Goal: Task Accomplishment & Management: Use online tool/utility

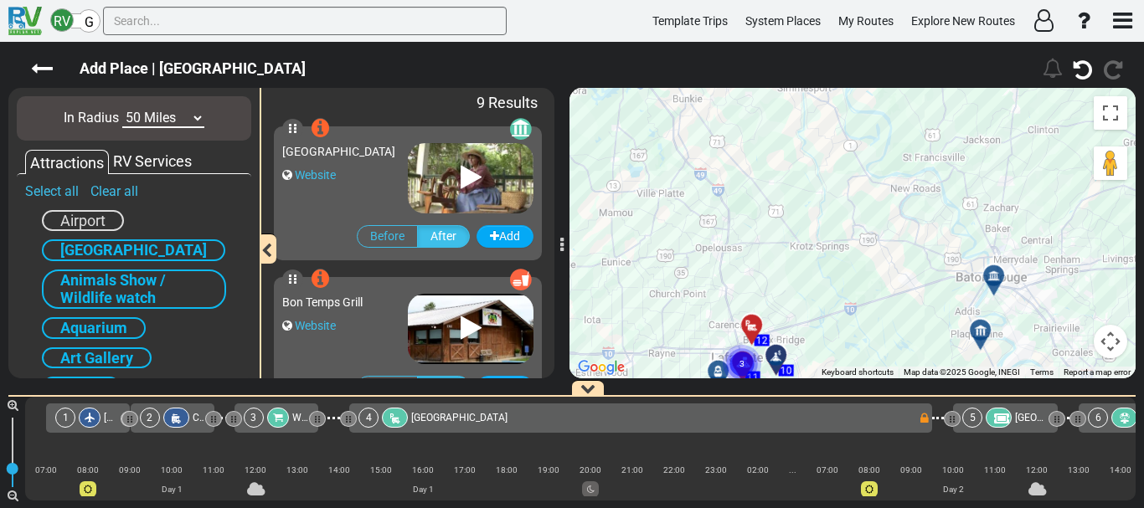
scroll to position [0, 2391]
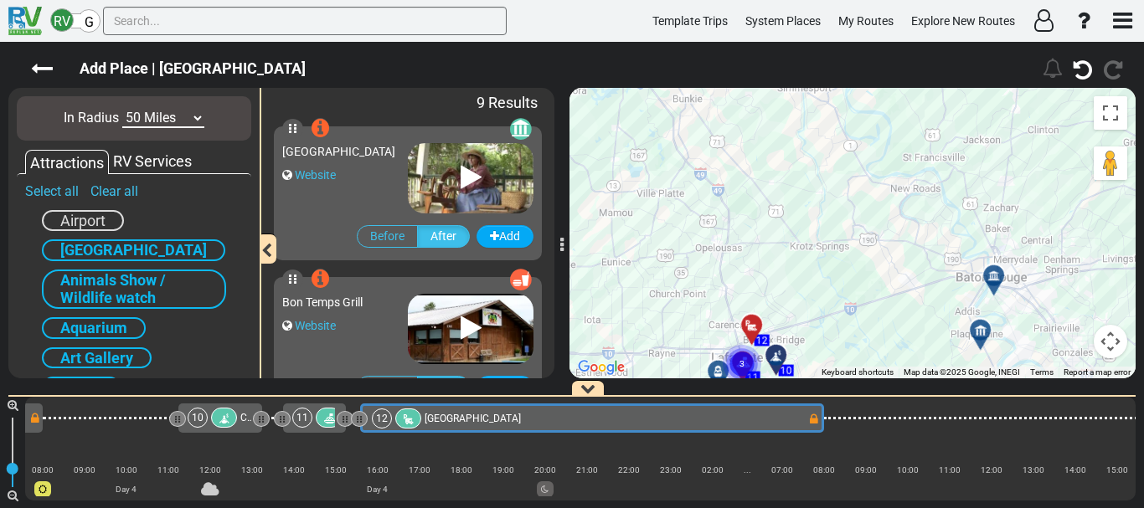
click at [1112, 331] on button "Map camera controls" at bounding box center [1111, 342] width 34 height 34
click at [1067, 265] on button "Zoom in" at bounding box center [1069, 258] width 34 height 34
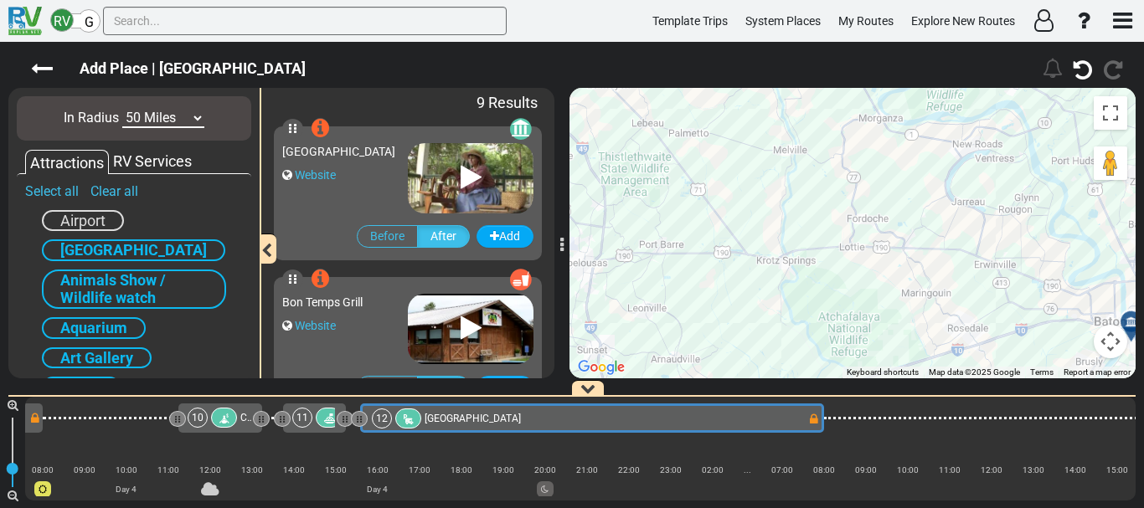
drag, startPoint x: 922, startPoint y: 275, endPoint x: 694, endPoint y: 214, distance: 235.7
click at [694, 214] on div "To activate drag with keyboard, press Alt + Enter. Once in keyboard drag state,…" at bounding box center [853, 233] width 566 height 291
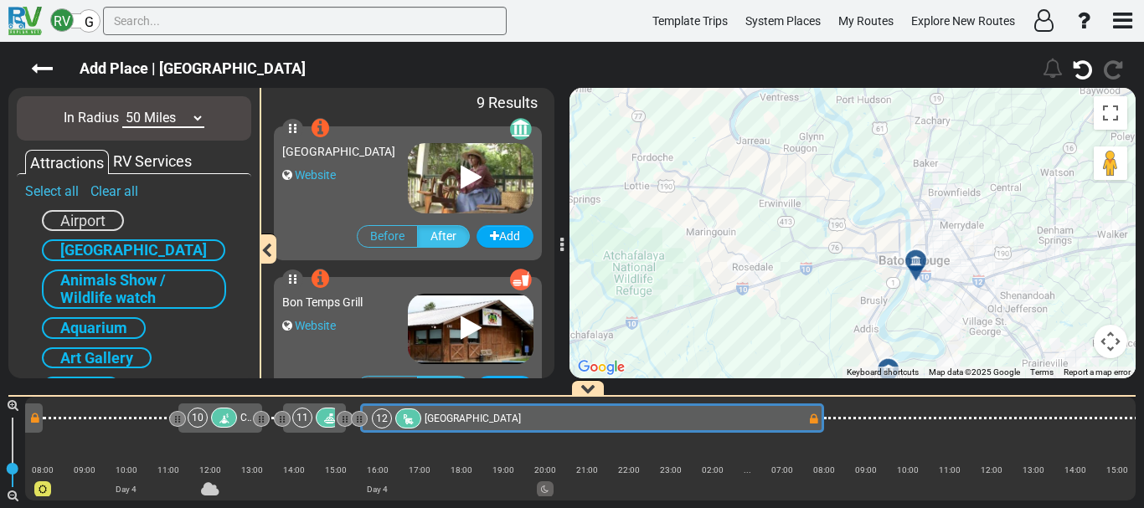
click at [916, 256] on icon at bounding box center [916, 261] width 12 height 12
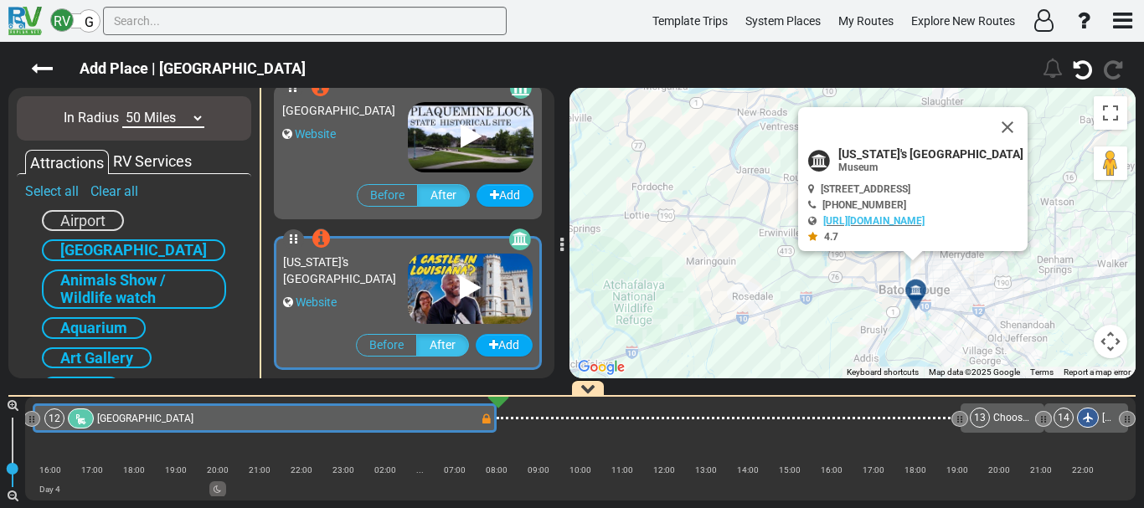
scroll to position [1096, 0]
drag, startPoint x: 851, startPoint y: 338, endPoint x: 755, endPoint y: 174, distance: 190.3
click at [755, 174] on div "To activate drag with keyboard, press Alt + Enter. Once in keyboard drag state,…" at bounding box center [853, 233] width 566 height 291
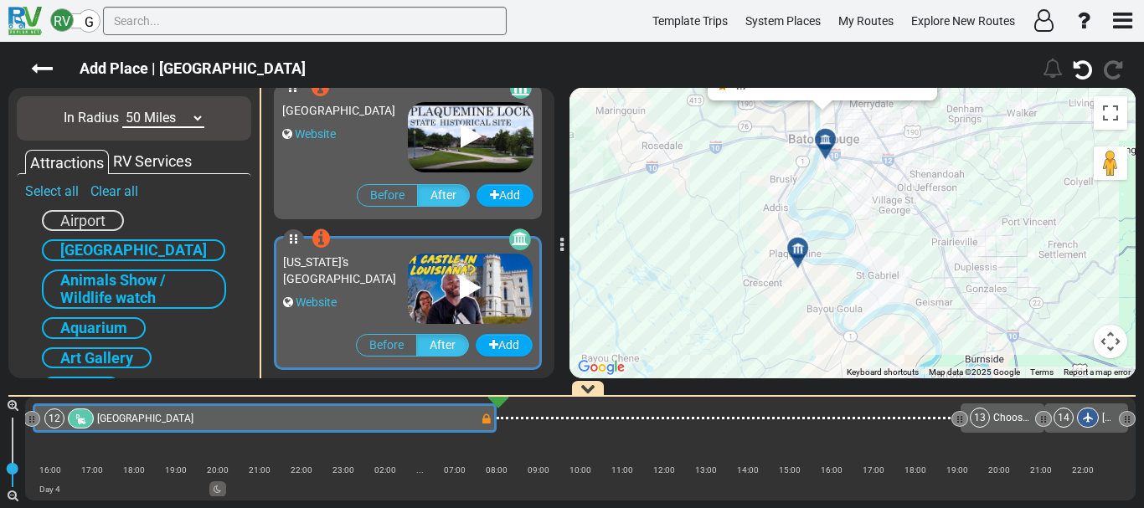
click at [797, 245] on icon at bounding box center [798, 248] width 17 height 13
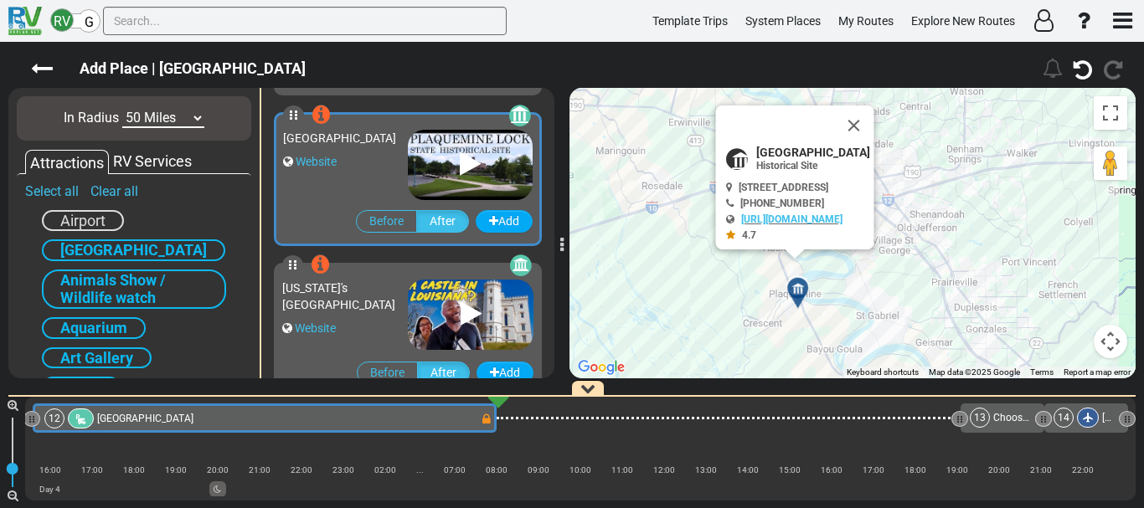
scroll to position [1052, 0]
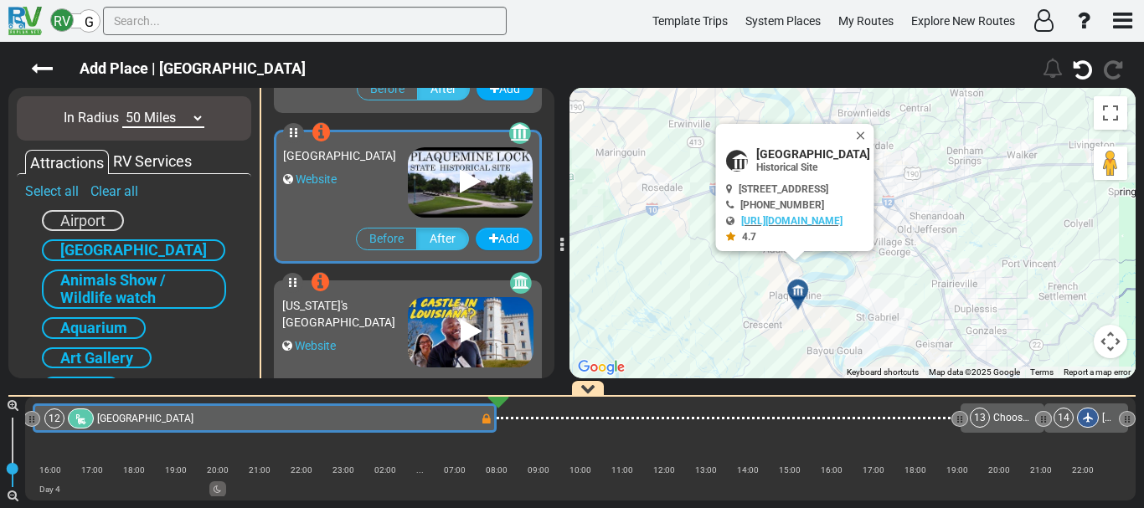
click at [825, 152] on span "[GEOGRAPHIC_DATA]" at bounding box center [813, 153] width 114 height 13
copy div "[GEOGRAPHIC_DATA]"
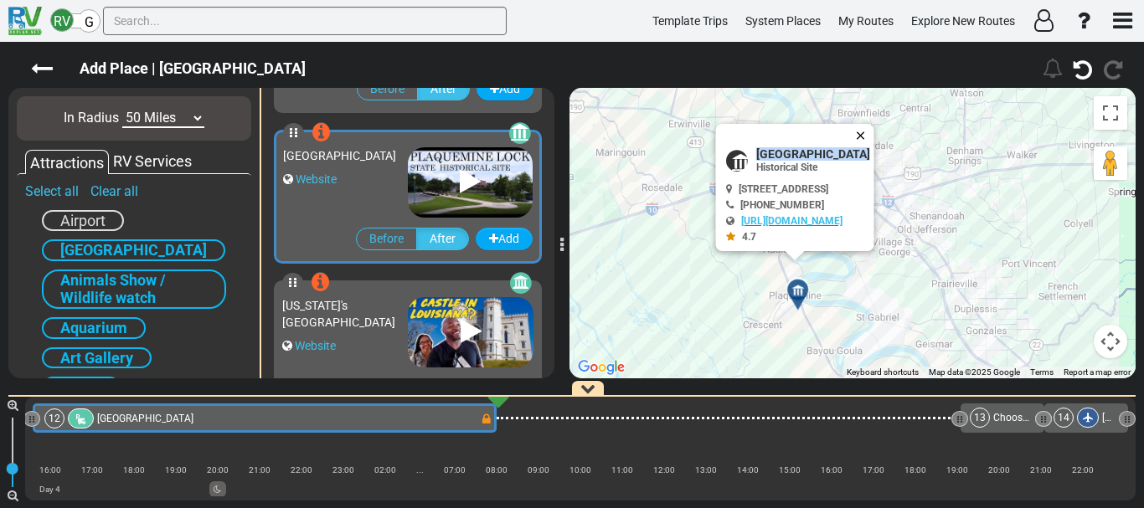
click at [874, 136] on button "Close" at bounding box center [864, 135] width 20 height 23
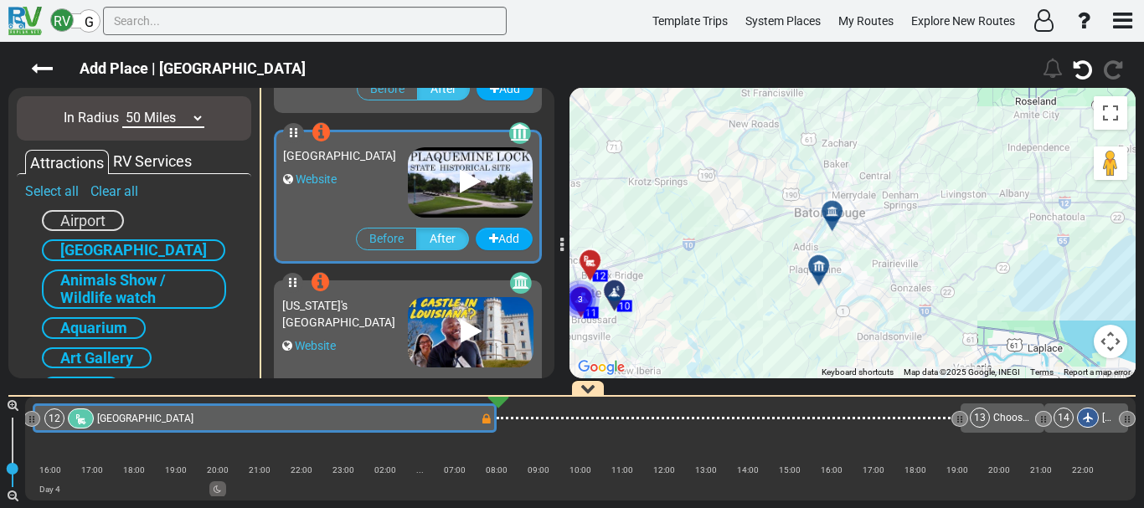
drag, startPoint x: 805, startPoint y: 300, endPoint x: 751, endPoint y: 297, distance: 53.7
click at [751, 297] on div "To activate drag with keyboard, press Alt + Enter. Once in keyboard drag state,…" at bounding box center [853, 233] width 566 height 291
click at [819, 262] on icon at bounding box center [817, 266] width 17 height 13
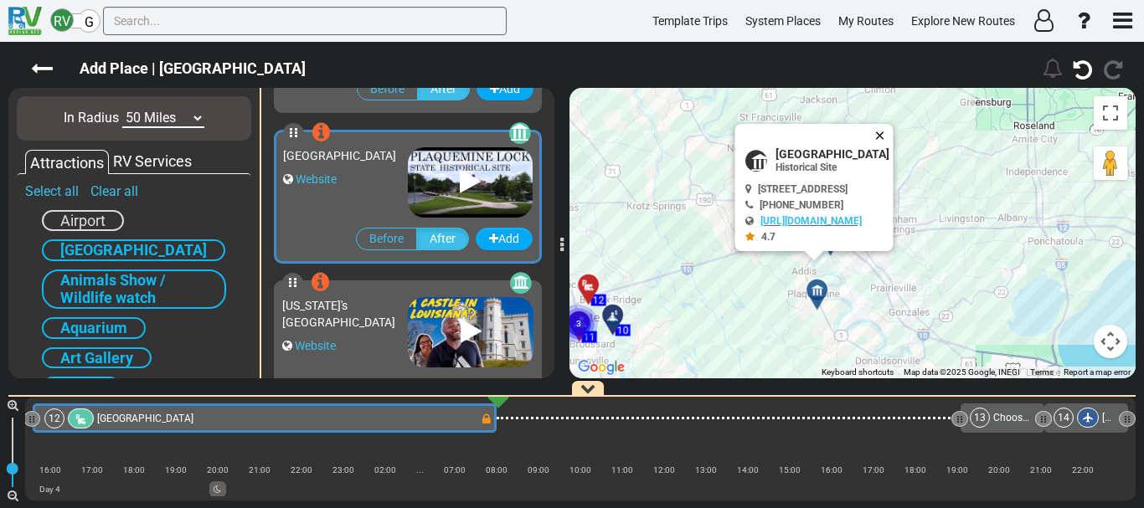
click at [894, 132] on button "Close" at bounding box center [884, 135] width 20 height 23
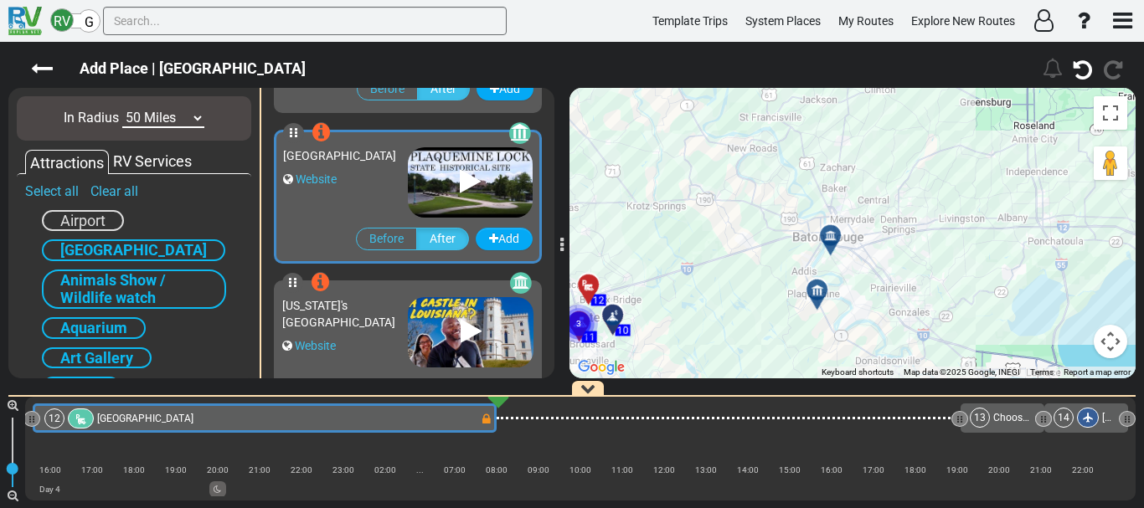
click at [829, 235] on icon at bounding box center [830, 236] width 12 height 12
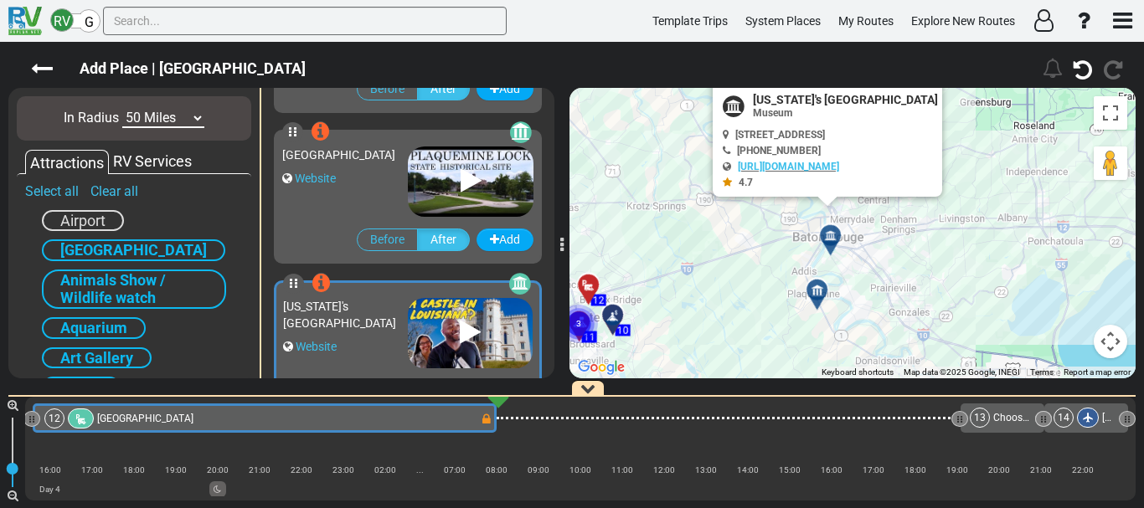
scroll to position [1096, 0]
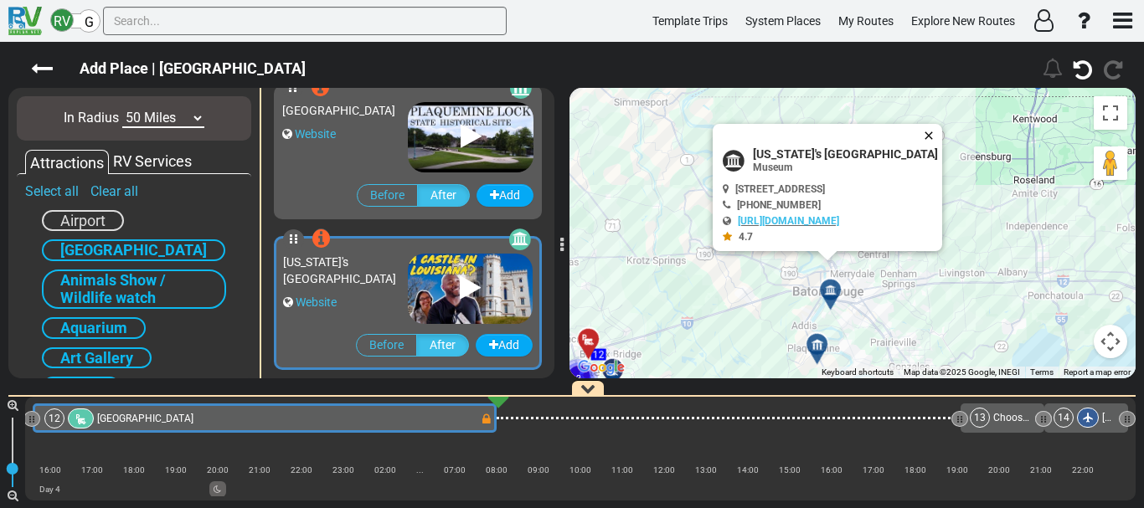
click at [926, 137] on button "Close" at bounding box center [932, 135] width 20 height 23
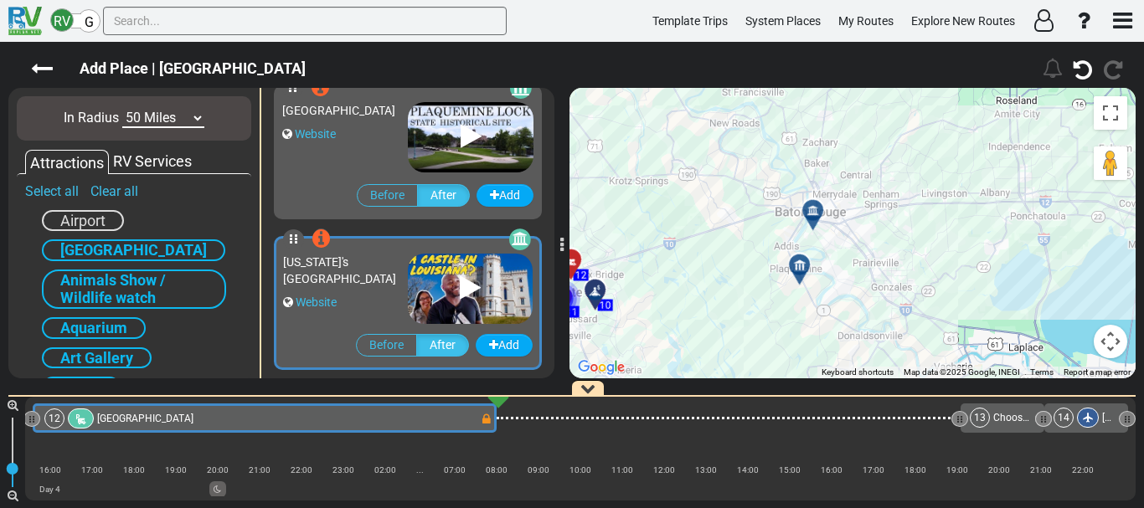
drag, startPoint x: 938, startPoint y: 362, endPoint x: 920, endPoint y: 280, distance: 84.1
click at [920, 280] on div "To activate drag with keyboard, press Alt + Enter. Once in keyboard drag state,…" at bounding box center [853, 233] width 566 height 291
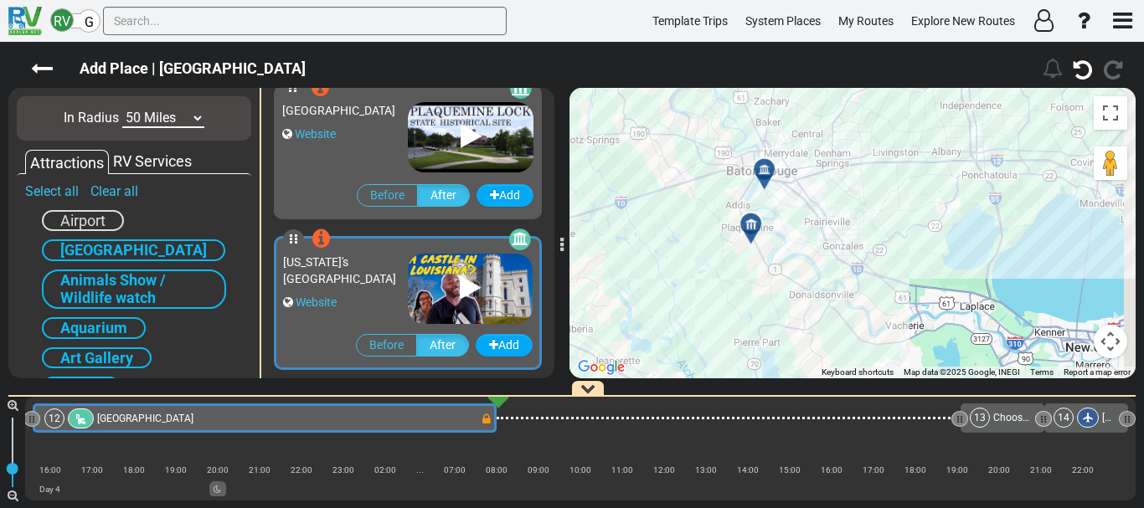
drag, startPoint x: 1076, startPoint y: 328, endPoint x: 1023, endPoint y: 284, distance: 69.0
click at [1023, 284] on div "To activate drag with keyboard, press Alt + Enter. Once in keyboard drag state,…" at bounding box center [853, 233] width 566 height 291
click at [153, 118] on select "10 Miles 50 Miles 100 Miles 250 Miles 500 Miles 1000 Miles" at bounding box center [163, 118] width 82 height 19
select select "number:100"
click at [122, 109] on select "10 Miles 50 Miles 100 Miles 250 Miles 500 Miles 1000 Miles" at bounding box center [163, 118] width 82 height 19
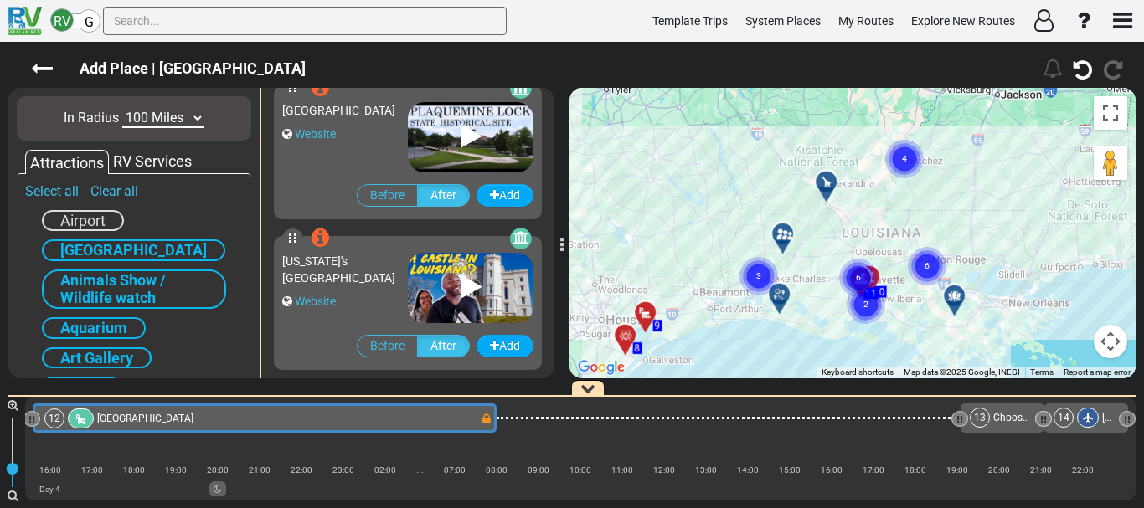
click at [1105, 346] on button "Map camera controls" at bounding box center [1111, 342] width 34 height 34
click at [1062, 266] on button "Zoom in" at bounding box center [1069, 258] width 34 height 34
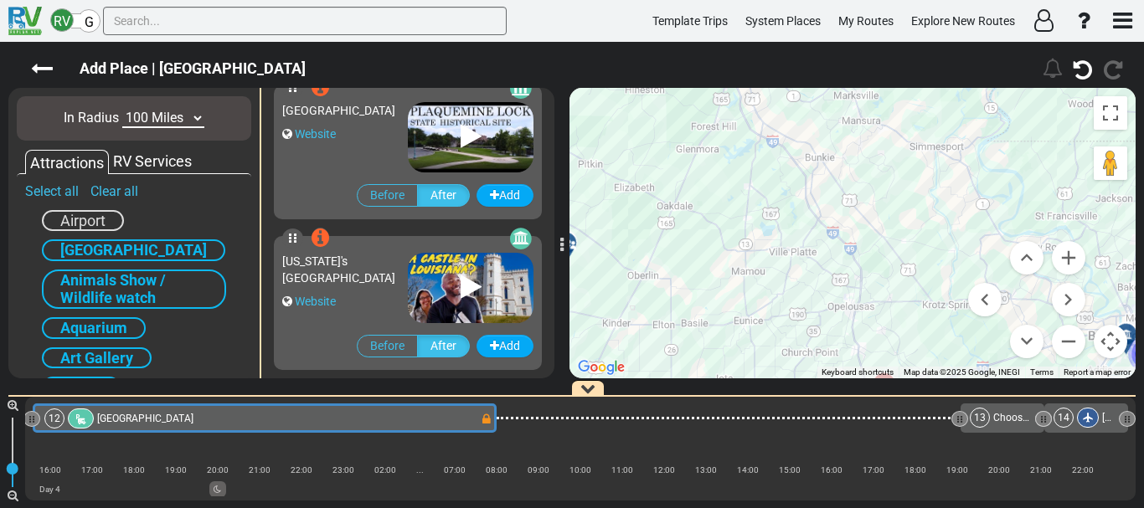
drag, startPoint x: 922, startPoint y: 246, endPoint x: 723, endPoint y: 178, distance: 210.6
click at [723, 178] on div "To activate drag with keyboard, press Alt + Enter. Once in keyboard drag state,…" at bounding box center [853, 233] width 566 height 291
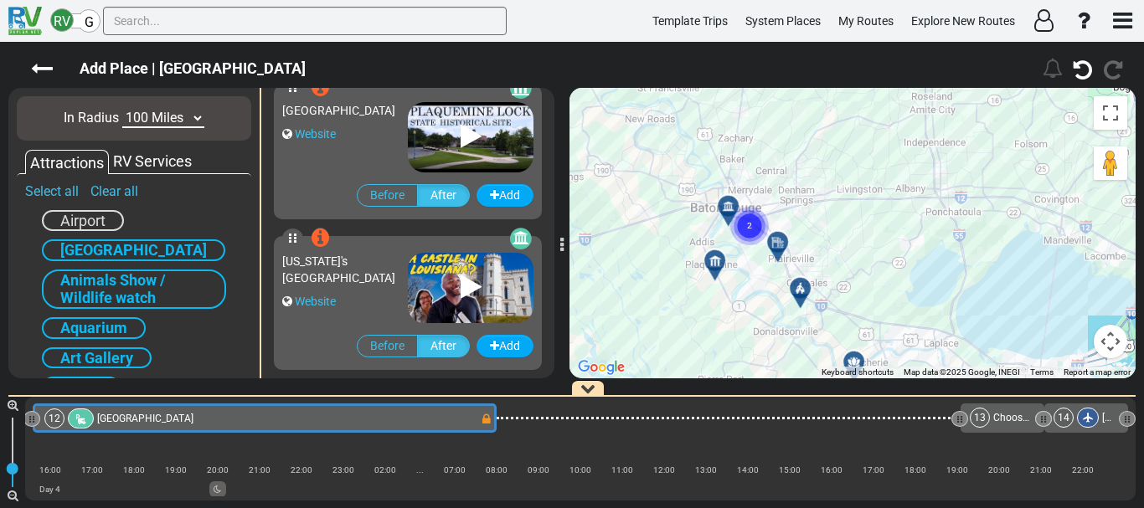
click at [750, 230] on text "2" at bounding box center [749, 224] width 5 height 11
click at [756, 244] on div at bounding box center [760, 240] width 28 height 26
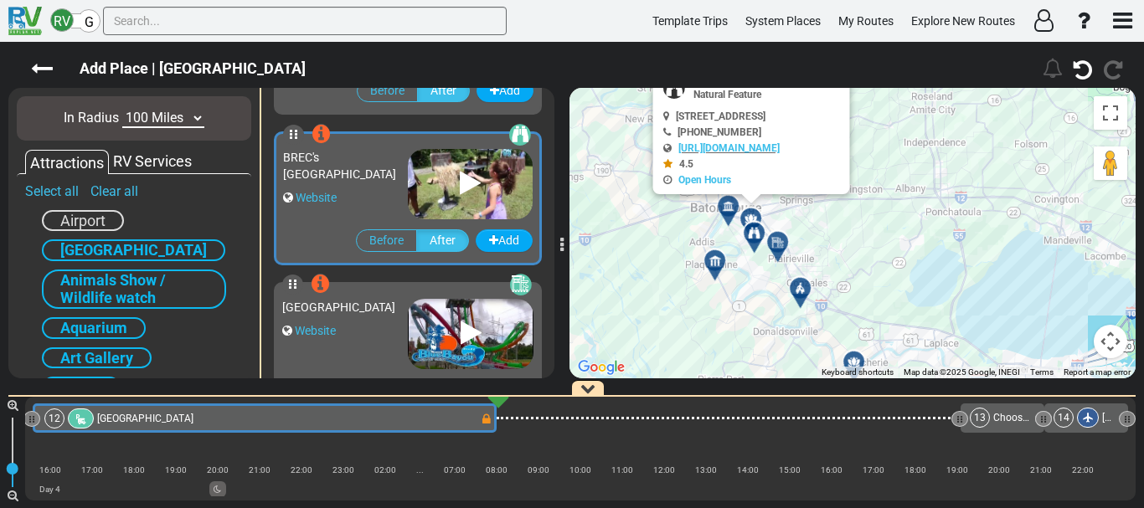
scroll to position [1504, 0]
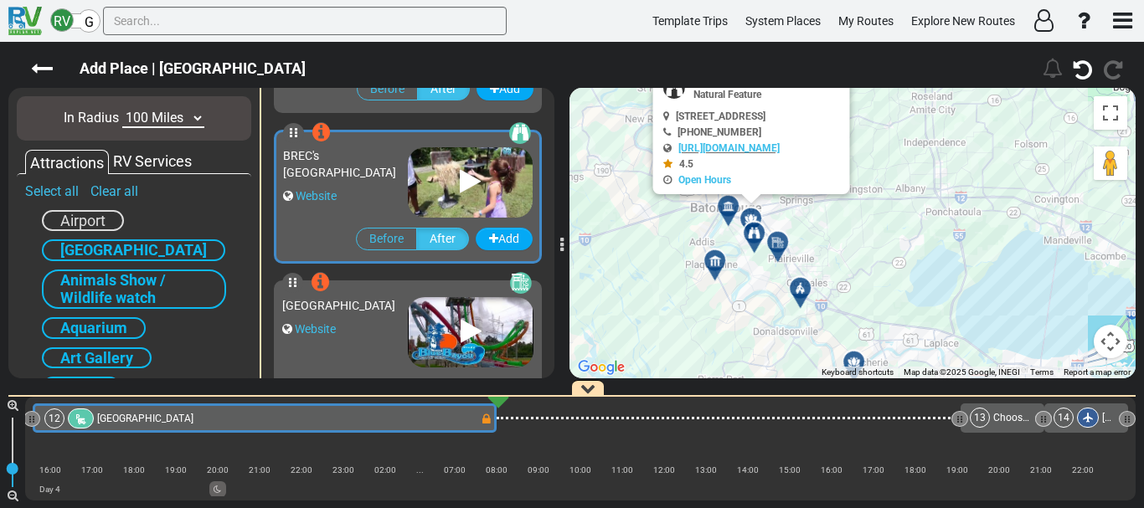
click at [713, 269] on div at bounding box center [721, 268] width 28 height 26
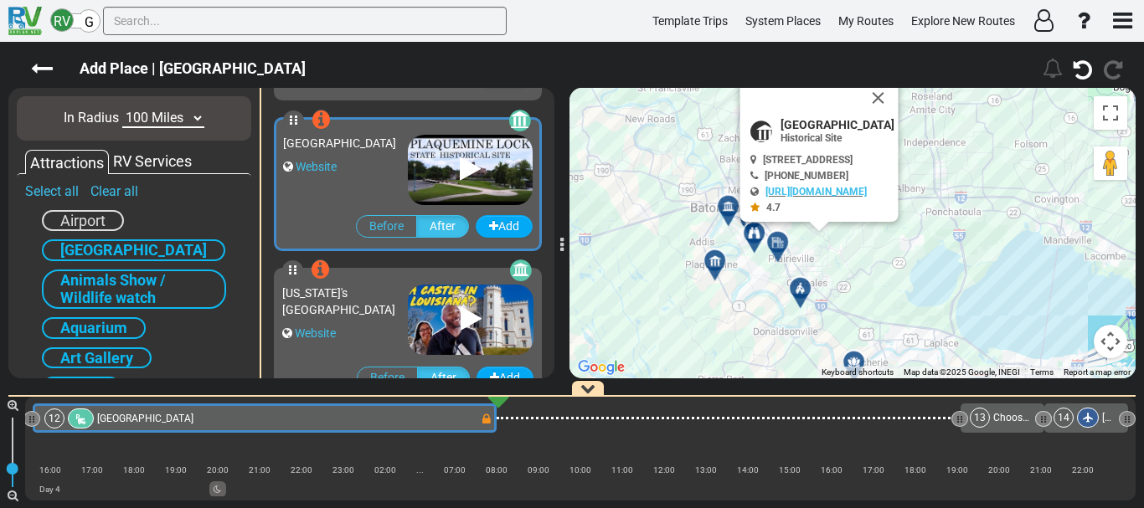
scroll to position [1052, 0]
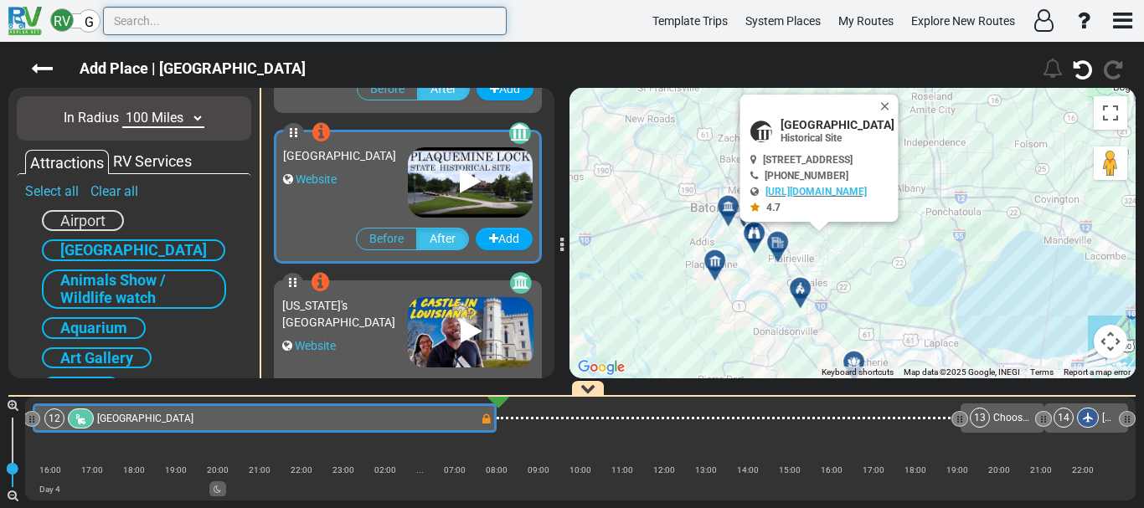
click at [431, 26] on input "text" at bounding box center [305, 21] width 404 height 28
paste input "The [GEOGRAPHIC_DATA]"
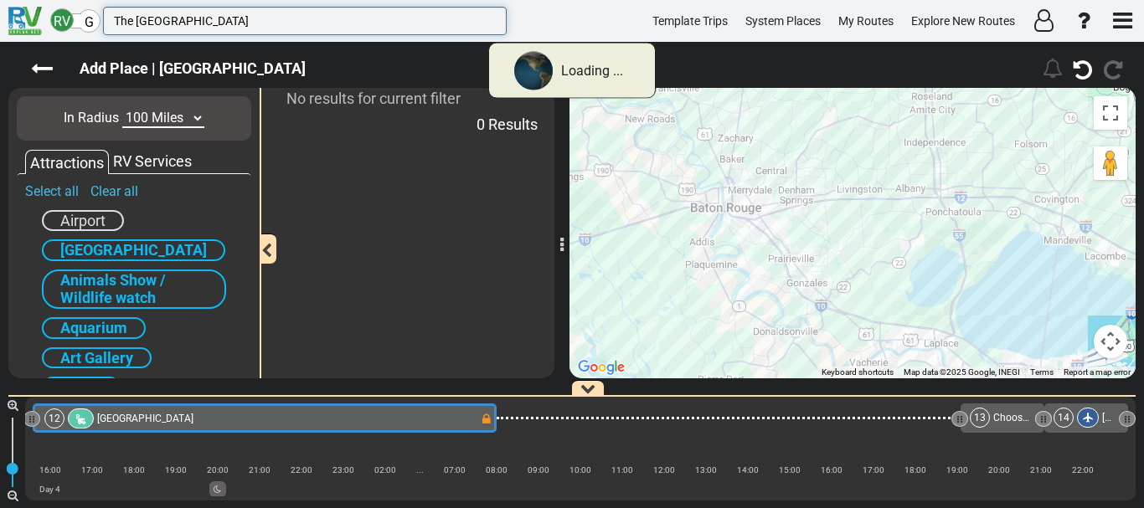
scroll to position [0, 0]
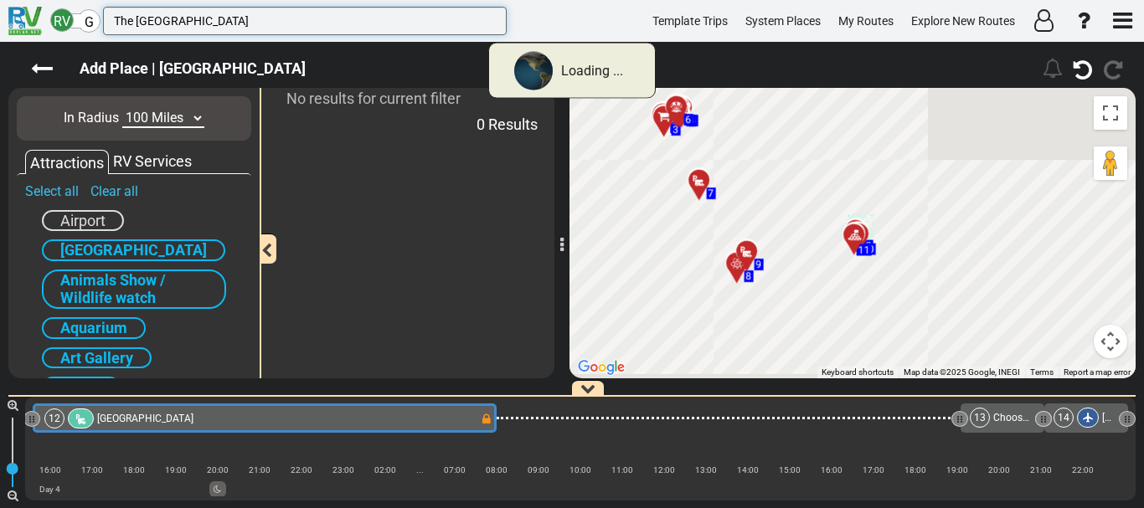
type input "The [GEOGRAPHIC_DATA]"
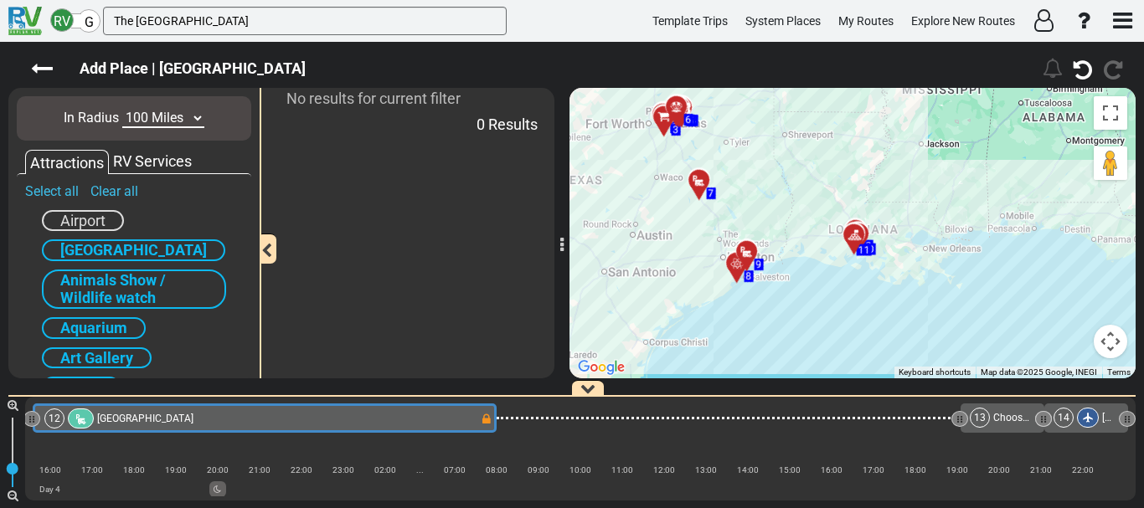
click at [1096, 333] on button "Map camera controls" at bounding box center [1111, 342] width 34 height 34
click at [1066, 259] on button "Zoom in" at bounding box center [1069, 258] width 34 height 34
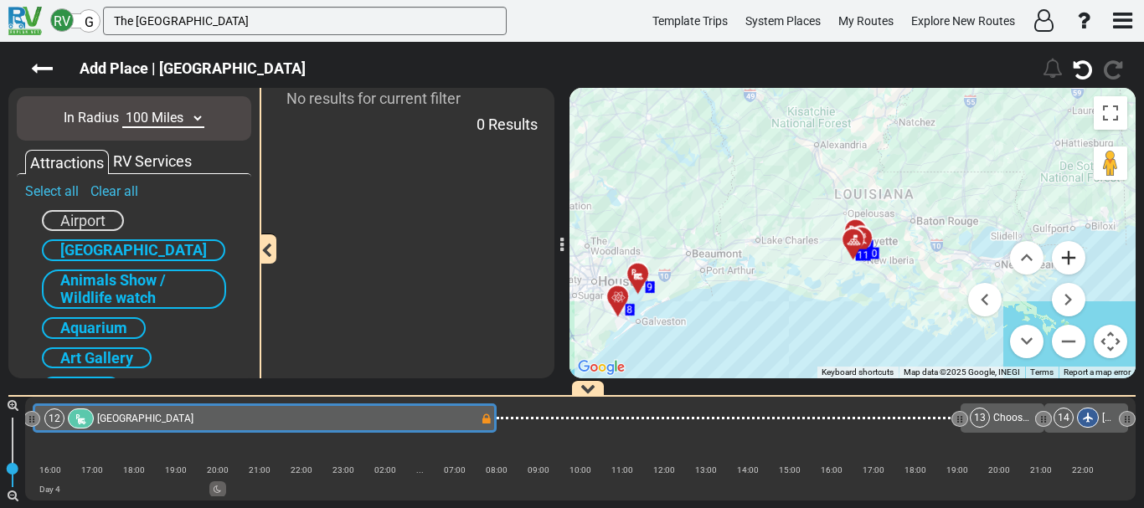
click at [1066, 259] on button "Zoom in" at bounding box center [1069, 258] width 34 height 34
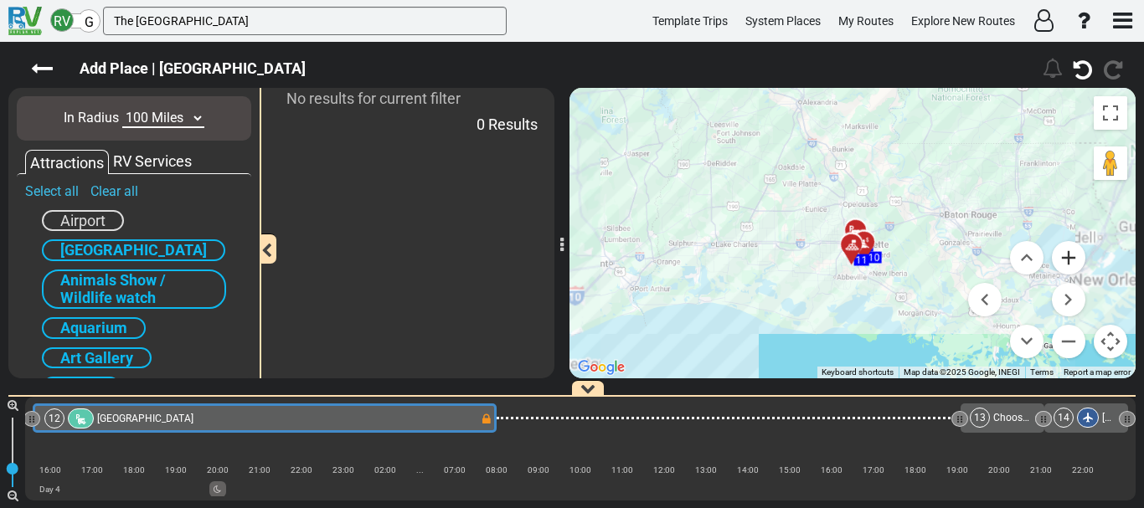
click at [1066, 259] on button "Zoom in" at bounding box center [1069, 258] width 34 height 34
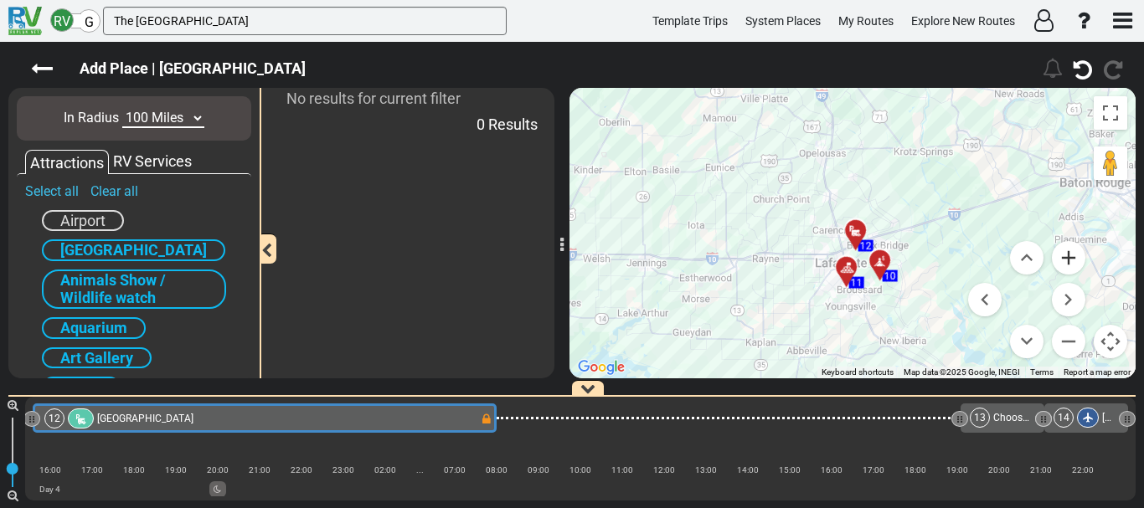
click at [1066, 259] on button "Zoom in" at bounding box center [1069, 258] width 34 height 34
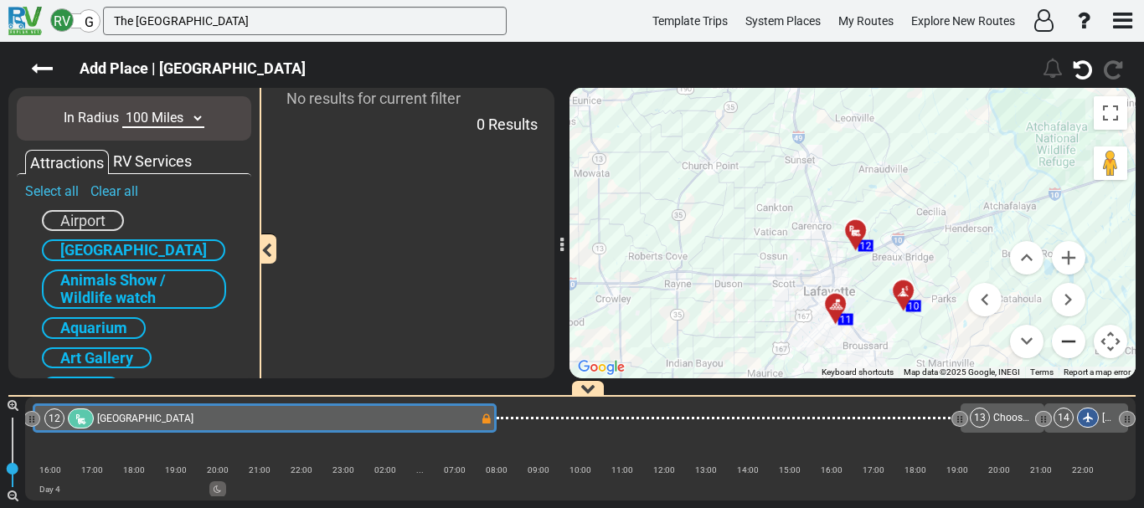
click at [1071, 329] on button "Zoom out" at bounding box center [1069, 342] width 34 height 34
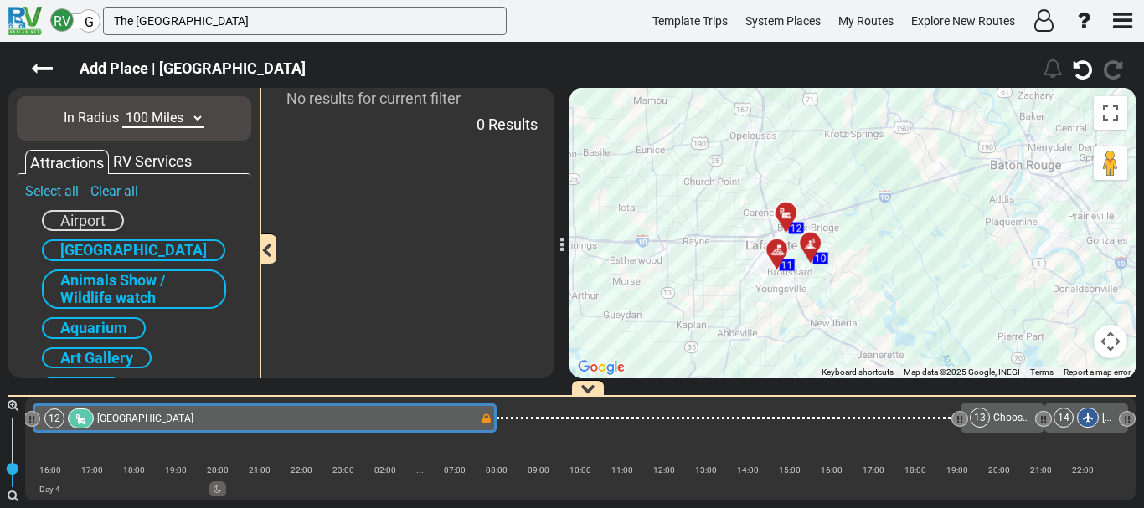
drag, startPoint x: 962, startPoint y: 274, endPoint x: 875, endPoint y: 252, distance: 89.8
click at [875, 252] on div "To activate drag with keyboard, press Alt + Enter. Once in keyboard drag state,…" at bounding box center [853, 233] width 566 height 291
click at [284, 21] on input "The [GEOGRAPHIC_DATA]" at bounding box center [305, 21] width 404 height 28
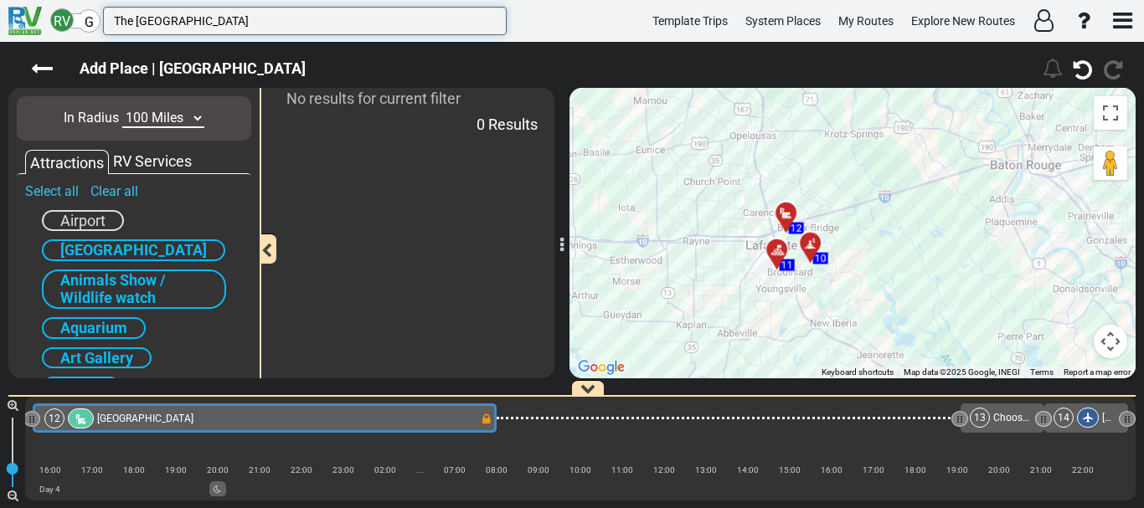
click at [284, 21] on input "The [GEOGRAPHIC_DATA]" at bounding box center [305, 21] width 404 height 28
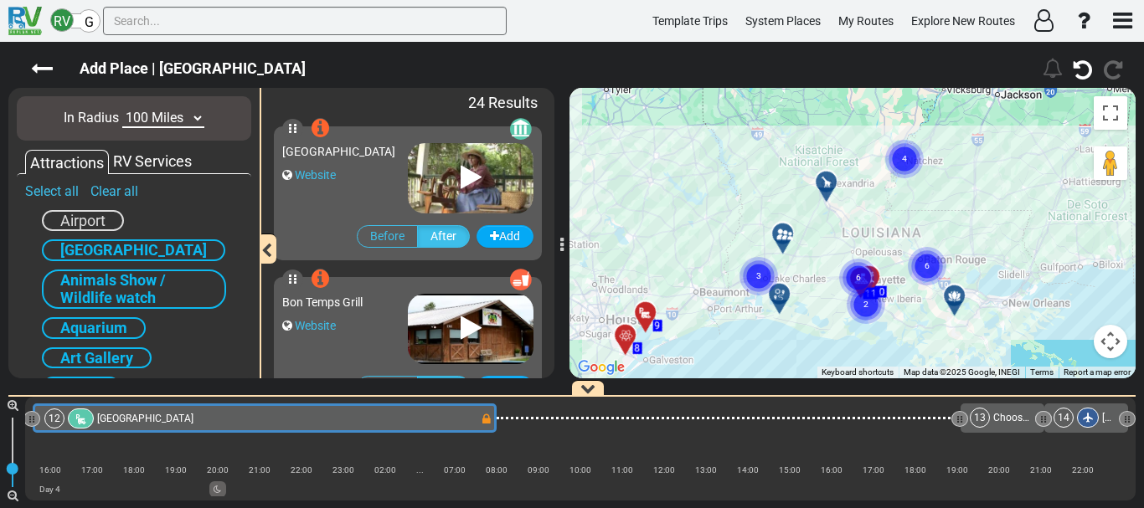
click at [1114, 339] on button "Map camera controls" at bounding box center [1111, 342] width 34 height 34
click at [1070, 271] on button "Zoom in" at bounding box center [1069, 258] width 34 height 34
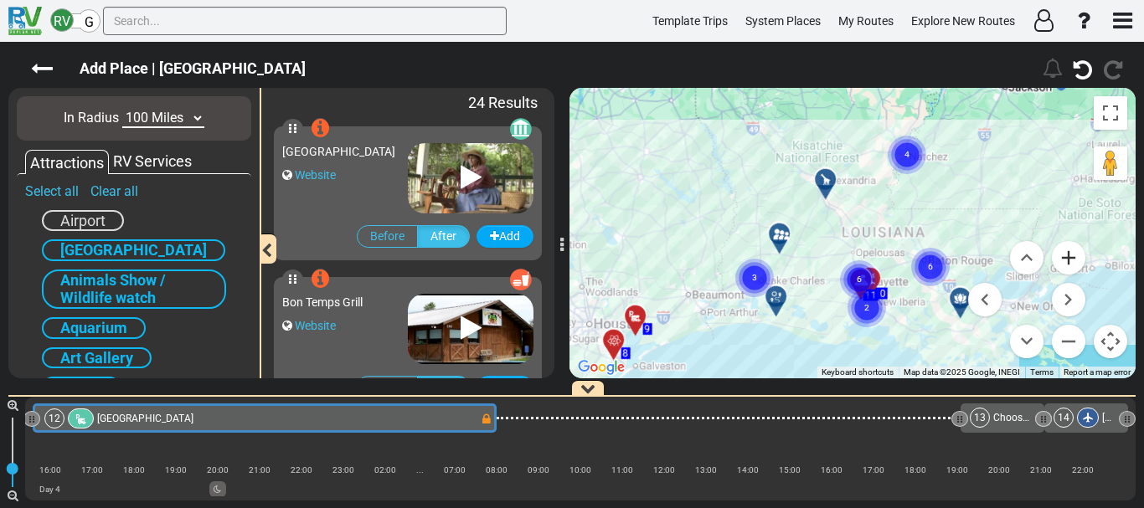
click at [1070, 271] on button "Zoom in" at bounding box center [1069, 258] width 34 height 34
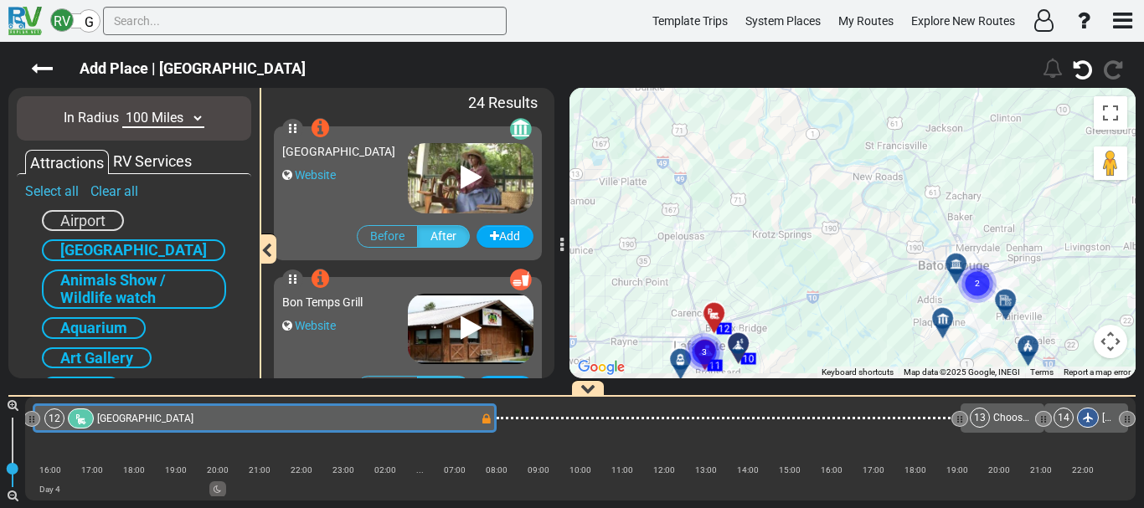
drag, startPoint x: 909, startPoint y: 312, endPoint x: 693, endPoint y: 225, distance: 233.0
click at [693, 225] on div "To activate drag with keyboard, press Alt + Enter. Once in keyboard drag state,…" at bounding box center [853, 233] width 566 height 291
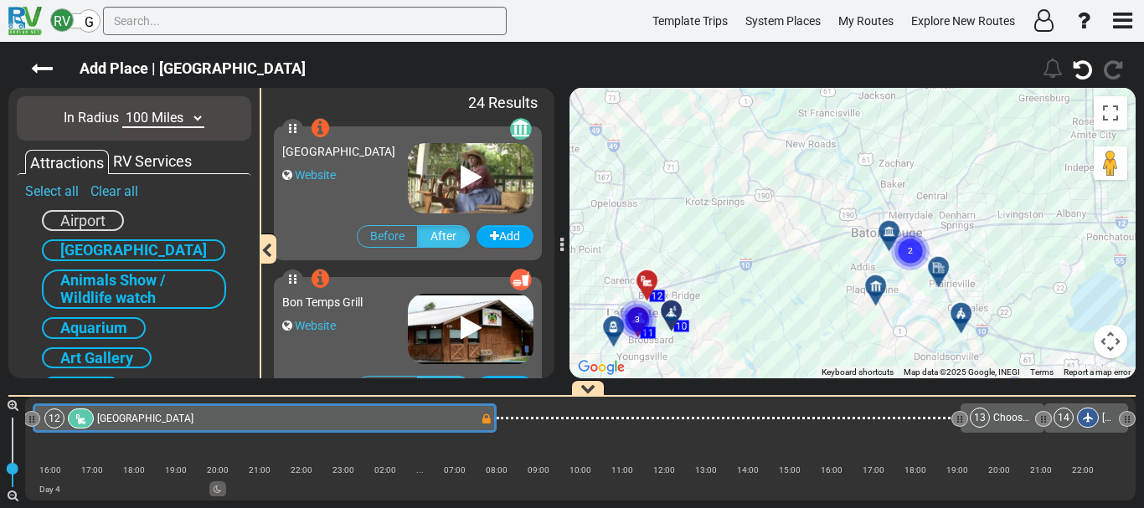
click at [915, 262] on circle "Cluster of 2 markers" at bounding box center [910, 251] width 39 height 39
click at [915, 262] on div at bounding box center [921, 265] width 28 height 26
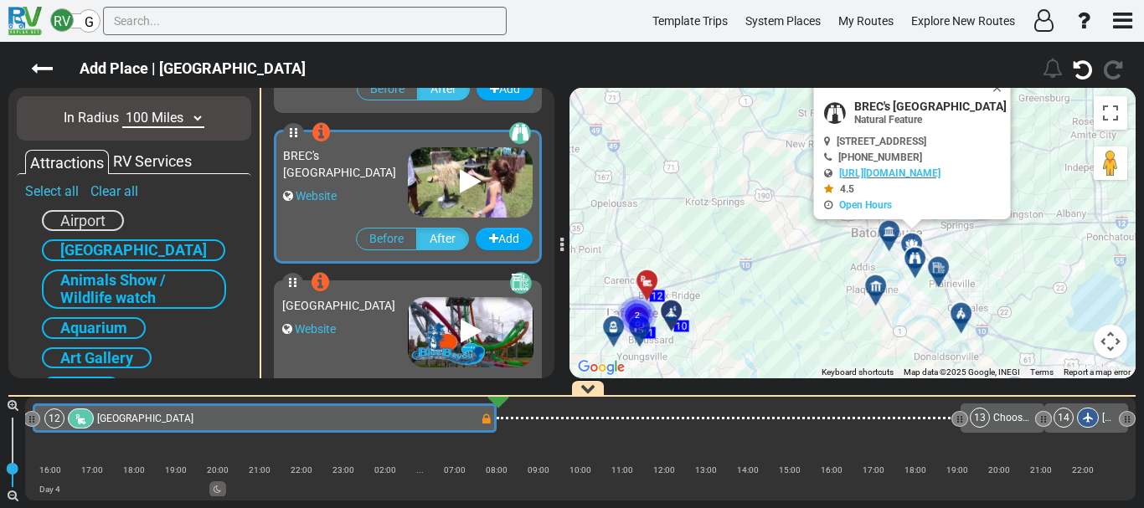
click at [878, 290] on div at bounding box center [882, 293] width 28 height 26
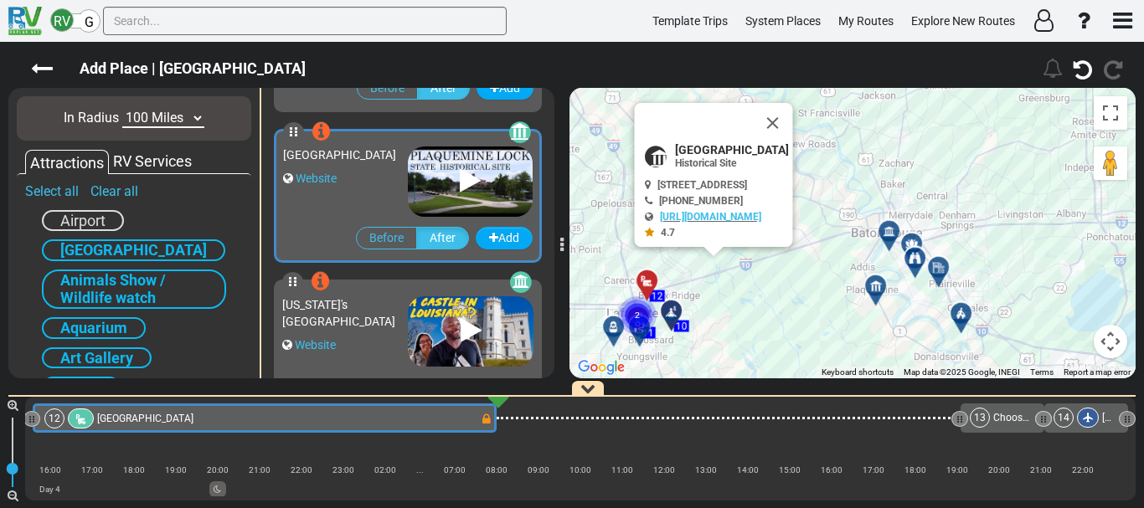
scroll to position [1052, 0]
click at [916, 260] on div at bounding box center [921, 265] width 28 height 26
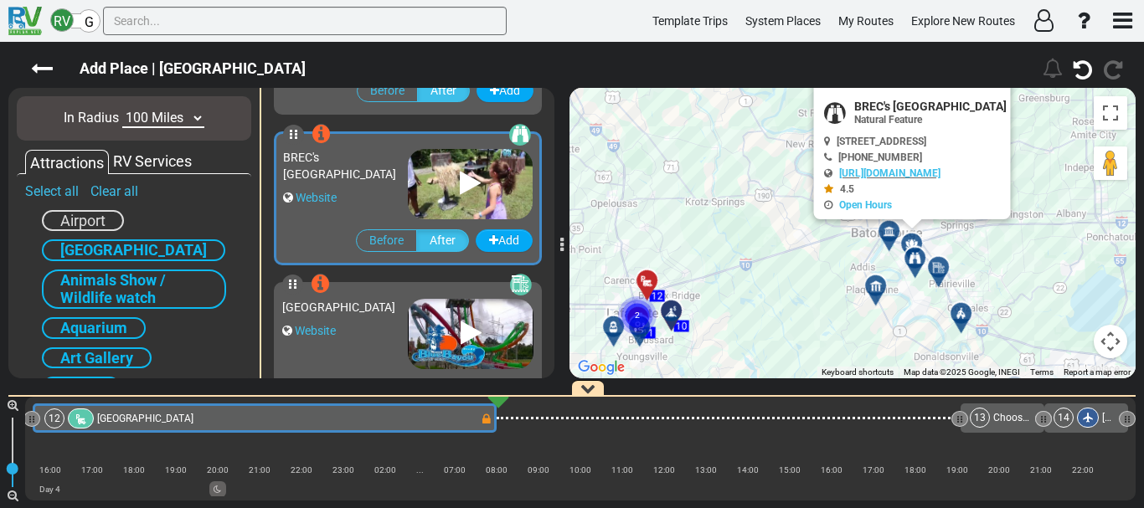
scroll to position [1504, 0]
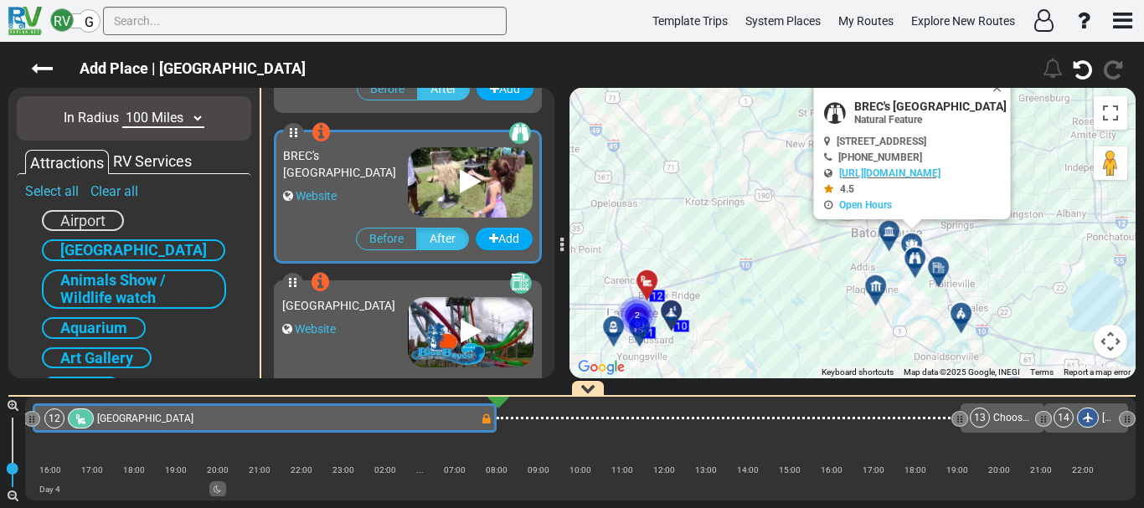
click at [871, 293] on div at bounding box center [882, 293] width 28 height 26
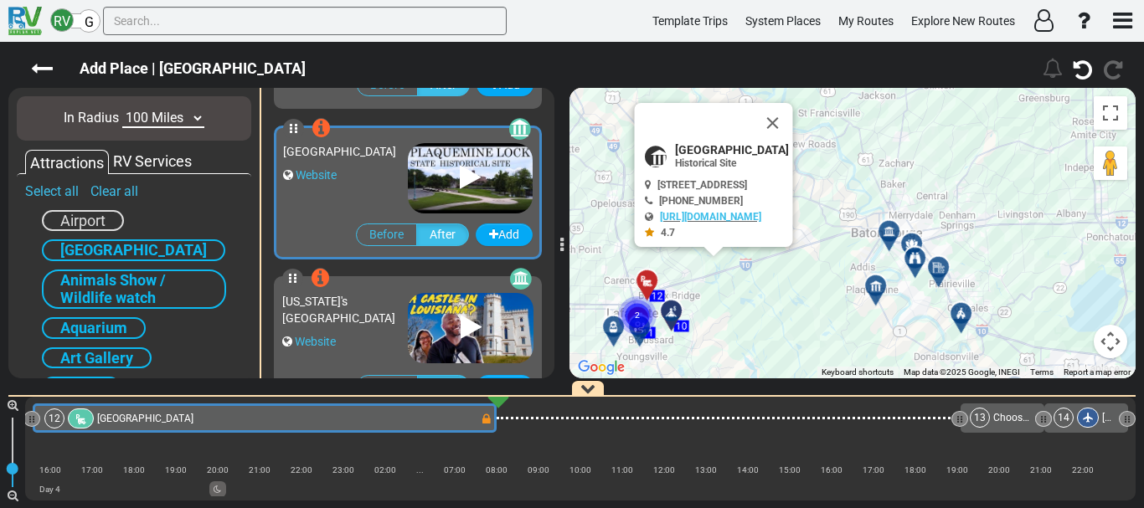
scroll to position [1052, 0]
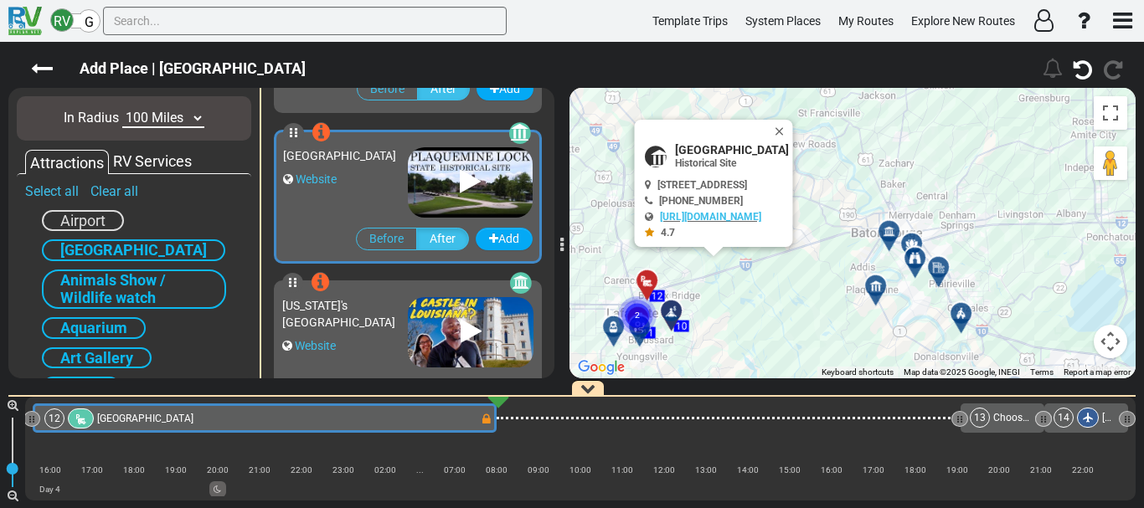
click at [759, 147] on span "[GEOGRAPHIC_DATA]" at bounding box center [732, 149] width 114 height 13
copy div "[GEOGRAPHIC_DATA]"
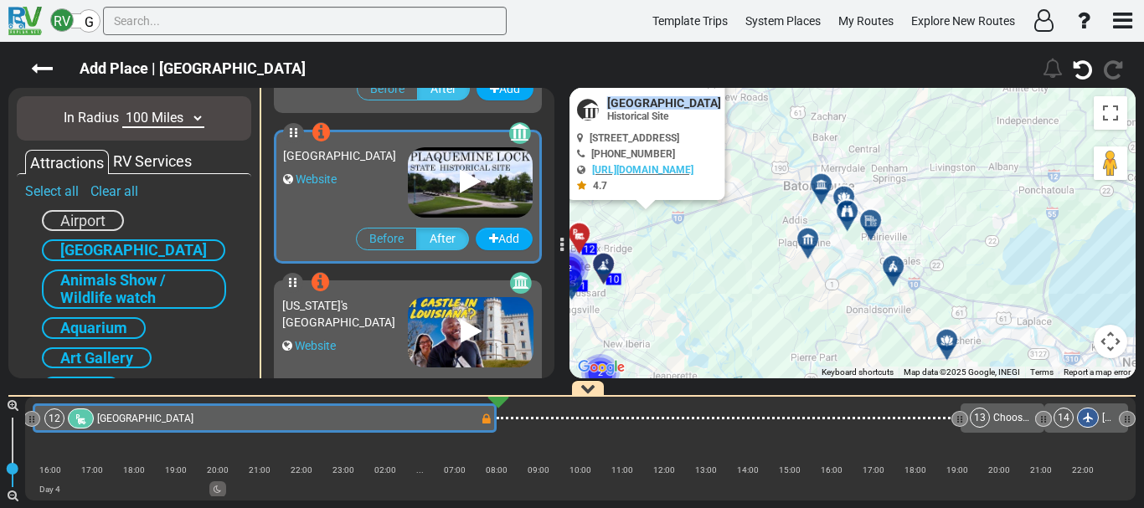
drag, startPoint x: 1075, startPoint y: 278, endPoint x: 1000, endPoint y: 226, distance: 90.9
click at [1000, 226] on div "To activate drag with keyboard, press Alt + Enter. Once in keyboard drag state,…" at bounding box center [853, 233] width 566 height 291
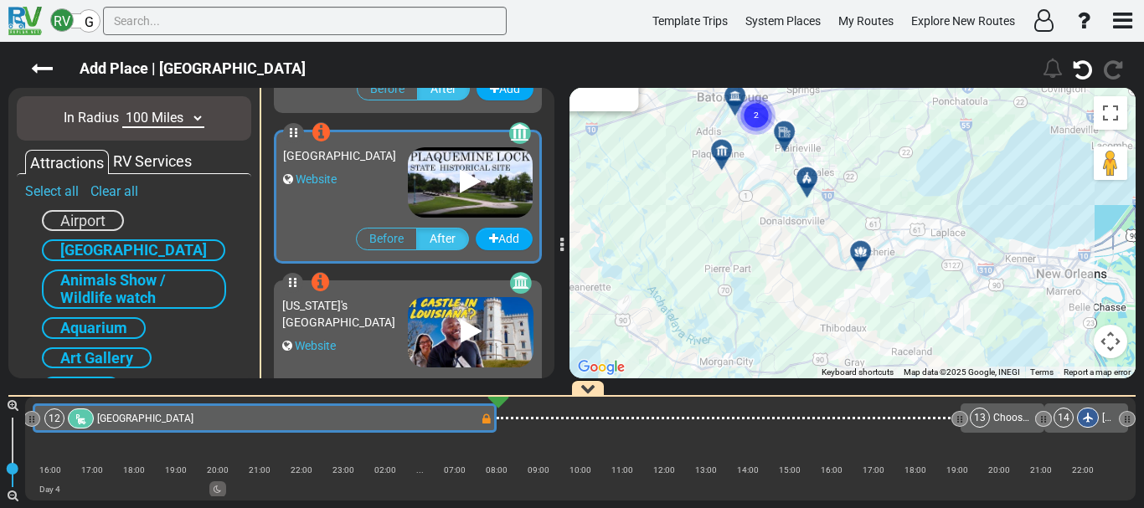
drag, startPoint x: 1000, startPoint y: 285, endPoint x: 910, endPoint y: 196, distance: 126.2
click at [910, 196] on div "To activate drag with keyboard, press Alt + Enter. Once in keyboard drag state,…" at bounding box center [853, 233] width 566 height 291
click at [854, 255] on icon at bounding box center [860, 251] width 17 height 13
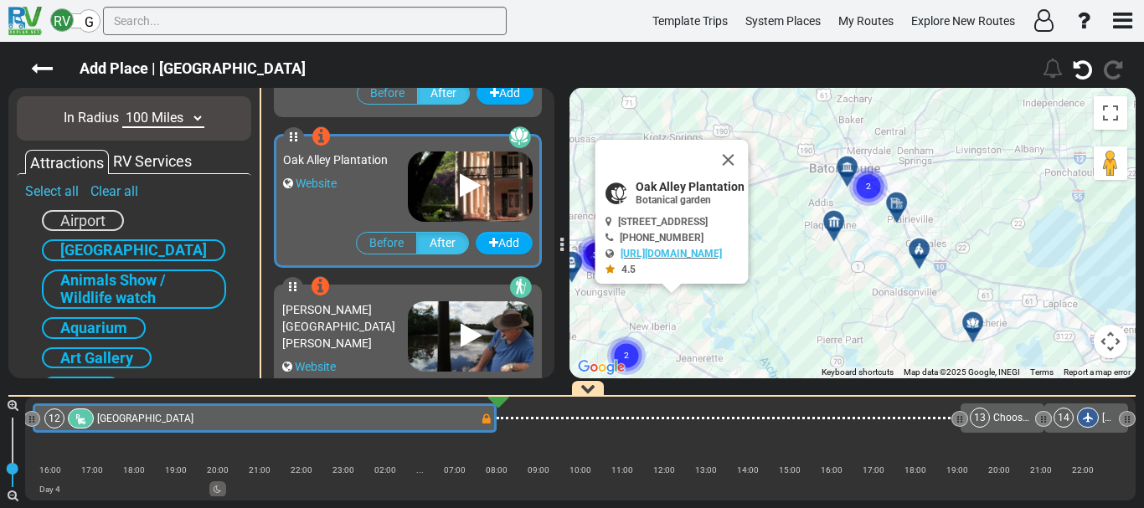
scroll to position [2409, 0]
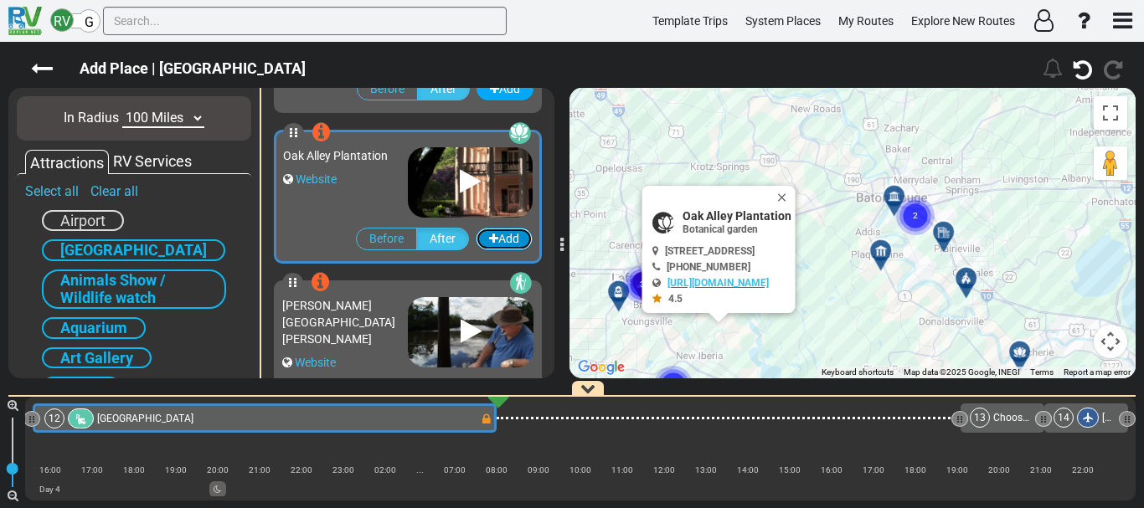
click at [504, 233] on button "Add" at bounding box center [504, 239] width 57 height 23
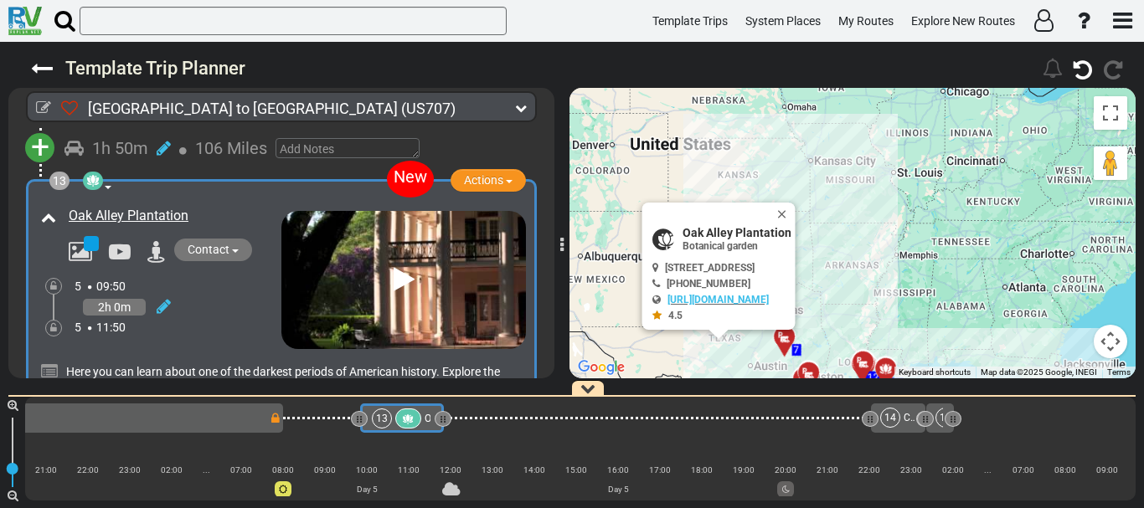
scroll to position [3606, 0]
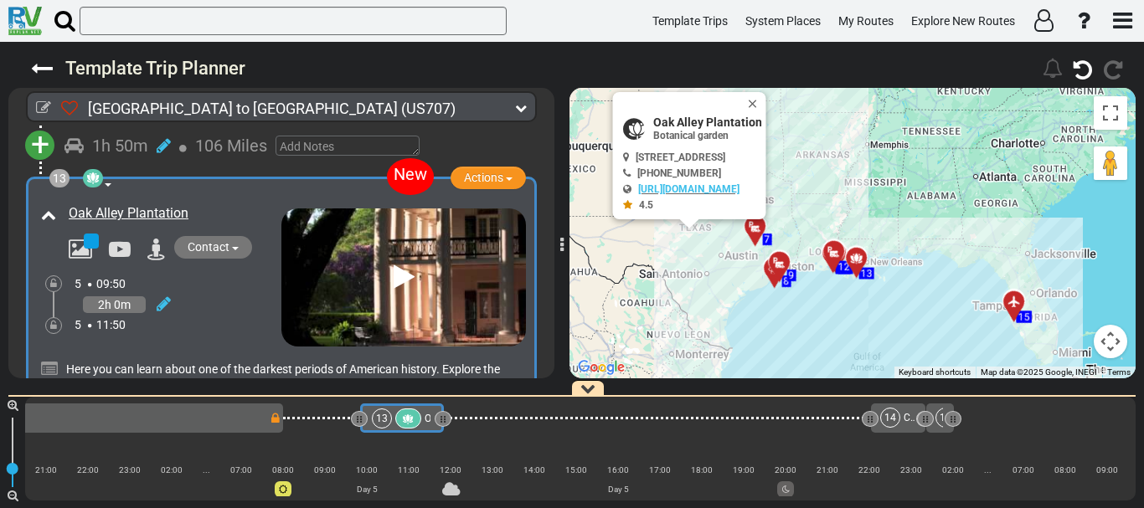
drag, startPoint x: 951, startPoint y: 235, endPoint x: 917, endPoint y: 112, distance: 126.8
click at [917, 112] on div "To activate drag with keyboard, press Alt + Enter. Once in keyboard drag state,…" at bounding box center [853, 233] width 566 height 291
click at [235, 317] on div "2h 0m" at bounding box center [178, 304] width 207 height 24
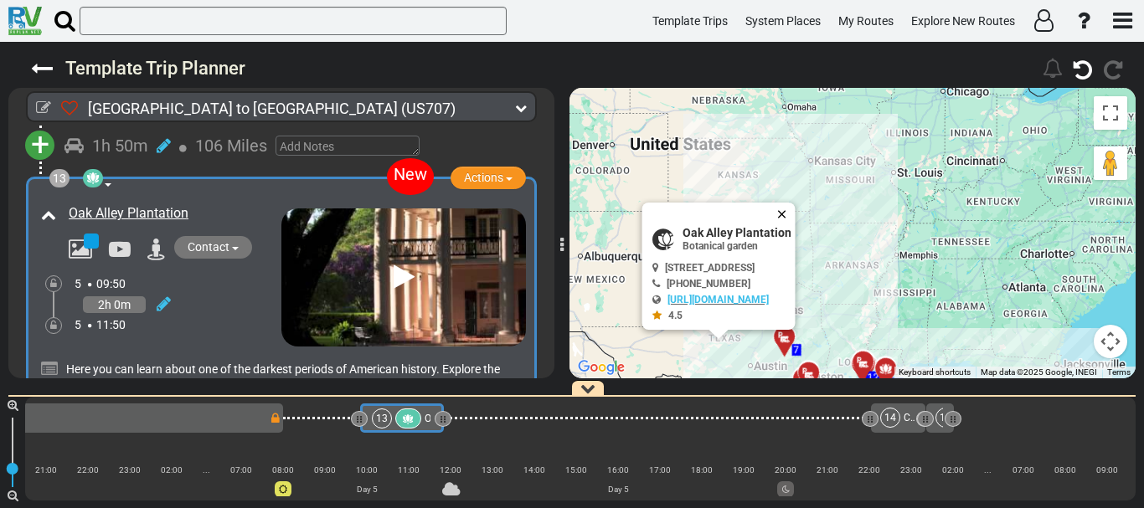
click at [796, 217] on button "Close" at bounding box center [786, 214] width 20 height 23
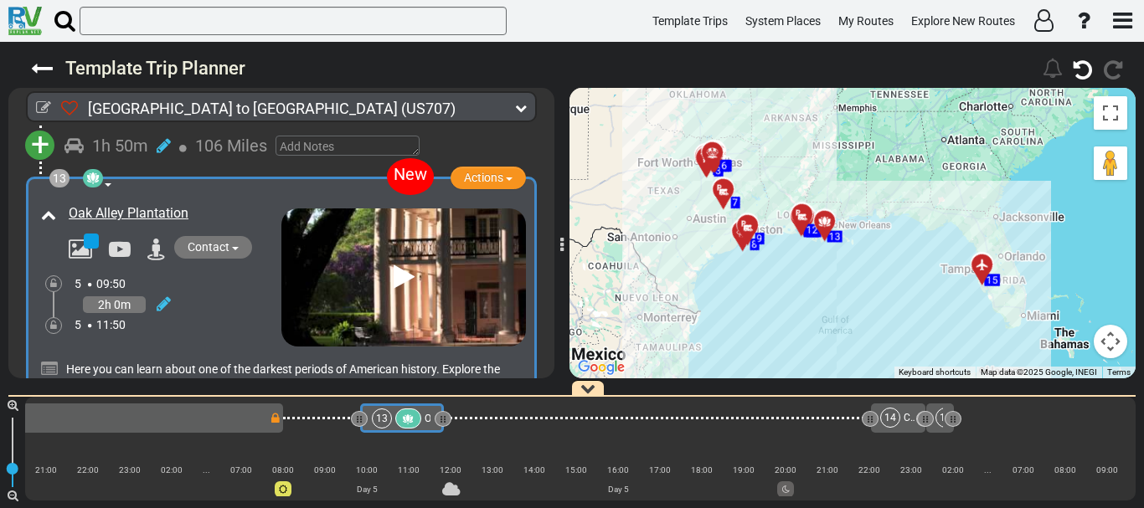
drag, startPoint x: 884, startPoint y: 287, endPoint x: 814, endPoint y: 120, distance: 181.4
click at [814, 120] on div "To activate drag with keyboard, press Alt + Enter. Once in keyboard drag state,…" at bounding box center [853, 233] width 566 height 291
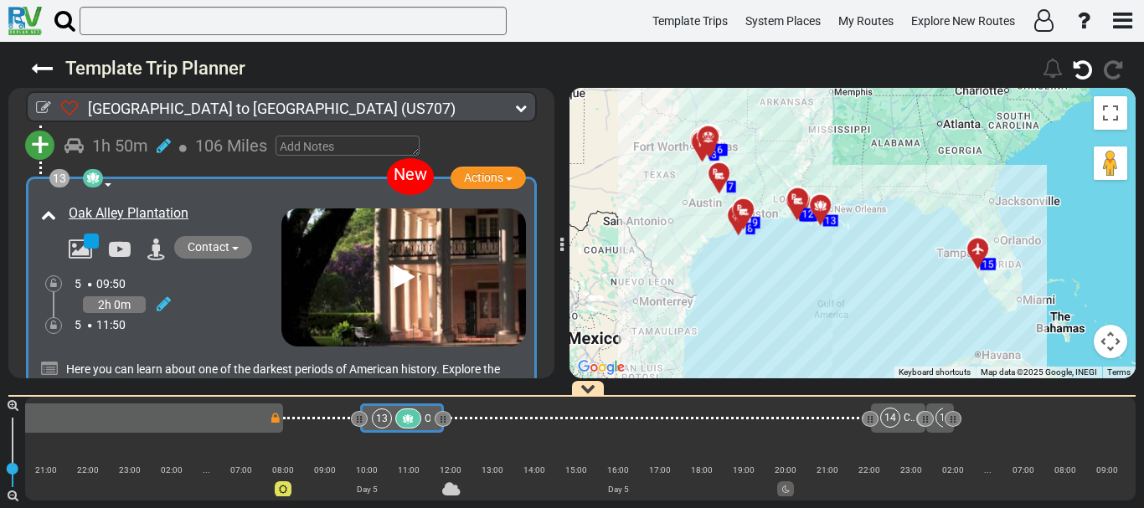
click at [1112, 353] on button "Map camera controls" at bounding box center [1111, 342] width 34 height 34
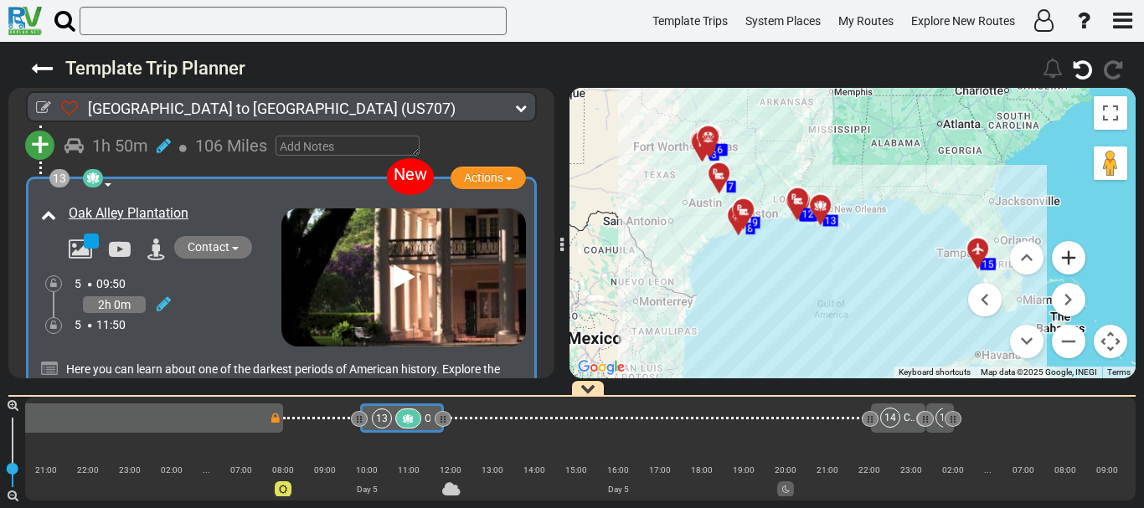
click at [1070, 266] on button "Zoom in" at bounding box center [1069, 258] width 34 height 34
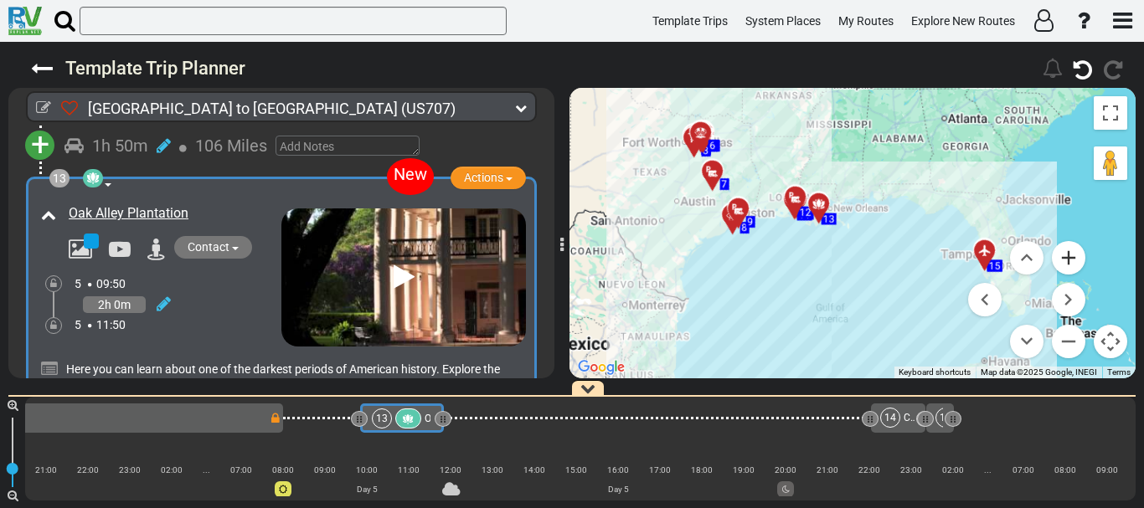
click at [1070, 266] on button "Zoom in" at bounding box center [1069, 258] width 34 height 34
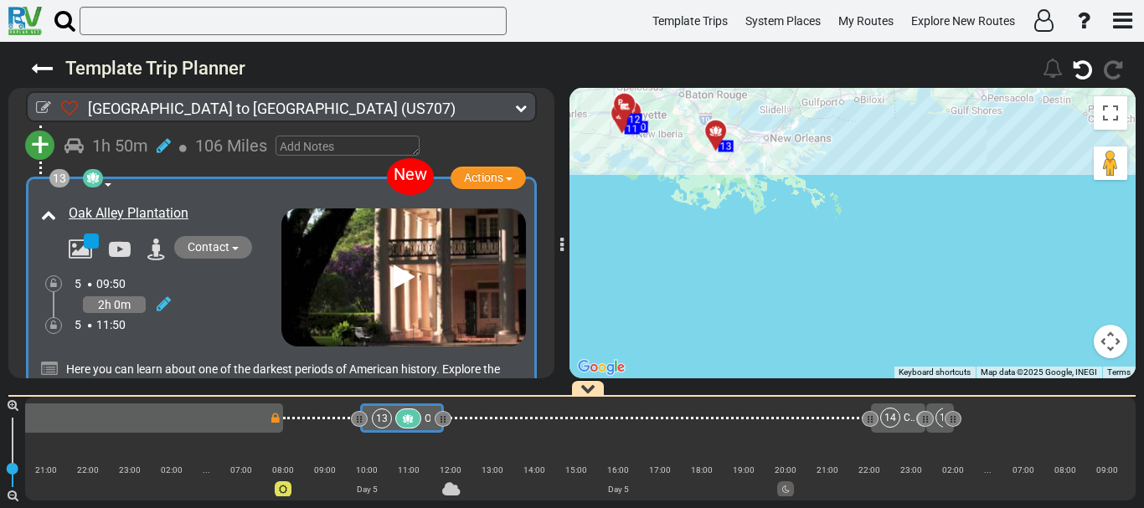
click at [716, 137] on div at bounding box center [722, 138] width 28 height 26
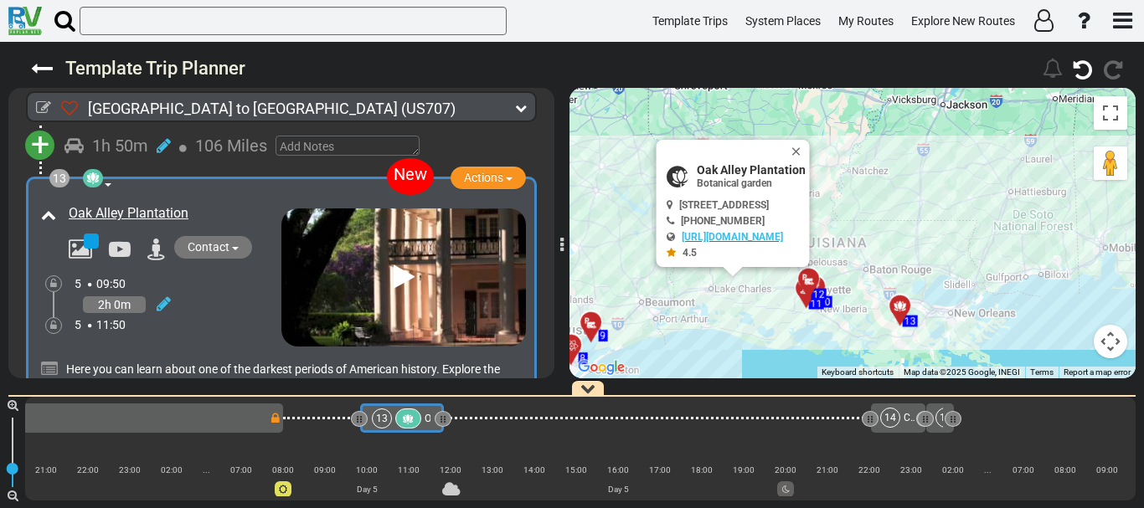
drag, startPoint x: 886, startPoint y: 277, endPoint x: 909, endPoint y: 184, distance: 95.7
click at [909, 184] on div "To activate drag with keyboard, press Alt + Enter. Once in keyboard drag state,…" at bounding box center [853, 233] width 566 height 291
click at [686, 206] on span "[STREET_ADDRESS]" at bounding box center [724, 206] width 90 height 12
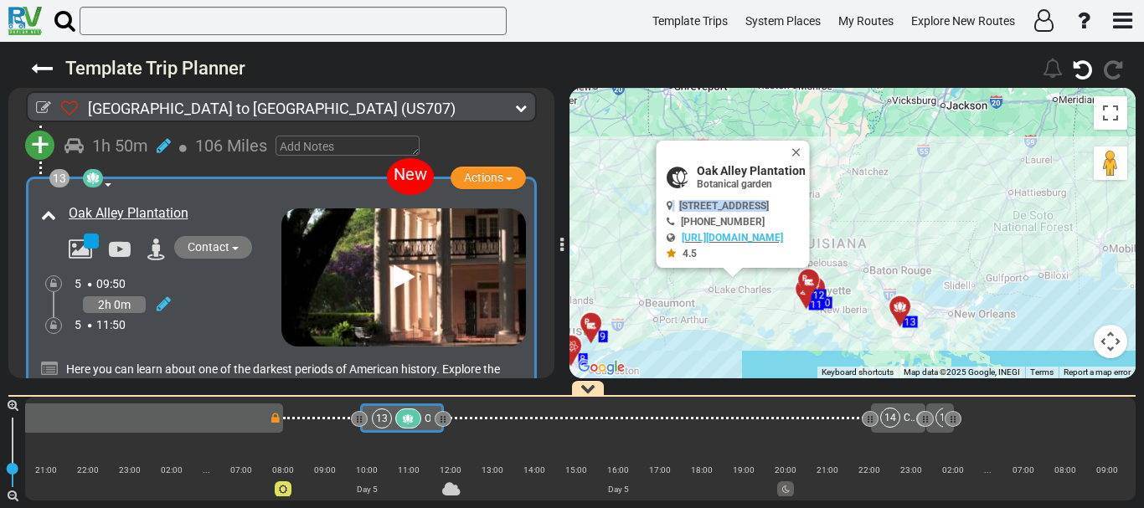
copy div "[STREET_ADDRESS]"
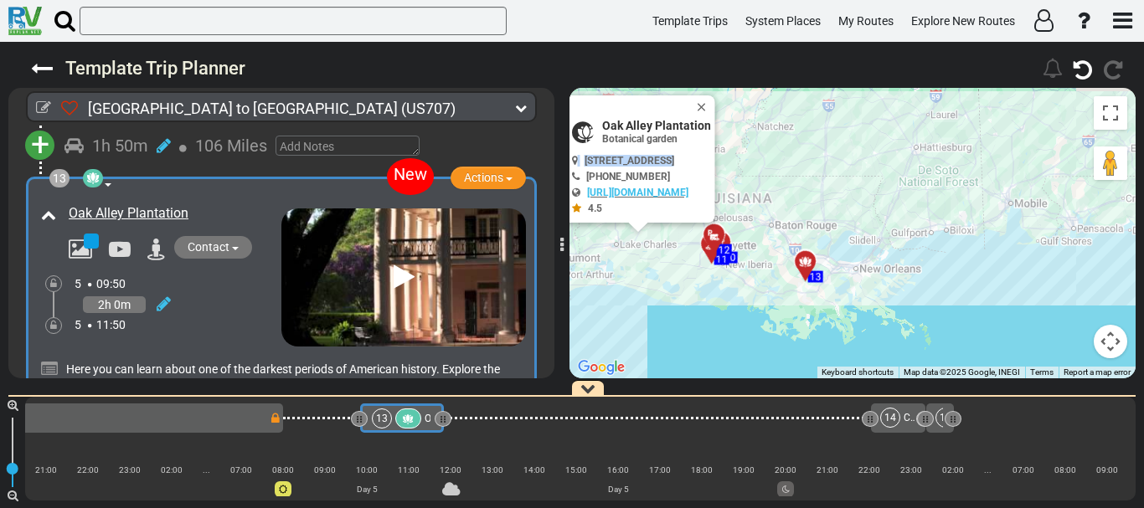
drag, startPoint x: 864, startPoint y: 343, endPoint x: 747, endPoint y: 288, distance: 129.3
click at [747, 288] on div "To activate drag with keyboard, press Alt + Enter. Once in keyboard drag state,…" at bounding box center [853, 233] width 566 height 291
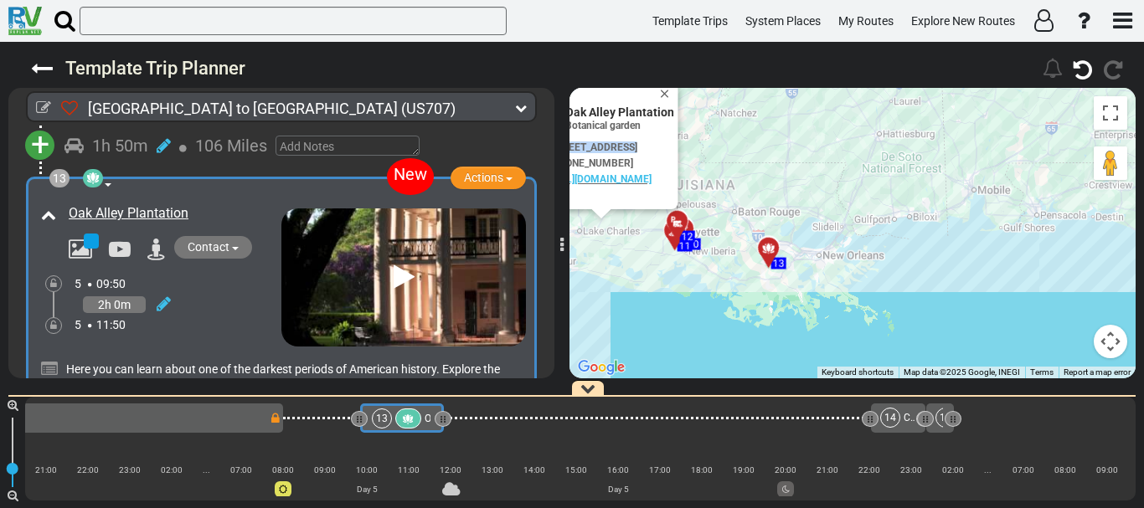
click at [759, 250] on div at bounding box center [768, 248] width 21 height 13
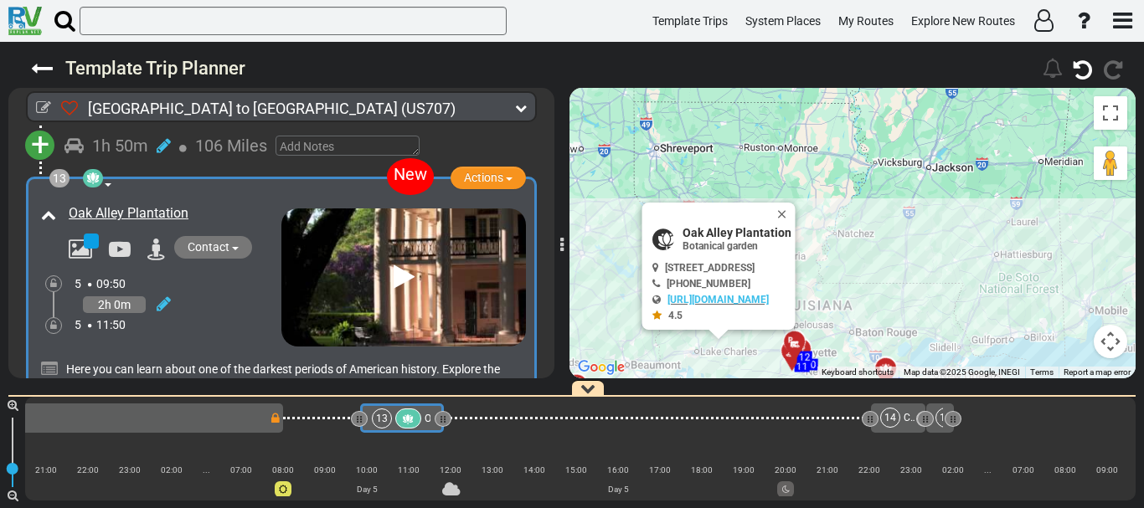
click at [99, 185] on icon at bounding box center [93, 178] width 17 height 13
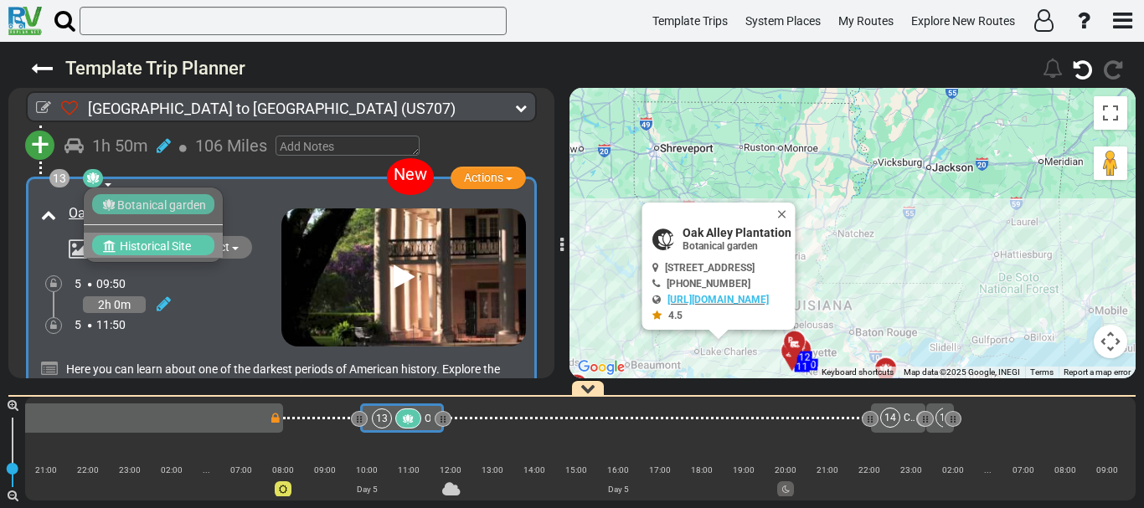
click at [146, 253] on span "Historical Site" at bounding box center [155, 246] width 71 height 13
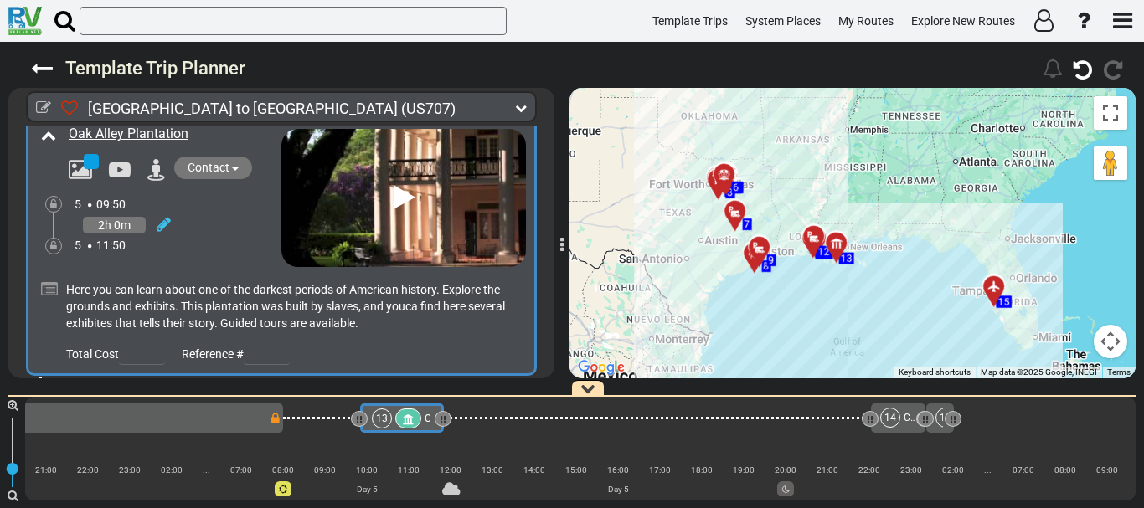
scroll to position [3692, 0]
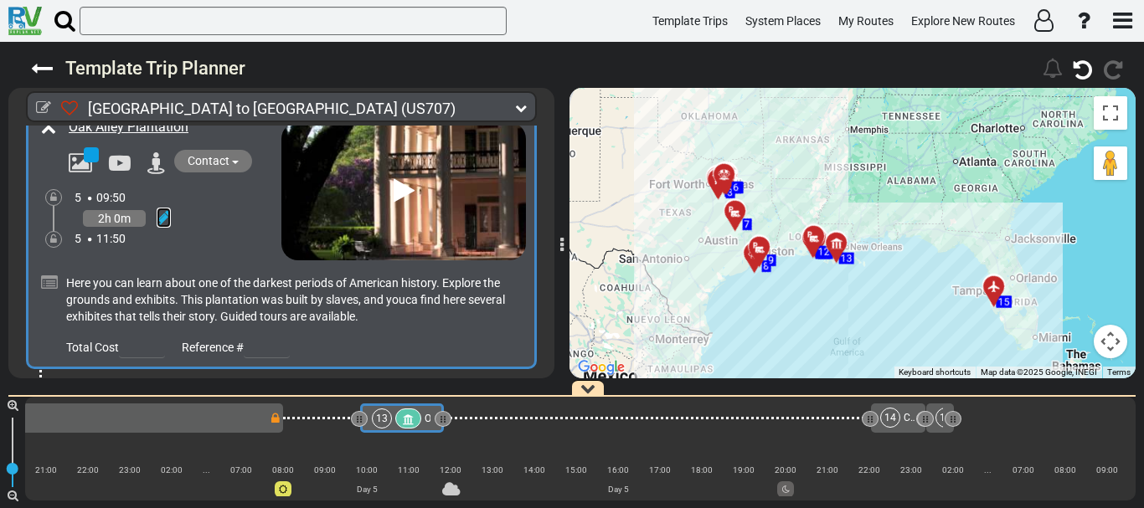
click at [162, 226] on icon at bounding box center [164, 217] width 14 height 17
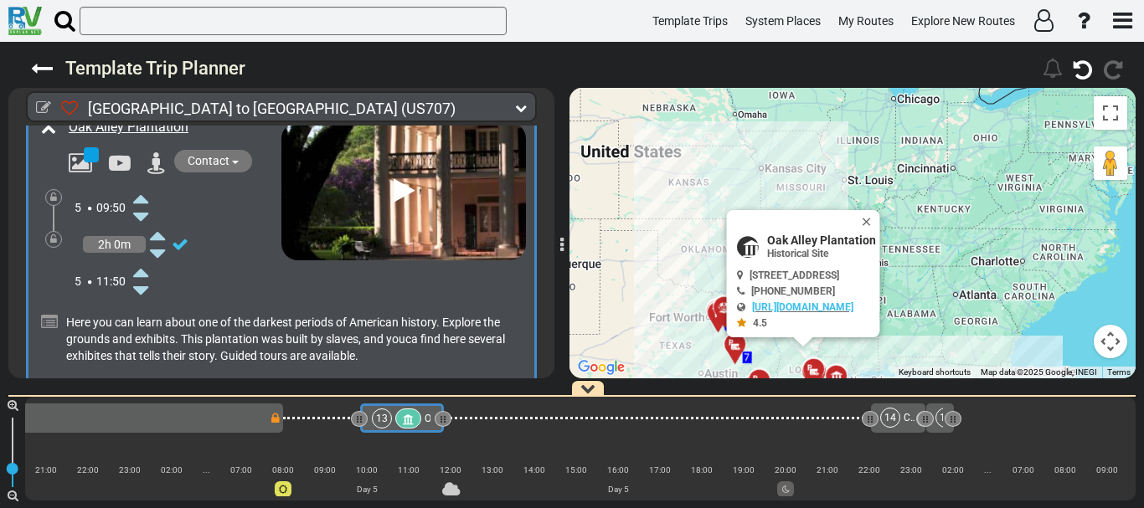
click at [142, 212] on icon at bounding box center [140, 198] width 15 height 27
click at [186, 253] on icon at bounding box center [180, 244] width 17 height 17
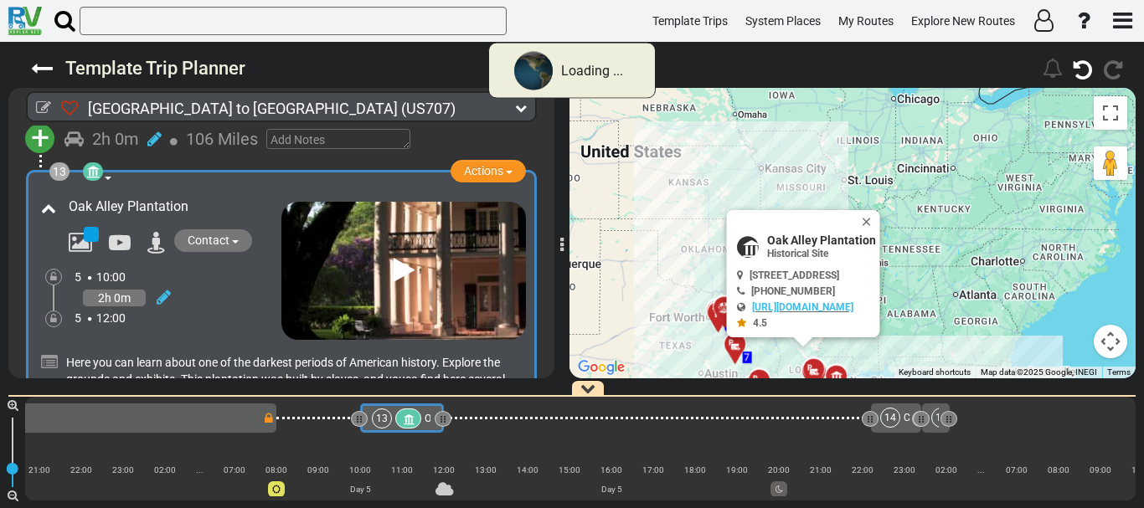
scroll to position [3606, 0]
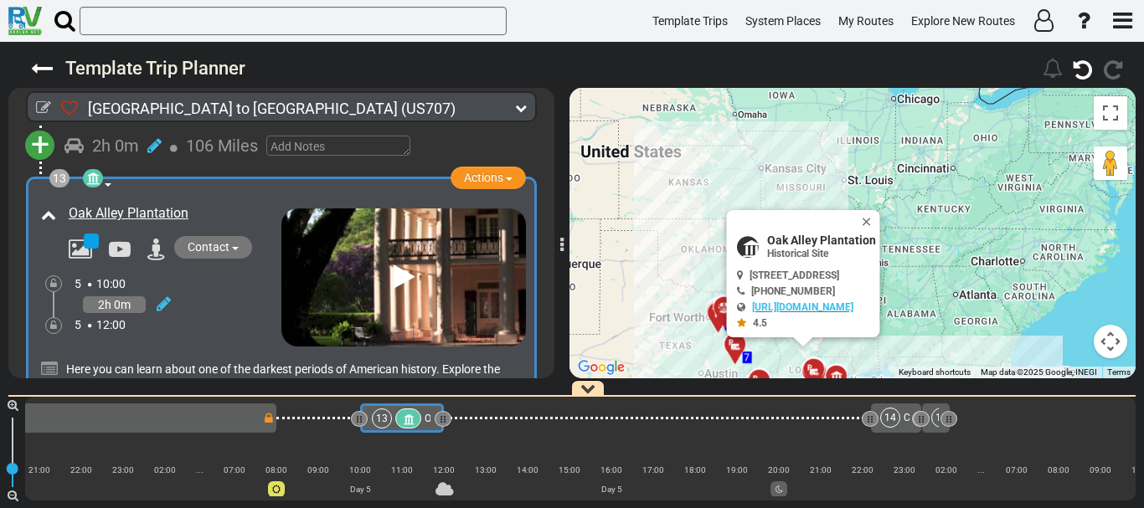
click at [784, 243] on span "Oak Alley Plantation" at bounding box center [821, 240] width 109 height 13
copy div "Oak Alley Plantation"
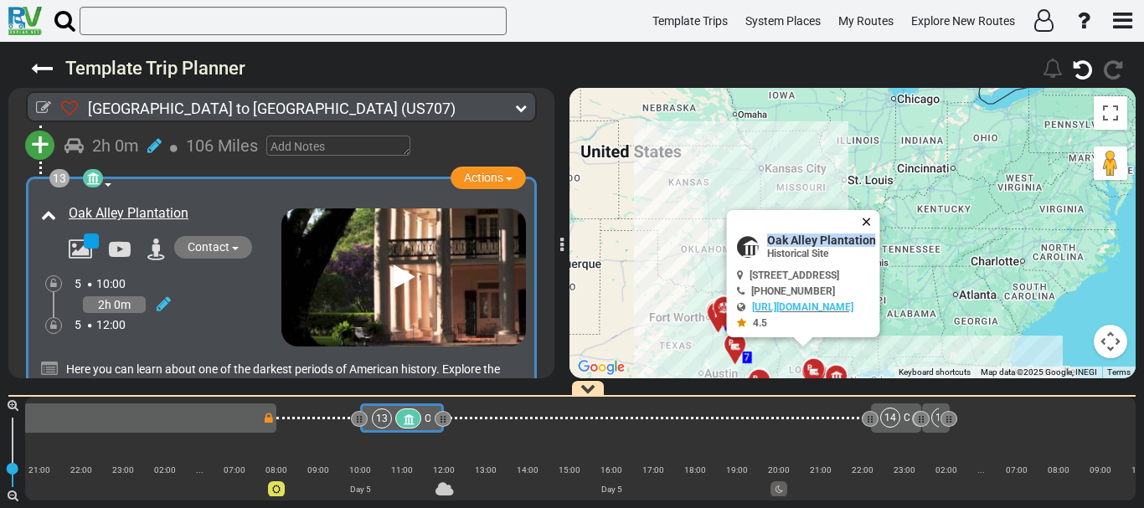
click at [880, 224] on button "Close" at bounding box center [870, 221] width 20 height 23
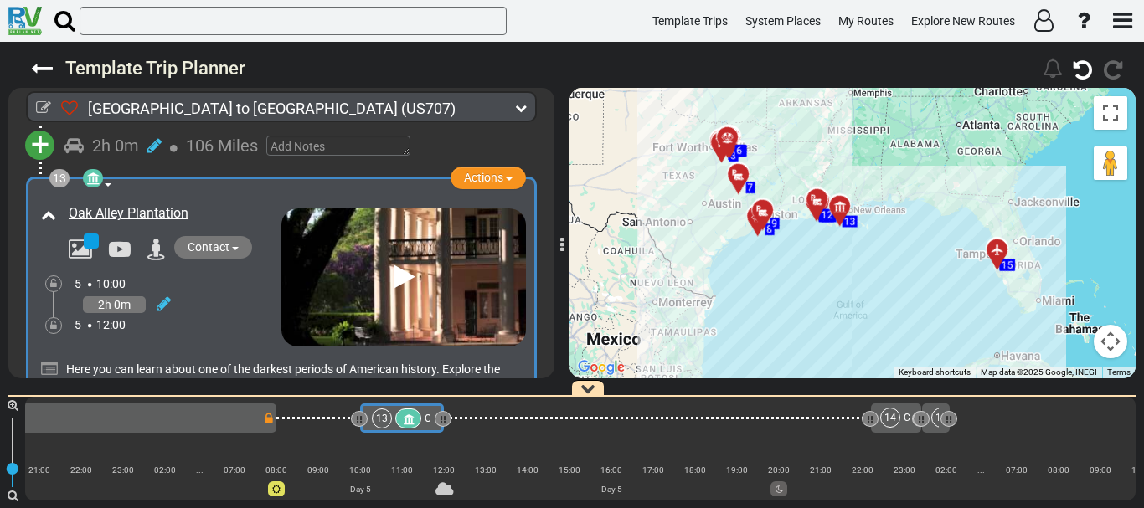
drag, startPoint x: 871, startPoint y: 293, endPoint x: 874, endPoint y: 117, distance: 175.9
click at [874, 117] on div "To activate drag with keyboard, press Alt + Enter. Once in keyboard drag state,…" at bounding box center [853, 233] width 566 height 291
click at [1105, 348] on button "Map camera controls" at bounding box center [1111, 342] width 34 height 34
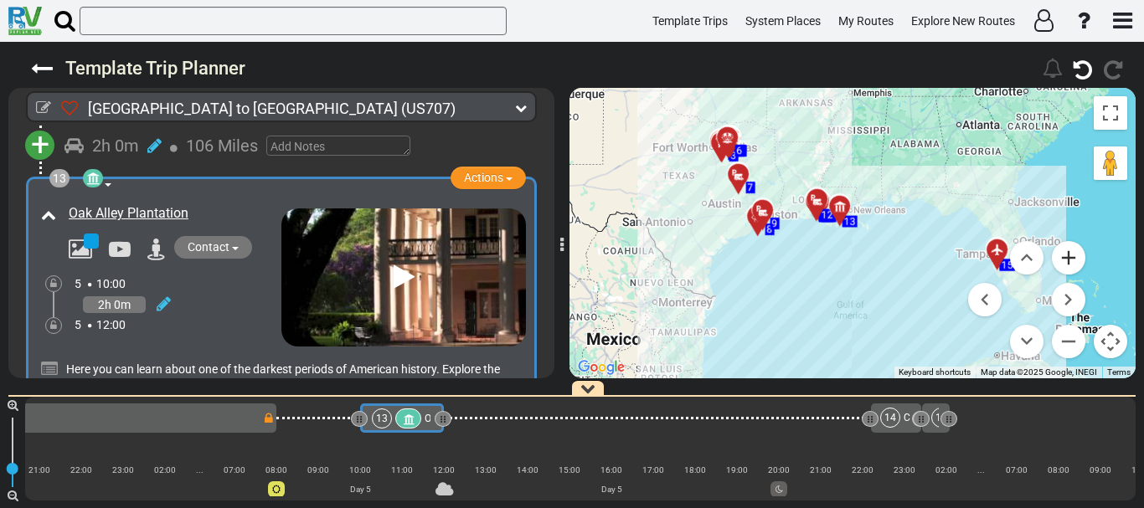
click at [1073, 264] on button "Zoom in" at bounding box center [1069, 258] width 34 height 34
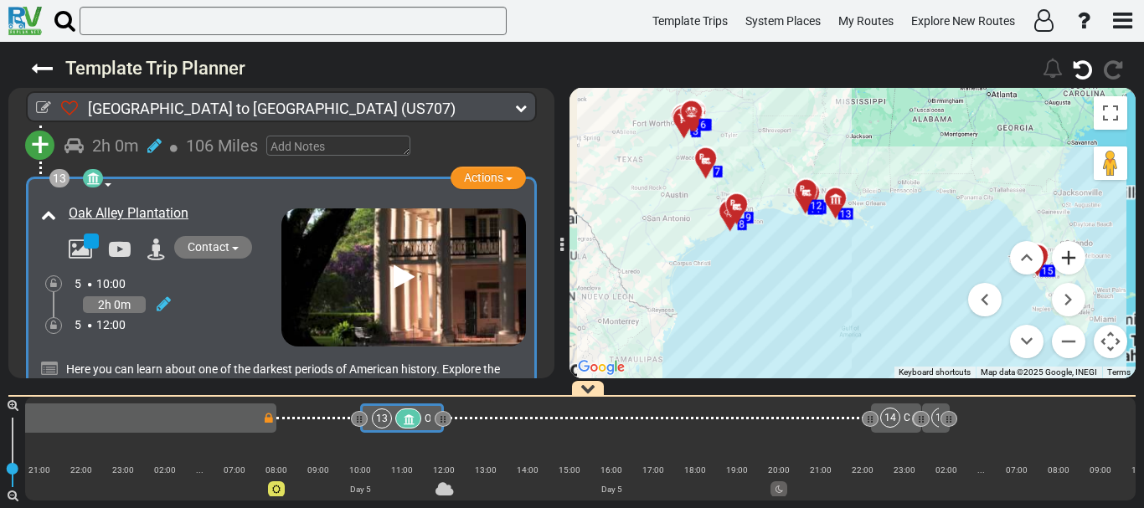
click at [1073, 264] on button "Zoom in" at bounding box center [1069, 258] width 34 height 34
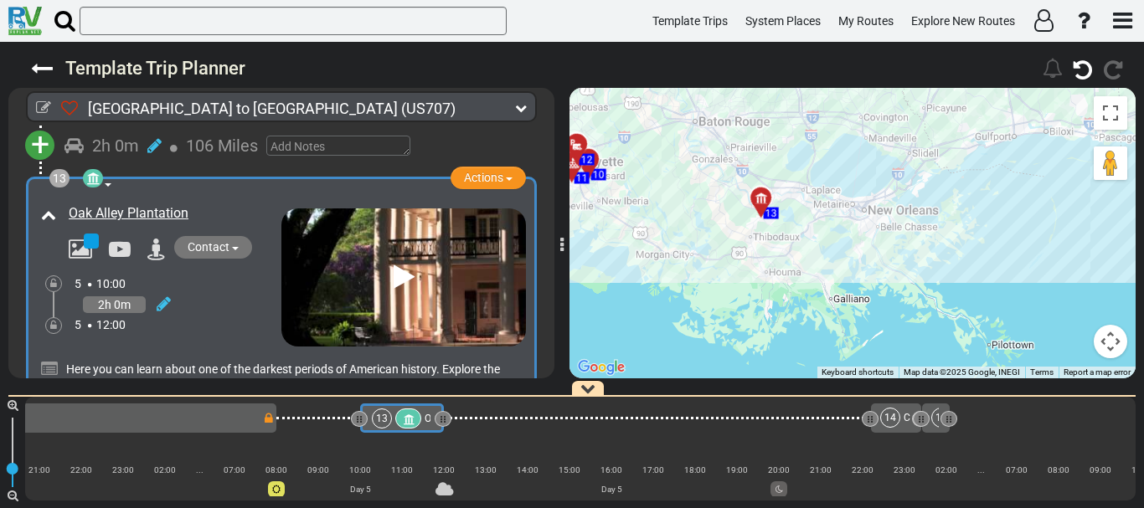
drag, startPoint x: 771, startPoint y: 132, endPoint x: 803, endPoint y: 327, distance: 197.7
click at [803, 327] on div "To activate drag with keyboard, press Alt + Enter. Once in keyboard drag state,…" at bounding box center [853, 233] width 566 height 291
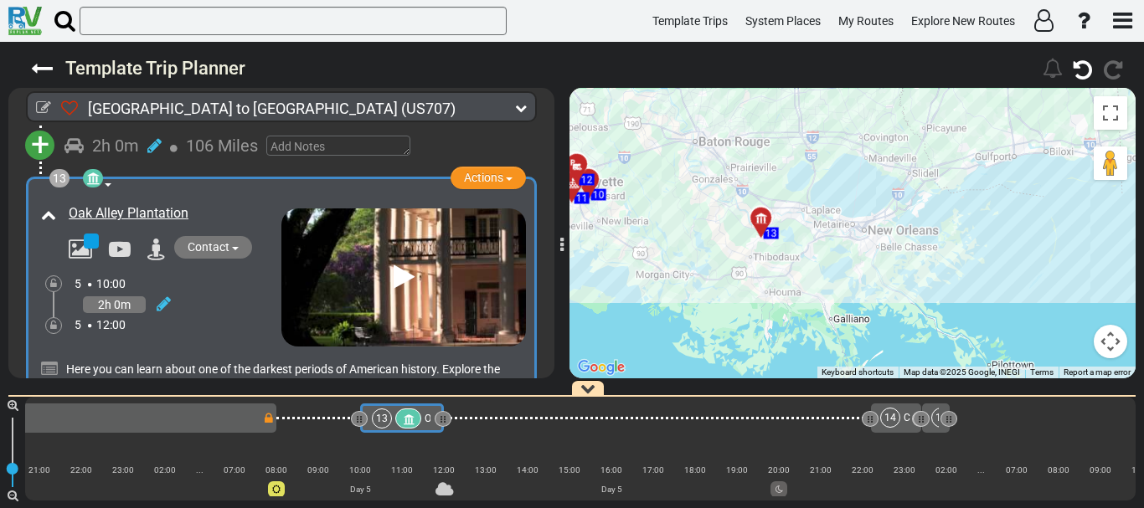
click at [227, 317] on div "2h 0m" at bounding box center [178, 304] width 207 height 24
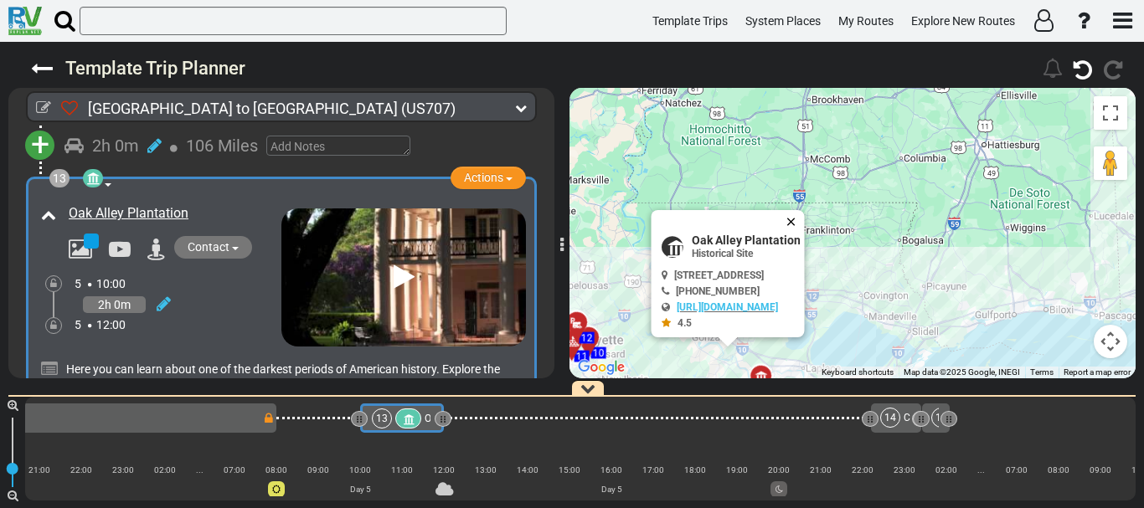
click at [805, 223] on button "Close" at bounding box center [795, 221] width 20 height 23
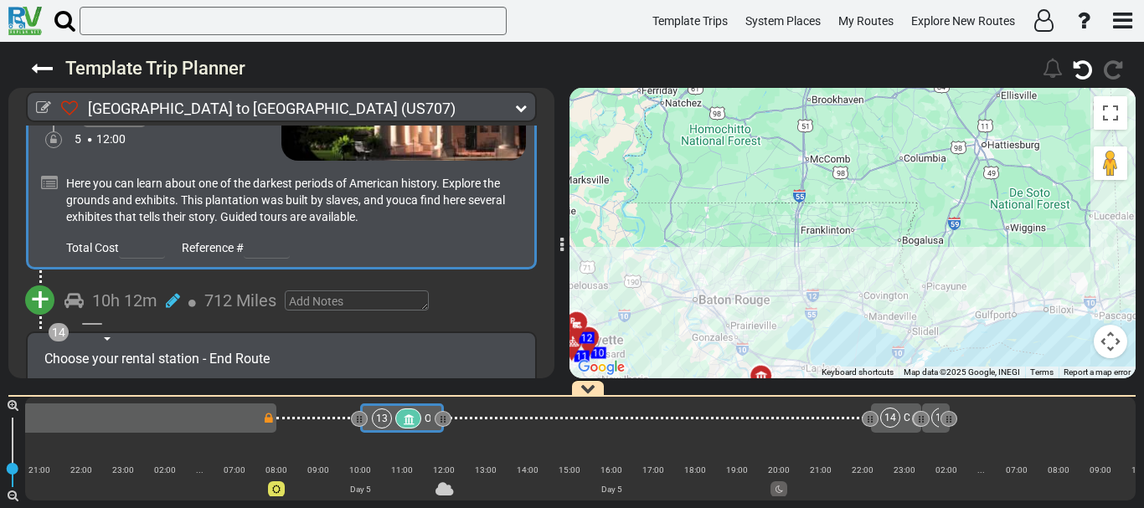
click at [44, 319] on span "+" at bounding box center [40, 300] width 18 height 39
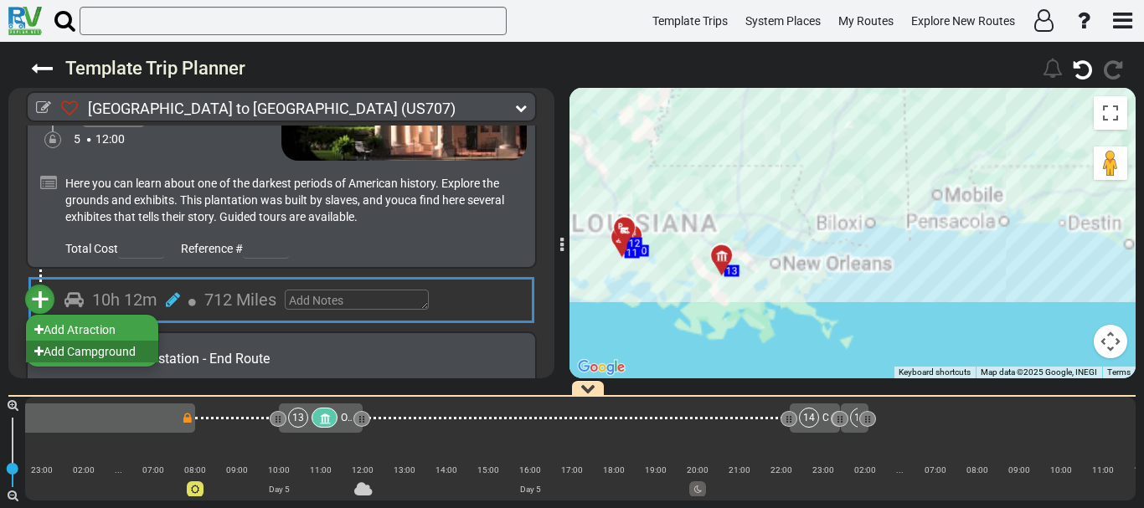
scroll to position [0, 3022]
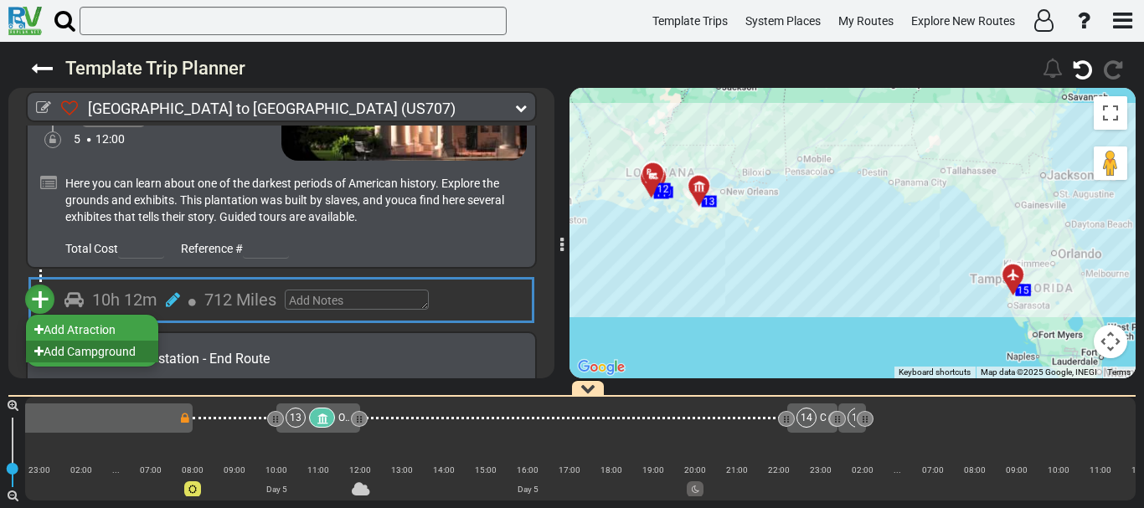
click at [99, 363] on li "Add Campground" at bounding box center [92, 352] width 132 height 22
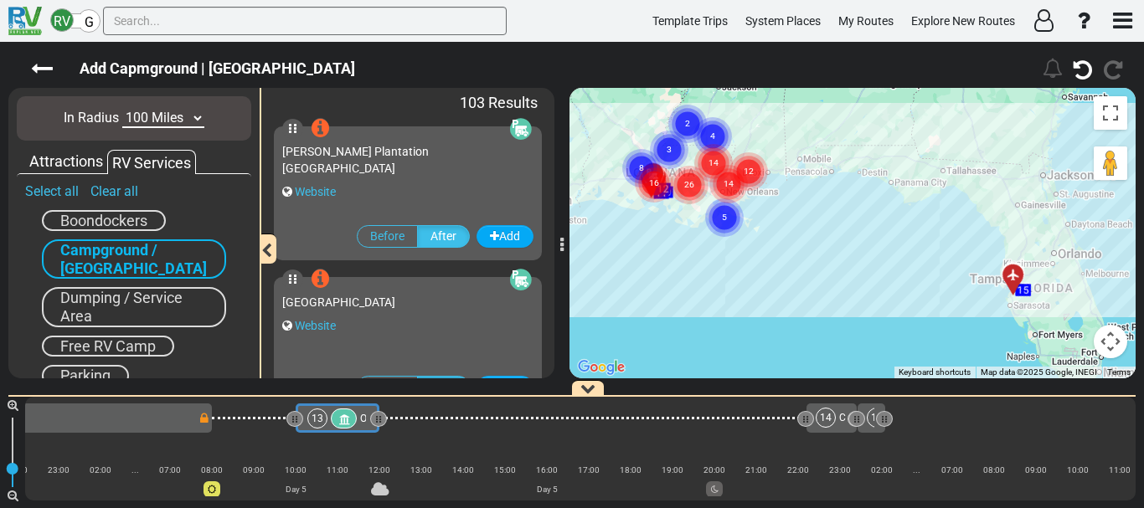
scroll to position [0, 2938]
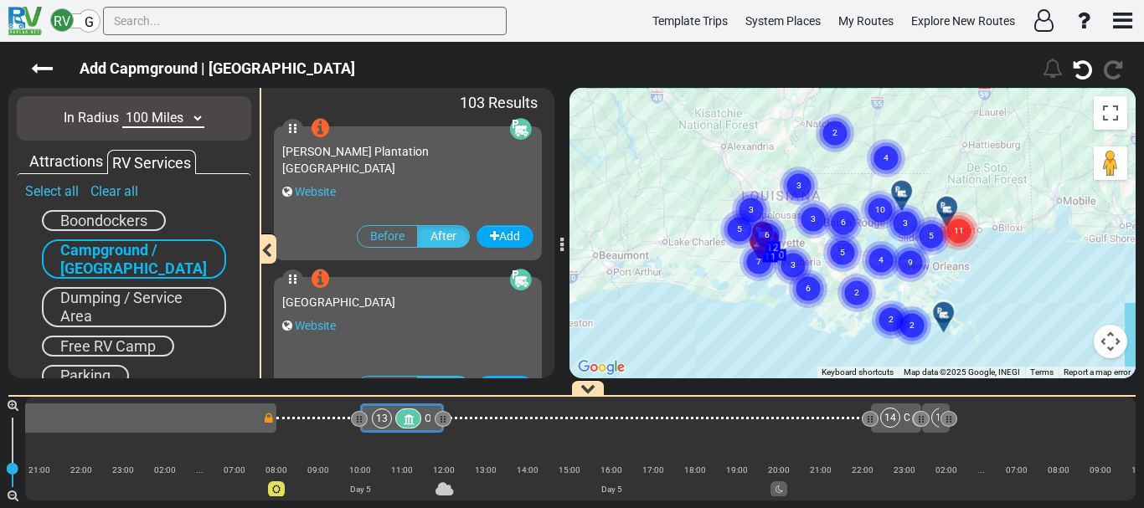
click at [1107, 343] on button "Map camera controls" at bounding box center [1111, 342] width 34 height 34
click at [1066, 255] on button "Zoom in" at bounding box center [1069, 258] width 34 height 34
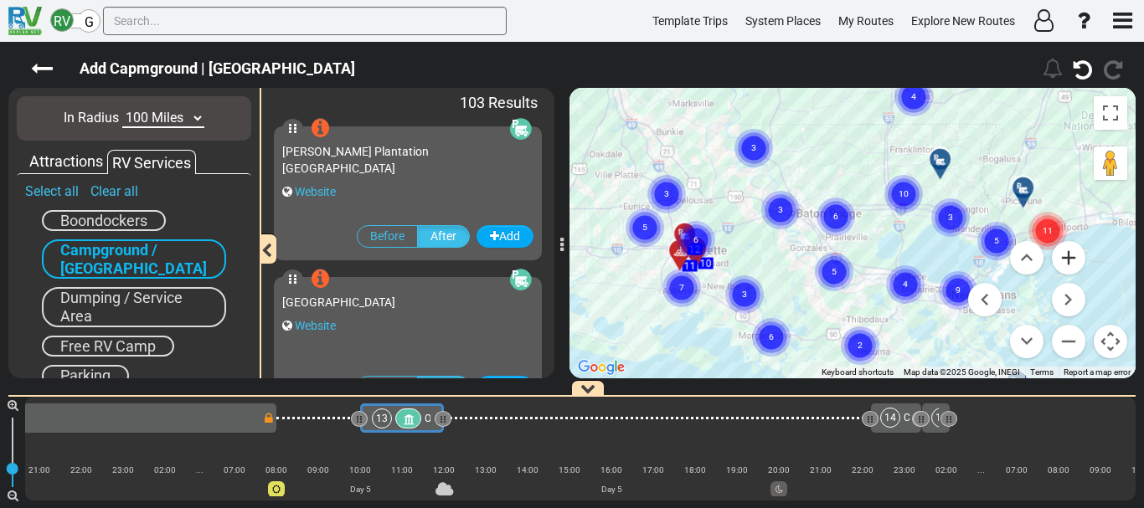
click at [1066, 255] on button "Zoom in" at bounding box center [1069, 258] width 34 height 34
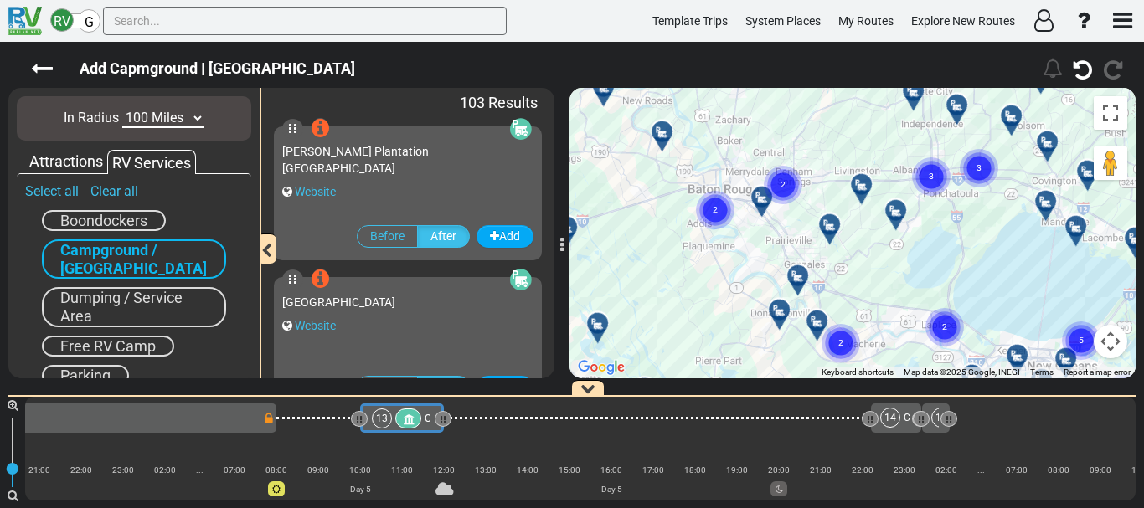
drag, startPoint x: 916, startPoint y: 245, endPoint x: 633, endPoint y: 219, distance: 283.5
click at [633, 219] on div "To activate drag with keyboard, press Alt + Enter. Once in keyboard drag state,…" at bounding box center [853, 233] width 566 height 291
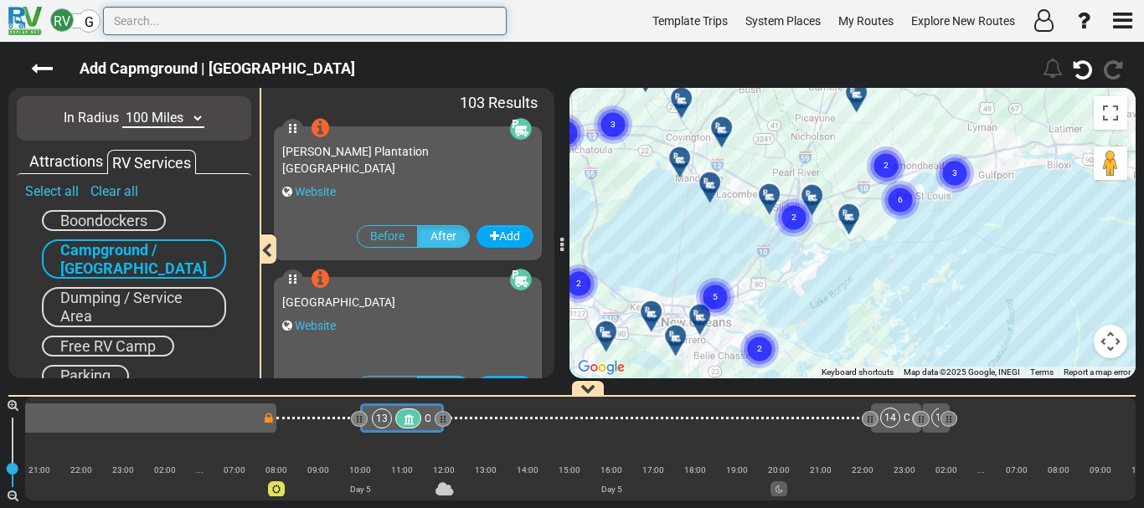
click at [395, 22] on input "text" at bounding box center [305, 21] width 404 height 28
paste input "[GEOGRAPHIC_DATA]"
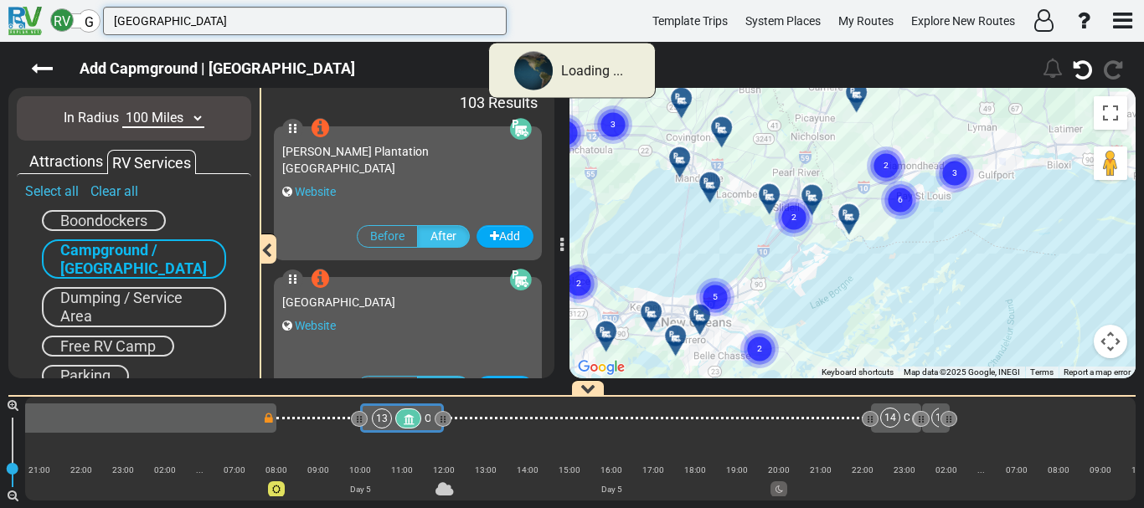
type input "[GEOGRAPHIC_DATA]"
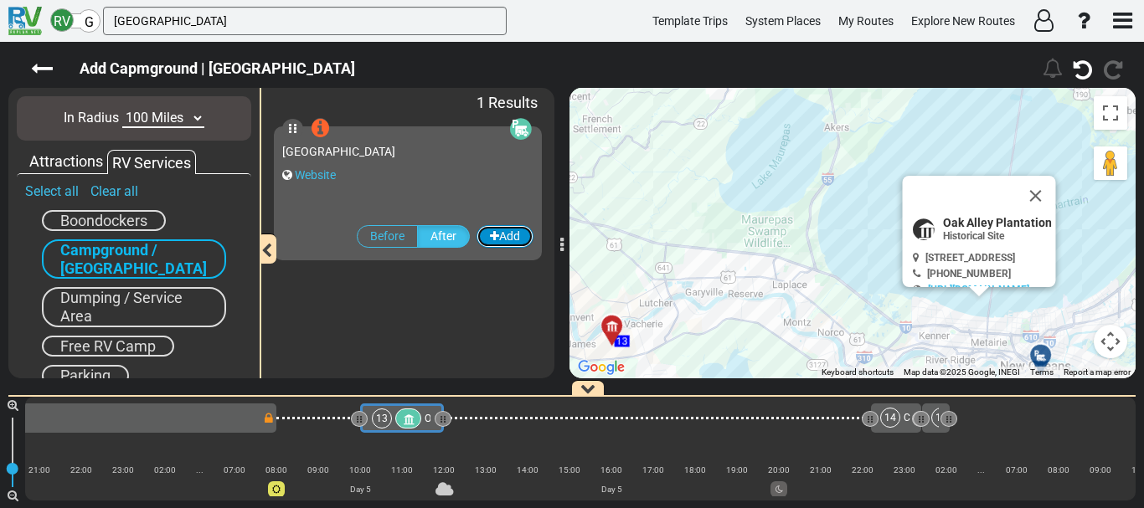
click at [504, 235] on button "Add" at bounding box center [505, 236] width 57 height 23
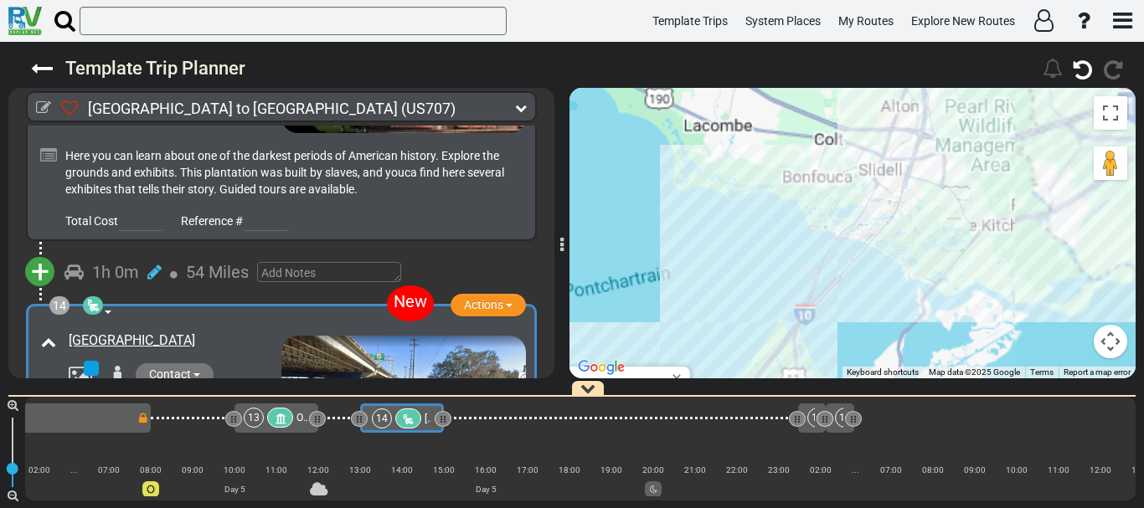
scroll to position [3944, 0]
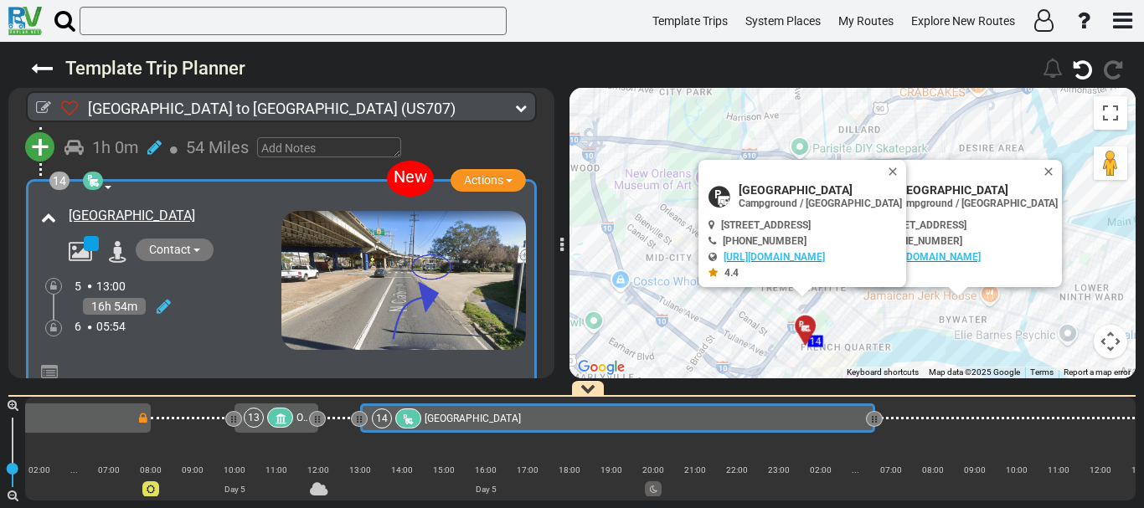
drag, startPoint x: 442, startPoint y: 416, endPoint x: 930, endPoint y: 448, distance: 488.5
click at [930, 448] on div "1 [GEOGRAPHIC_DATA]/[GEOGRAPHIC_DATA] DFW" at bounding box center [580, 449] width 1111 height 104
click at [1062, 168] on button "Close" at bounding box center [1052, 171] width 20 height 23
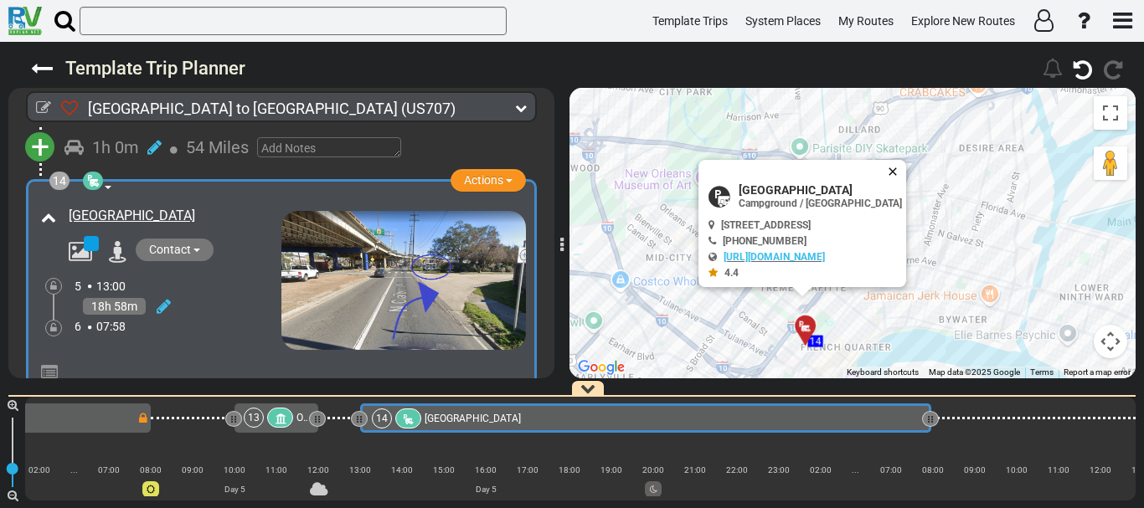
click at [906, 170] on button "Close" at bounding box center [896, 171] width 20 height 23
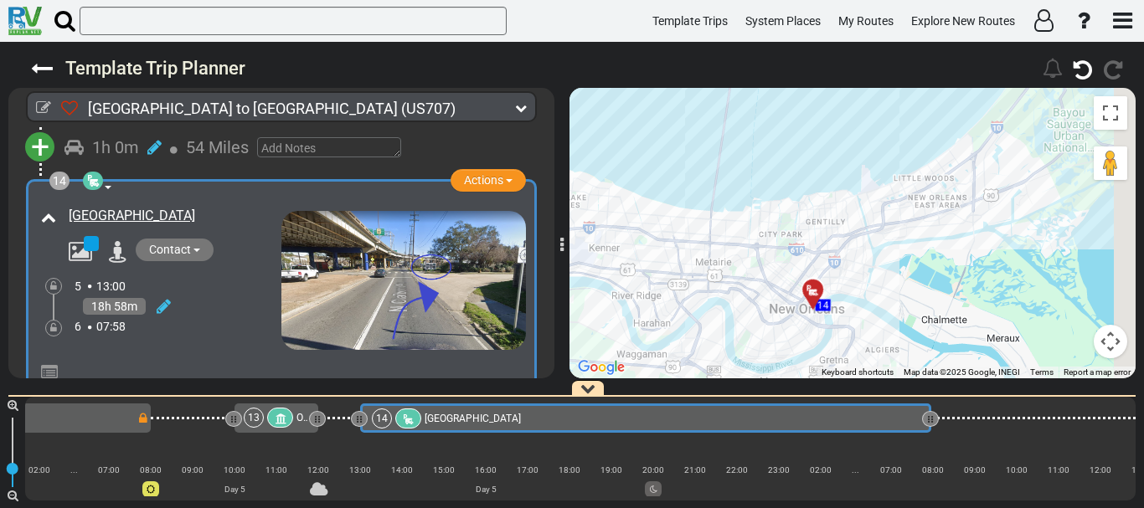
drag, startPoint x: 1091, startPoint y: 256, endPoint x: 917, endPoint y: 272, distance: 174.1
click at [917, 272] on div "To activate drag with keyboard, press Alt + Enter. Once in keyboard drag state,…" at bounding box center [853, 233] width 566 height 291
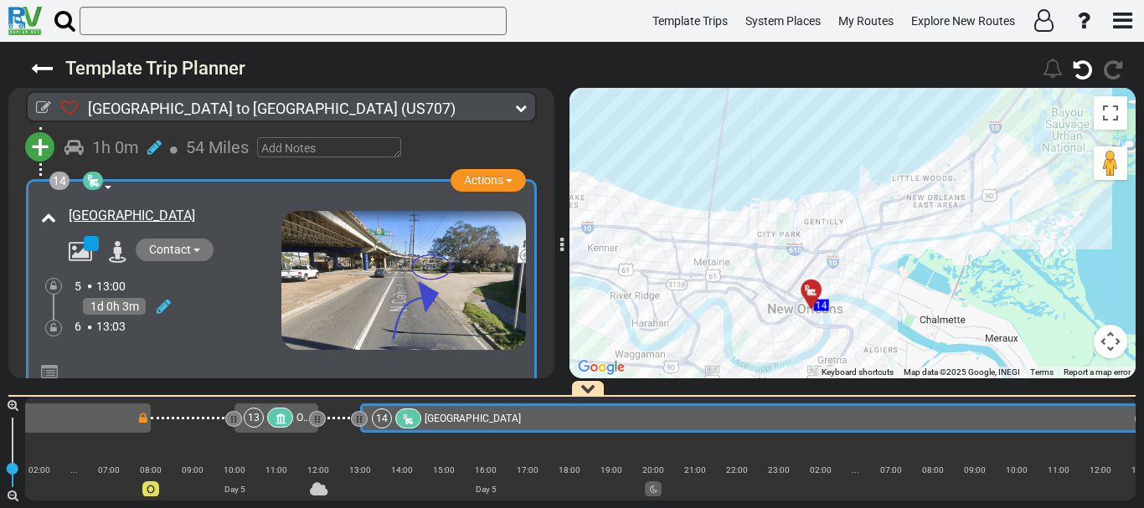
drag, startPoint x: 931, startPoint y: 414, endPoint x: 1143, endPoint y: 427, distance: 213.2
click at [1143, 427] on div "60 1" at bounding box center [572, 447] width 1144 height 121
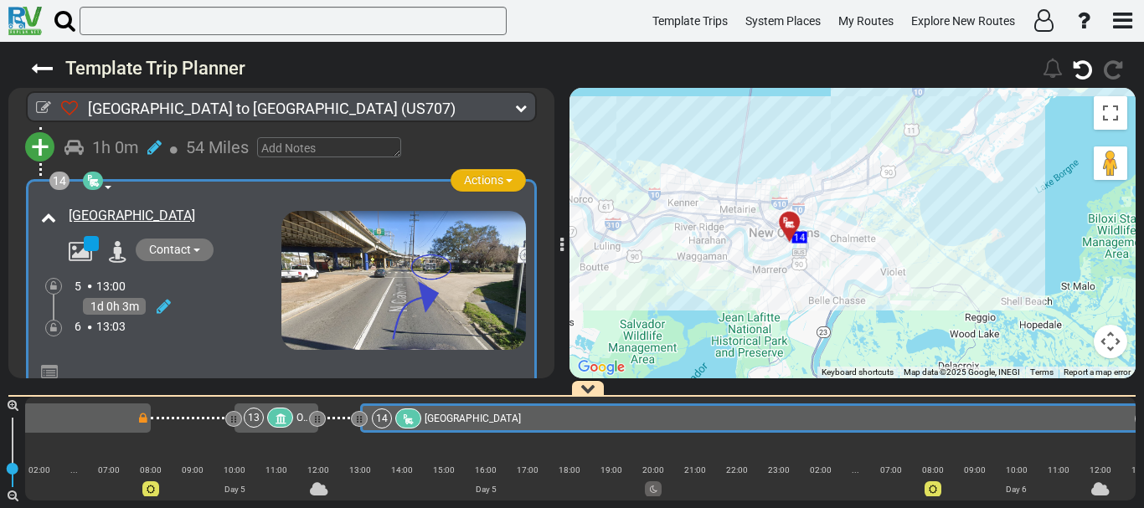
click at [482, 182] on button "Actions" at bounding box center [488, 180] width 75 height 23
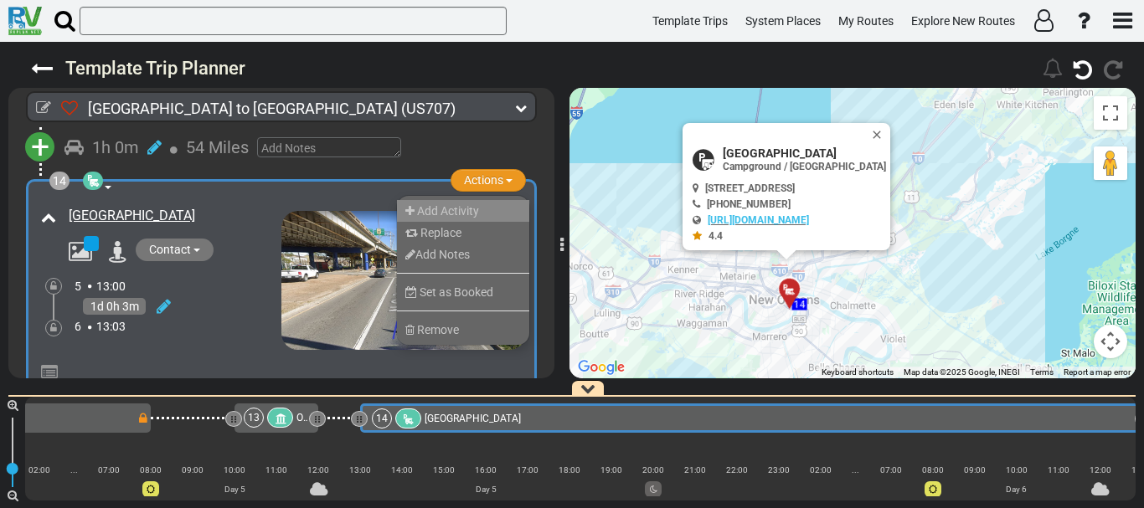
click at [447, 218] on span "Add Activity" at bounding box center [448, 210] width 62 height 13
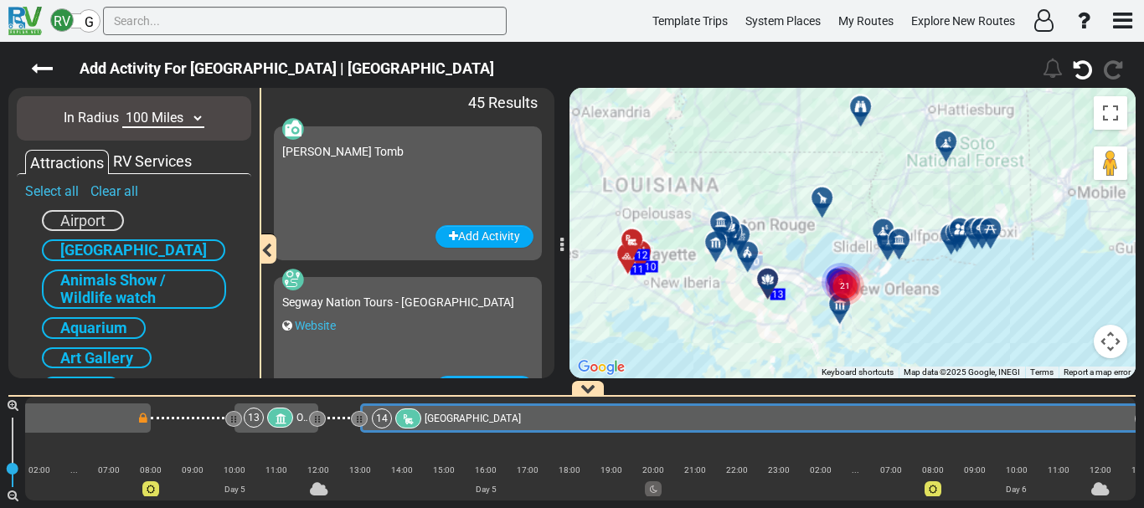
click at [156, 122] on select "10 Miles 50 Miles 100 Miles 250 Miles 500 Miles 1000 Miles" at bounding box center [163, 118] width 82 height 19
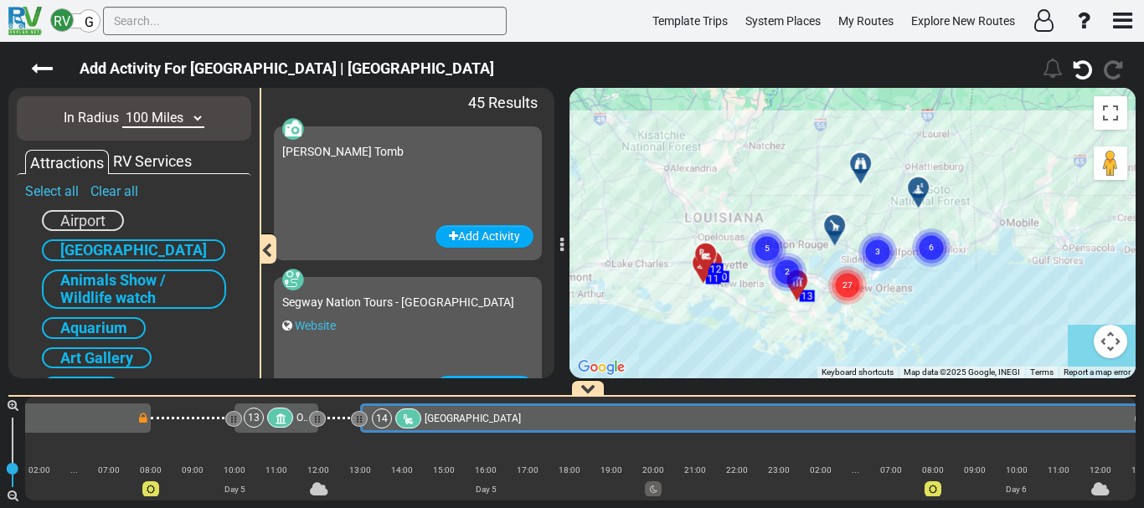
select select "number:50"
click at [122, 109] on select "10 Miles 50 Miles 100 Miles 250 Miles 500 Miles 1000 Miles" at bounding box center [163, 118] width 82 height 19
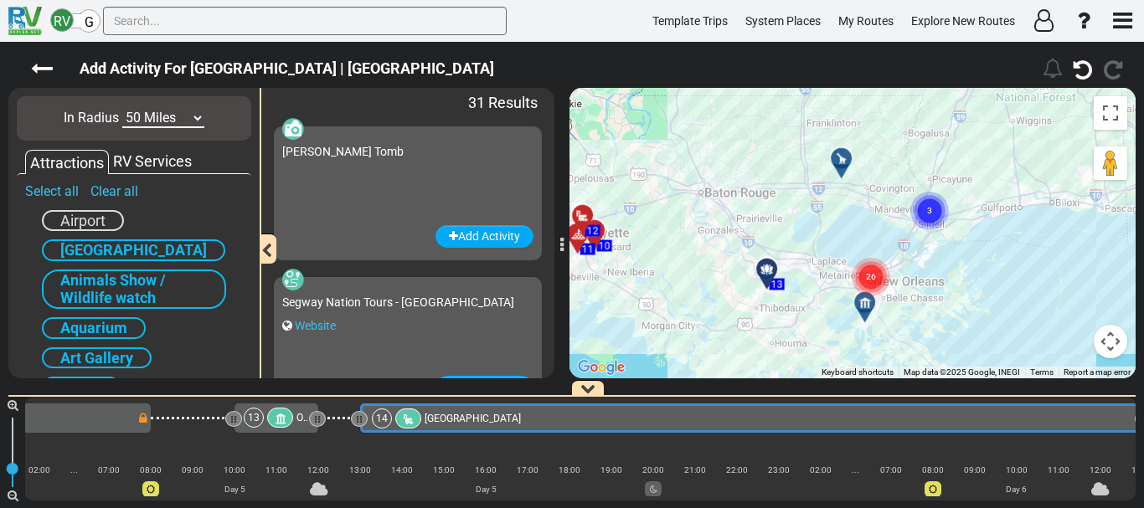
click at [1108, 340] on button "Map camera controls" at bounding box center [1111, 342] width 34 height 34
click at [1073, 265] on button "Zoom in" at bounding box center [1069, 258] width 34 height 34
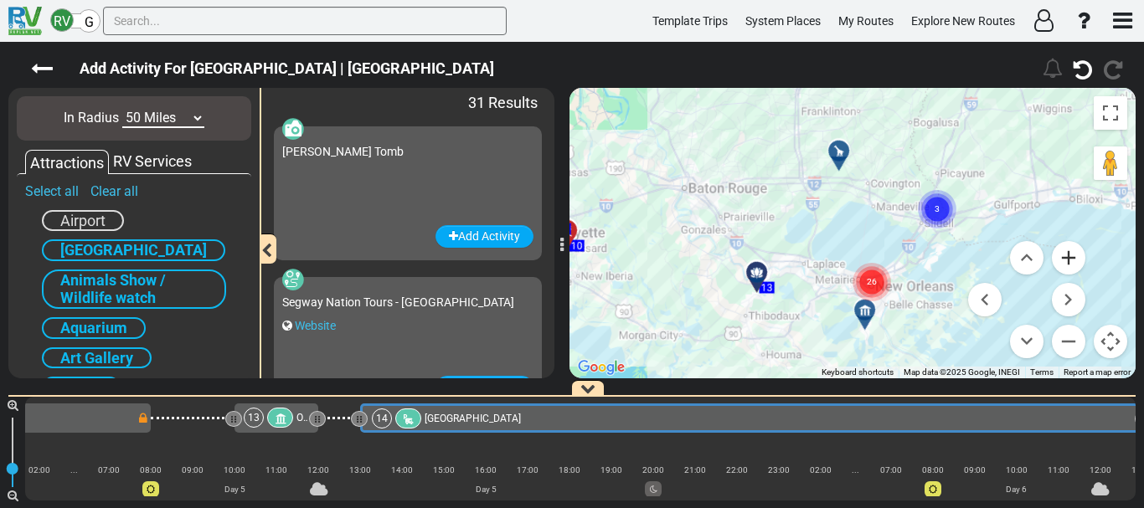
click at [1073, 265] on button "Zoom in" at bounding box center [1069, 258] width 34 height 34
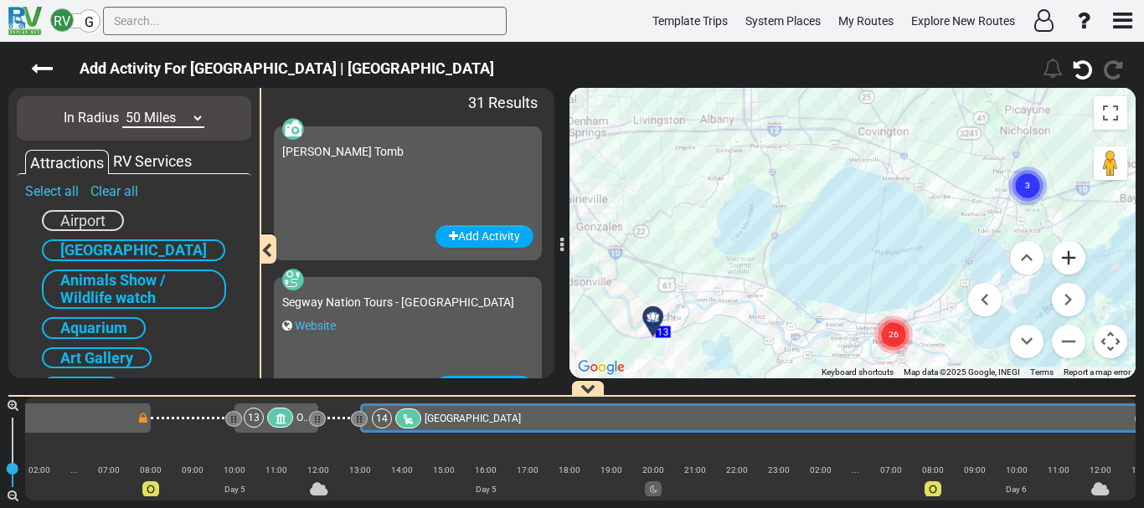
click at [1073, 265] on button "Zoom in" at bounding box center [1069, 258] width 34 height 34
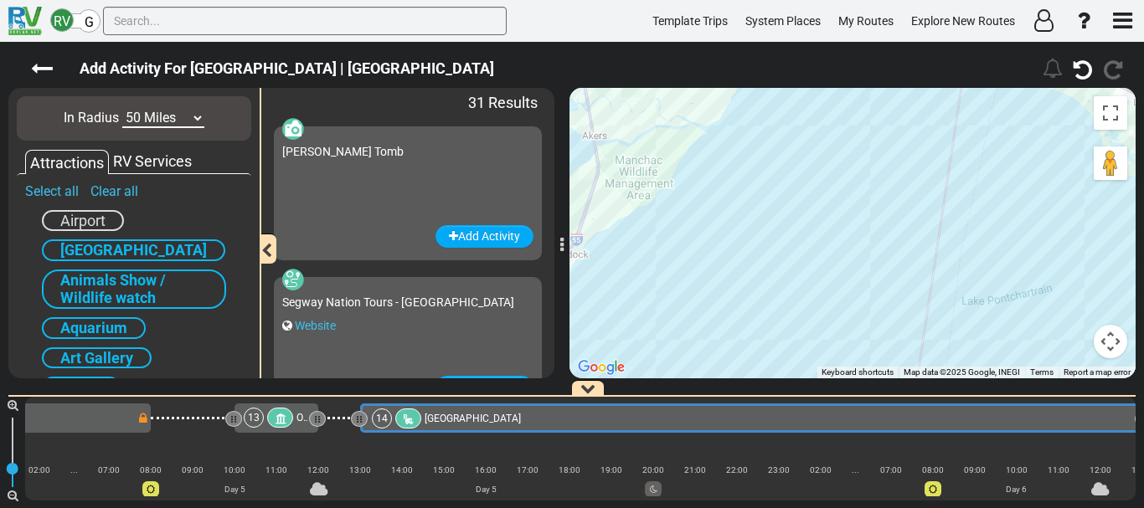
drag, startPoint x: 929, startPoint y: 333, endPoint x: 857, endPoint y: 187, distance: 162.6
click at [857, 187] on div "To activate drag with keyboard, press Alt + Enter. Once in keyboard drag state,…" at bounding box center [853, 233] width 566 height 291
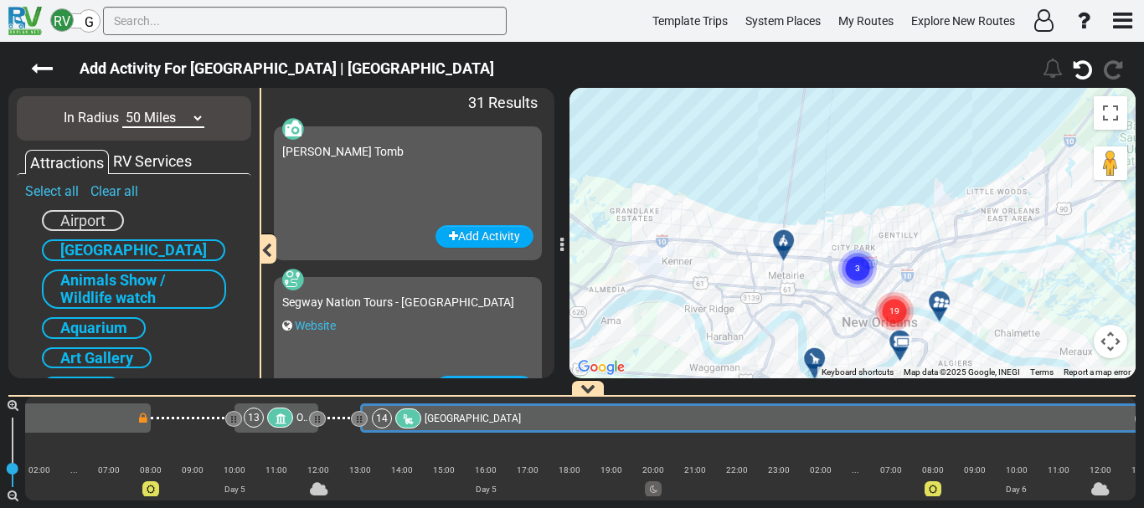
click at [859, 260] on circle "Cluster of 3 markers" at bounding box center [857, 269] width 39 height 39
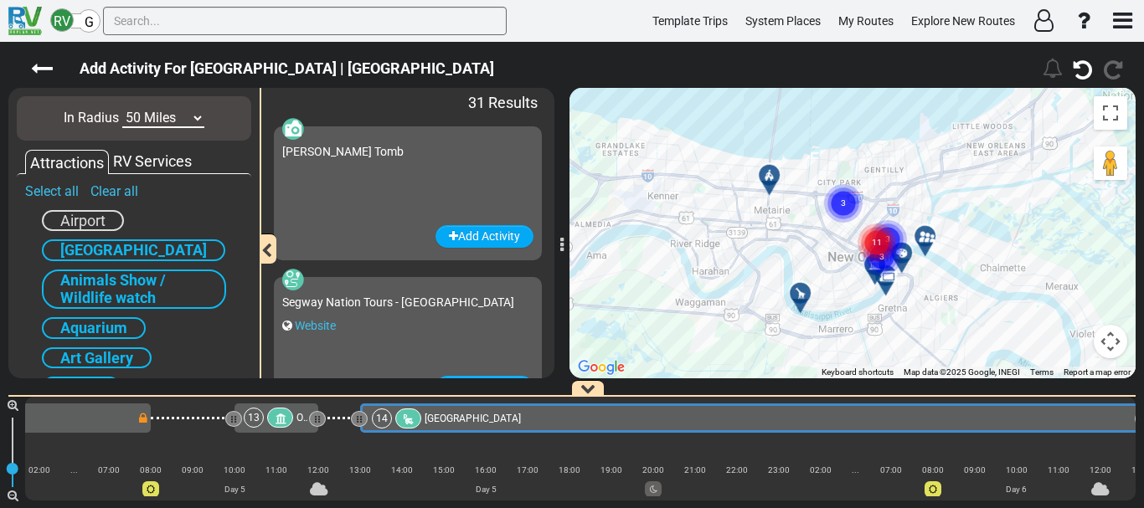
drag, startPoint x: 1014, startPoint y: 327, endPoint x: 999, endPoint y: 258, distance: 70.3
click at [999, 258] on div "To activate drag with keyboard, press Alt + Enter. Once in keyboard drag state,…" at bounding box center [853, 233] width 566 height 291
click at [1120, 343] on button "Map camera controls" at bounding box center [1111, 342] width 34 height 34
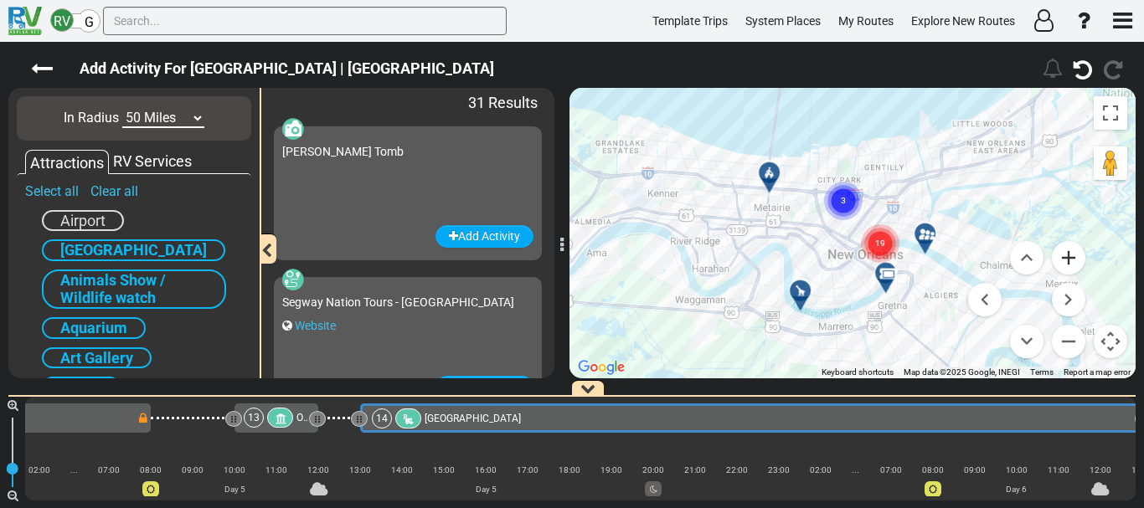
click at [1066, 255] on button "Zoom in" at bounding box center [1069, 258] width 34 height 34
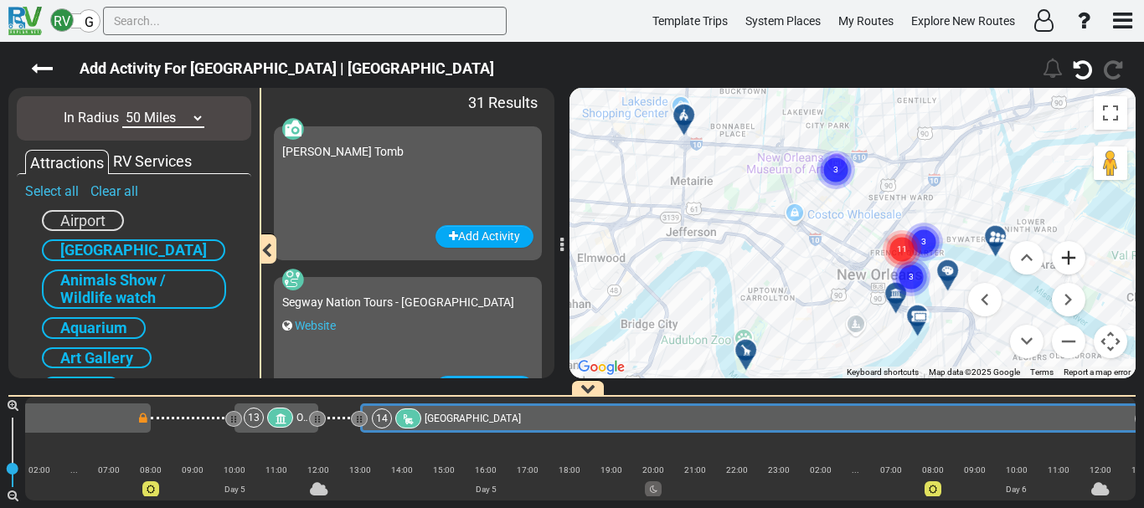
click at [1066, 255] on button "Zoom in" at bounding box center [1069, 258] width 34 height 34
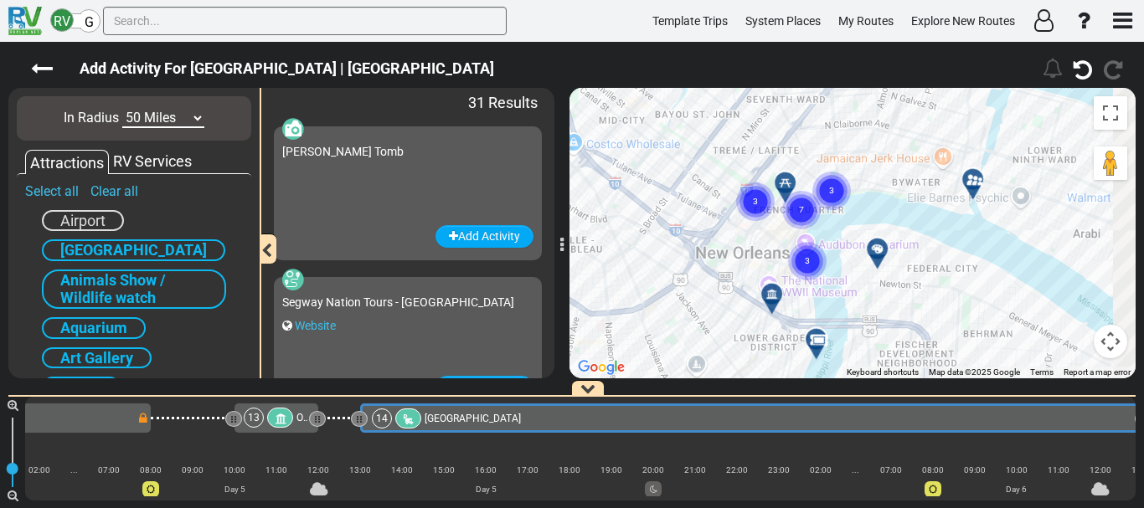
drag, startPoint x: 1046, startPoint y: 142, endPoint x: 863, endPoint y: 85, distance: 192.1
click at [863, 85] on div "Add Activity For [GEOGRAPHIC_DATA] | [GEOGRAPHIC_DATA]" at bounding box center [572, 275] width 1144 height 467
click at [800, 268] on circle "Cluster of 3 markers" at bounding box center [806, 261] width 39 height 39
click at [811, 264] on circle "Cluster of 2 markers" at bounding box center [807, 258] width 39 height 39
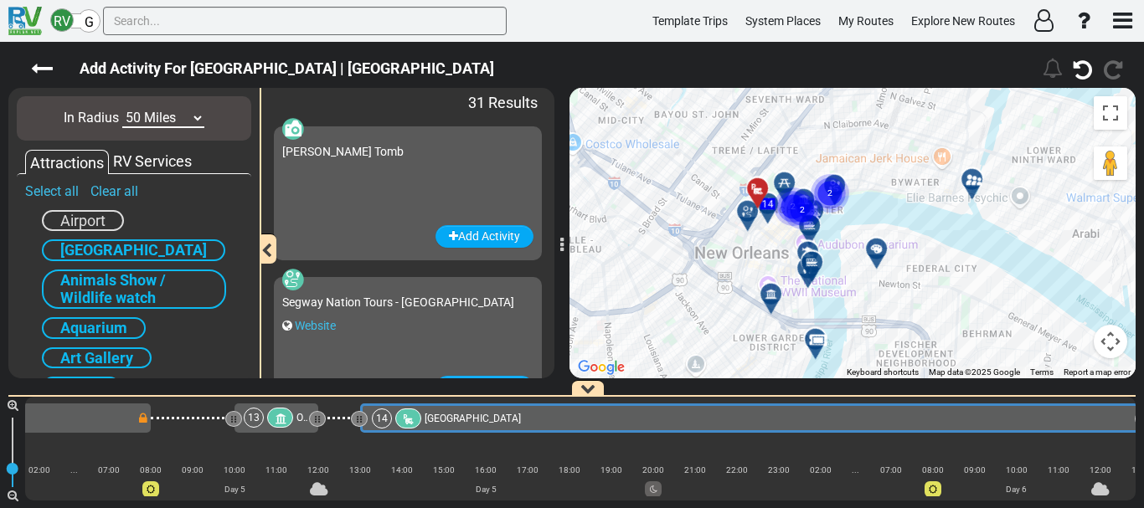
click at [1108, 342] on button "Map camera controls" at bounding box center [1111, 342] width 34 height 34
click at [1068, 264] on button "Zoom in" at bounding box center [1069, 258] width 34 height 34
click at [830, 248] on div "To activate drag with keyboard, press Alt + Enter. Once in keyboard drag state,…" at bounding box center [853, 233] width 566 height 291
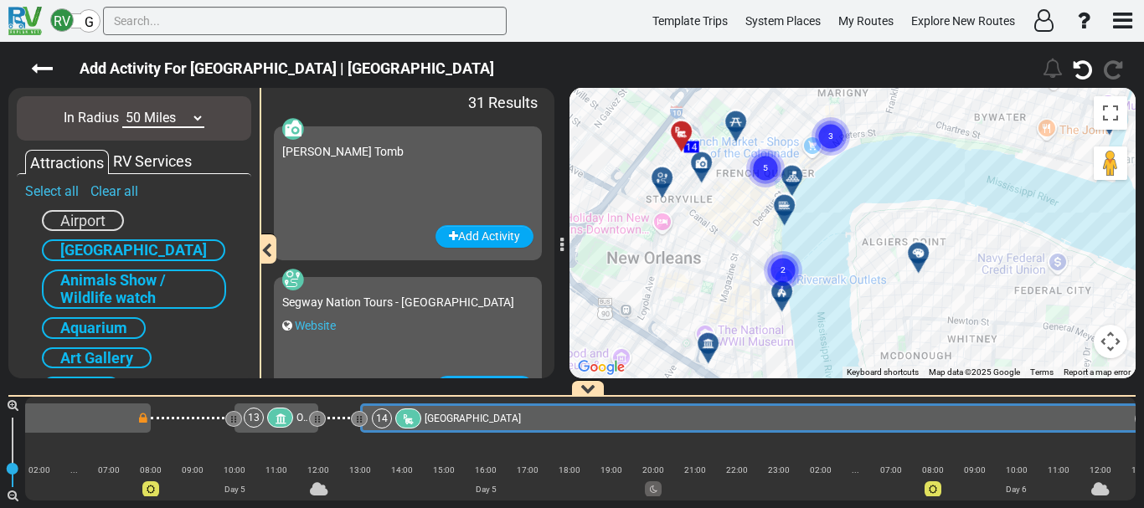
click at [837, 257] on div "To activate drag with keyboard, press Alt + Enter. Once in keyboard drag state,…" at bounding box center [853, 233] width 566 height 291
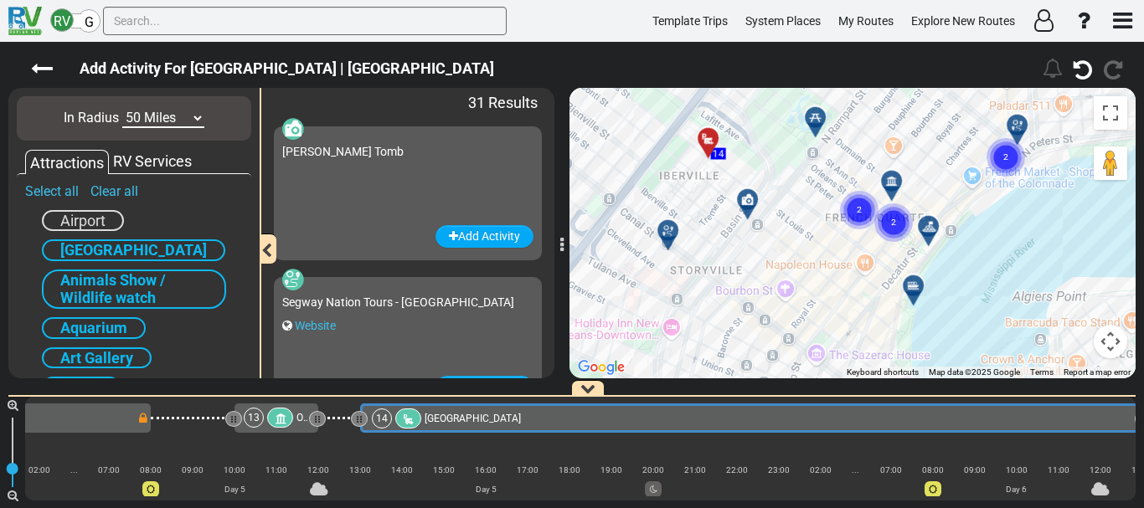
drag, startPoint x: 684, startPoint y: 165, endPoint x: 879, endPoint y: 304, distance: 238.9
click at [879, 304] on div "To activate drag with keyboard, press Alt + Enter. Once in keyboard drag state,…" at bounding box center [853, 233] width 566 height 291
click at [747, 201] on div at bounding box center [754, 206] width 28 height 26
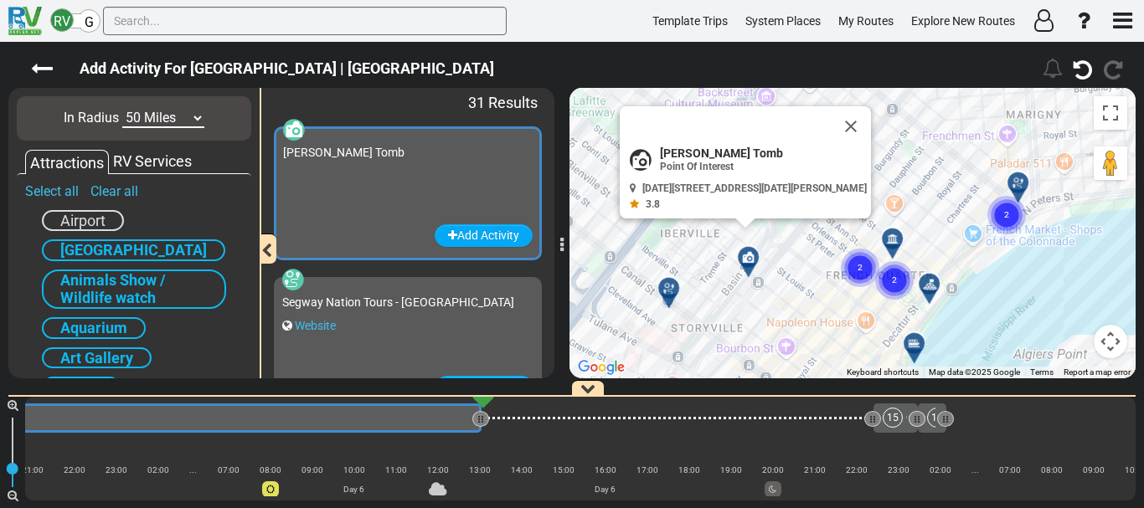
scroll to position [0, 3848]
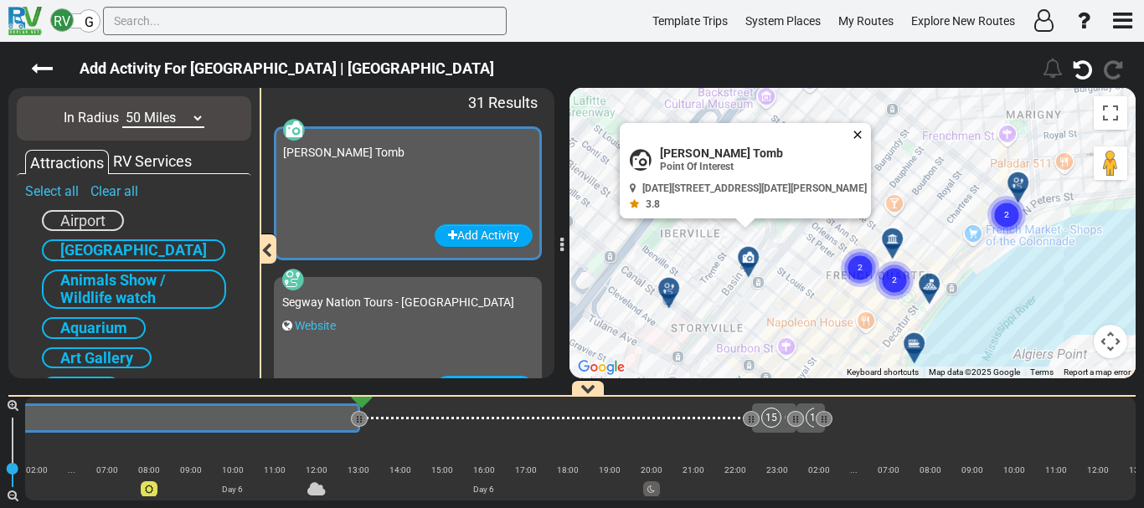
click at [860, 132] on button "Close" at bounding box center [861, 134] width 20 height 23
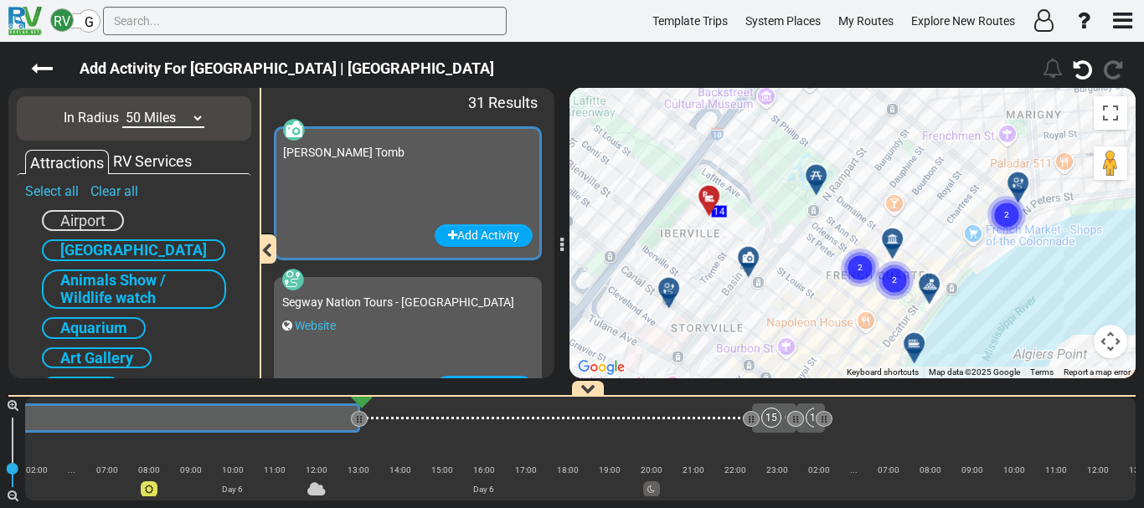
click at [812, 189] on div "To navigate, press the arrow keys. To activate drag with keyboard, press Alt + …" at bounding box center [853, 233] width 566 height 291
click at [813, 181] on div at bounding box center [822, 182] width 28 height 26
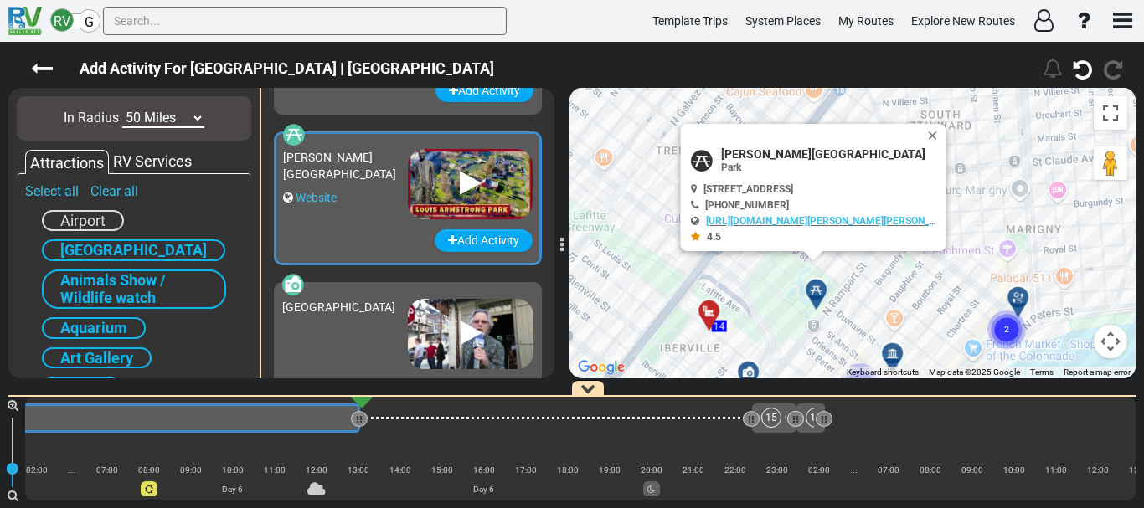
scroll to position [298, 0]
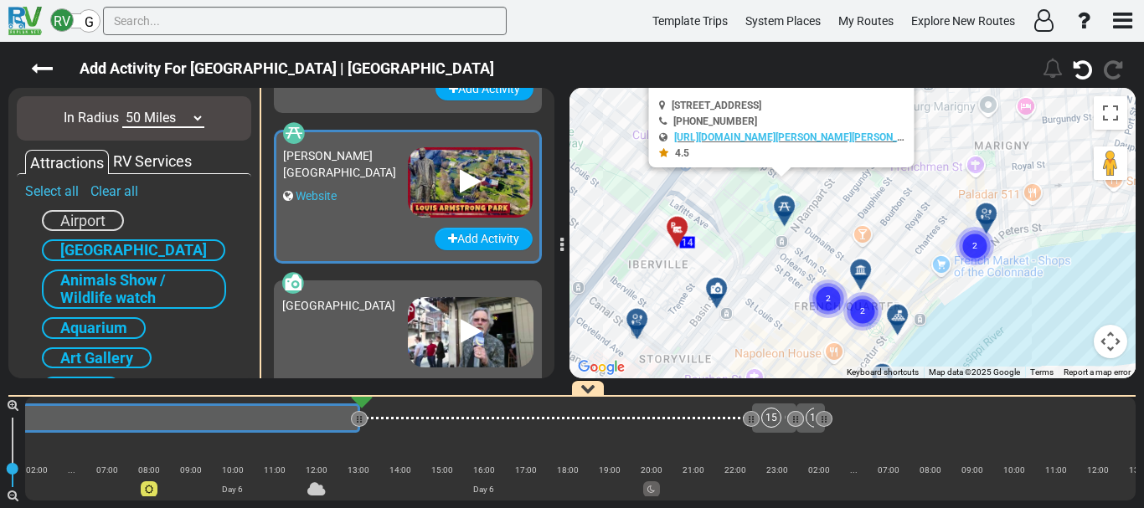
drag, startPoint x: 919, startPoint y: 292, endPoint x: 885, endPoint y: 203, distance: 96.0
click at [885, 203] on div "To activate drag with keyboard, press Alt + Enter. Once in keyboard drag state,…" at bounding box center [853, 233] width 566 height 291
click at [860, 269] on div at bounding box center [865, 277] width 28 height 26
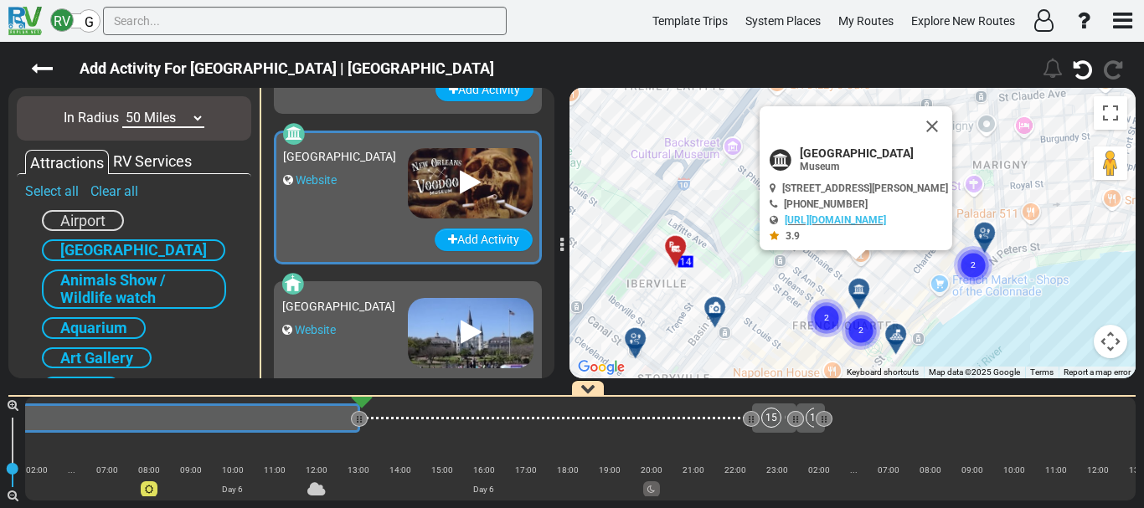
scroll to position [751, 0]
click at [817, 317] on circle "Cluster of 2 markers" at bounding box center [826, 318] width 39 height 39
click at [832, 305] on icon at bounding box center [831, 309] width 12 height 12
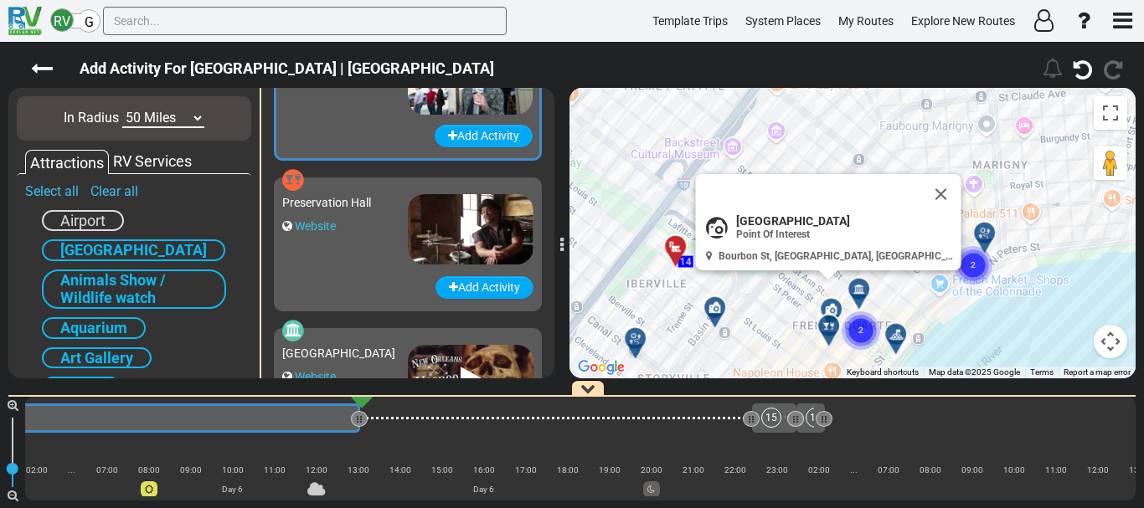
scroll to position [449, 0]
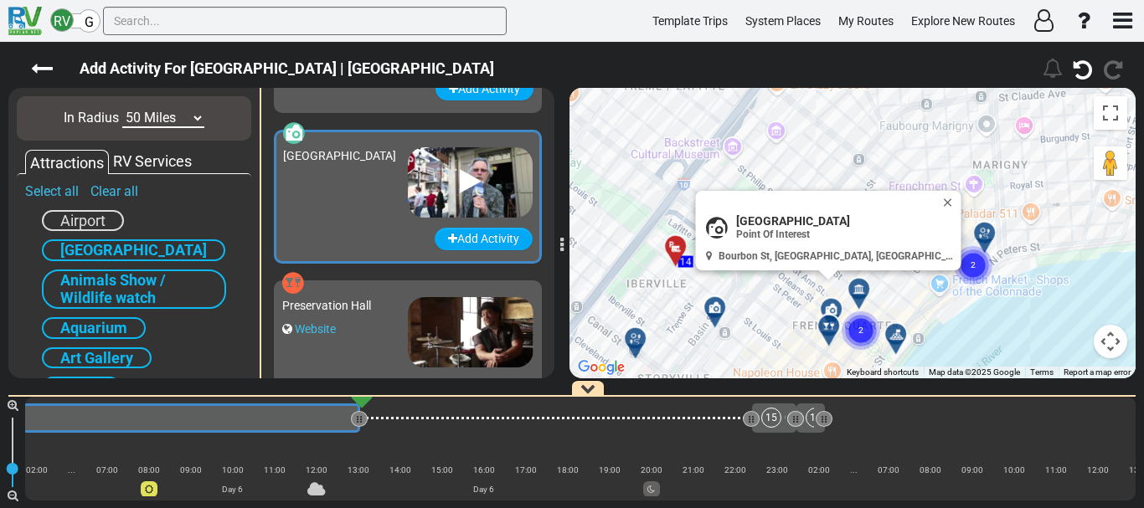
drag, startPoint x: 789, startPoint y: 316, endPoint x: 735, endPoint y: 256, distance: 80.6
click at [735, 256] on div "To activate drag with keyboard, press Alt + Enter. Once in keyboard drag state,…" at bounding box center [853, 233] width 566 height 291
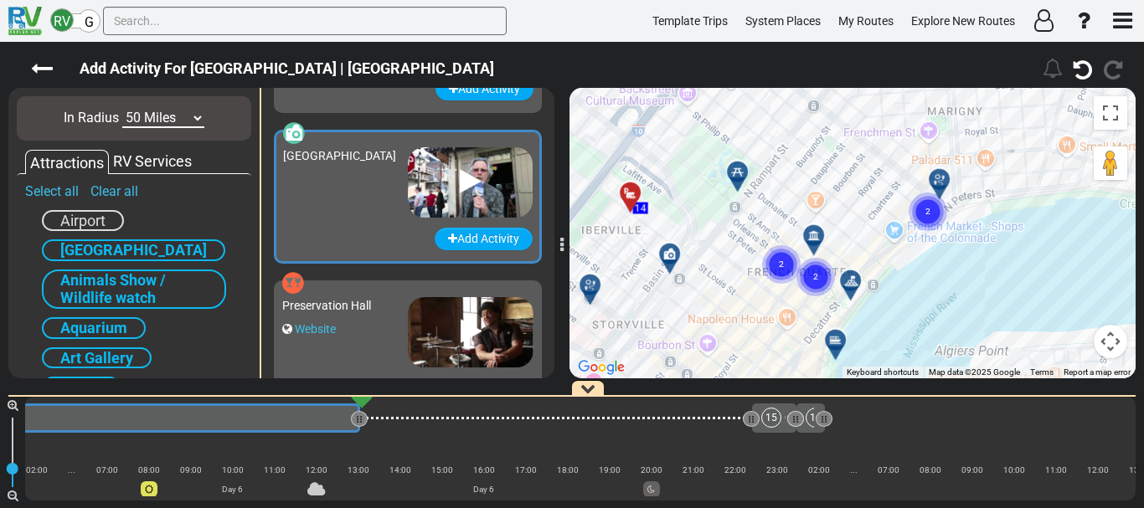
click at [823, 282] on circle "Cluster of 2 markers" at bounding box center [816, 277] width 39 height 39
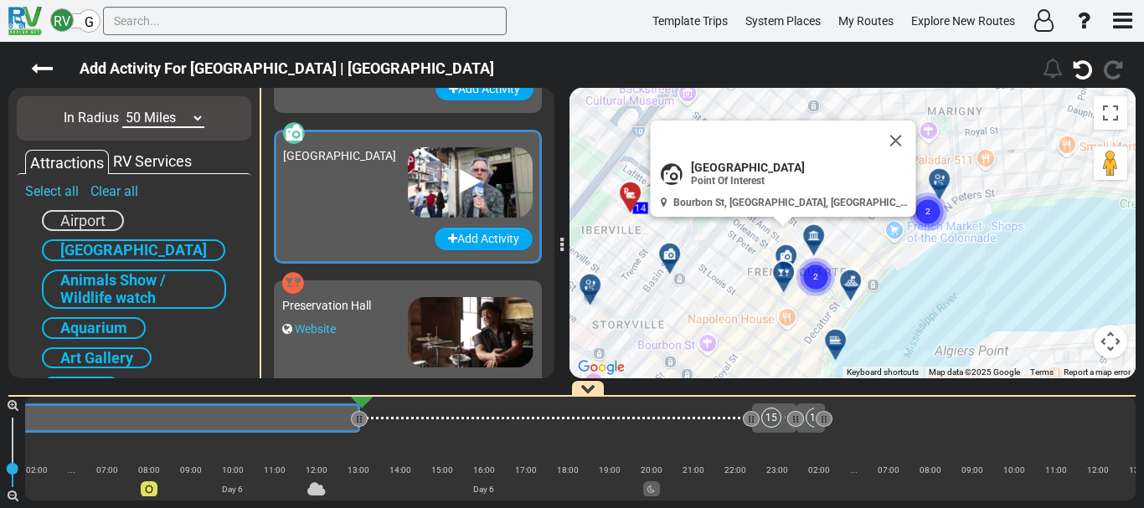
click at [714, 267] on div "To activate drag with keyboard, press Alt + Enter. Once in keyboard drag state,…" at bounding box center [853, 233] width 566 height 291
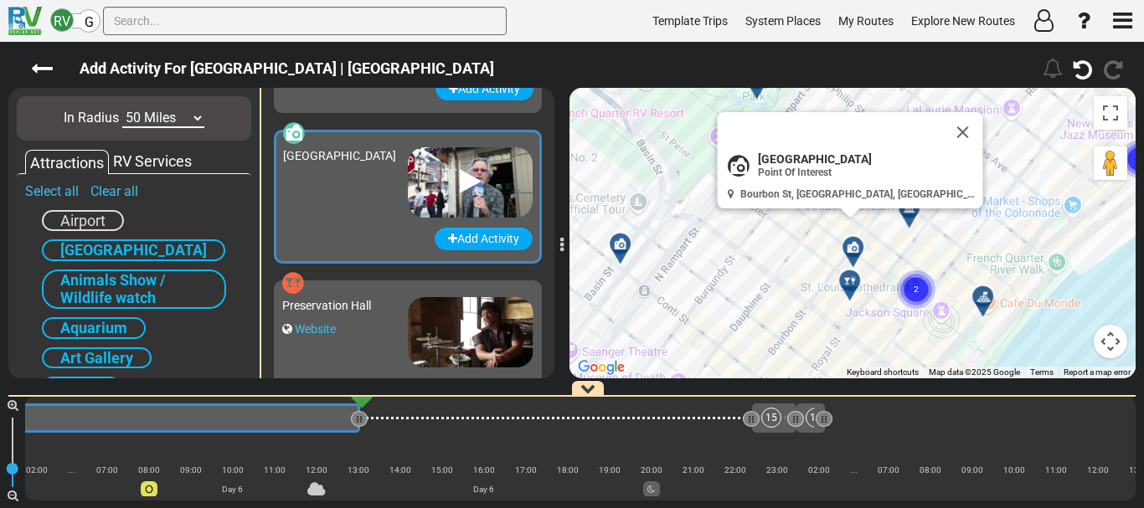
click at [919, 281] on circle "Cluster of 2 markers" at bounding box center [916, 290] width 39 height 39
click at [926, 281] on icon at bounding box center [924, 283] width 12 height 12
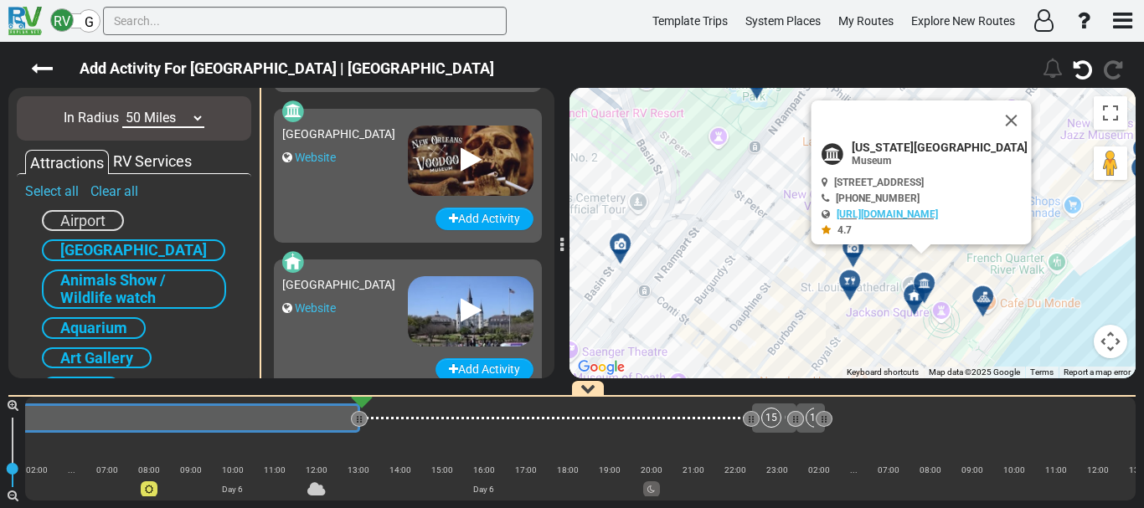
scroll to position [1052, 0]
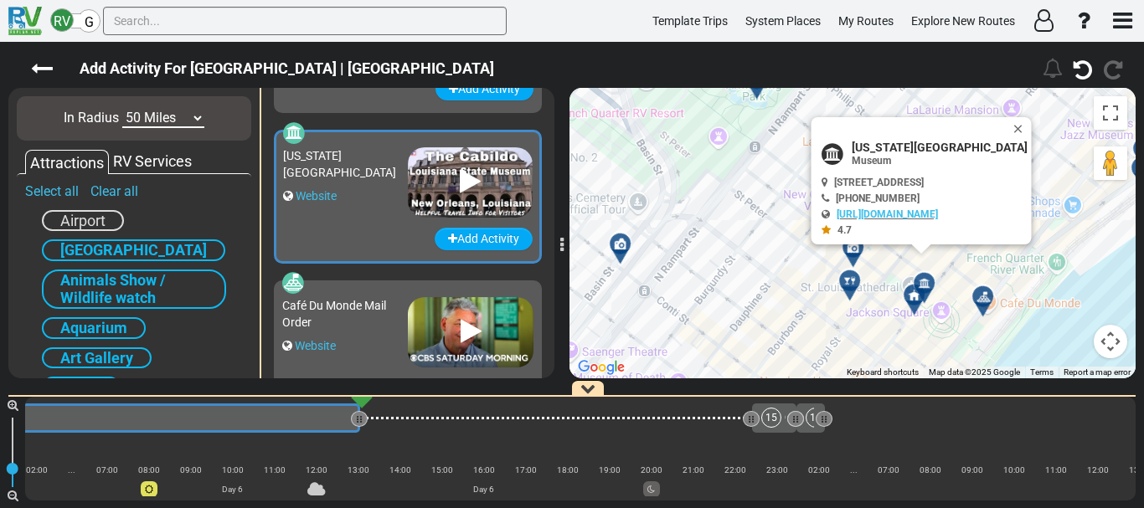
click at [914, 302] on div at bounding box center [920, 302] width 28 height 26
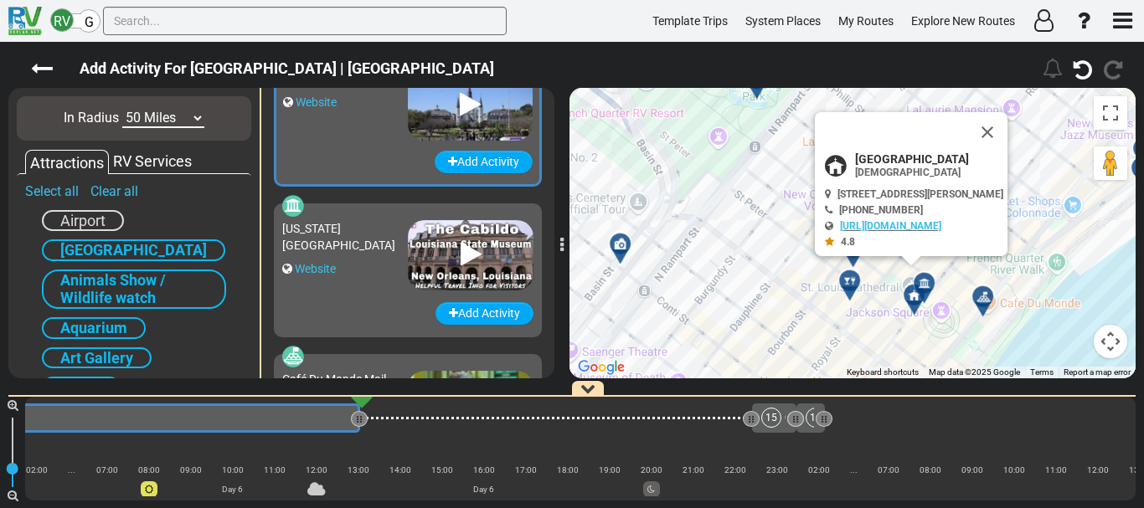
scroll to position [901, 0]
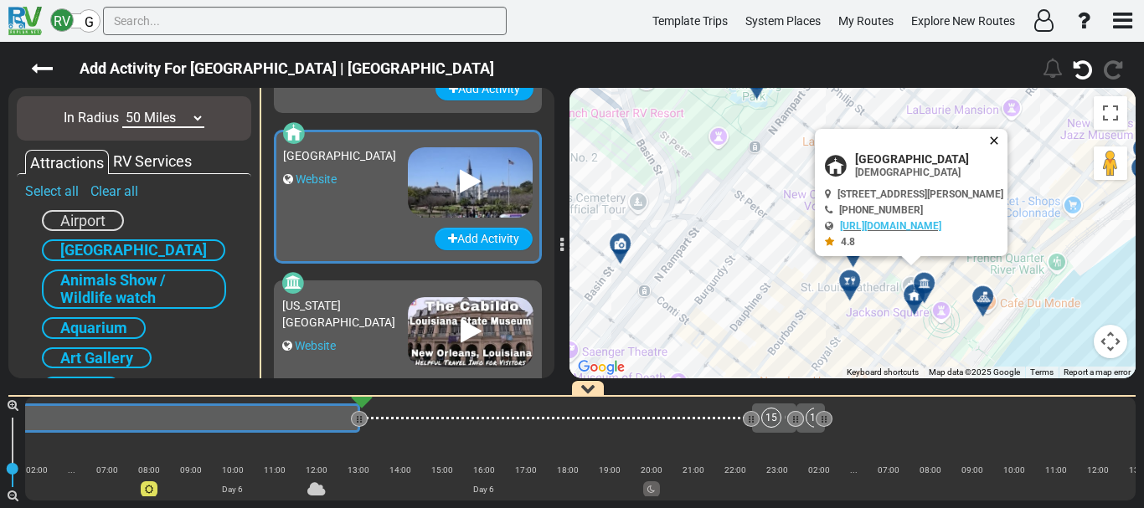
click at [1008, 144] on button "Close" at bounding box center [998, 140] width 20 height 23
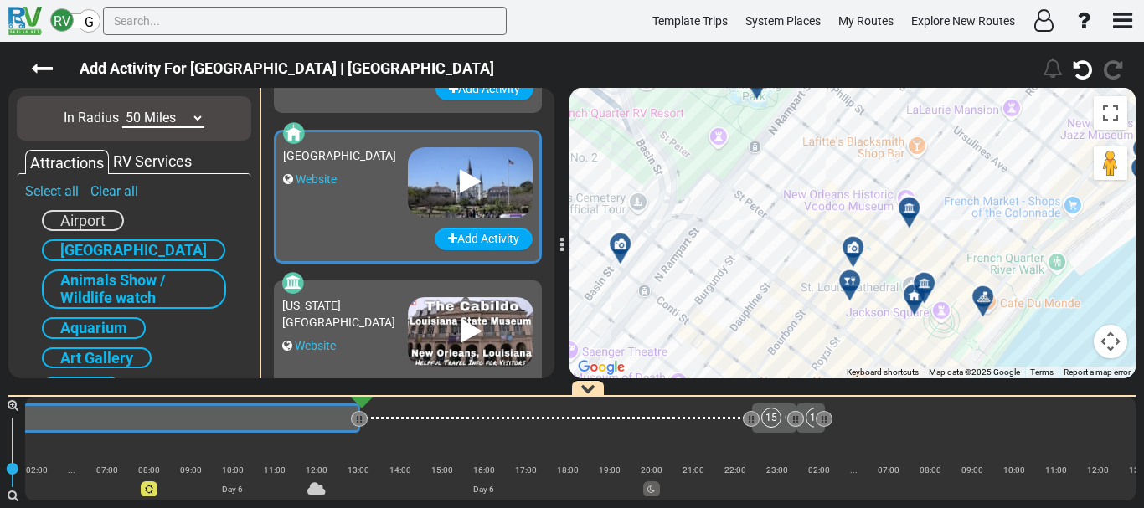
click at [848, 246] on icon at bounding box center [853, 247] width 12 height 12
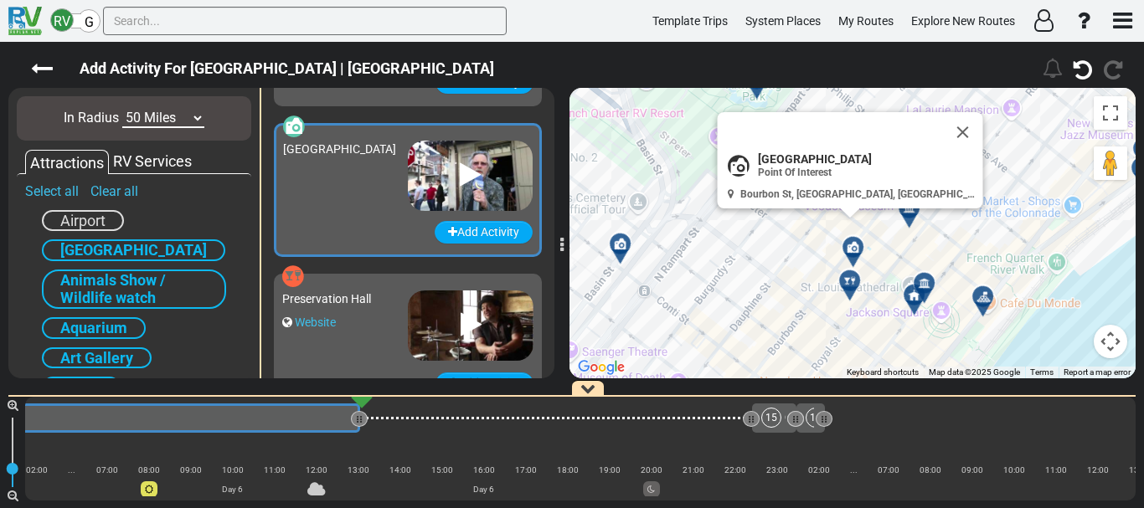
scroll to position [449, 0]
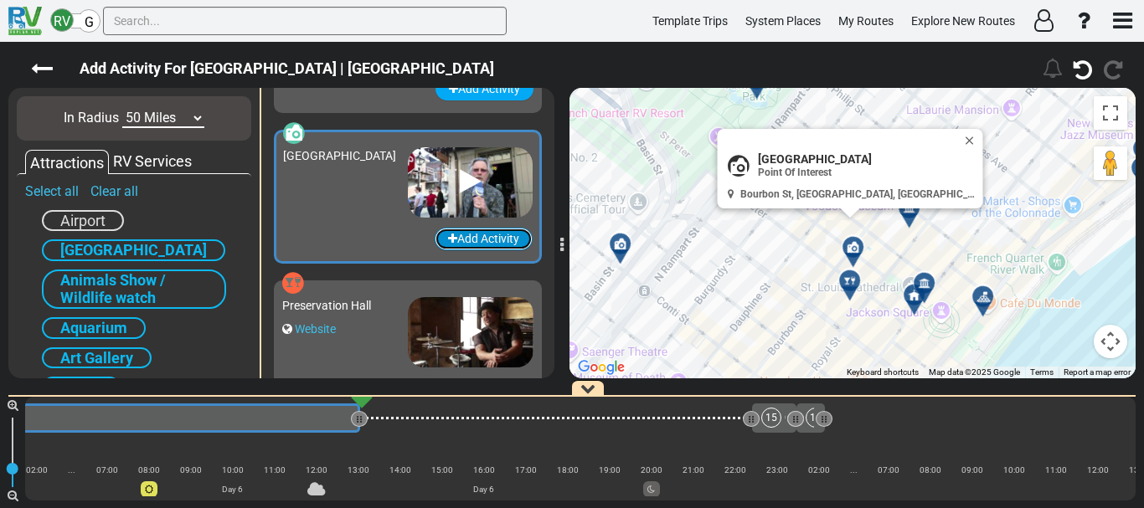
click at [453, 246] on button "Add Activity" at bounding box center [484, 239] width 98 height 23
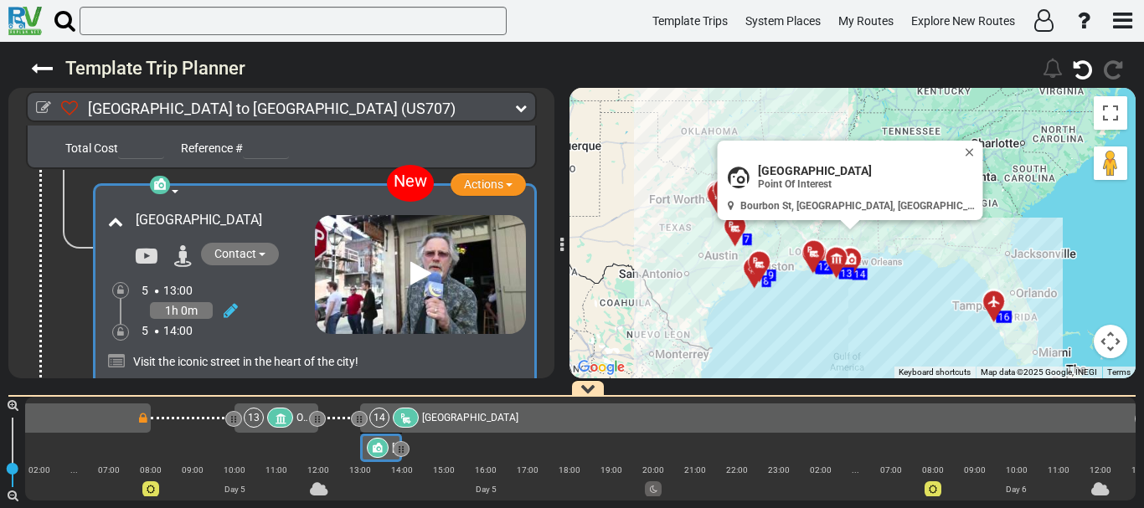
scroll to position [4205, 0]
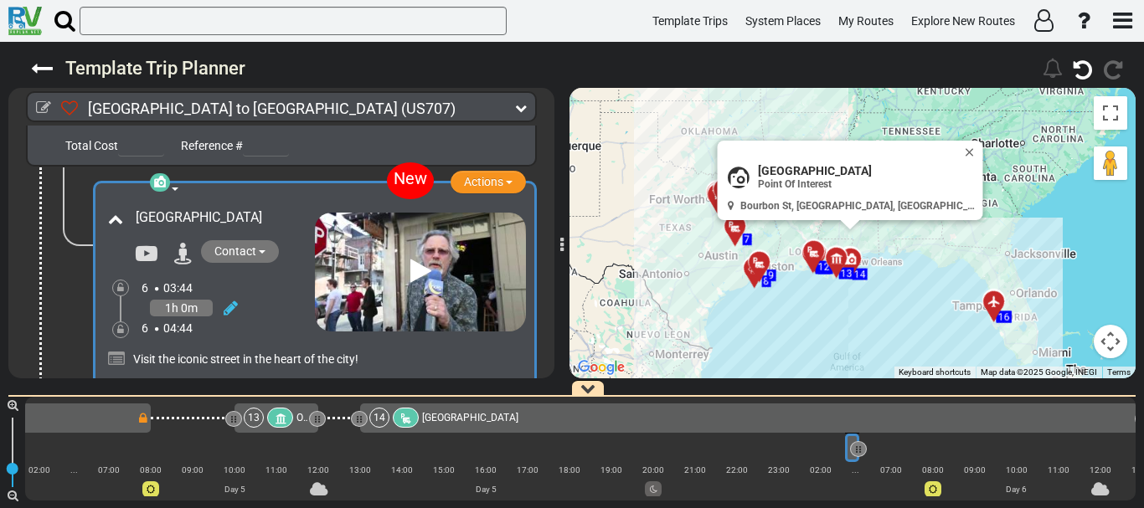
drag, startPoint x: 380, startPoint y: 446, endPoint x: 865, endPoint y: 440, distance: 485.0
click at [865, 440] on div "1 [GEOGRAPHIC_DATA]/[GEOGRAPHIC_DATA] DFW" at bounding box center [580, 449] width 1111 height 104
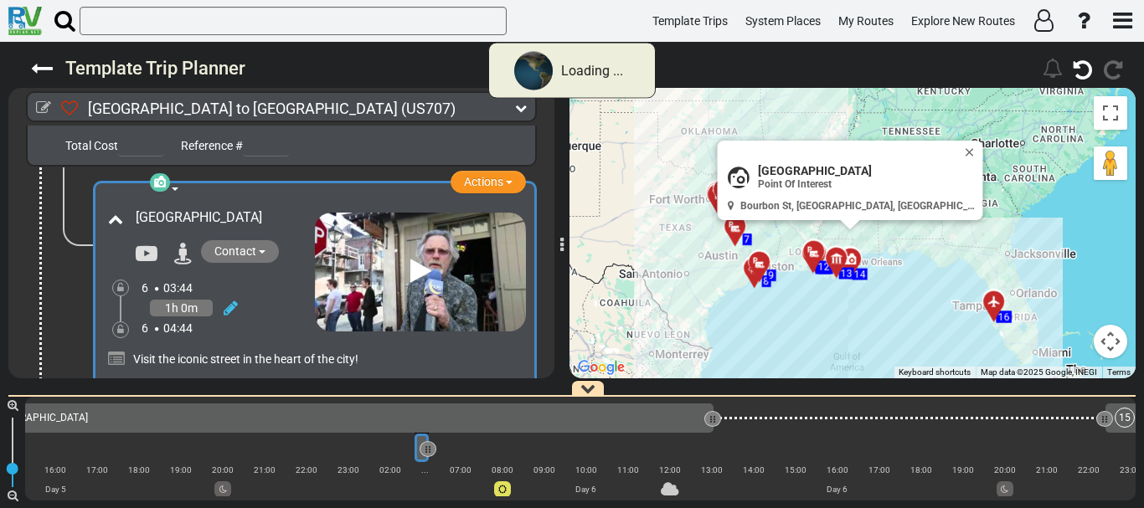
scroll to position [0, 3549]
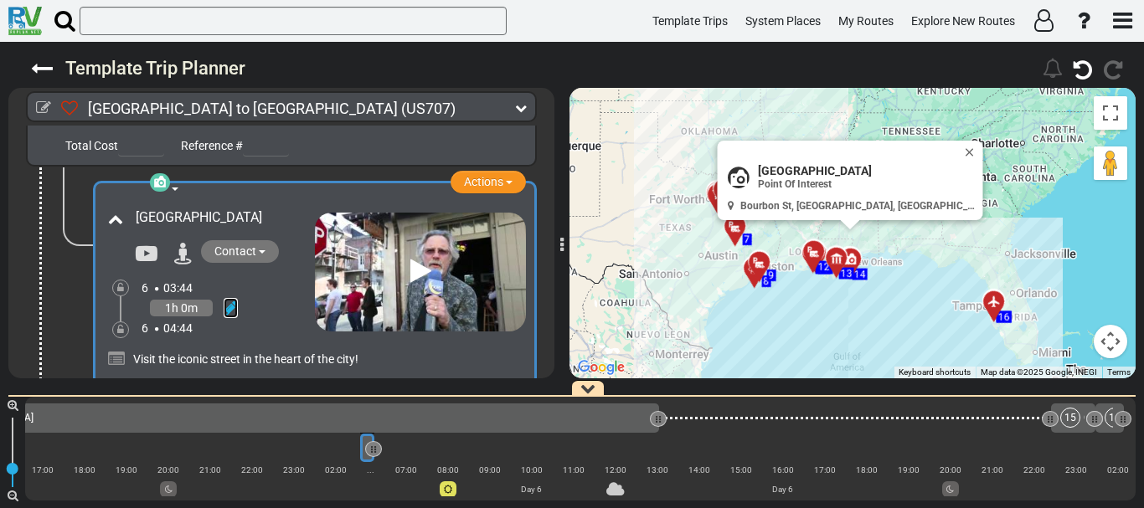
click at [230, 312] on icon at bounding box center [231, 308] width 14 height 17
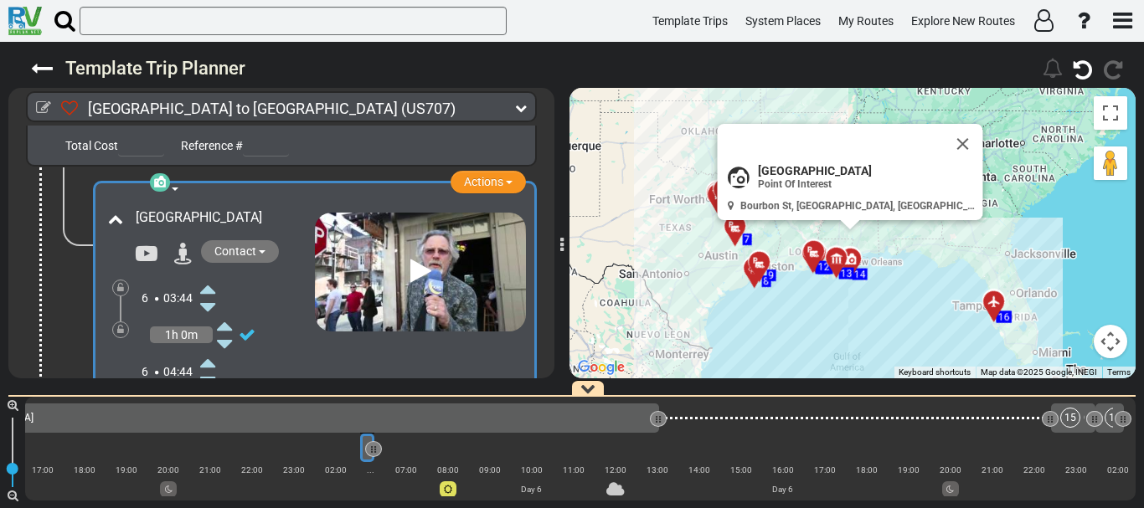
click at [212, 291] on icon at bounding box center [207, 289] width 15 height 27
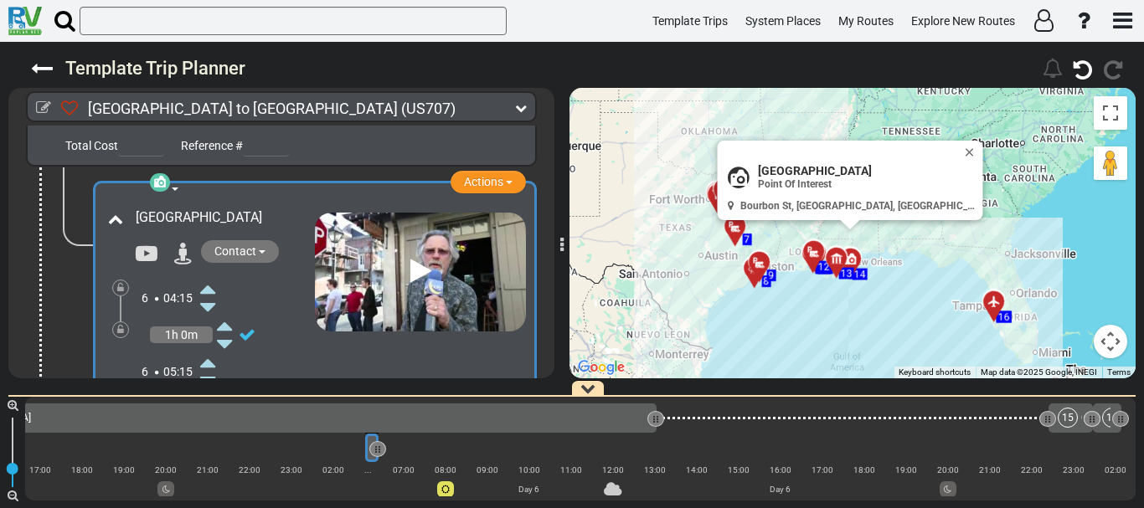
click at [212, 291] on icon at bounding box center [207, 289] width 15 height 27
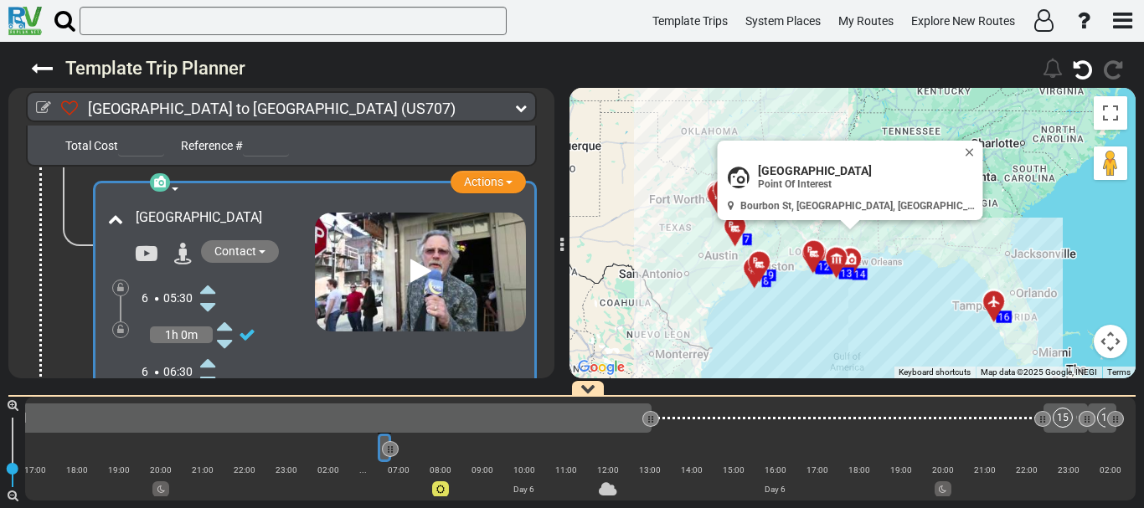
click at [212, 291] on icon at bounding box center [207, 289] width 15 height 27
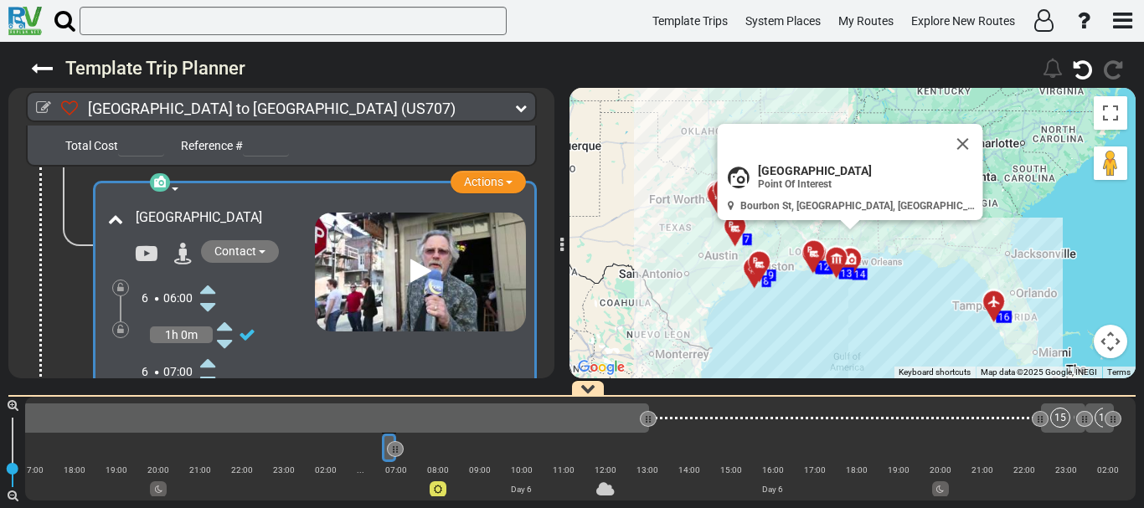
click at [212, 291] on icon at bounding box center [207, 289] width 15 height 27
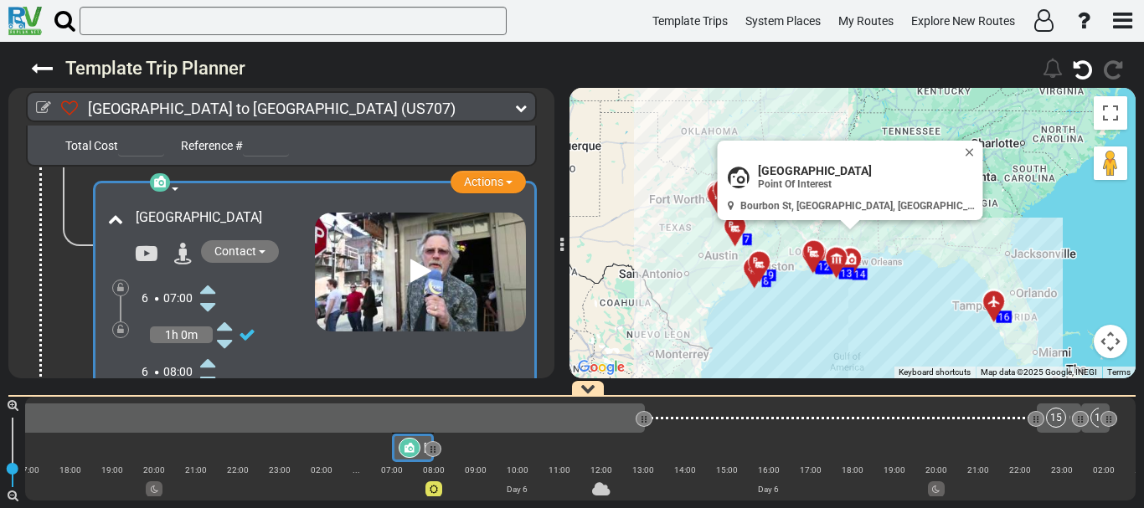
click at [212, 291] on icon at bounding box center [207, 289] width 15 height 27
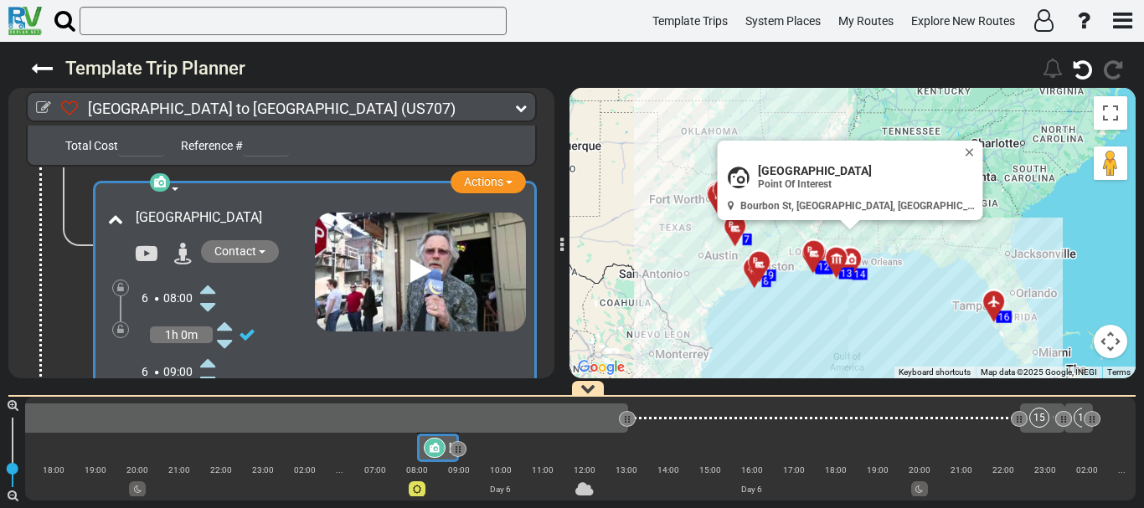
scroll to position [0, 3581]
click at [525, 425] on div "14 [GEOGRAPHIC_DATA]" at bounding box center [235, 418] width 764 height 20
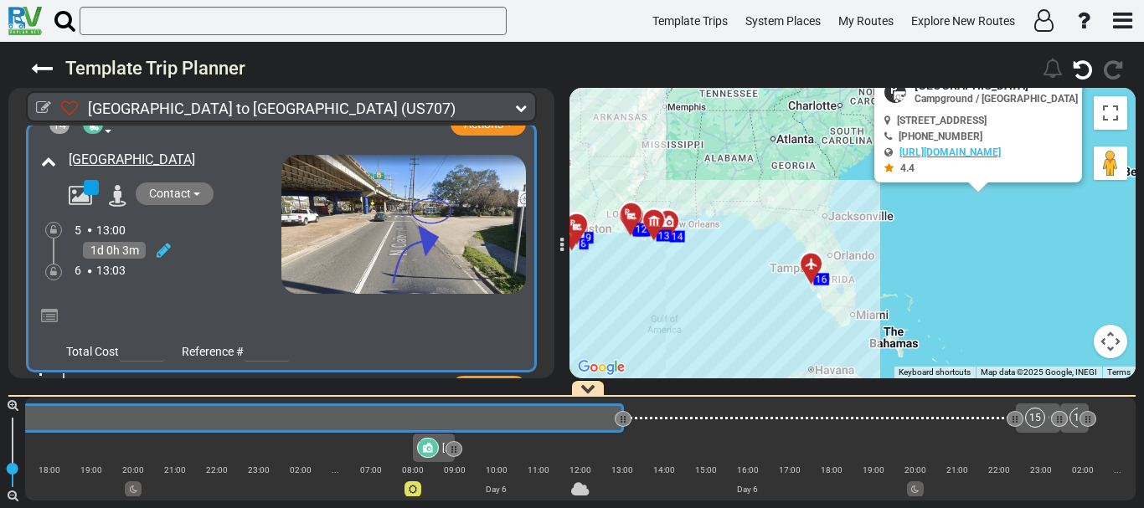
scroll to position [3944, 0]
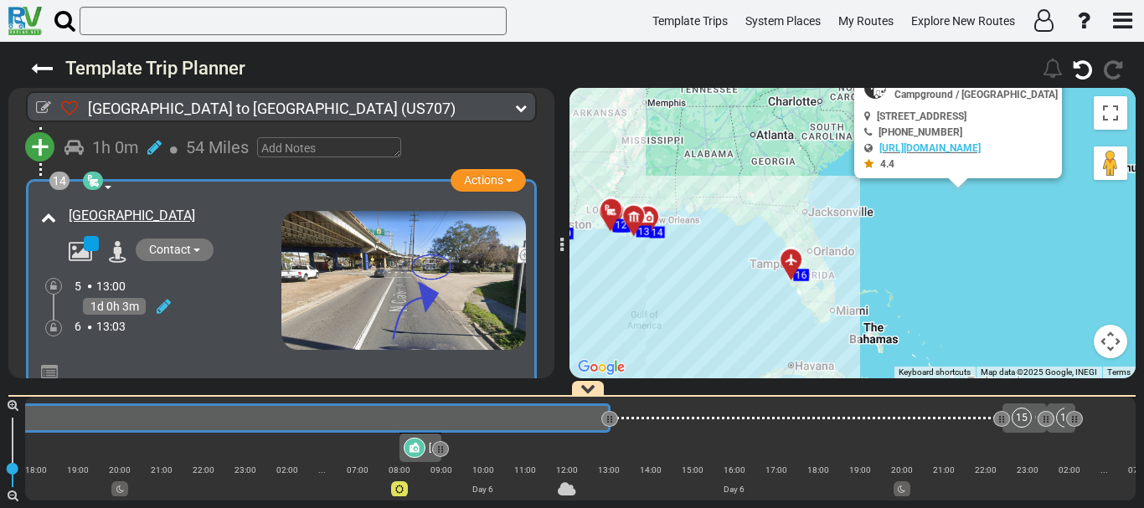
click at [424, 446] on div at bounding box center [416, 448] width 25 height 20
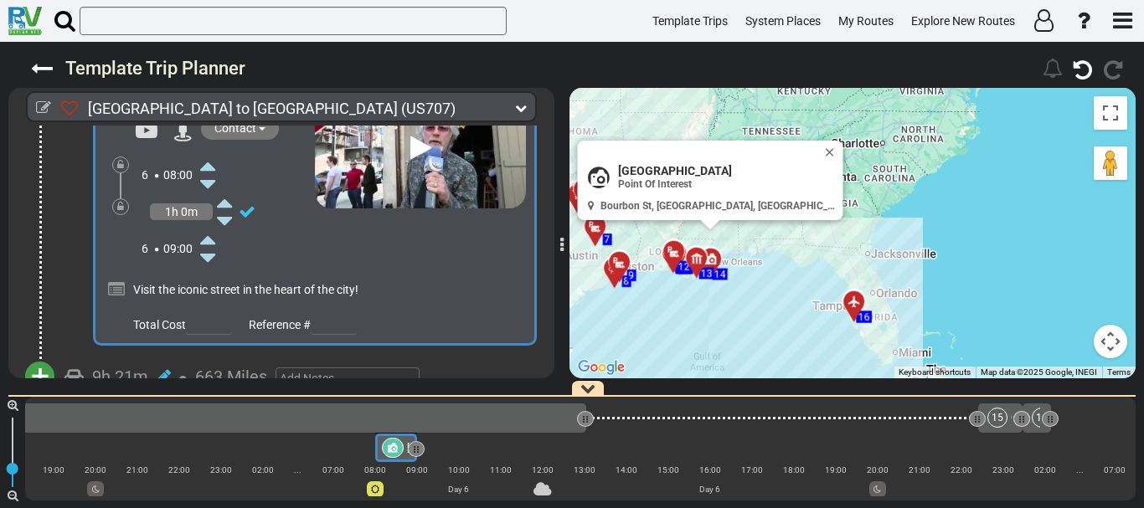
scroll to position [0, 3637]
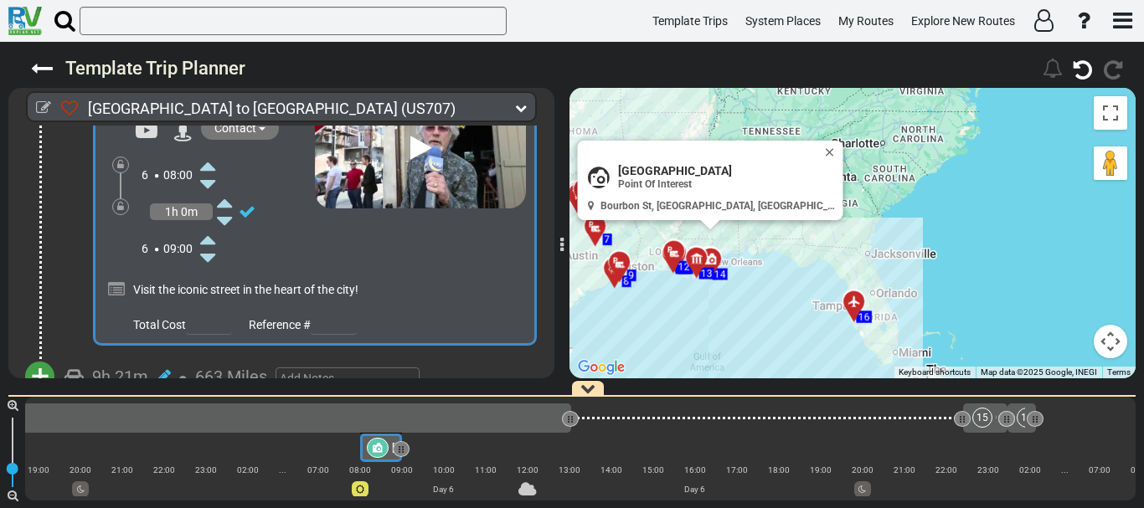
click at [207, 247] on icon at bounding box center [207, 239] width 15 height 27
click at [245, 220] on icon at bounding box center [247, 212] width 17 height 17
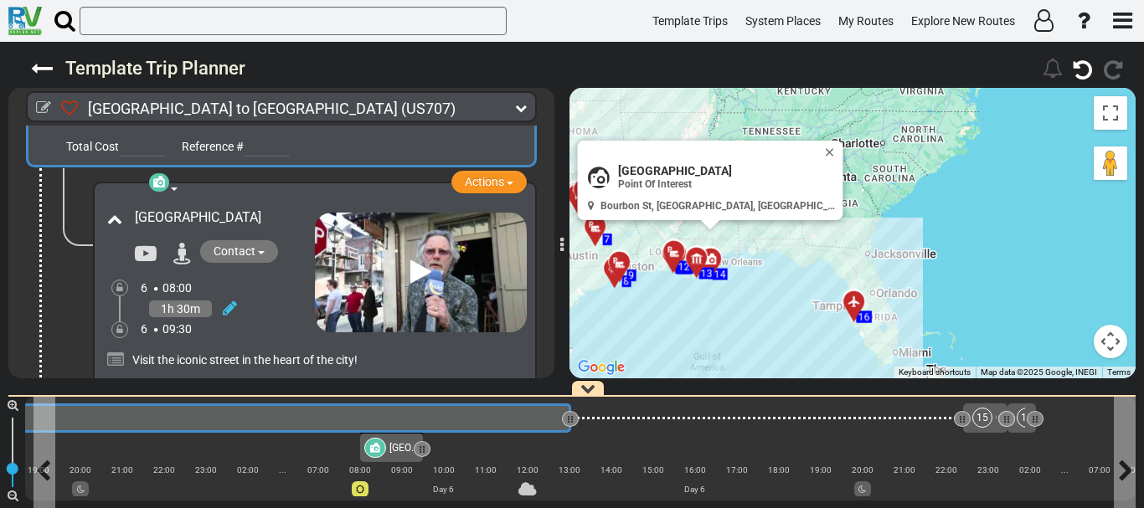
click at [493, 419] on div "14 [GEOGRAPHIC_DATA]" at bounding box center [178, 419] width 759 height 20
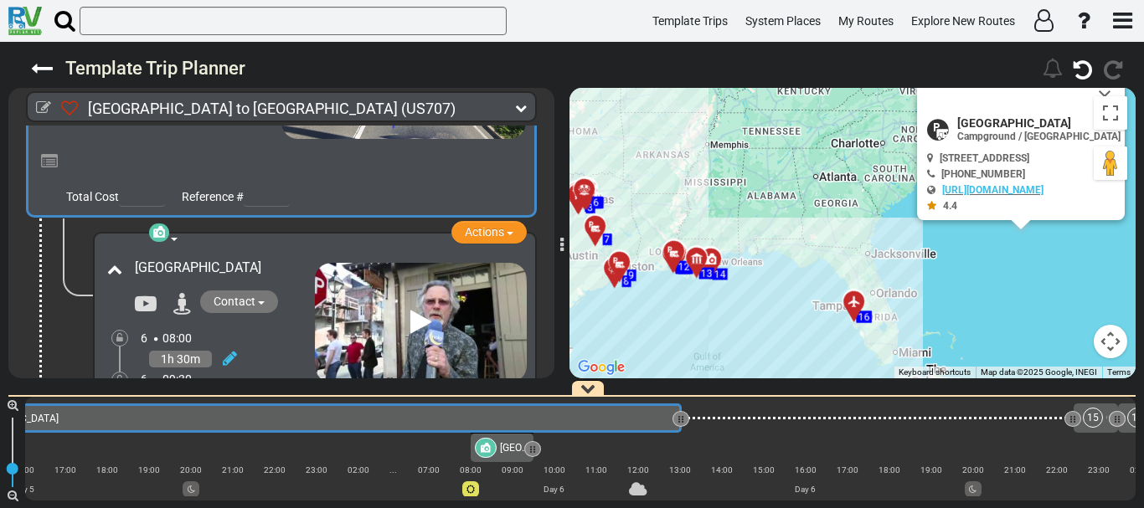
scroll to position [0, 0]
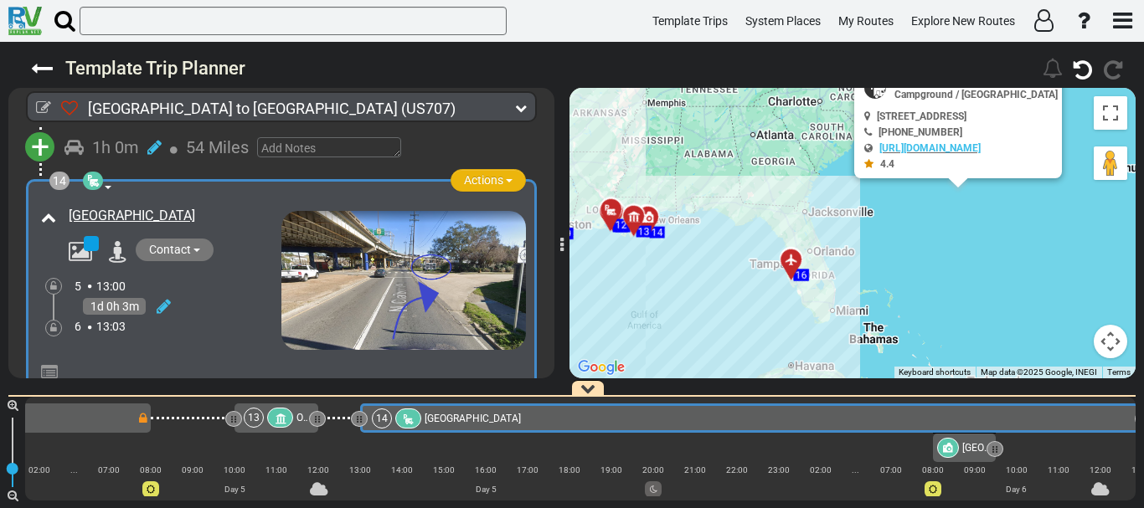
click at [470, 187] on span "Actions" at bounding box center [483, 179] width 39 height 13
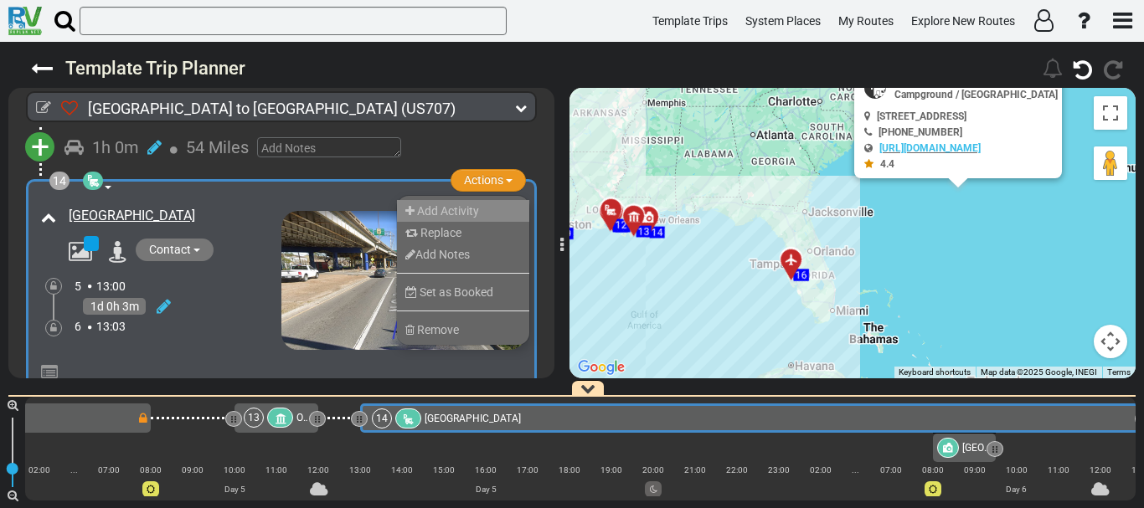
click at [480, 219] on li "Add Activity" at bounding box center [463, 211] width 132 height 22
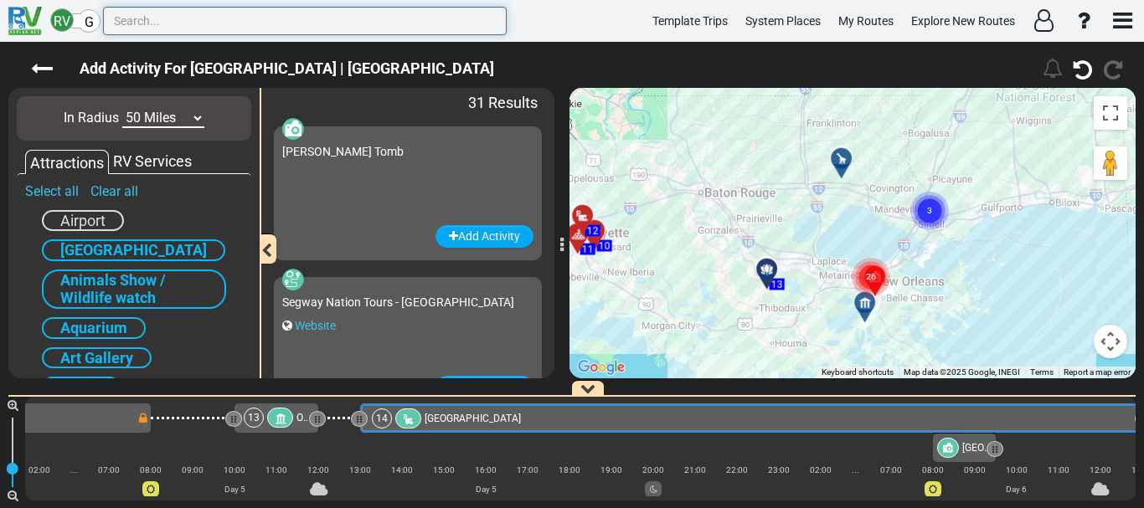
click at [370, 14] on input "text" at bounding box center [305, 21] width 404 height 28
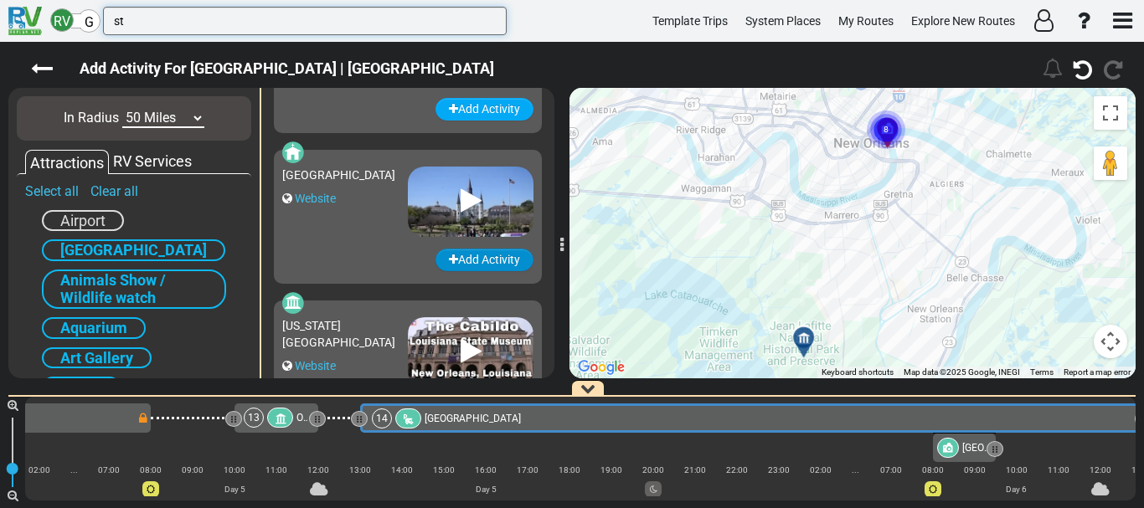
type input "st"
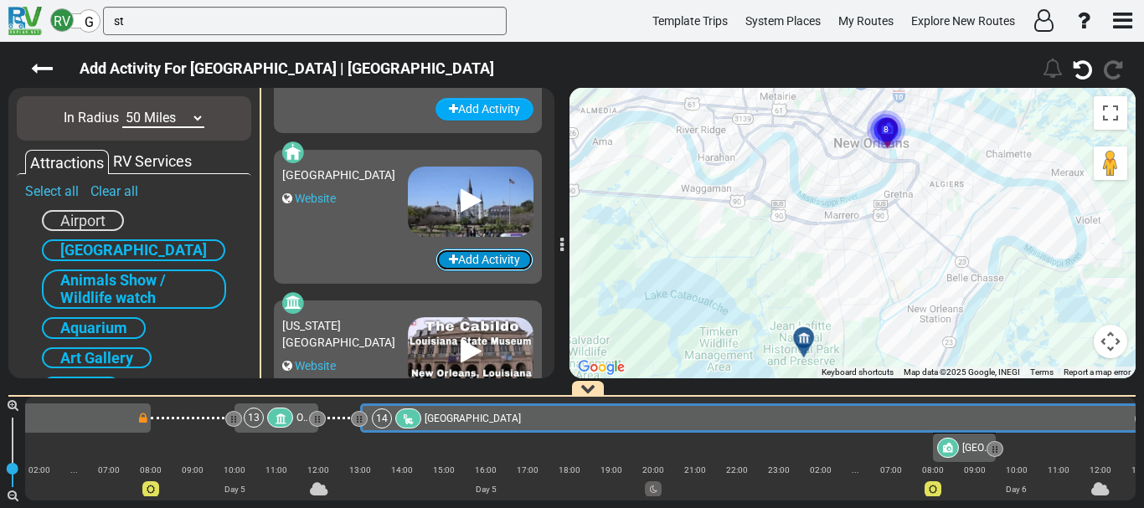
click at [469, 268] on button "Add Activity" at bounding box center [485, 260] width 98 height 23
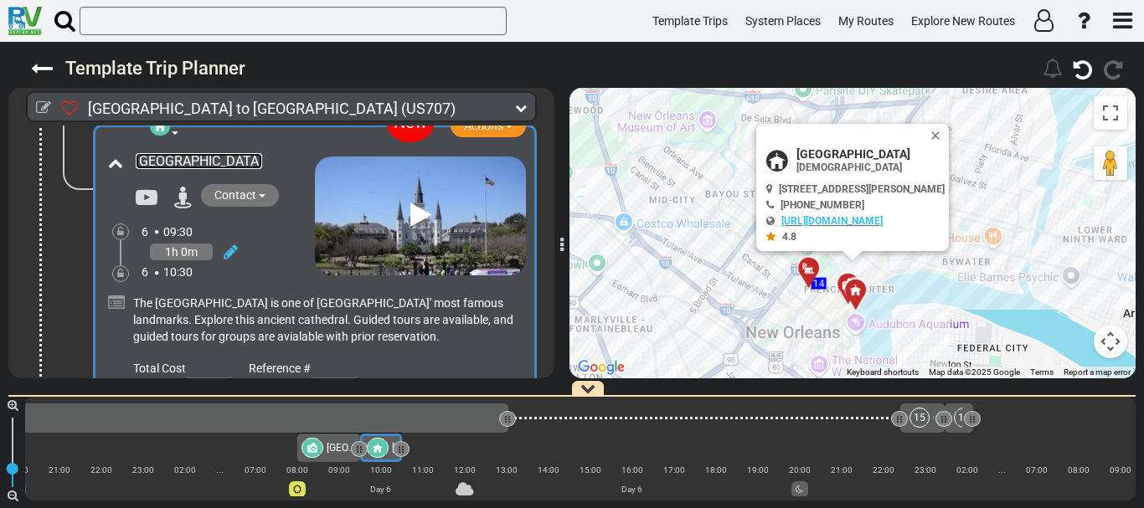
click at [159, 169] on link "[GEOGRAPHIC_DATA]" at bounding box center [199, 161] width 126 height 16
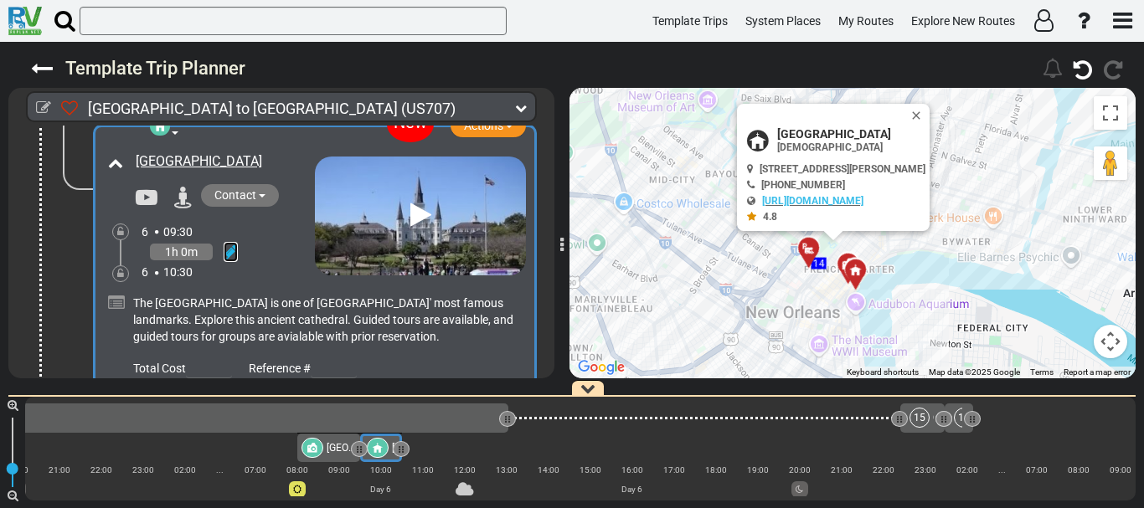
click at [224, 256] on icon at bounding box center [231, 252] width 14 height 17
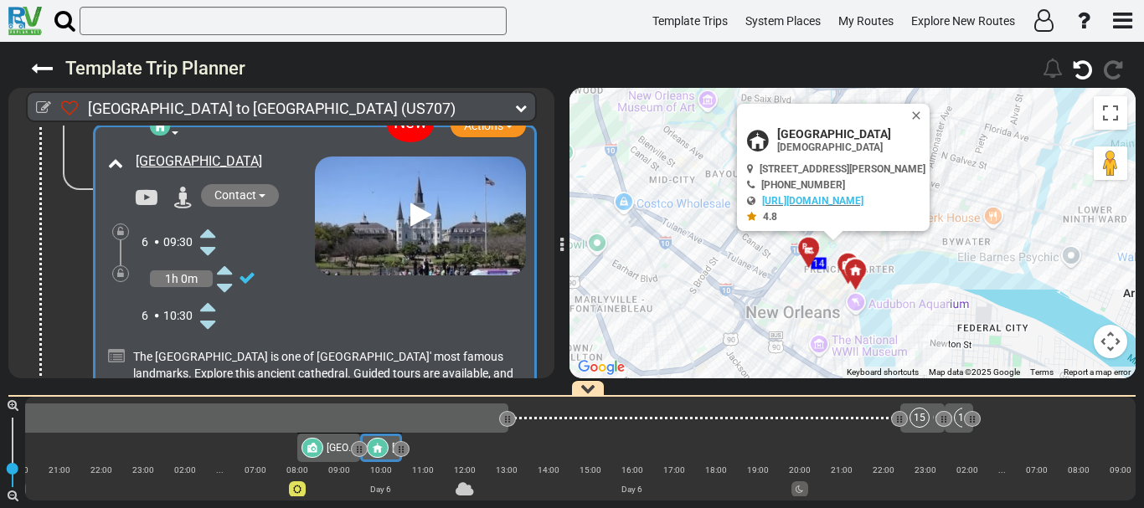
click at [211, 319] on icon at bounding box center [207, 306] width 15 height 27
click at [248, 285] on icon at bounding box center [247, 278] width 17 height 17
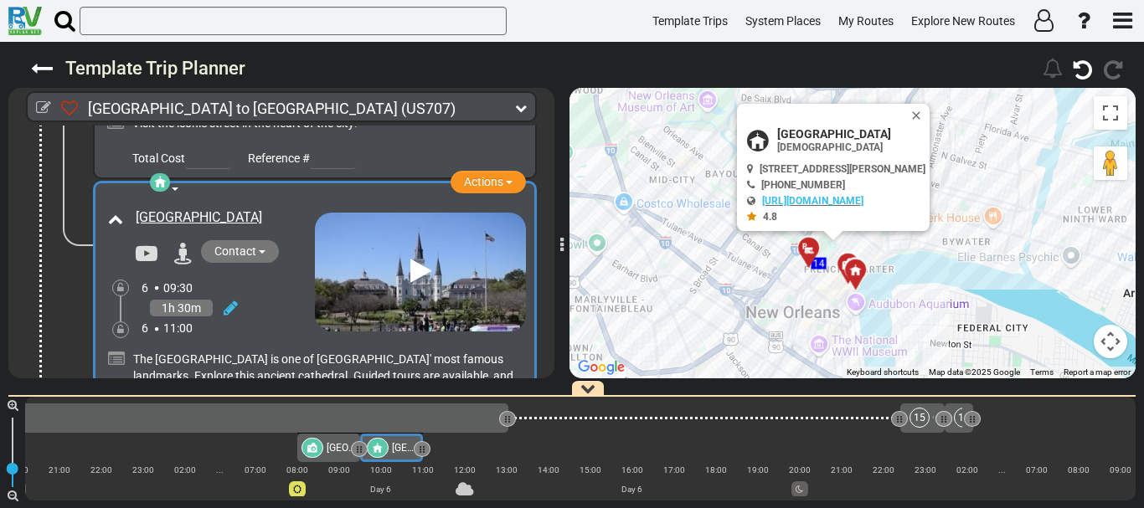
click at [458, 427] on div "14 [GEOGRAPHIC_DATA]" at bounding box center [116, 418] width 764 height 20
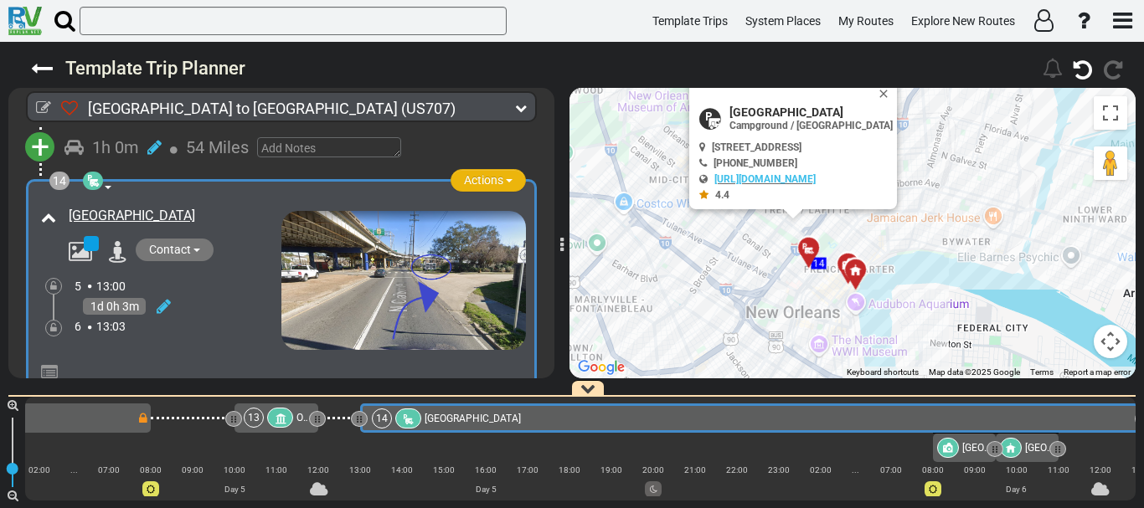
click at [479, 183] on button "Actions" at bounding box center [488, 180] width 75 height 23
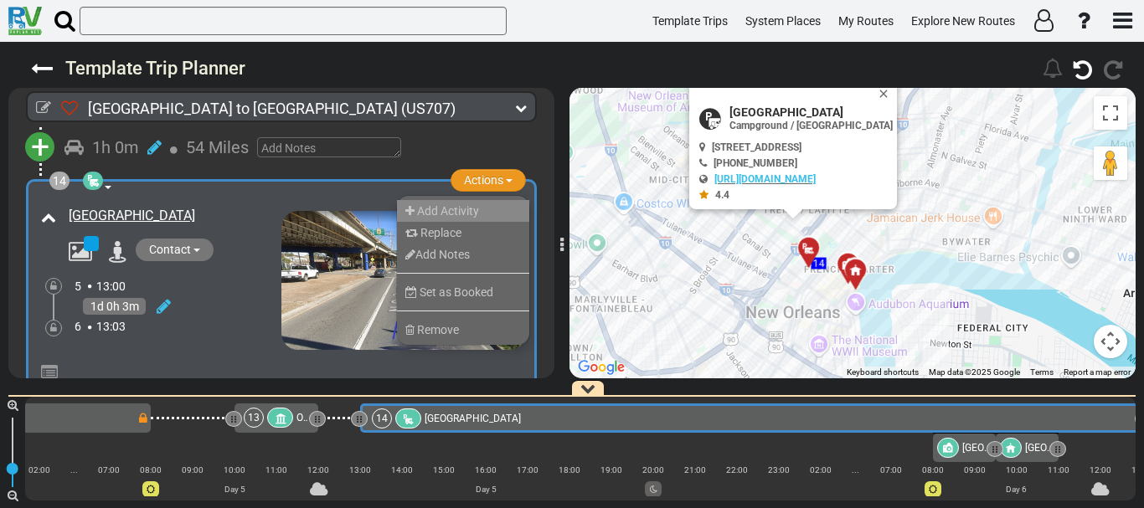
click at [446, 218] on span "Add Activity" at bounding box center [448, 210] width 62 height 13
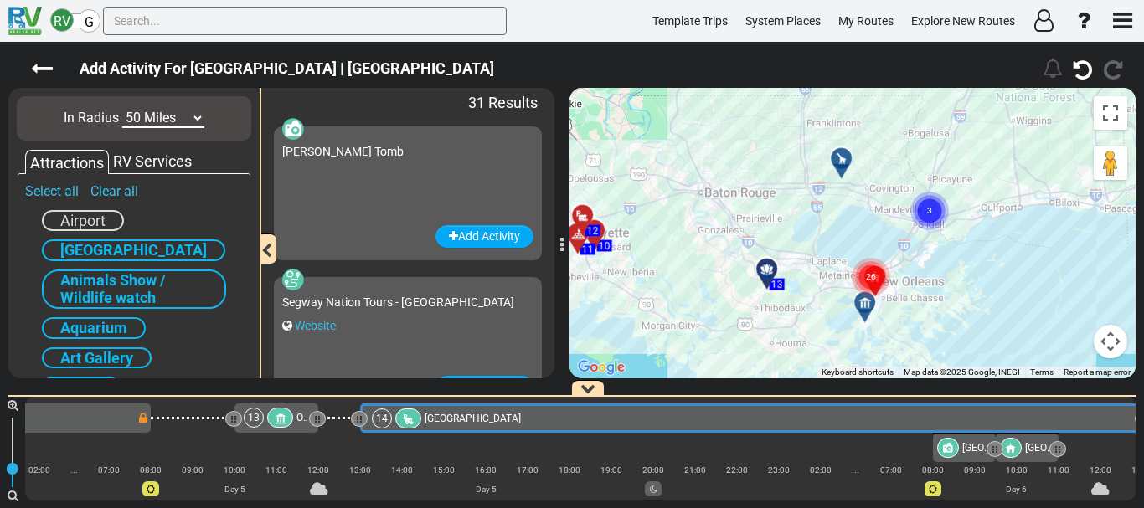
click at [1099, 345] on button "Map camera controls" at bounding box center [1111, 342] width 34 height 34
click at [1058, 255] on button "Zoom in" at bounding box center [1069, 258] width 34 height 34
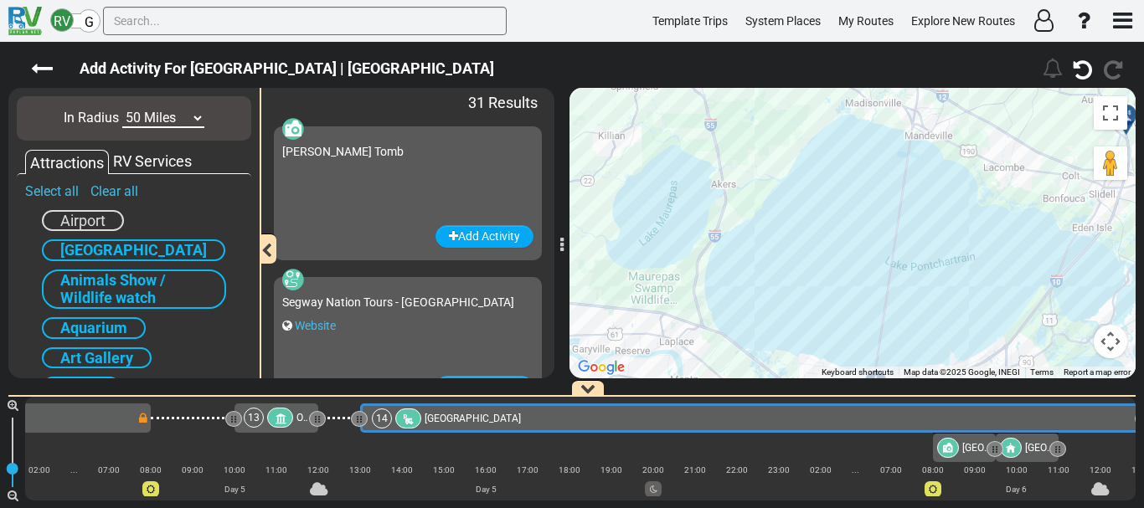
click at [895, 320] on div "To activate drag with keyboard, press Alt + Enter. Once in keyboard drag state,…" at bounding box center [853, 233] width 566 height 291
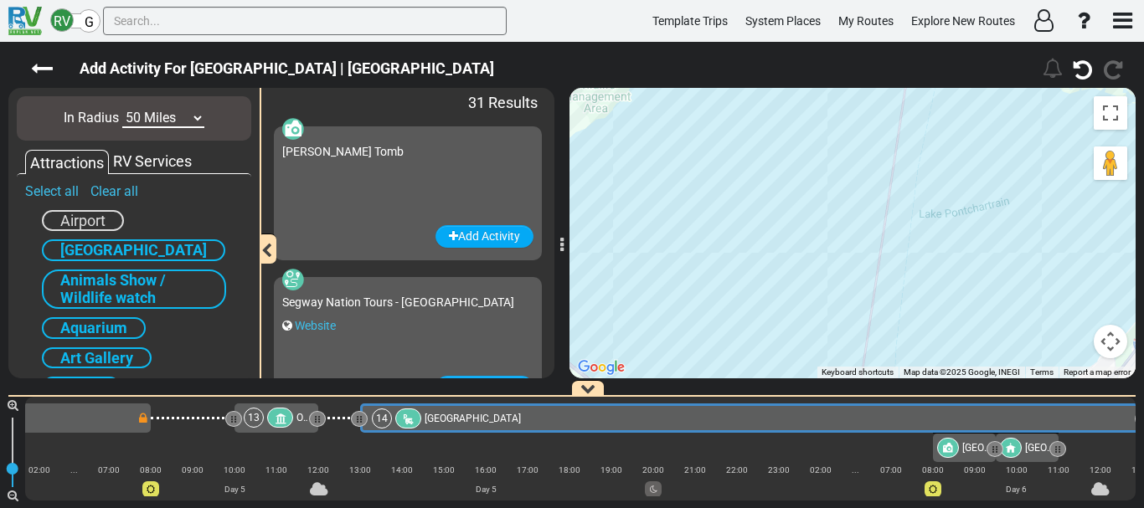
drag, startPoint x: 986, startPoint y: 317, endPoint x: 852, endPoint y: 111, distance: 246.5
click at [852, 111] on div "To activate drag with keyboard, press Alt + Enter. Once in keyboard drag state,…" at bounding box center [853, 233] width 566 height 291
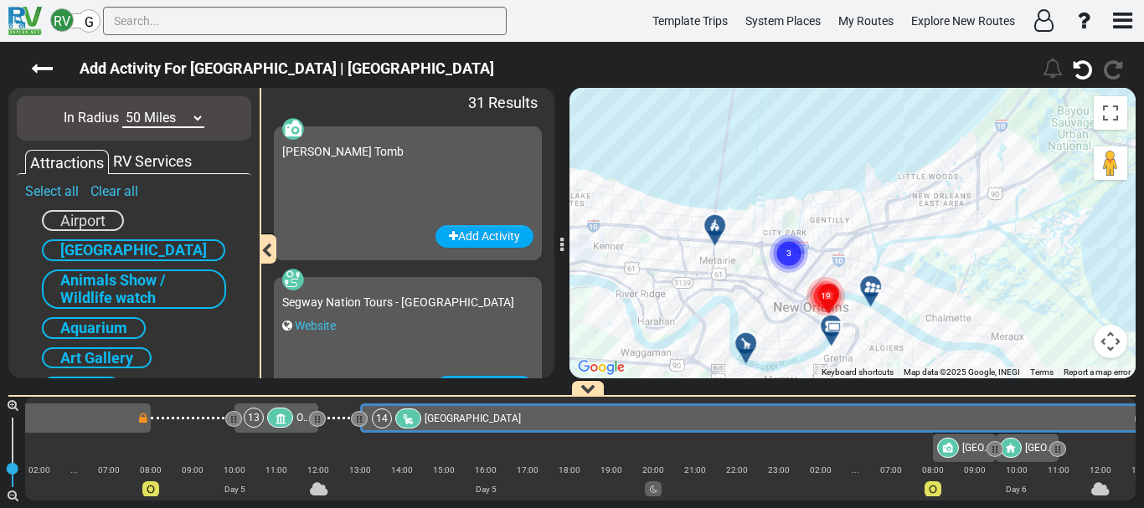
click at [790, 243] on circle "Cluster of 3 markers" at bounding box center [789, 254] width 39 height 39
click at [790, 243] on div "To activate drag with keyboard, press Alt + Enter. Once in keyboard drag state,…" at bounding box center [853, 233] width 566 height 291
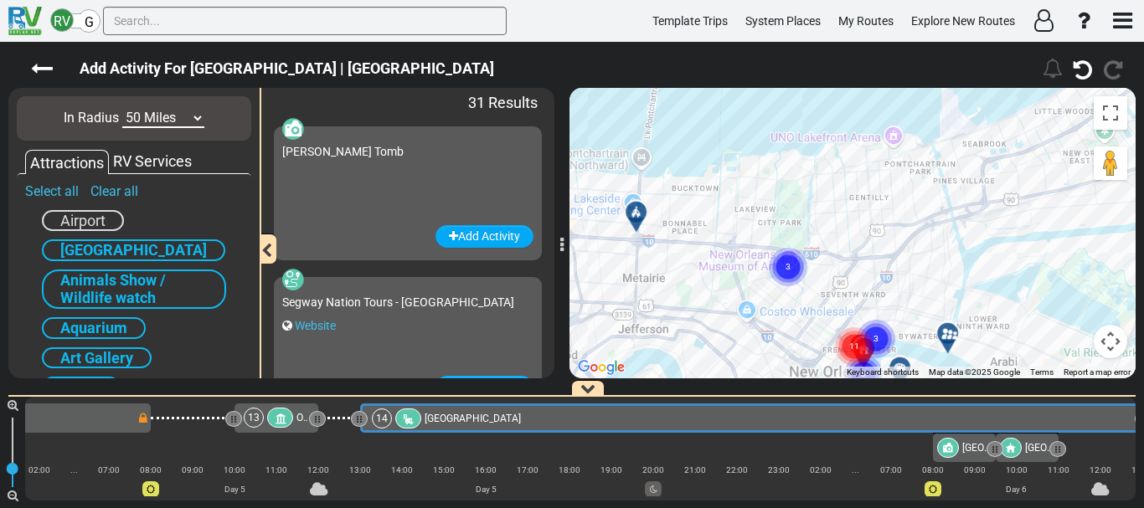
click at [947, 342] on div at bounding box center [954, 341] width 28 height 26
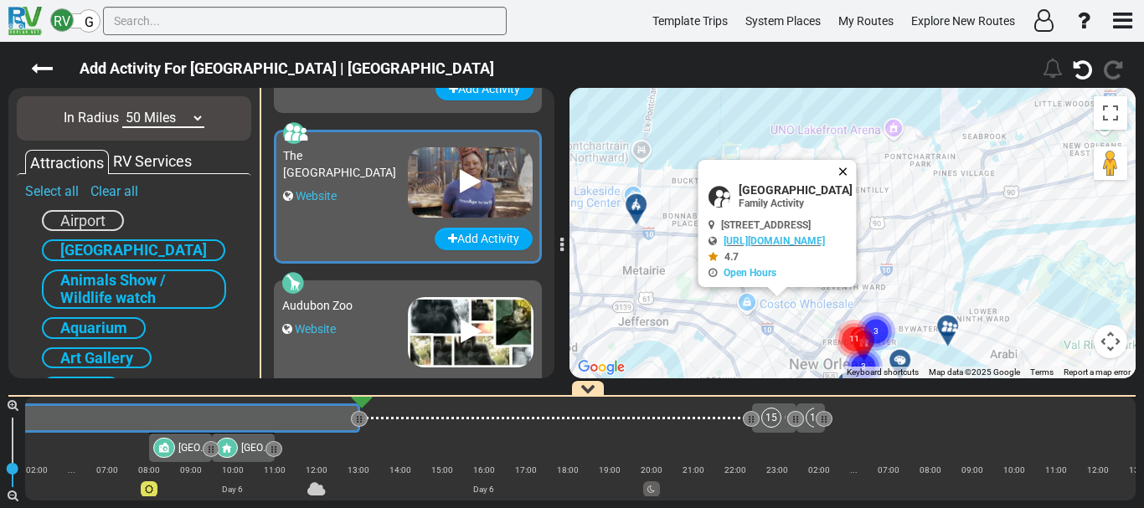
click at [857, 172] on button "Close" at bounding box center [847, 171] width 20 height 23
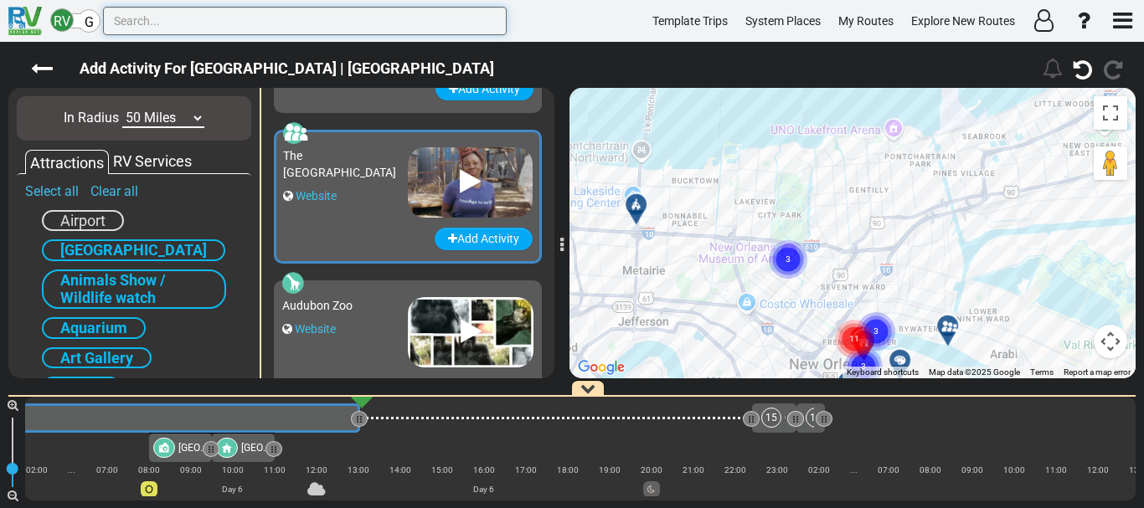
click at [252, 12] on input "text" at bounding box center [305, 21] width 404 height 28
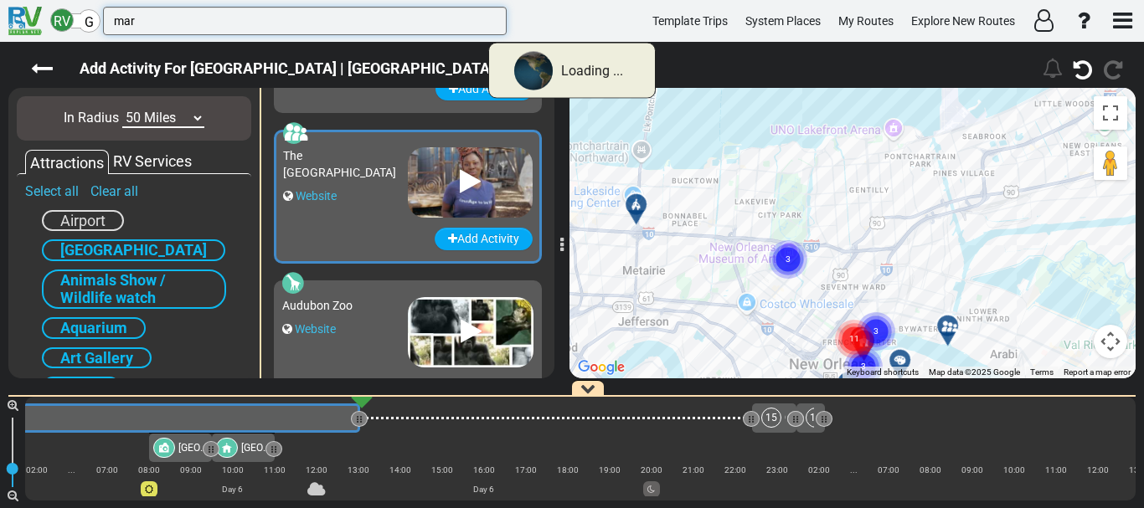
scroll to position [192, 0]
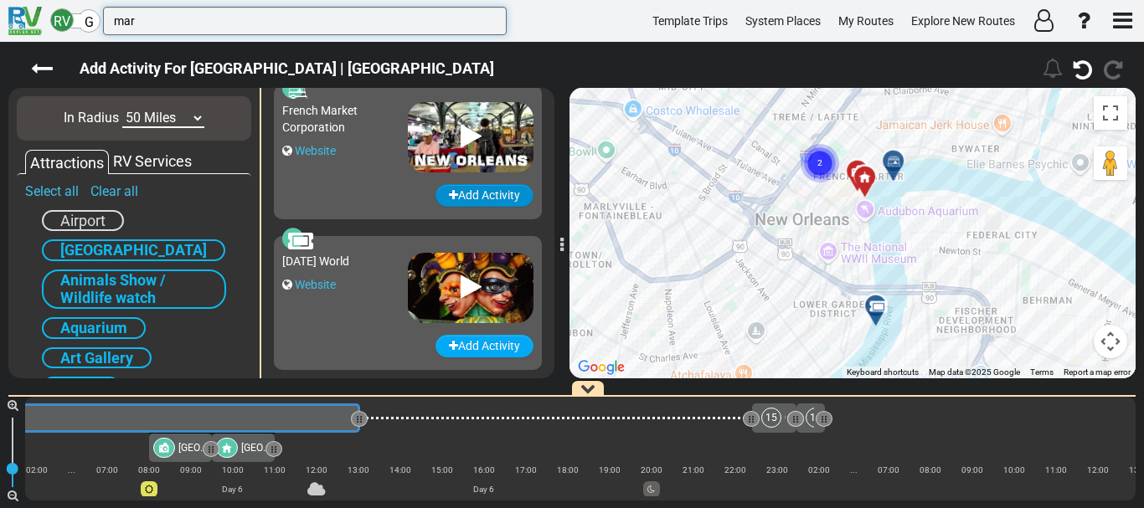
type input "mar"
click at [461, 198] on button "Add Activity" at bounding box center [485, 195] width 98 height 23
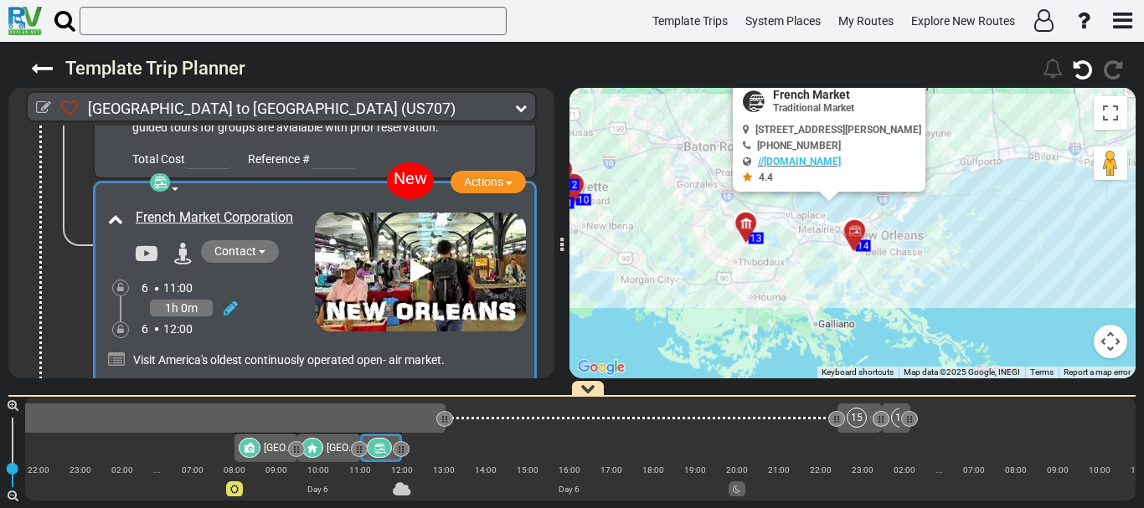
scroll to position [4705, 0]
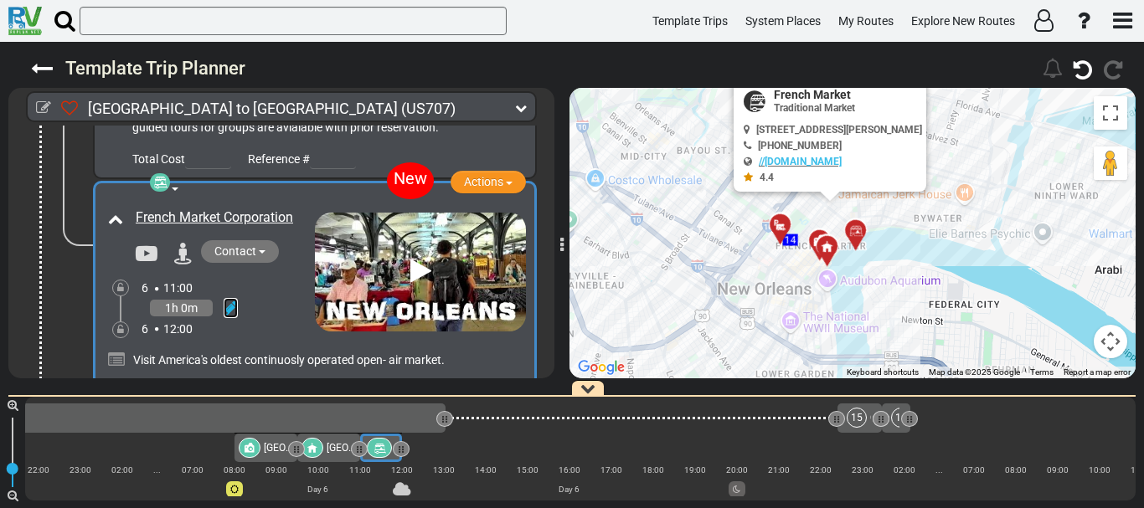
click at [231, 317] on icon at bounding box center [231, 308] width 14 height 17
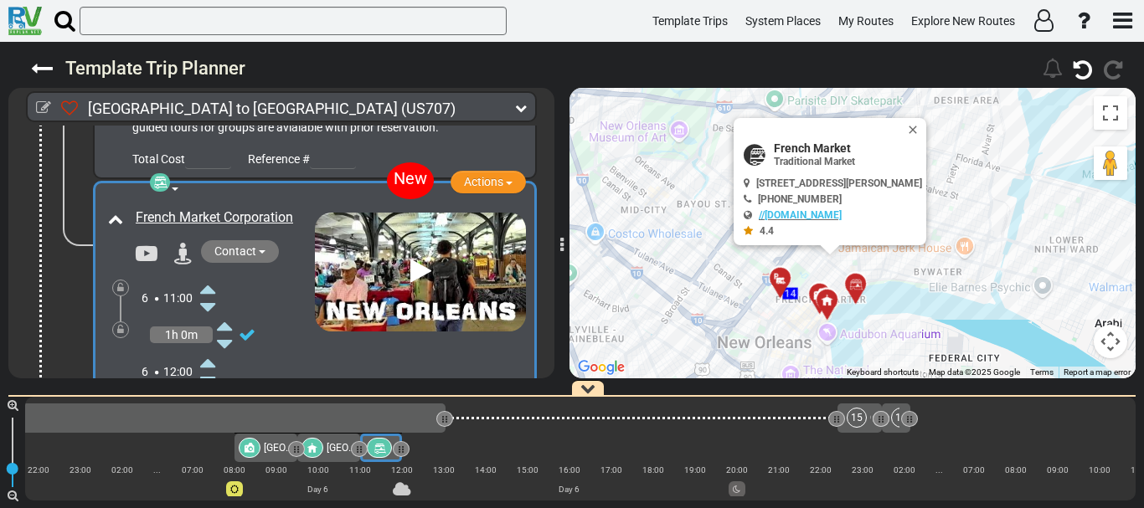
click at [201, 373] on div "6 12:00" at bounding box center [228, 371] width 173 height 37
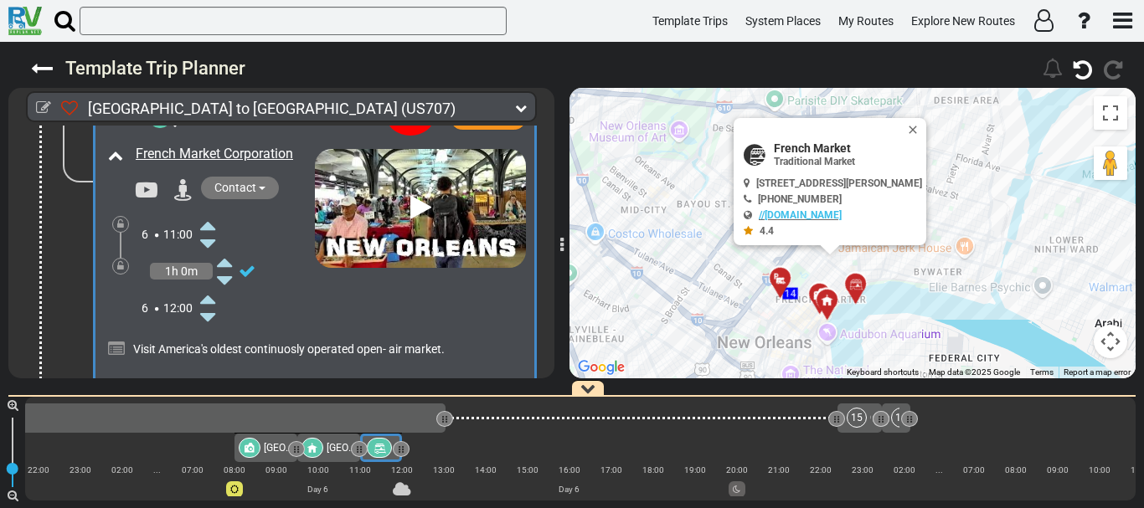
scroll to position [4778, 0]
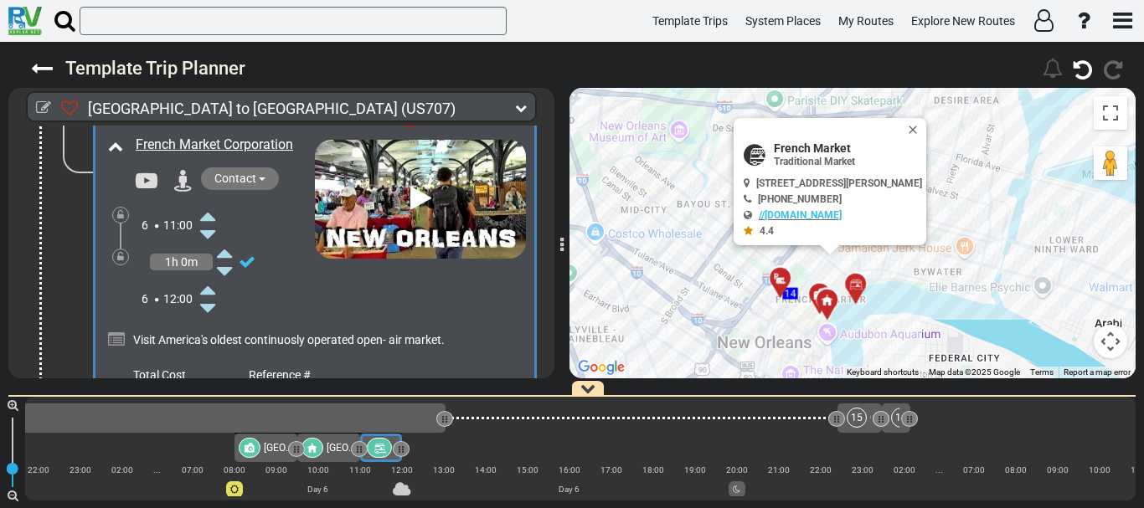
click at [213, 297] on icon at bounding box center [207, 289] width 15 height 27
click at [249, 271] on icon at bounding box center [247, 262] width 17 height 17
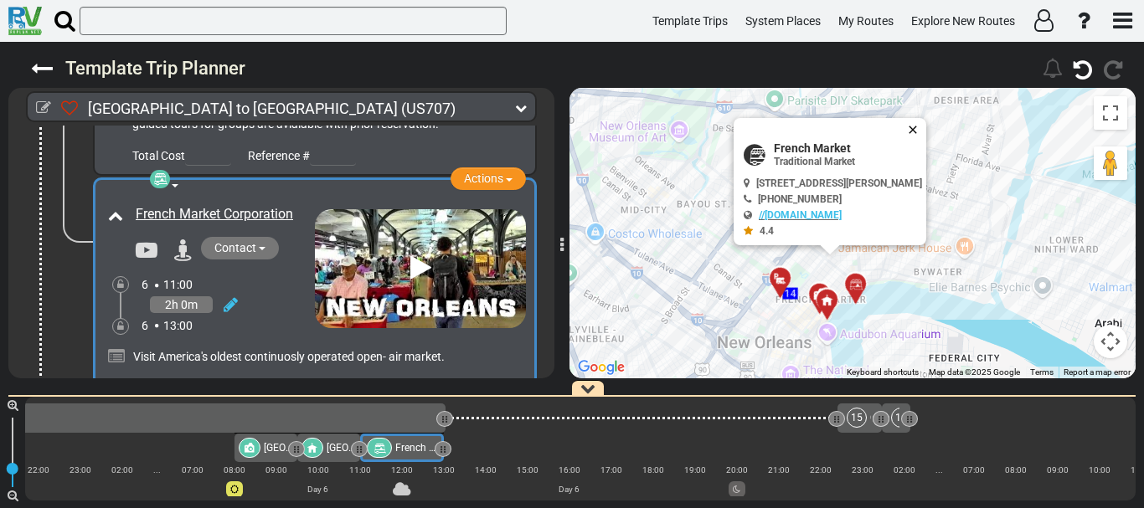
scroll to position [4705, 0]
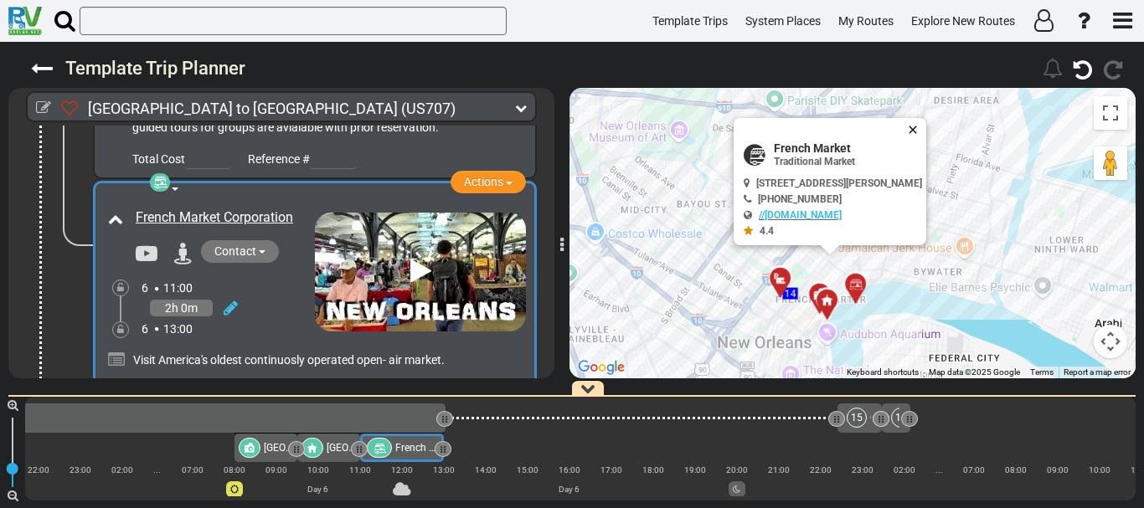
click at [926, 130] on button "Close" at bounding box center [916, 129] width 20 height 23
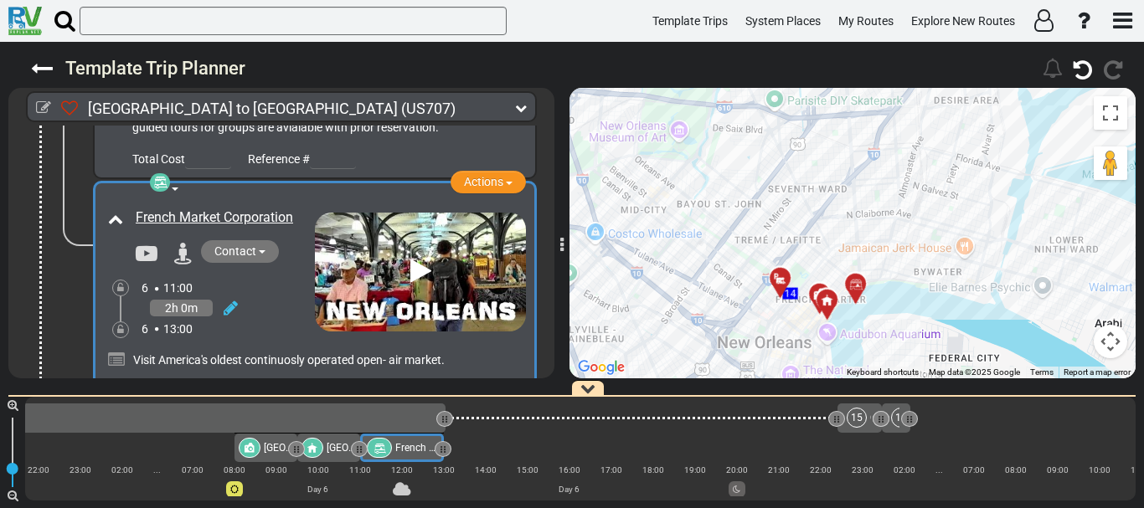
click at [370, 419] on div "14 [GEOGRAPHIC_DATA]" at bounding box center [53, 418] width 764 height 20
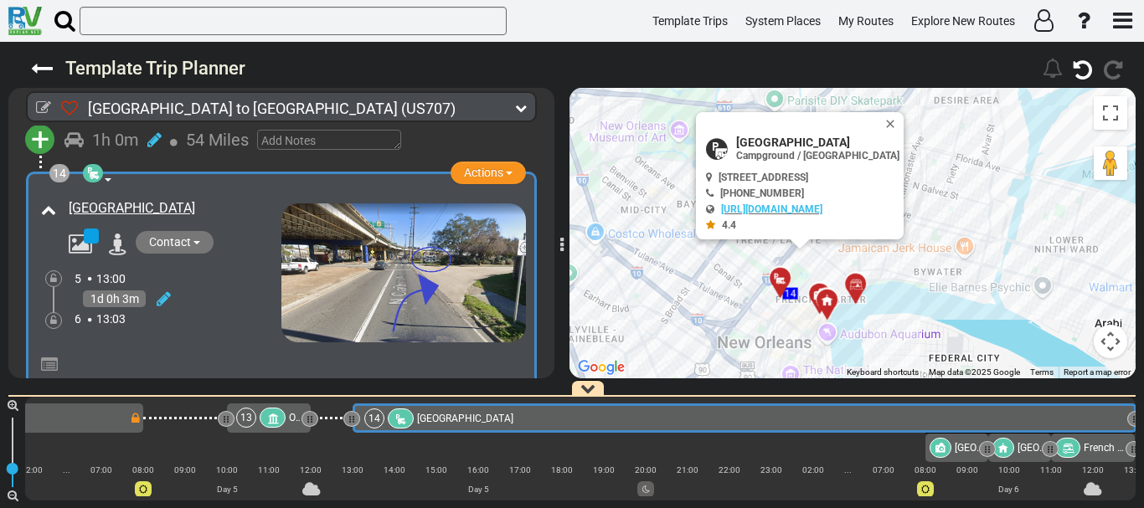
scroll to position [0, 3064]
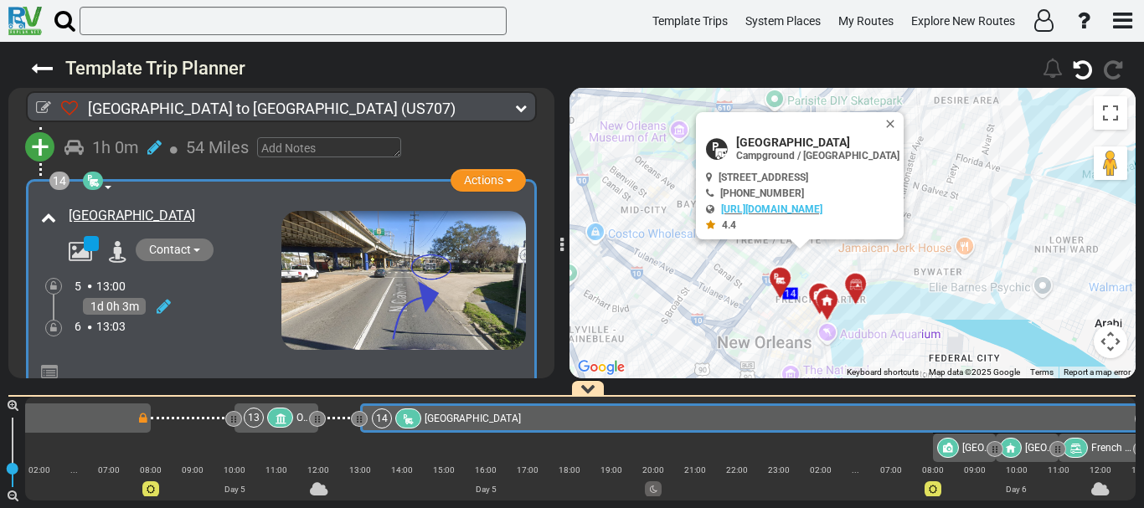
click at [147, 319] on div "1d 0h 3m" at bounding box center [178, 307] width 207 height 24
click at [159, 315] on icon at bounding box center [164, 306] width 14 height 17
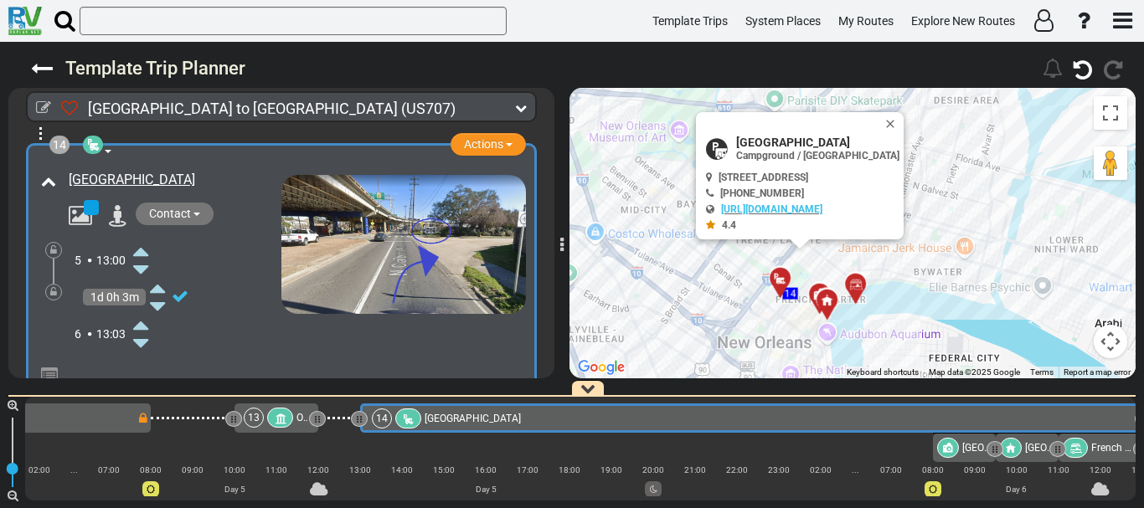
scroll to position [3990, 0]
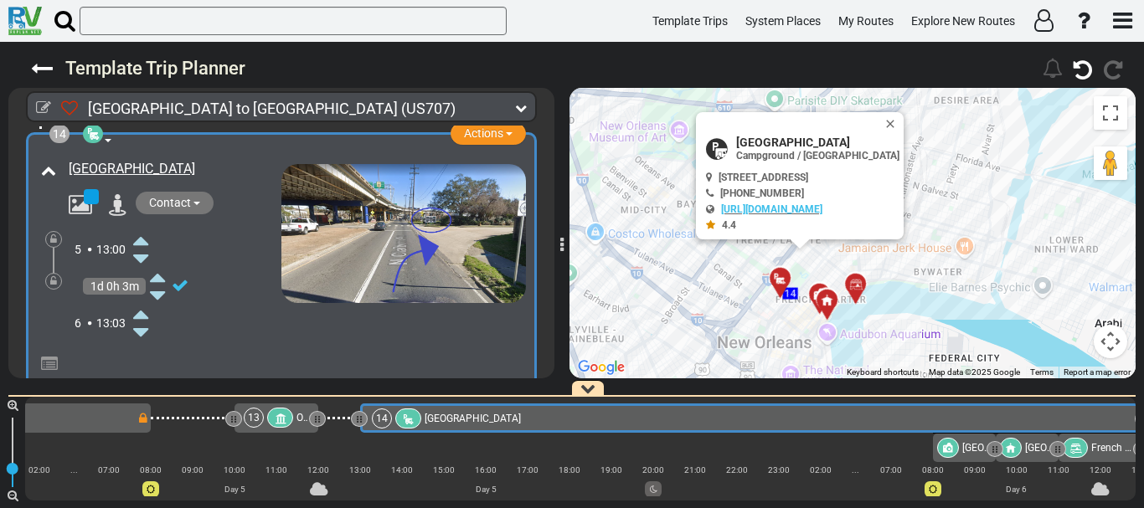
click at [142, 327] on icon at bounding box center [140, 314] width 15 height 27
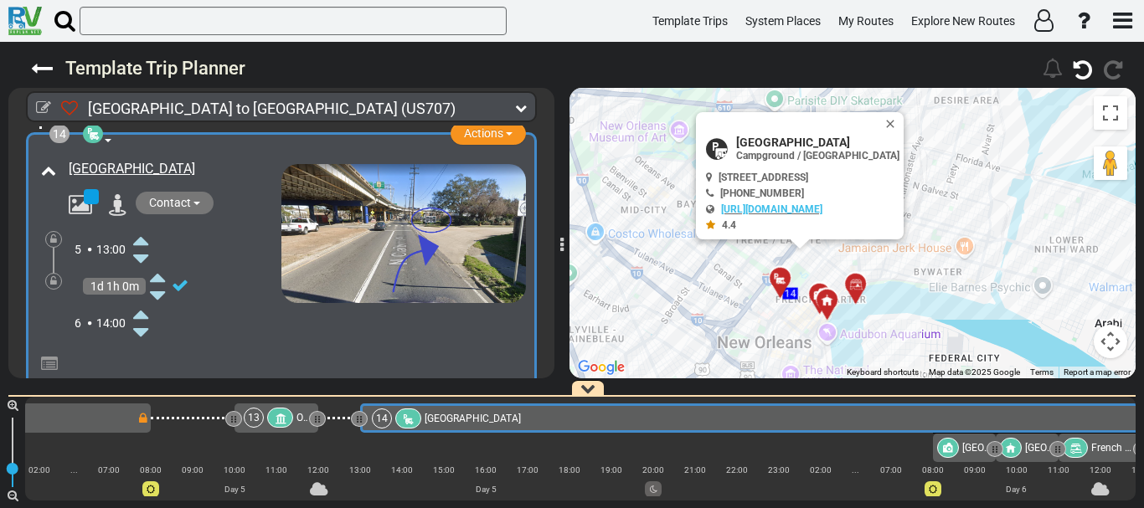
click at [142, 327] on icon at bounding box center [140, 314] width 15 height 27
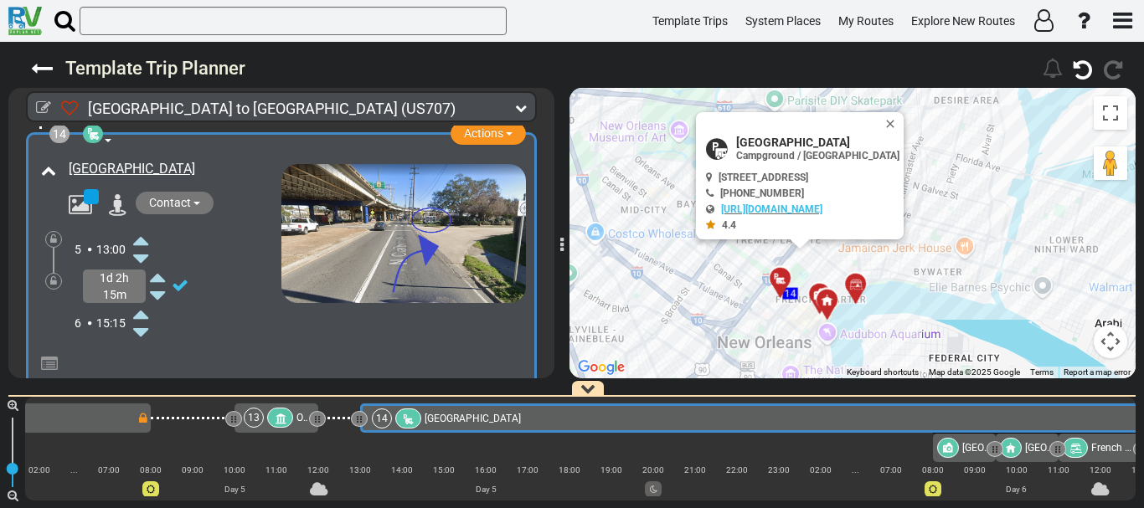
click at [142, 327] on icon at bounding box center [140, 314] width 15 height 27
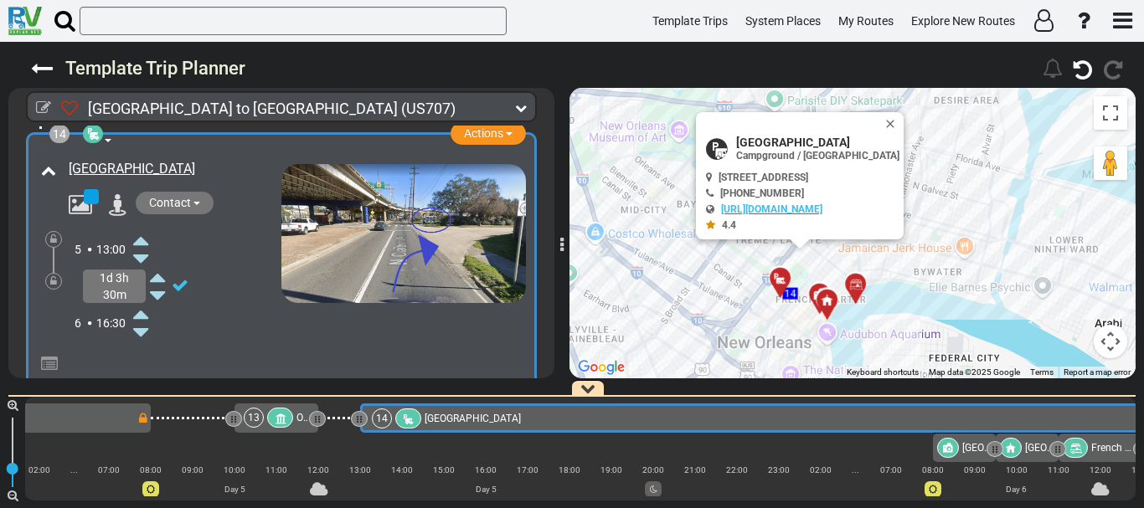
click at [142, 327] on icon at bounding box center [140, 314] width 15 height 27
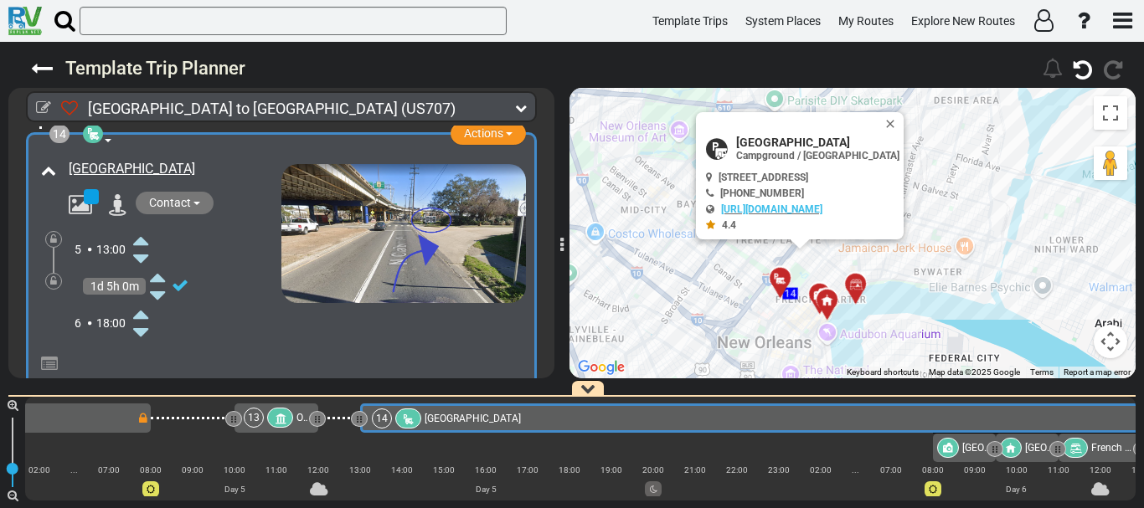
click at [142, 327] on icon at bounding box center [140, 314] width 15 height 27
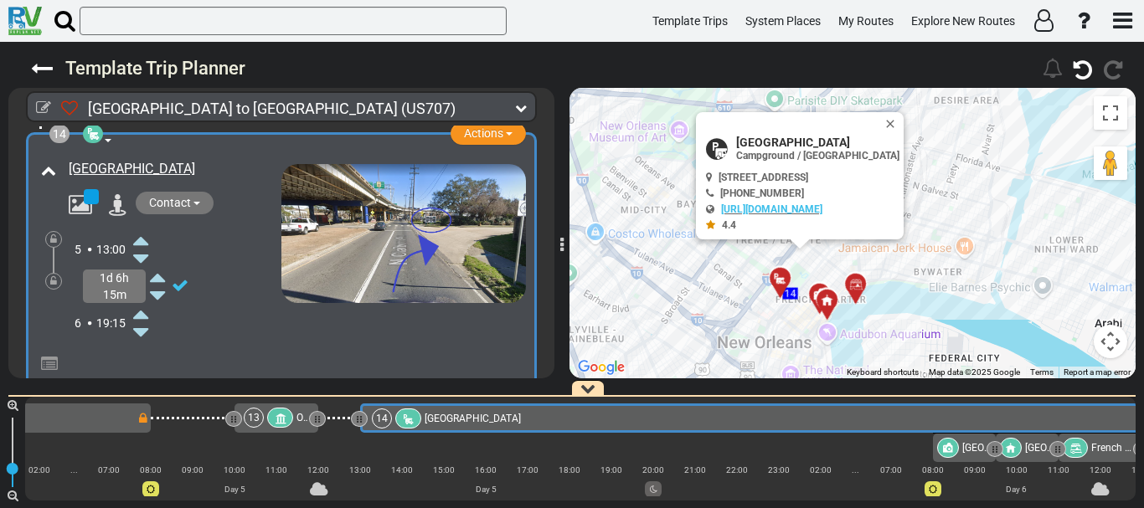
click at [142, 327] on icon at bounding box center [140, 314] width 15 height 27
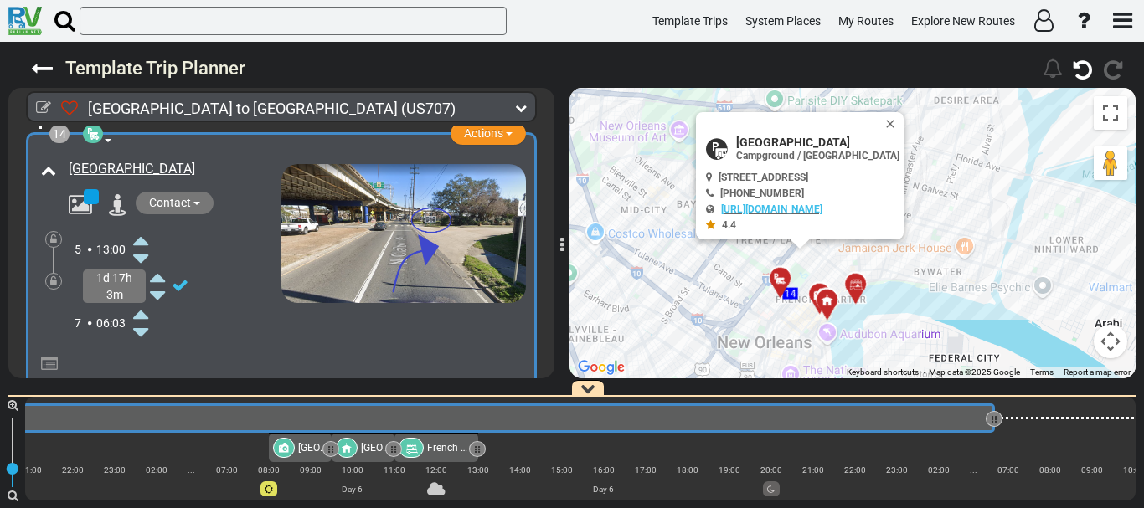
drag, startPoint x: 761, startPoint y: 415, endPoint x: 997, endPoint y: 440, distance: 236.6
click at [997, 440] on div "1 [GEOGRAPHIC_DATA]/[GEOGRAPHIC_DATA] DFW" at bounding box center [580, 449] width 1111 height 104
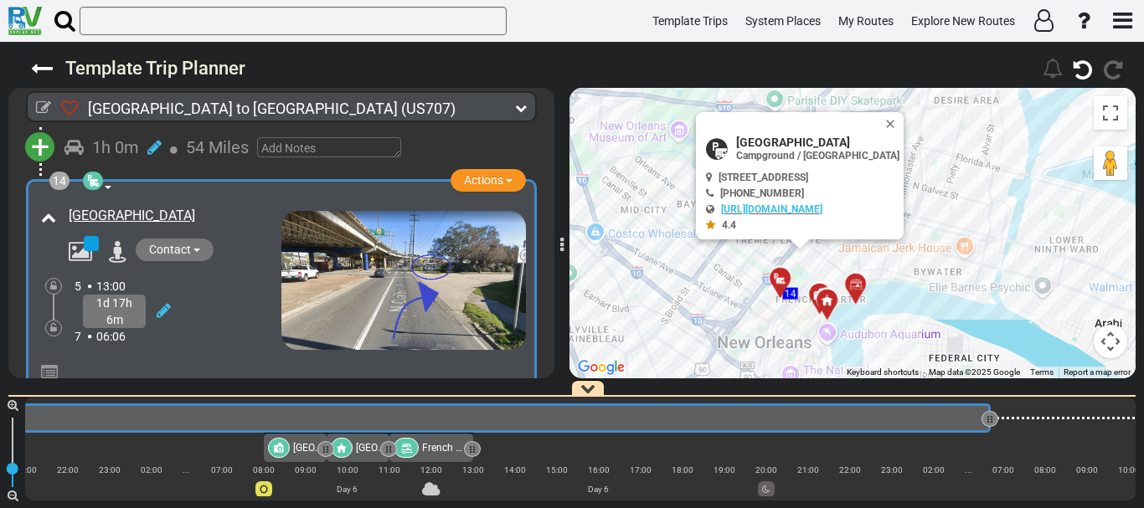
scroll to position [0, 3737]
drag, startPoint x: 987, startPoint y: 418, endPoint x: 1043, endPoint y: 428, distance: 57.0
click at [1043, 428] on div "14 [GEOGRAPHIC_DATA]" at bounding box center [368, 418] width 1360 height 29
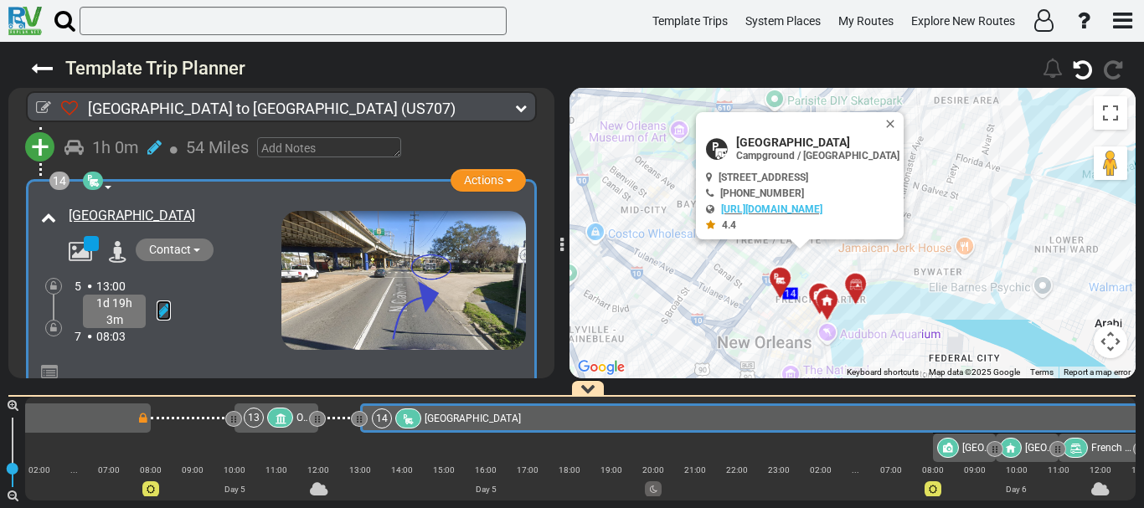
click at [163, 319] on icon at bounding box center [164, 310] width 14 height 17
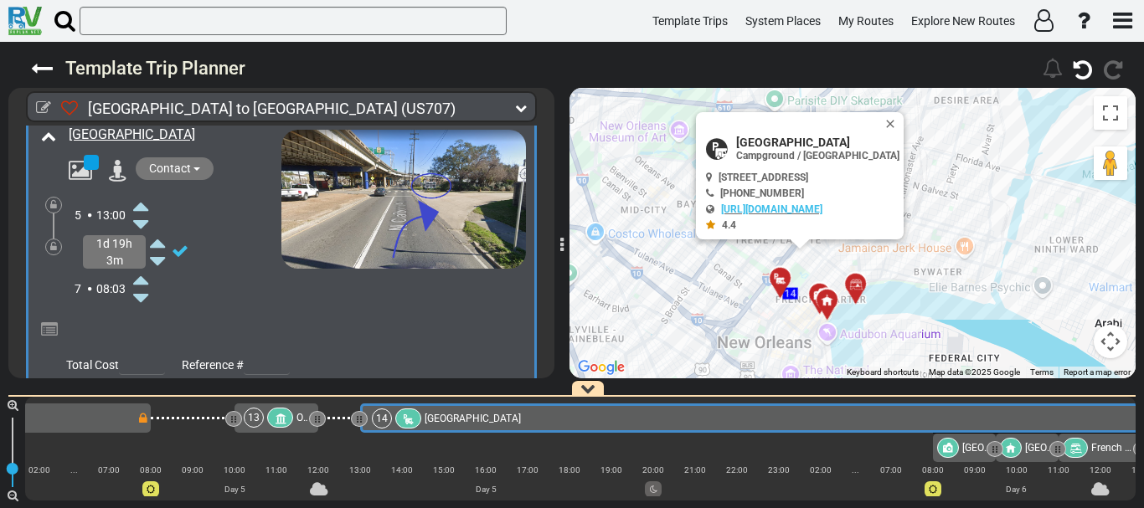
click at [143, 305] on icon at bounding box center [140, 298] width 15 height 27
click at [183, 260] on icon at bounding box center [180, 251] width 17 height 17
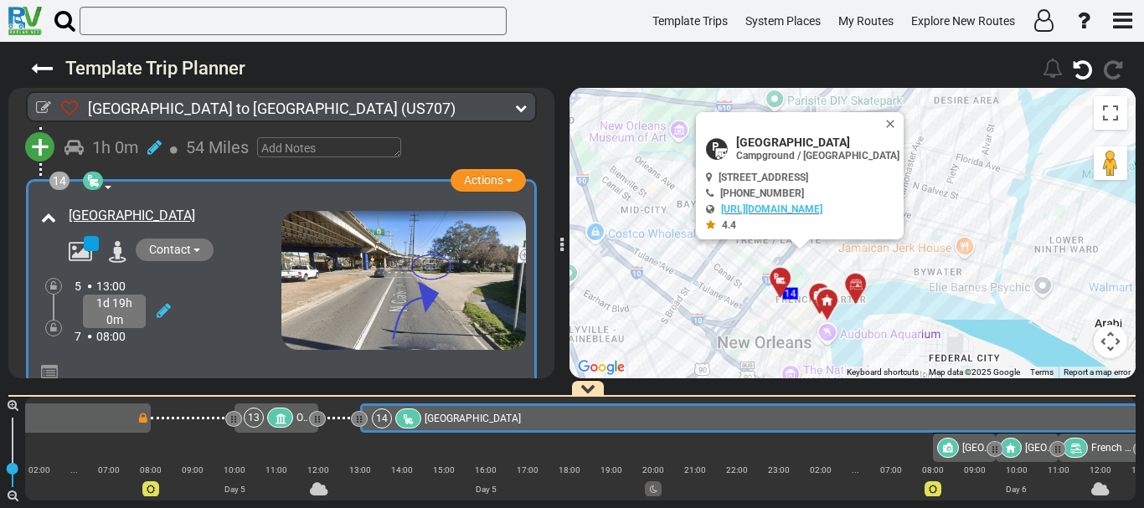
click at [53, 333] on icon at bounding box center [53, 328] width 7 height 10
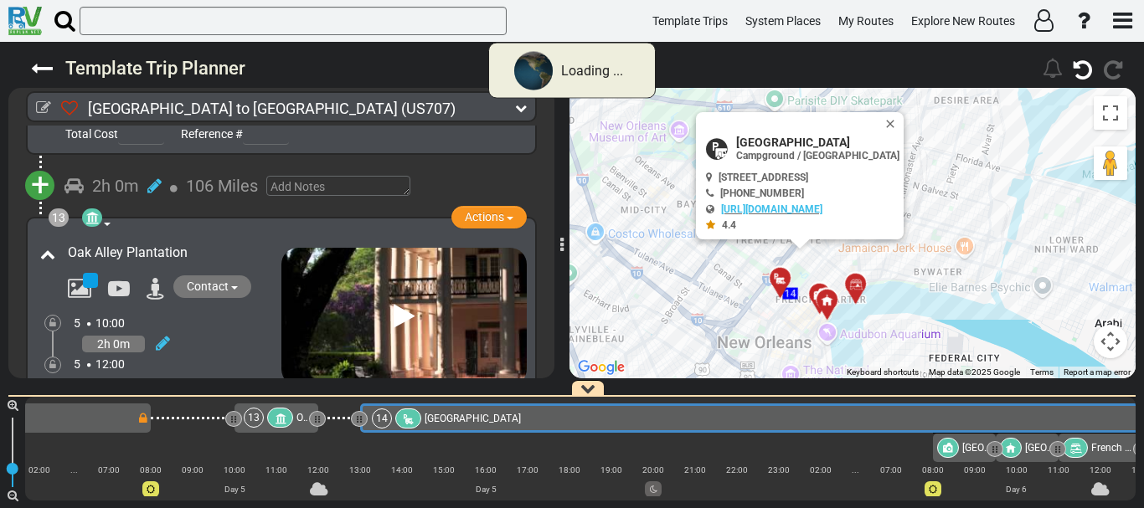
scroll to position [3944, 0]
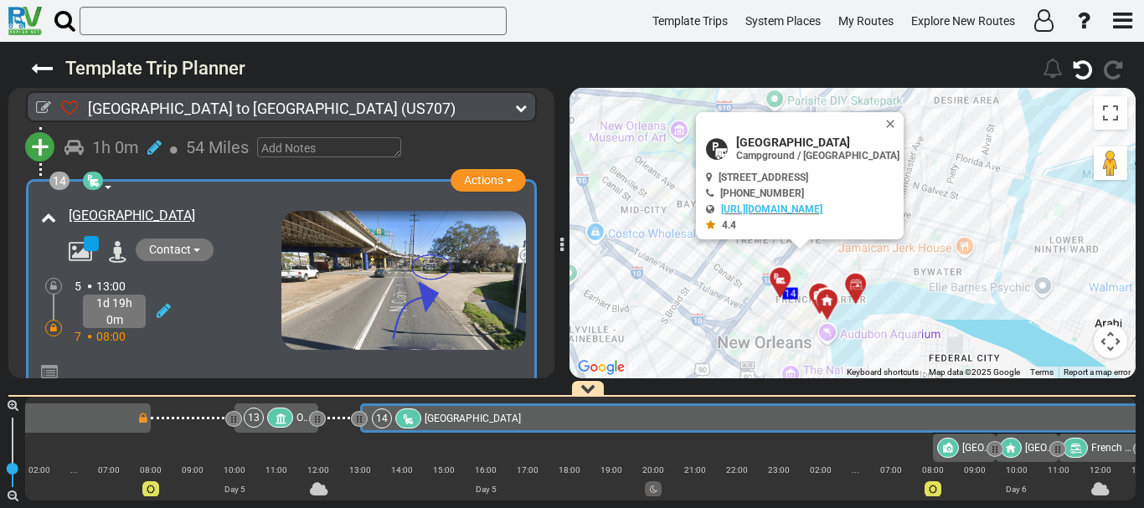
click at [690, 415] on div "14 [GEOGRAPHIC_DATA]" at bounding box center [1035, 419] width 1326 height 20
click at [904, 122] on button "Close" at bounding box center [894, 123] width 20 height 23
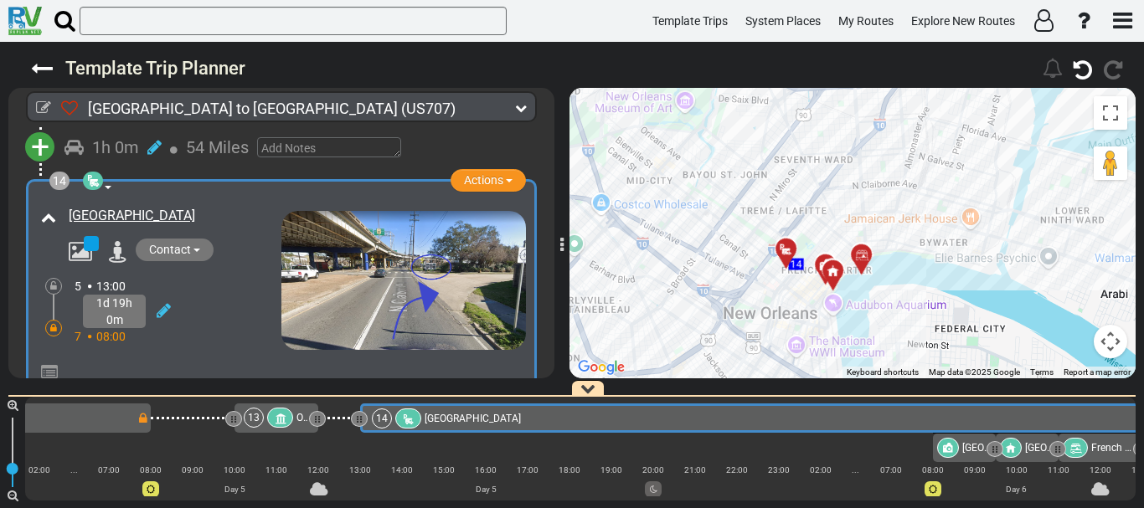
drag, startPoint x: 843, startPoint y: 247, endPoint x: 858, endPoint y: 175, distance: 73.4
click at [858, 175] on div "To activate drag with keyboard, press Alt + Enter. Once in keyboard drag state,…" at bounding box center [853, 233] width 566 height 291
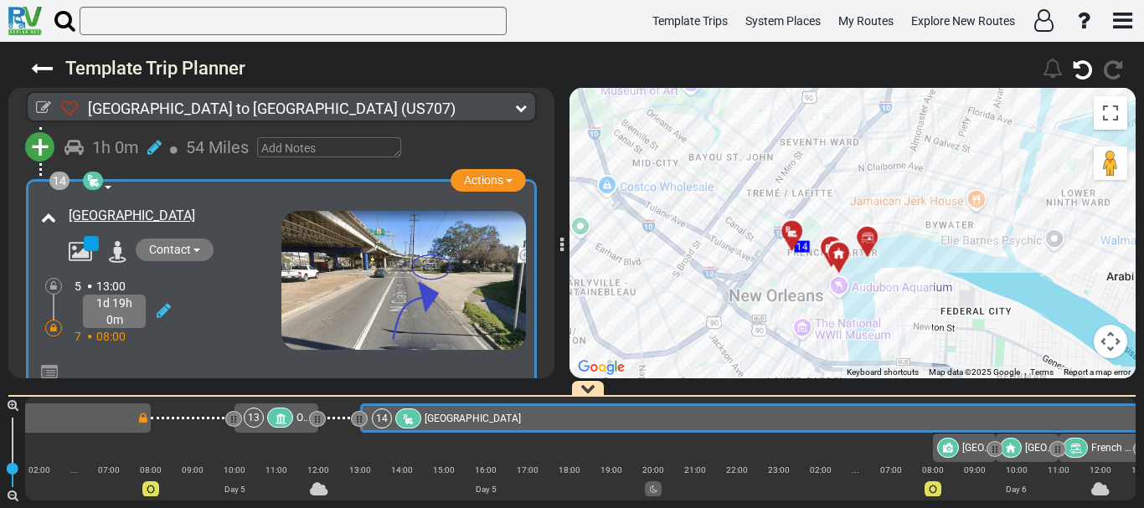
click at [1106, 349] on button "Map camera controls" at bounding box center [1111, 342] width 34 height 34
click at [1069, 260] on button "Zoom in" at bounding box center [1069, 258] width 34 height 34
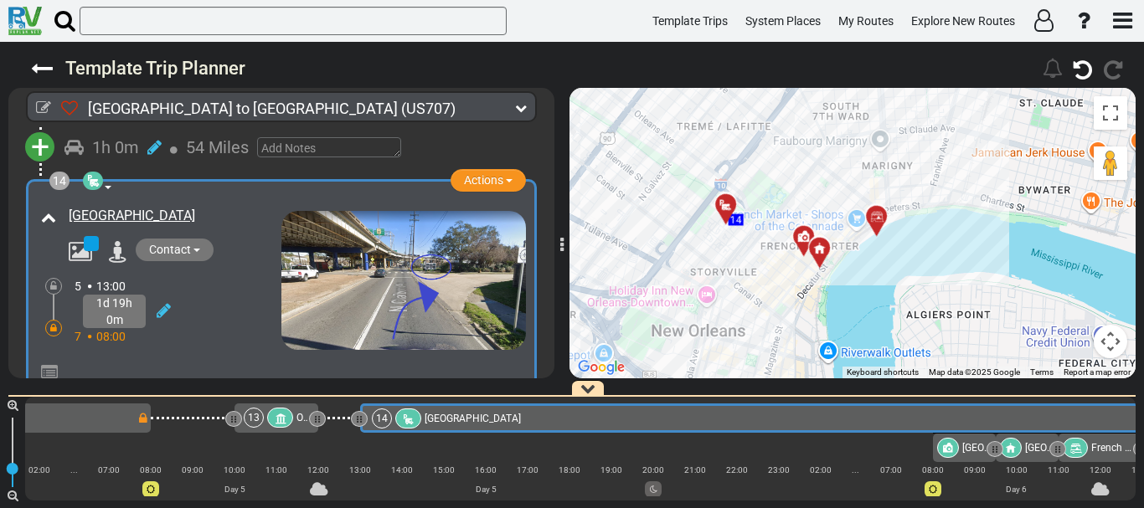
drag, startPoint x: 930, startPoint y: 308, endPoint x: 926, endPoint y: 275, distance: 33.8
click at [926, 275] on div "To activate drag with keyboard, press Alt + Enter. Once in keyboard drag state,…" at bounding box center [853, 233] width 566 height 291
click at [498, 187] on span "Actions" at bounding box center [483, 179] width 39 height 13
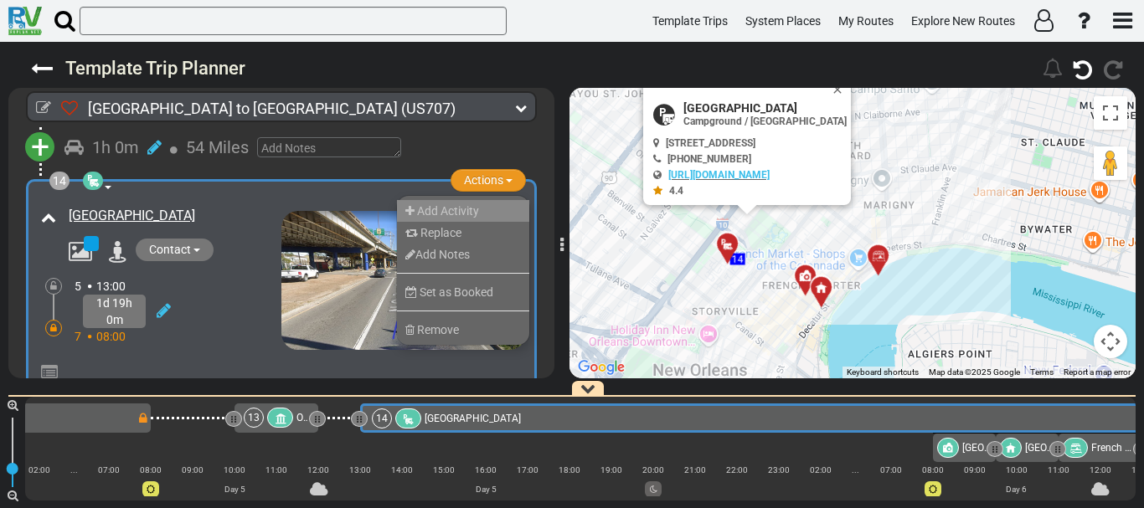
click at [470, 218] on span "Add Activity" at bounding box center [448, 210] width 62 height 13
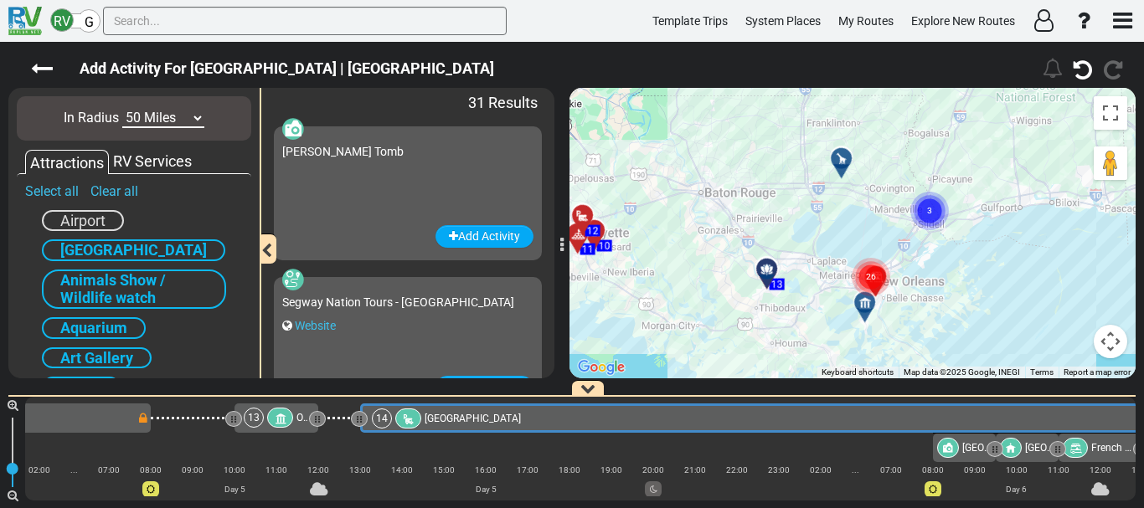
click at [1106, 344] on button "Map camera controls" at bounding box center [1111, 342] width 34 height 34
click at [1073, 258] on button "Zoom in" at bounding box center [1069, 258] width 34 height 34
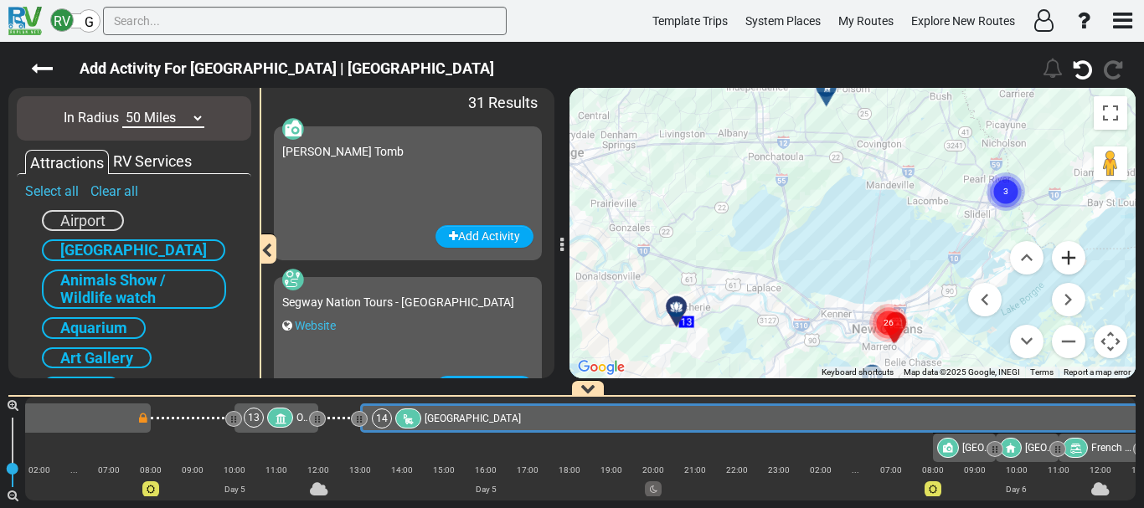
click at [1073, 258] on button "Zoom in" at bounding box center [1069, 258] width 34 height 34
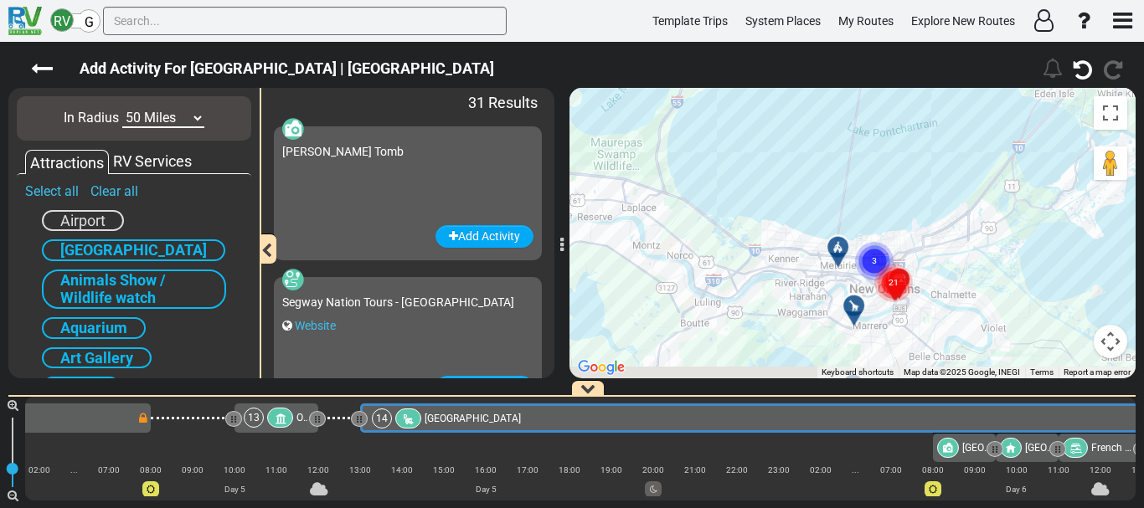
drag, startPoint x: 905, startPoint y: 343, endPoint x: 864, endPoint y: 204, distance: 145.8
click at [864, 204] on div "To activate drag with keyboard, press Alt + Enter. Once in keyboard drag state,…" at bounding box center [853, 233] width 566 height 291
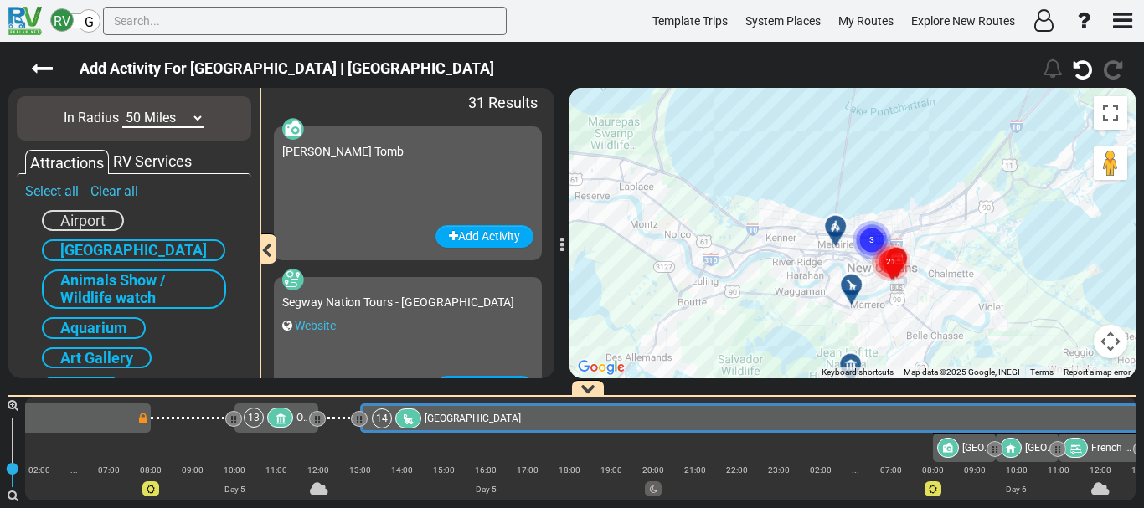
click at [879, 229] on gmp-advanced-marker "21" at bounding box center [891, 242] width 42 height 44
click at [1119, 333] on button "Map camera controls" at bounding box center [1111, 342] width 34 height 34
click at [1071, 257] on button "Zoom in" at bounding box center [1069, 258] width 34 height 34
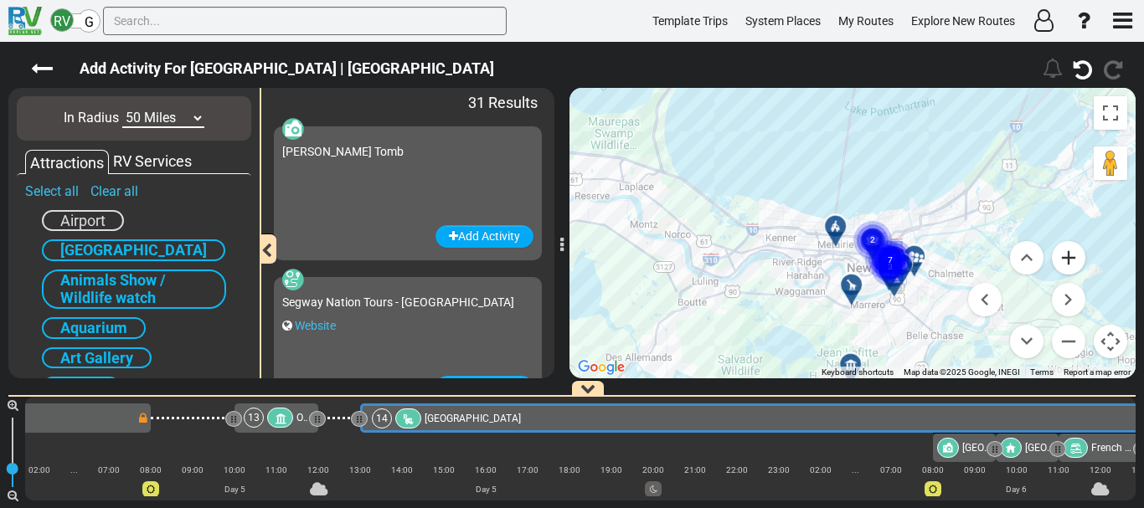
click at [1071, 257] on button "Zoom in" at bounding box center [1069, 258] width 34 height 34
click at [955, 294] on div "To activate drag with keyboard, press Alt + Enter. Once in keyboard drag state,…" at bounding box center [853, 233] width 566 height 291
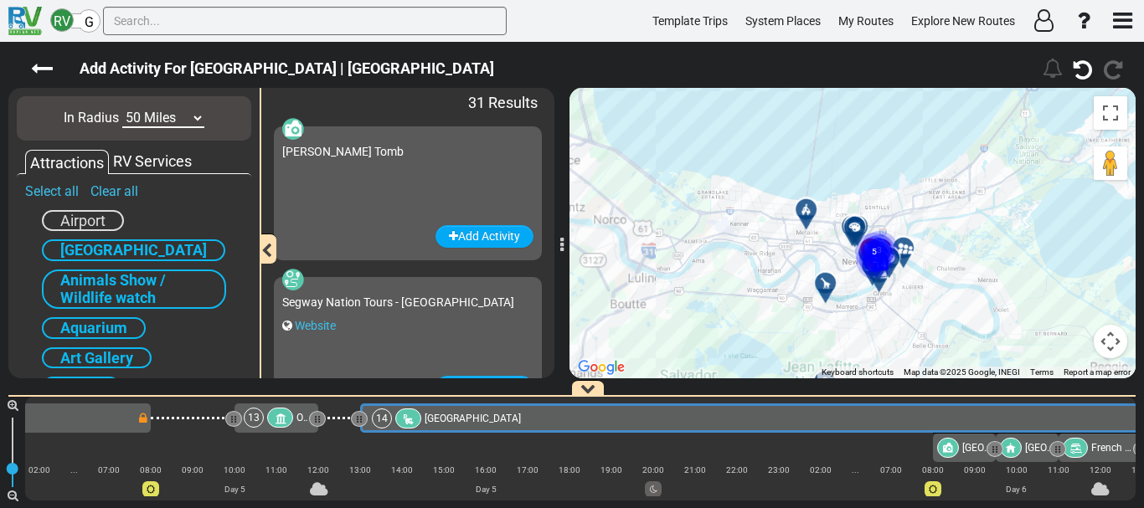
click at [955, 294] on div "To activate drag with keyboard, press Alt + Enter. Once in keyboard drag state,…" at bounding box center [853, 233] width 566 height 291
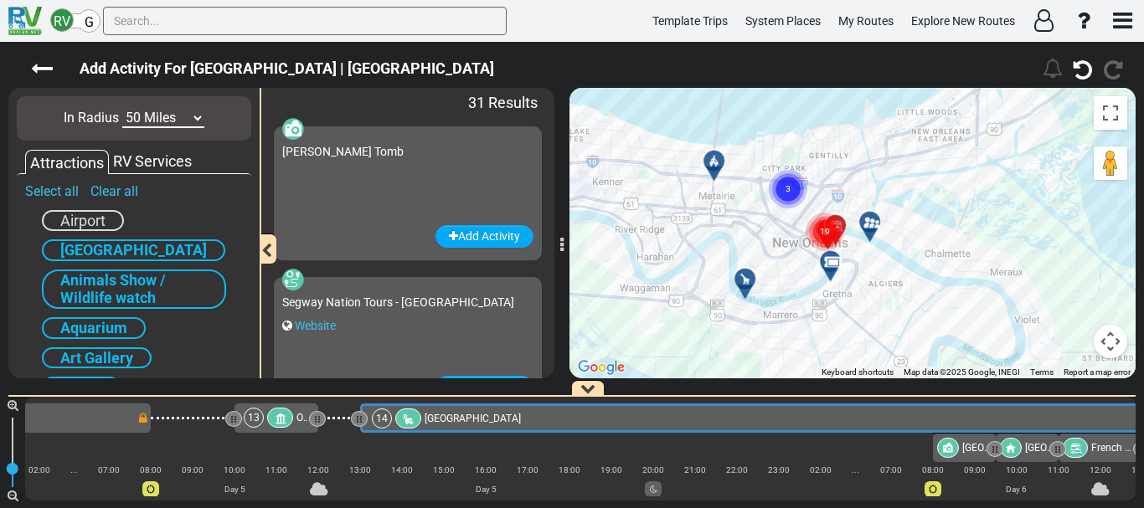
click at [796, 193] on circle "Cluster of 3 markers" at bounding box center [788, 189] width 39 height 39
click at [1122, 342] on button "Map camera controls" at bounding box center [1111, 342] width 34 height 34
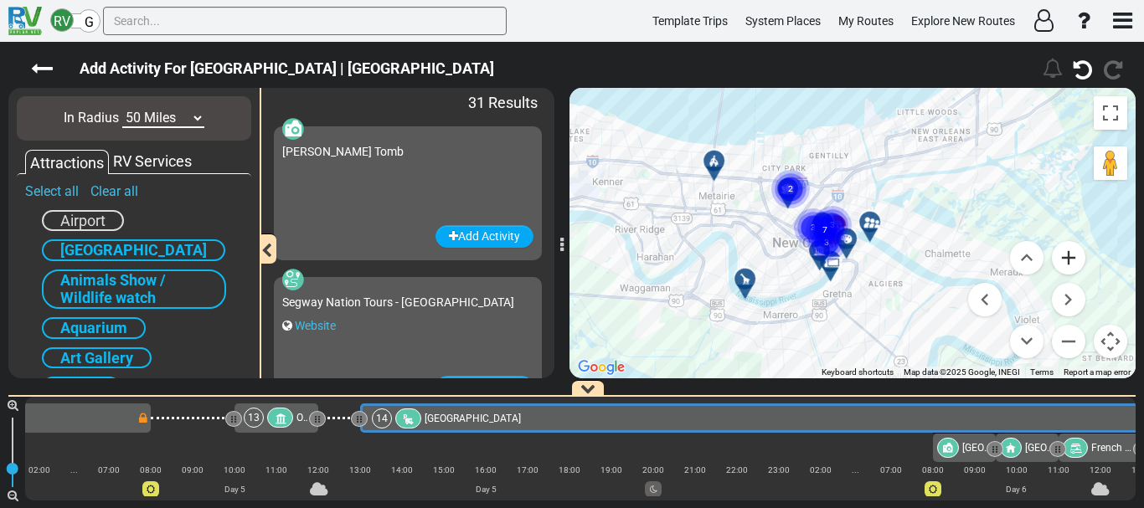
click at [1062, 258] on button "Zoom in" at bounding box center [1069, 258] width 34 height 34
click at [1030, 271] on button "Move up" at bounding box center [1027, 258] width 34 height 34
click at [804, 155] on div "To activate drag with keyboard, press Alt + Enter. Once in keyboard drag state,…" at bounding box center [853, 233] width 566 height 291
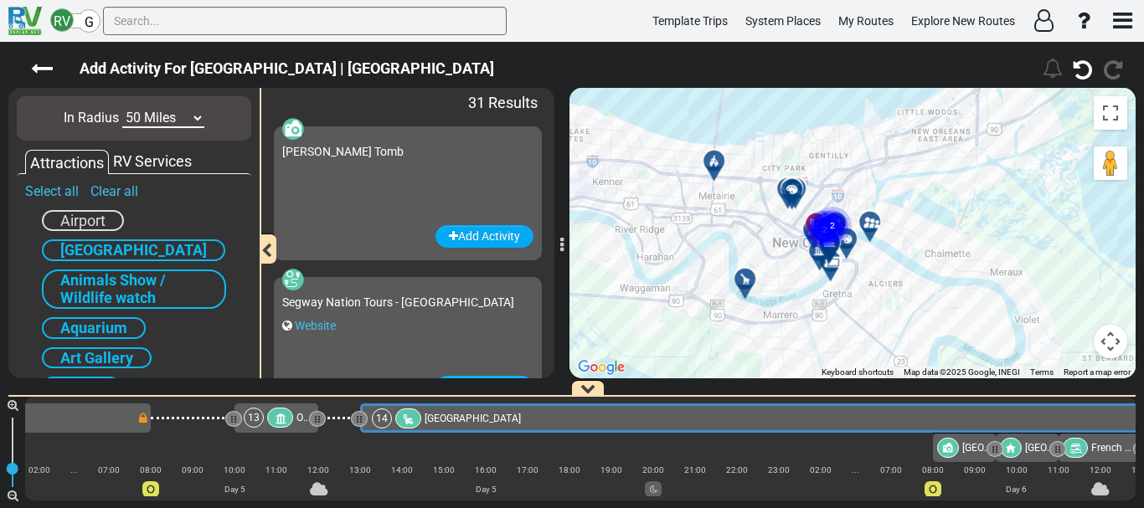
click at [804, 155] on div "To activate drag with keyboard, press Alt + Enter. Once in keyboard drag state,…" at bounding box center [853, 233] width 566 height 291
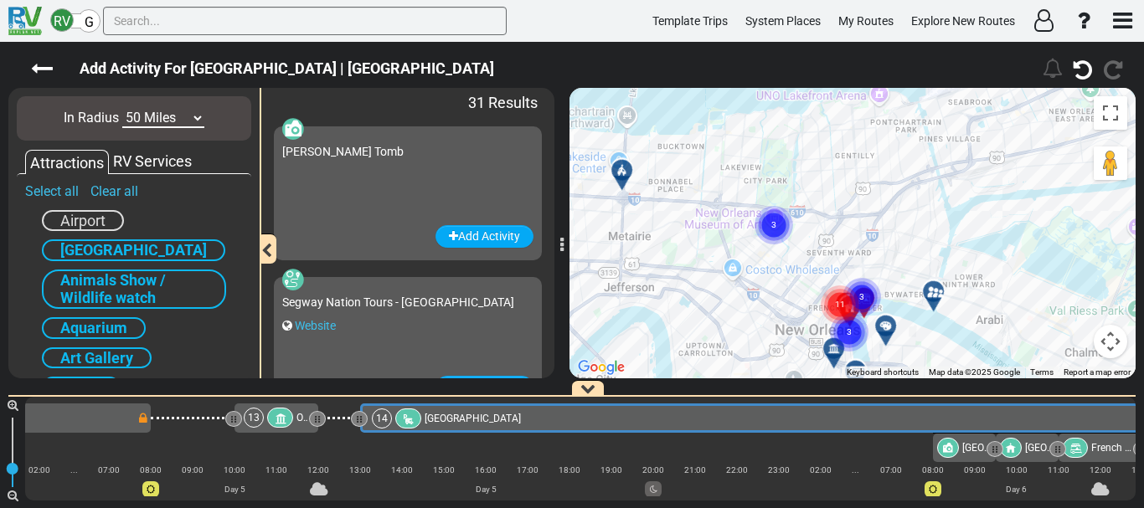
click at [804, 155] on div "To activate drag with keyboard, press Alt + Enter. Once in keyboard drag state,…" at bounding box center [853, 233] width 566 height 291
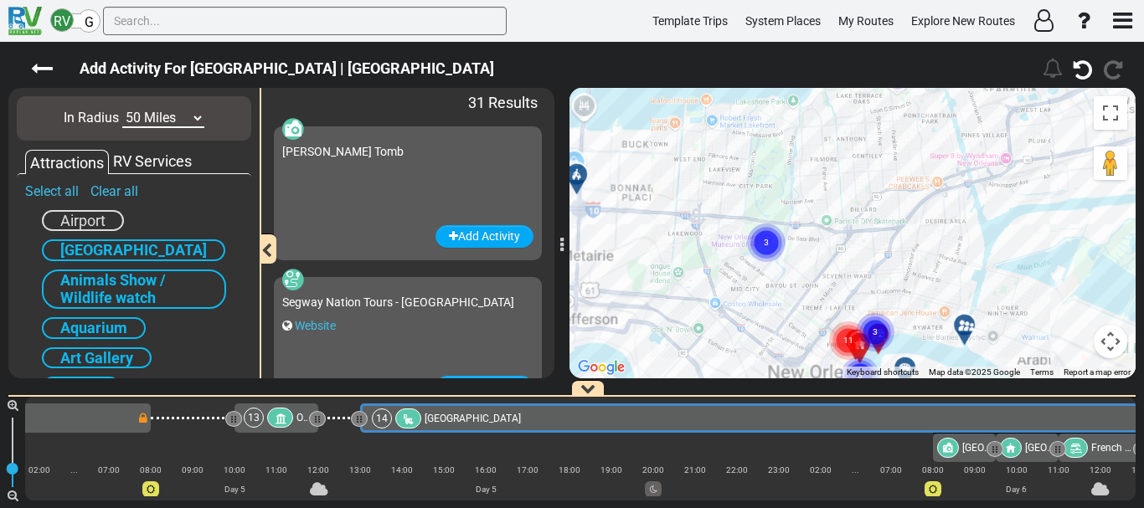
click at [804, 155] on div "To activate drag with keyboard, press Alt + Enter. Once in keyboard drag state,…" at bounding box center [853, 233] width 566 height 291
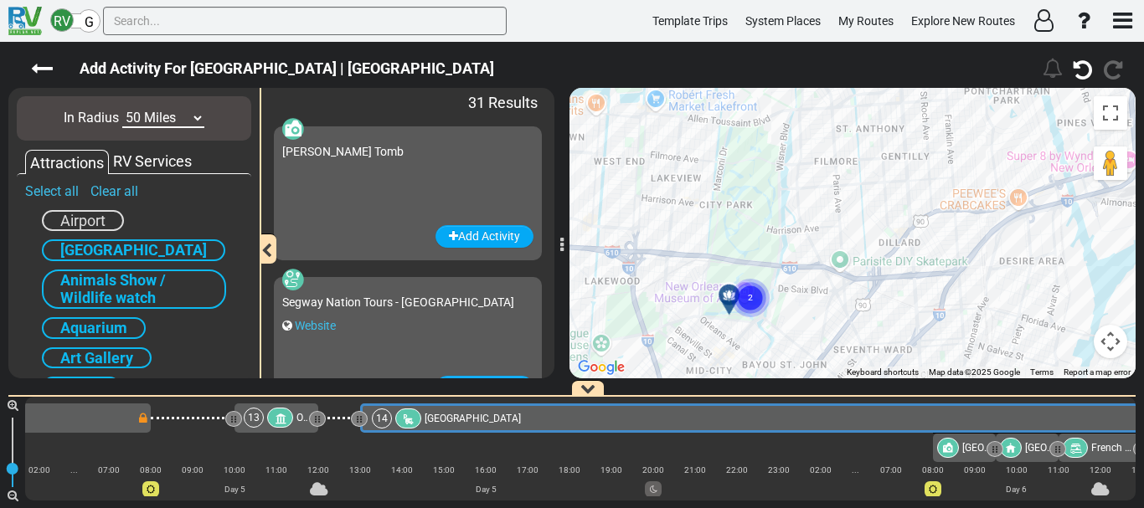
click at [804, 155] on div "To activate drag with keyboard, press Alt + Enter. Once in keyboard drag state,…" at bounding box center [853, 233] width 566 height 291
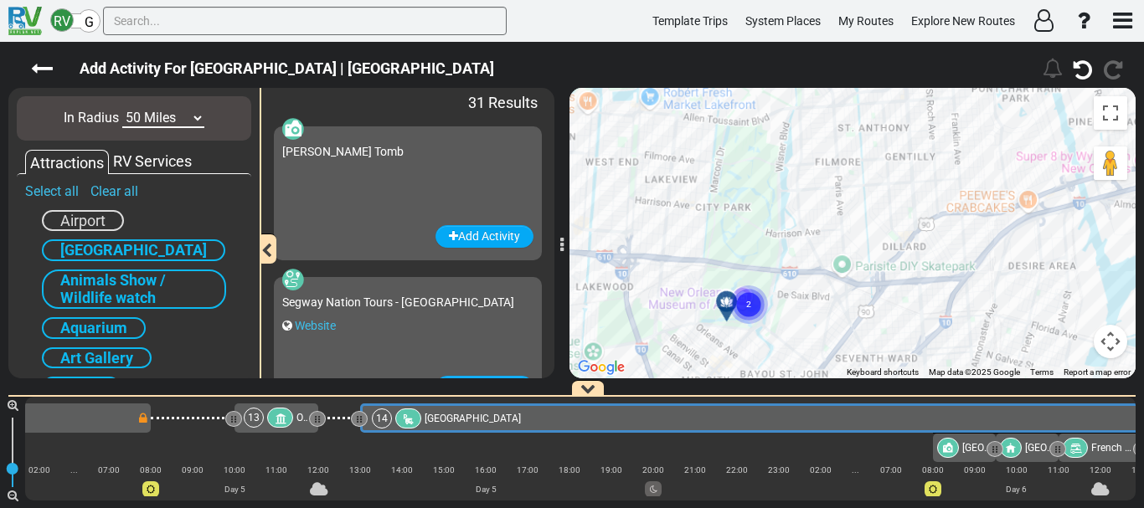
click at [804, 155] on div "To activate drag with keyboard, press Alt + Enter. Once in keyboard drag state,…" at bounding box center [853, 233] width 566 height 291
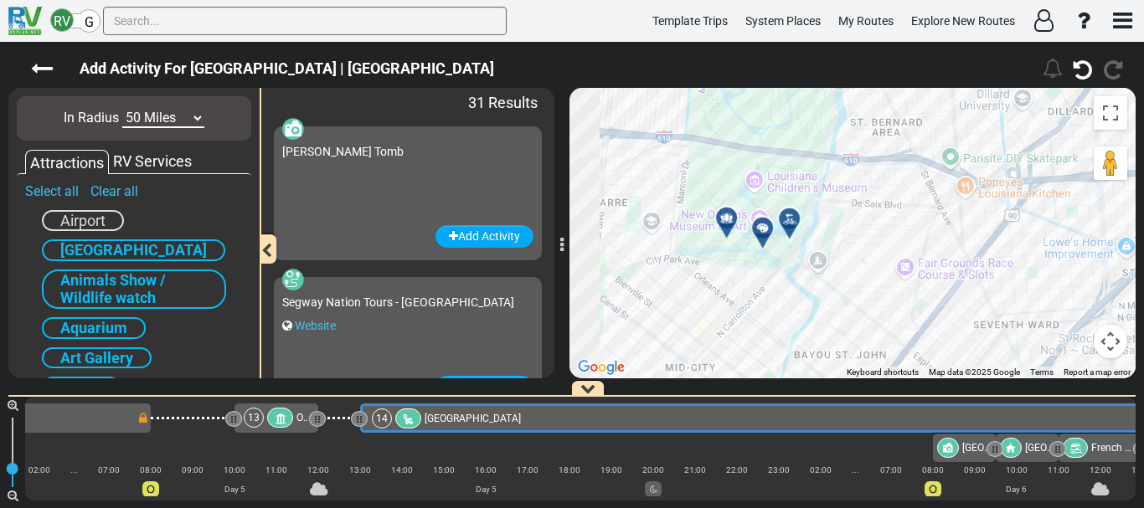
drag, startPoint x: 709, startPoint y: 330, endPoint x: 787, endPoint y: 94, distance: 248.5
click at [787, 94] on div "To activate drag with keyboard, press Alt + Enter. Once in keyboard drag state,…" at bounding box center [853, 233] width 566 height 291
click at [731, 224] on div at bounding box center [733, 226] width 28 height 26
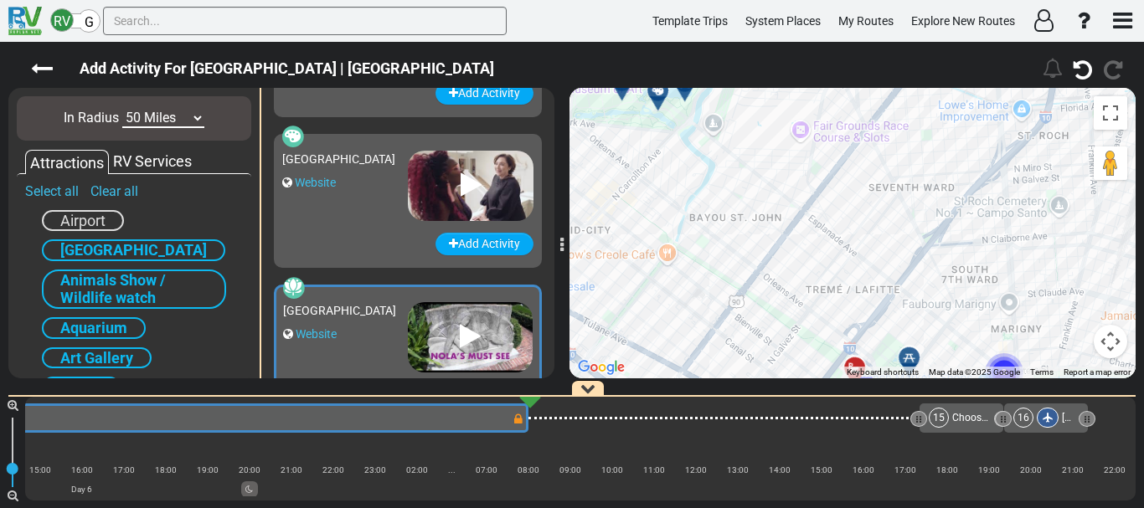
scroll to position [3163, 0]
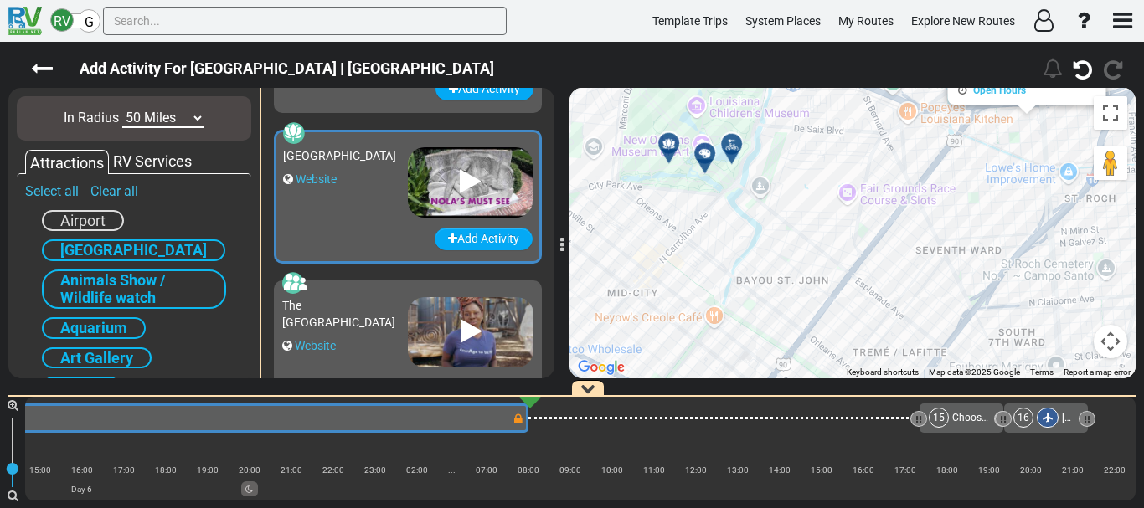
drag, startPoint x: 707, startPoint y: 179, endPoint x: 781, endPoint y: 281, distance: 126.5
click at [781, 281] on div "To activate drag with keyboard, press Alt + Enter. Once in keyboard drag state,…" at bounding box center [853, 233] width 566 height 291
click at [736, 148] on div at bounding box center [741, 153] width 28 height 26
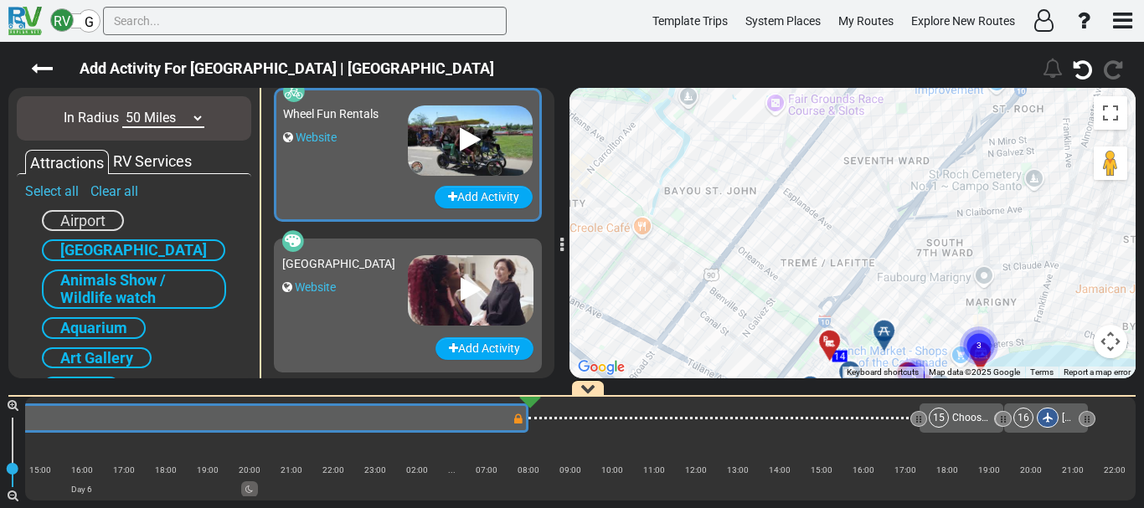
scroll to position [2861, 0]
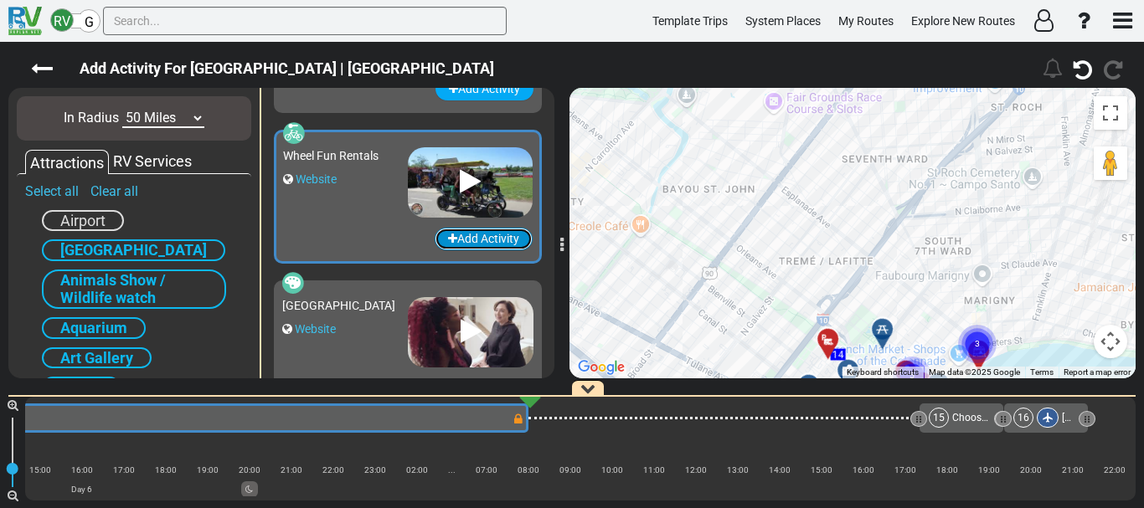
click at [485, 233] on button "Add Activity" at bounding box center [484, 239] width 98 height 23
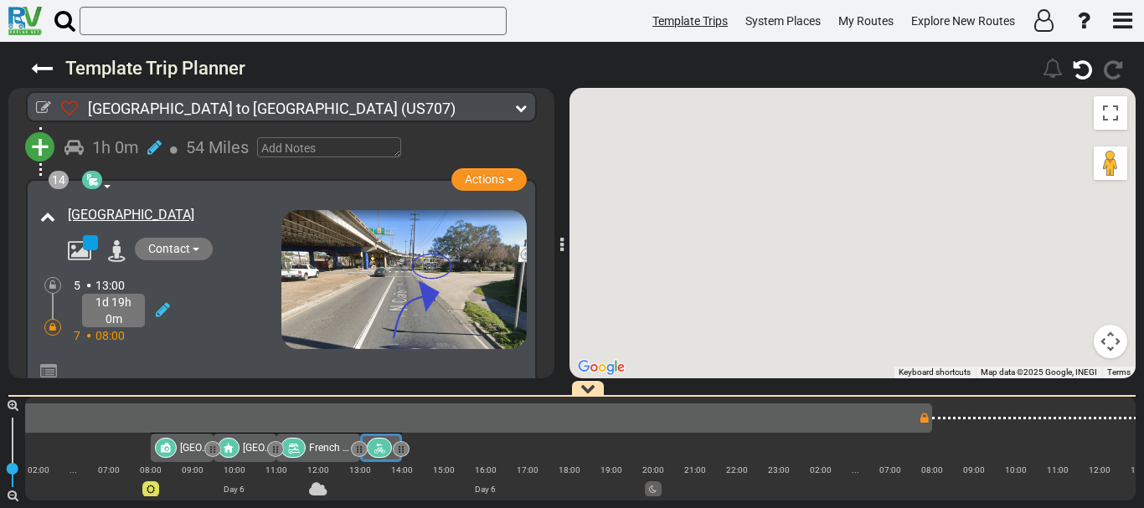
scroll to position [4940, 0]
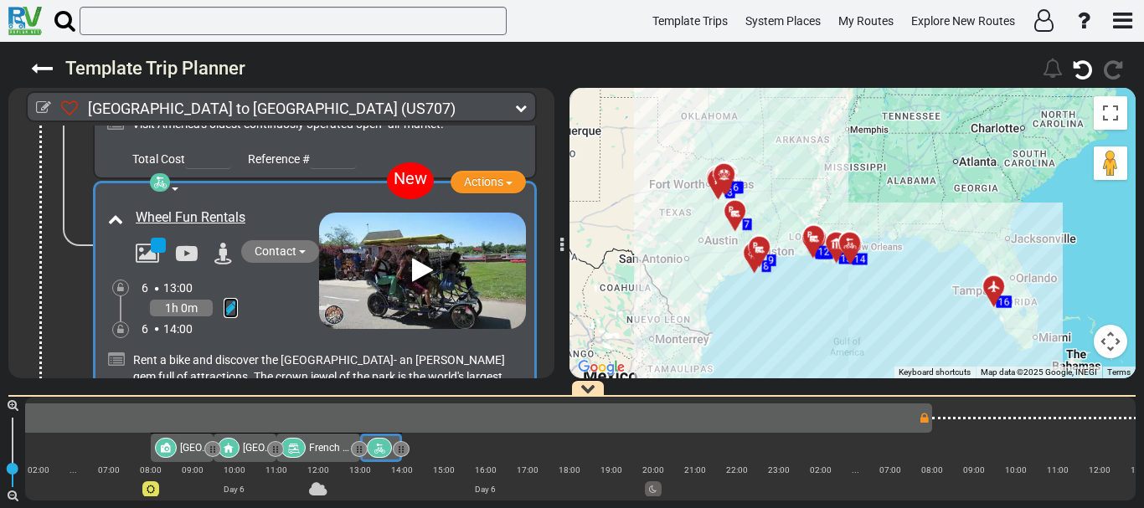
click at [230, 317] on icon at bounding box center [231, 308] width 14 height 17
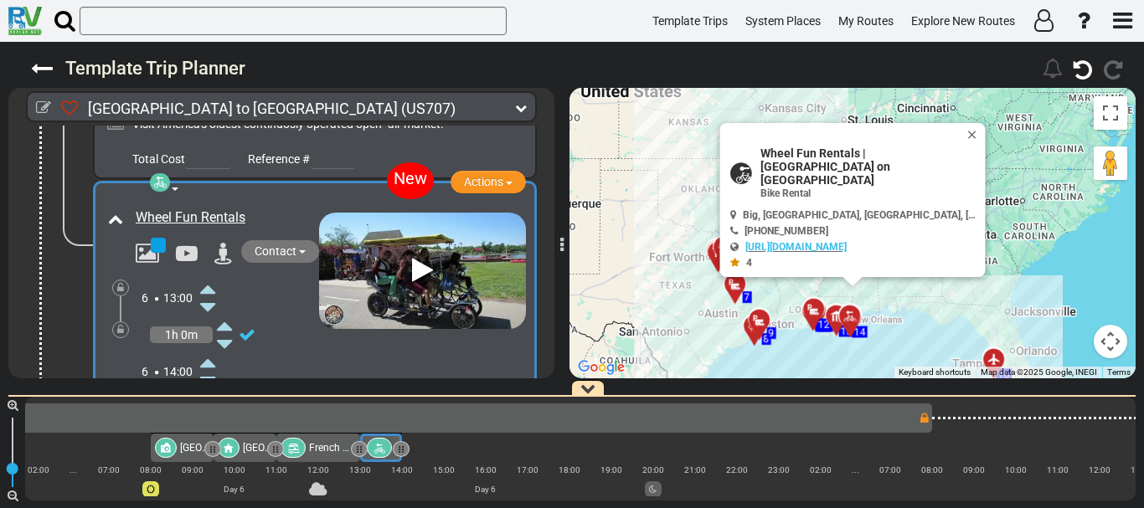
click at [209, 367] on icon at bounding box center [207, 362] width 15 height 27
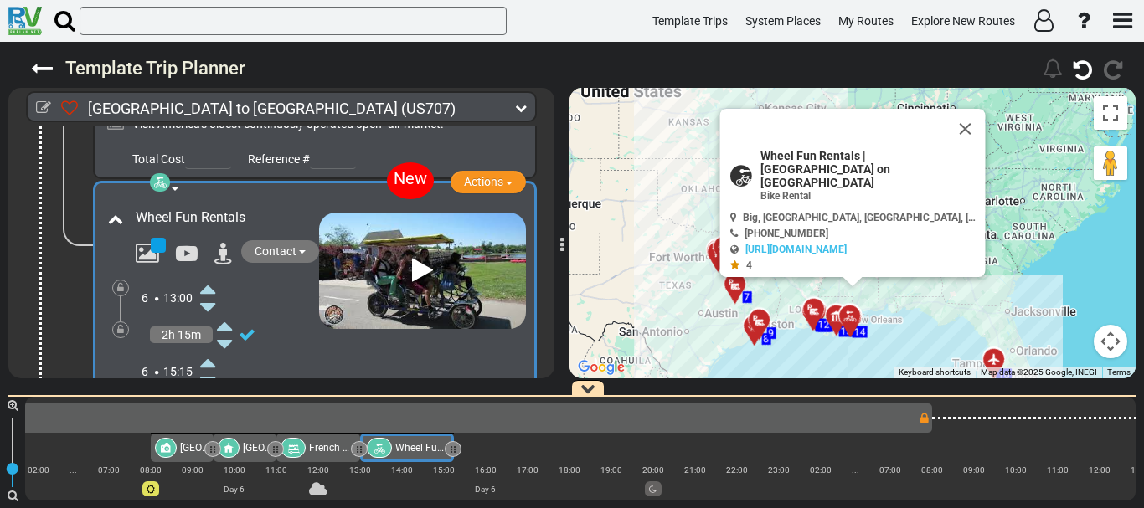
click at [209, 367] on icon at bounding box center [207, 362] width 15 height 27
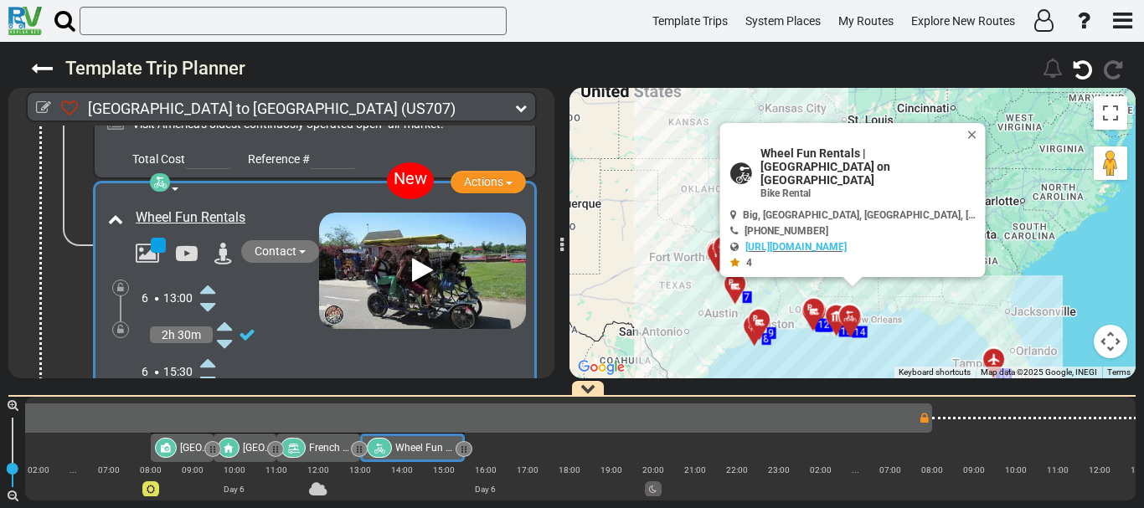
click at [209, 367] on icon at bounding box center [207, 362] width 15 height 27
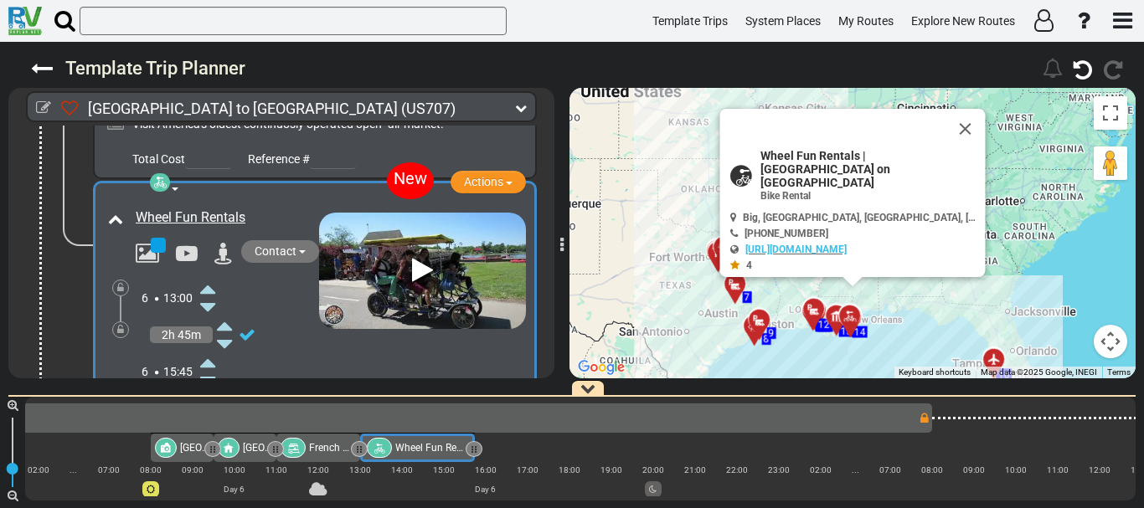
click at [209, 367] on icon at bounding box center [207, 362] width 15 height 27
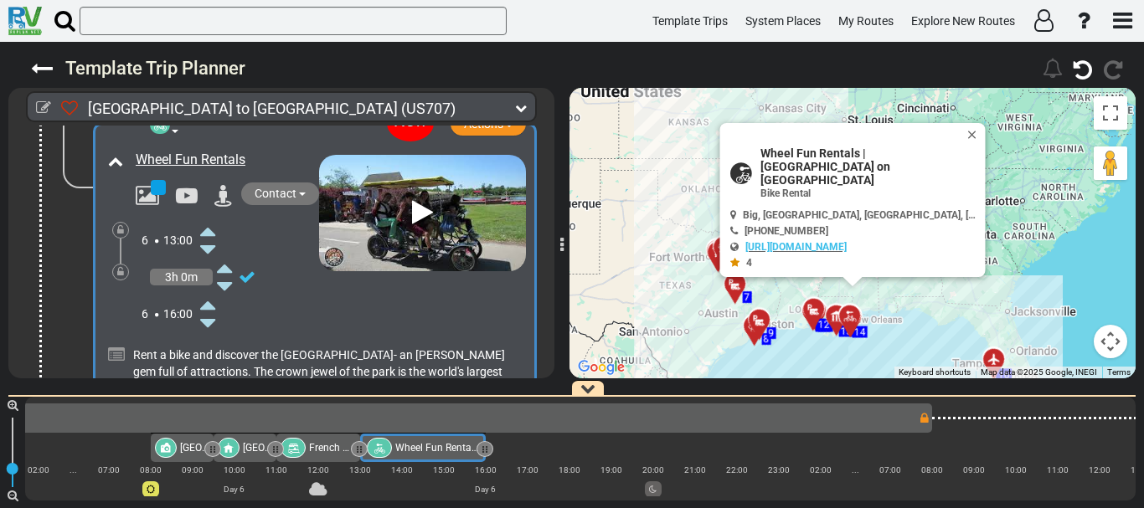
scroll to position [5020, 0]
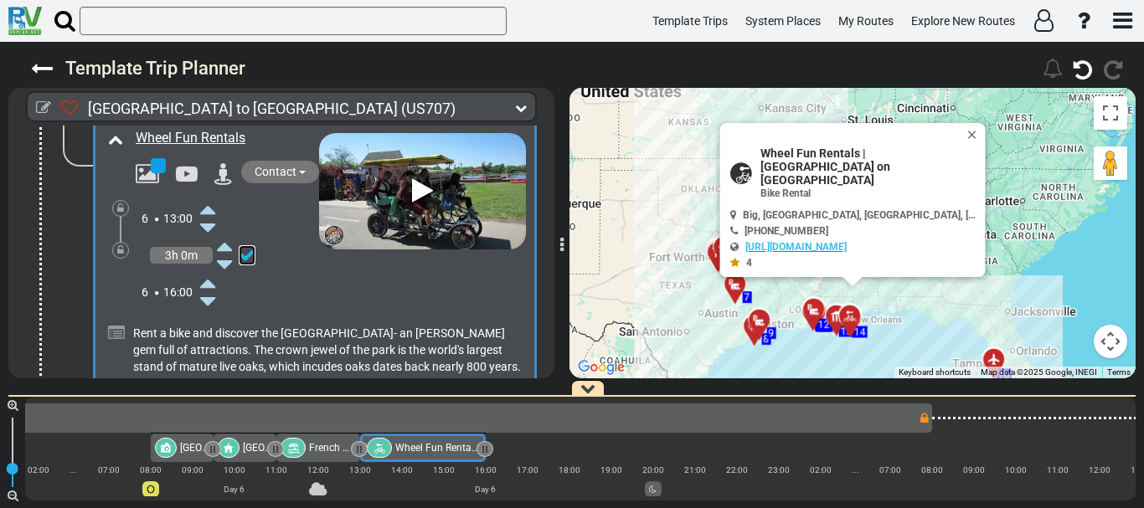
click at [243, 255] on link at bounding box center [247, 255] width 17 height 20
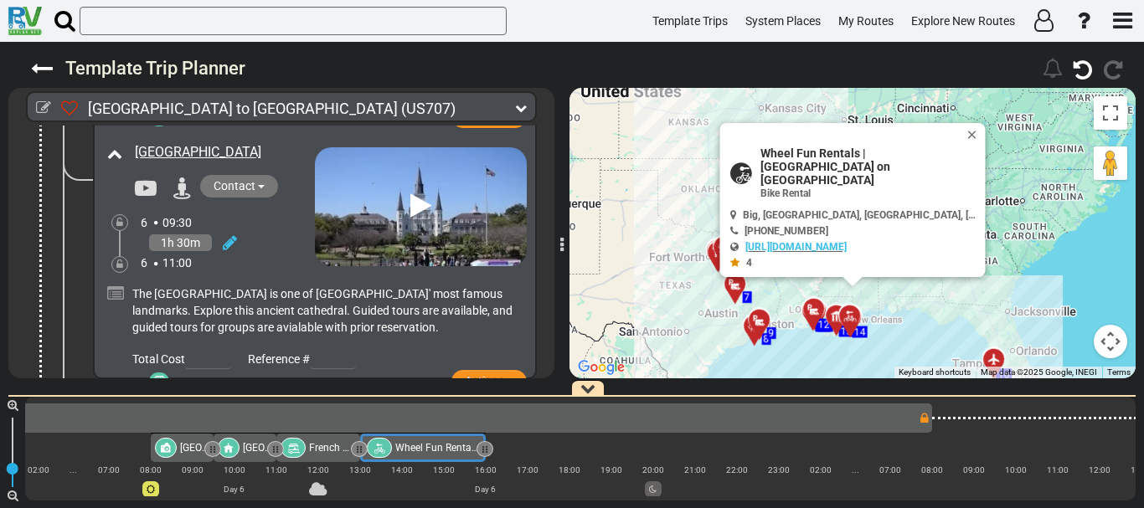
scroll to position [4488, 0]
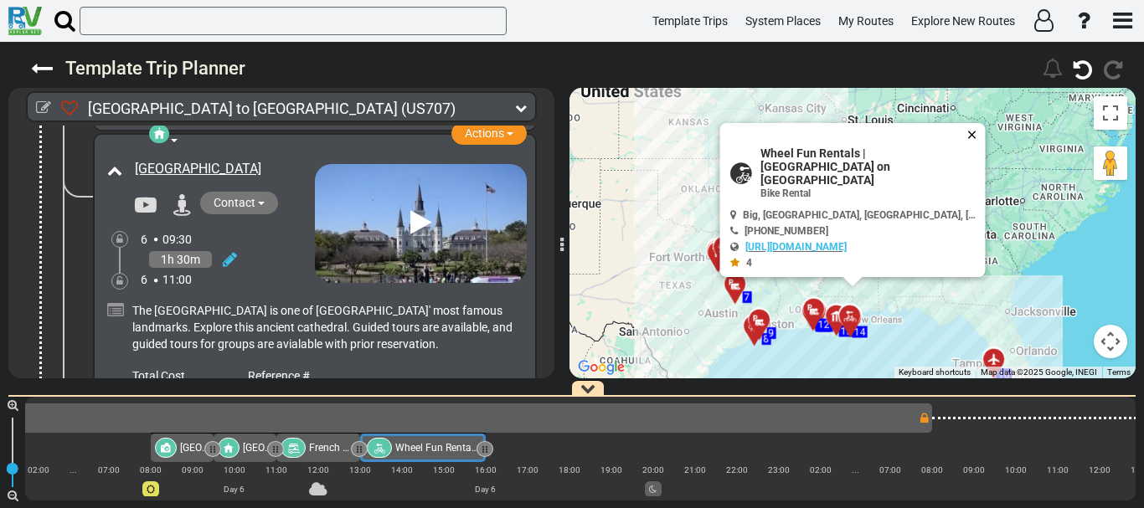
click at [967, 147] on button "Close" at bounding box center [976, 134] width 20 height 23
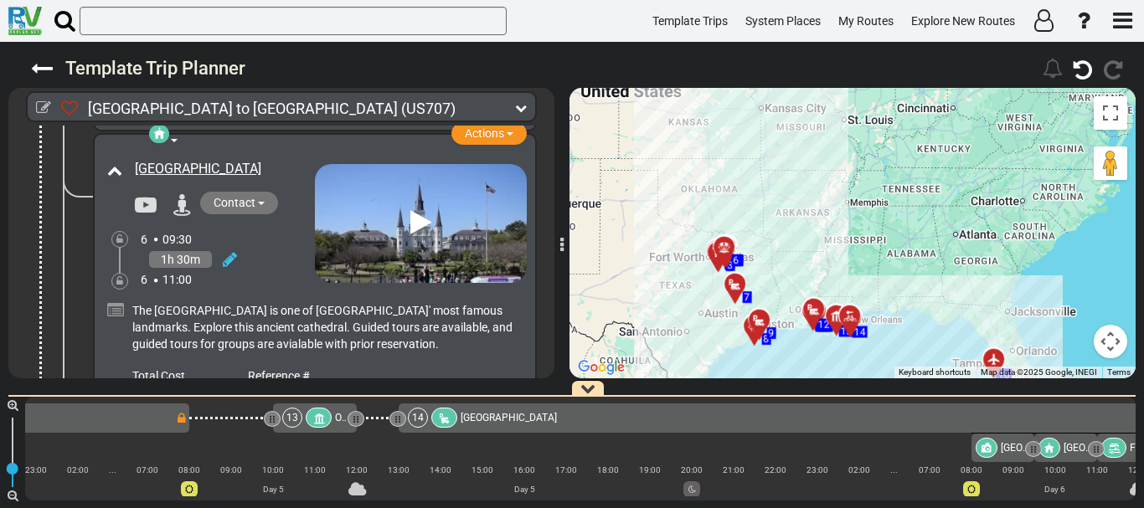
scroll to position [0, 3020]
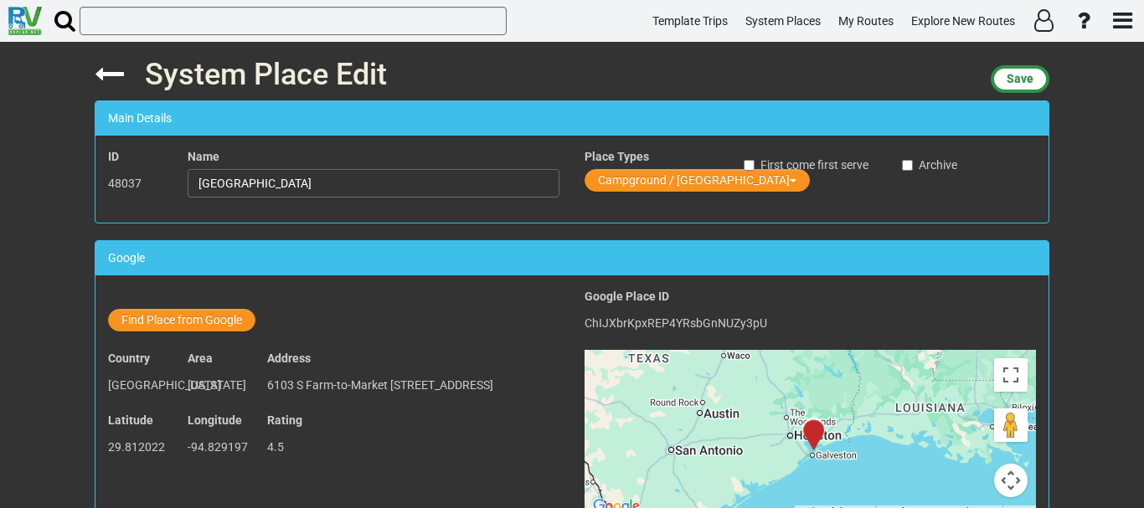
click at [748, 24] on span "System Places" at bounding box center [782, 20] width 75 height 13
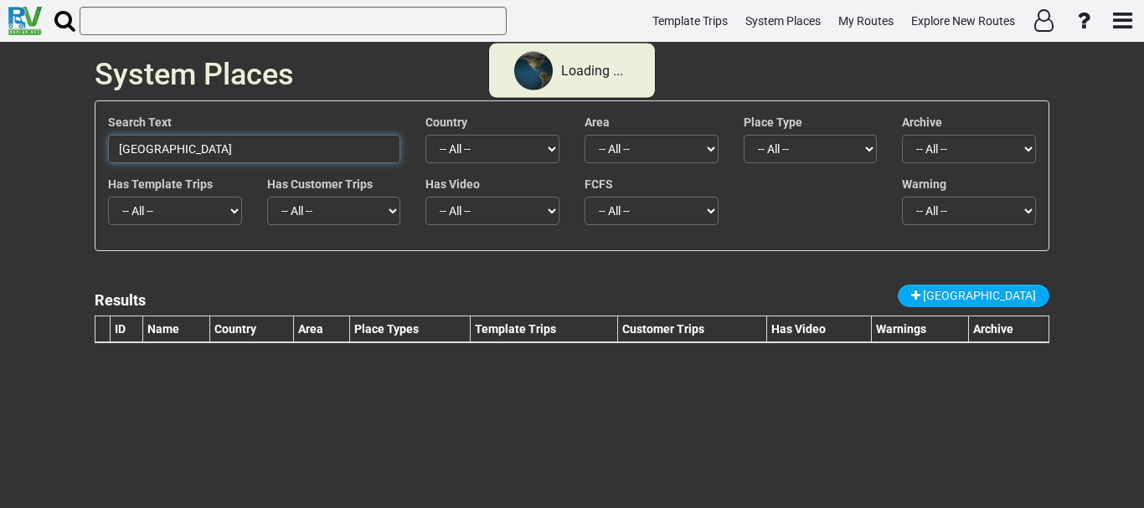
click at [239, 147] on input "[GEOGRAPHIC_DATA]" at bounding box center [254, 149] width 292 height 28
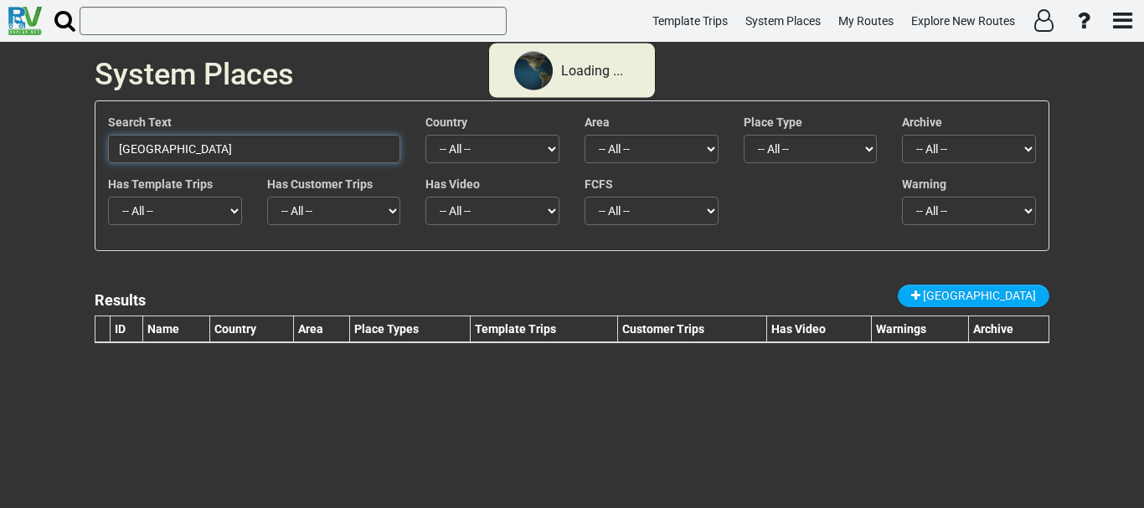
paste input "The [GEOGRAPHIC_DATA]"
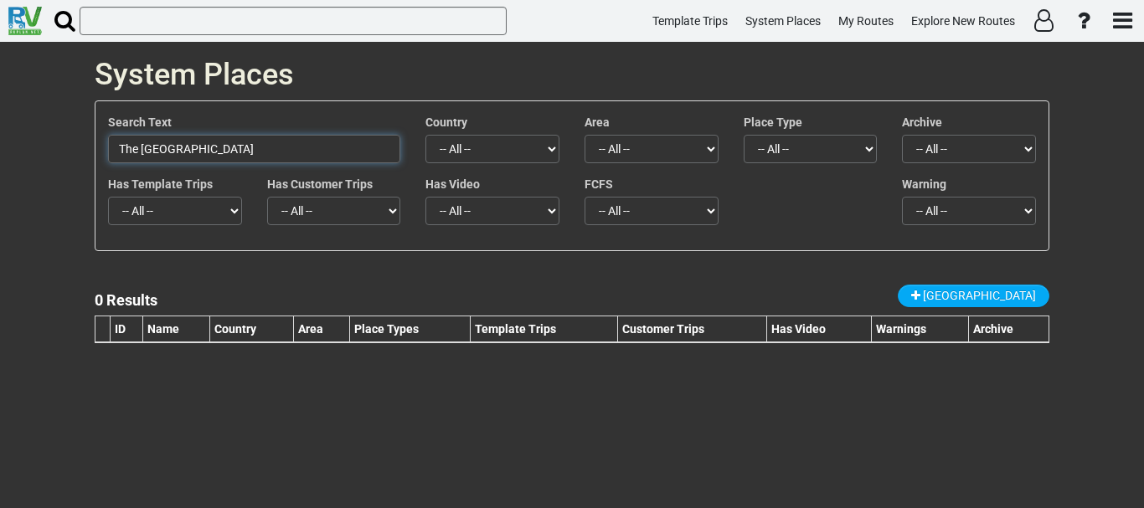
type input "The [GEOGRAPHIC_DATA]"
click at [281, 137] on input "The [GEOGRAPHIC_DATA]" at bounding box center [254, 149] width 292 height 28
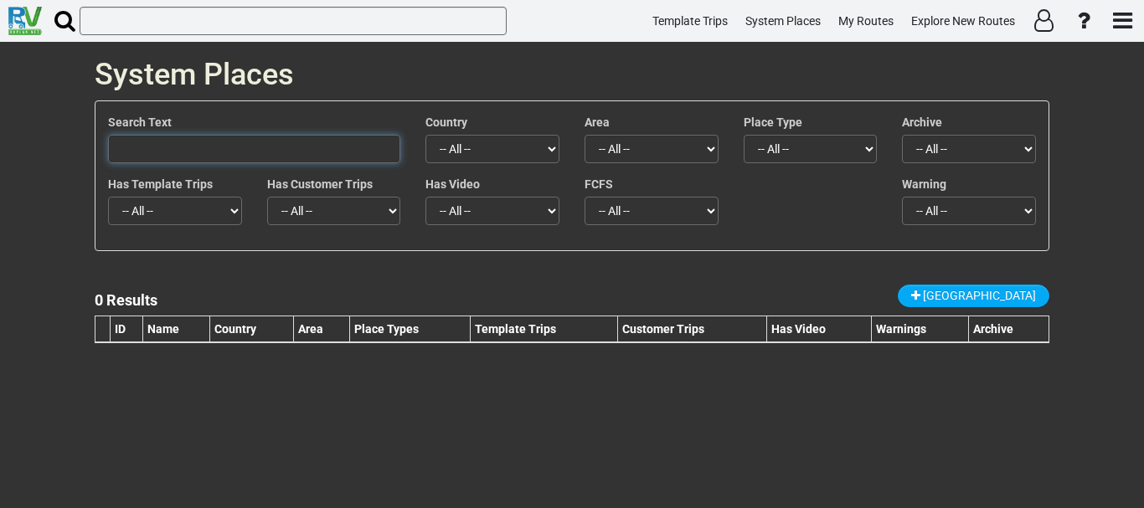
paste input "[GEOGRAPHIC_DATA]"
type input "[GEOGRAPHIC_DATA]"
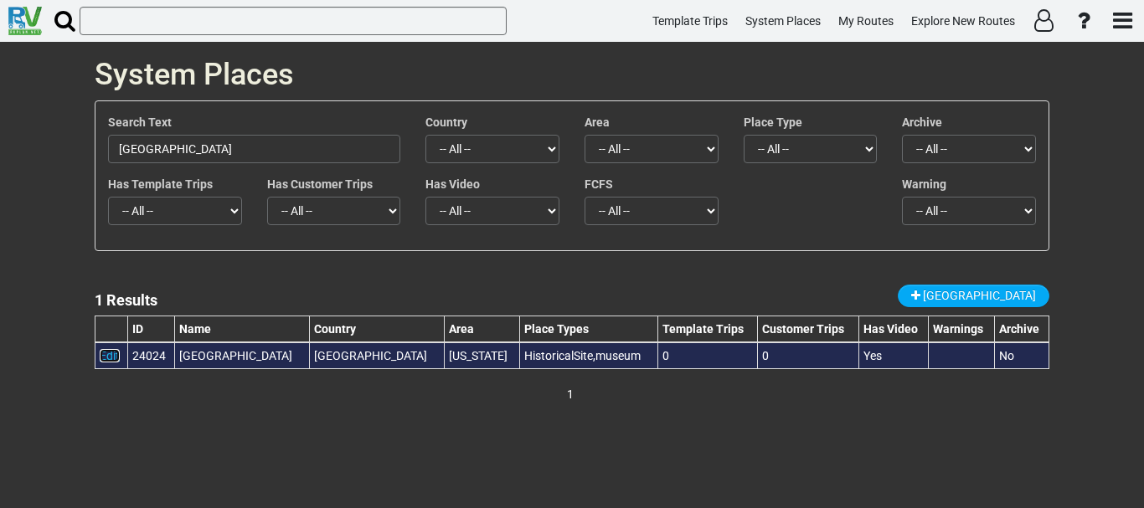
click at [116, 352] on link "Edit" at bounding box center [110, 355] width 20 height 13
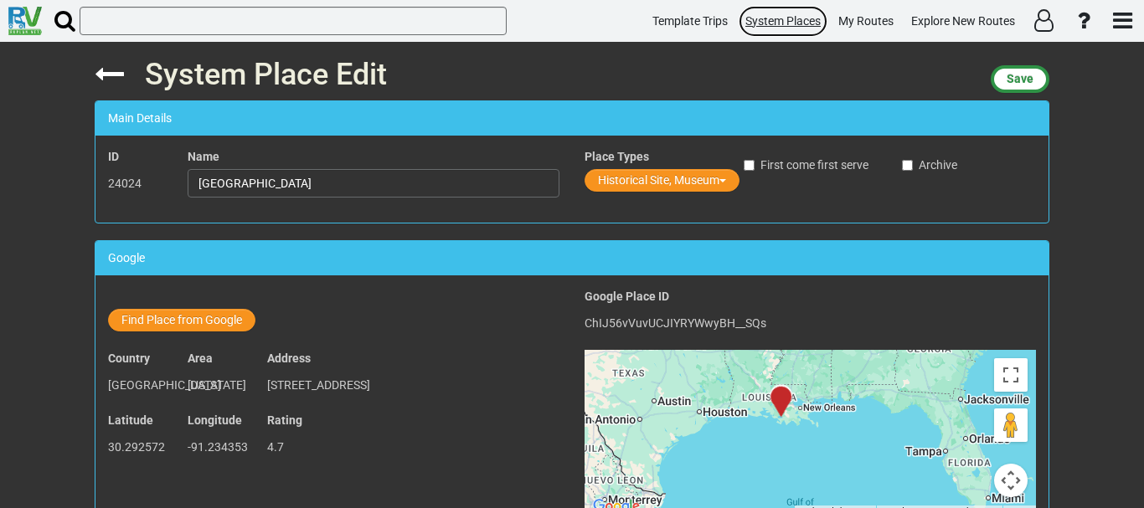
click at [762, 31] on link "System Places" at bounding box center [783, 21] width 90 height 33
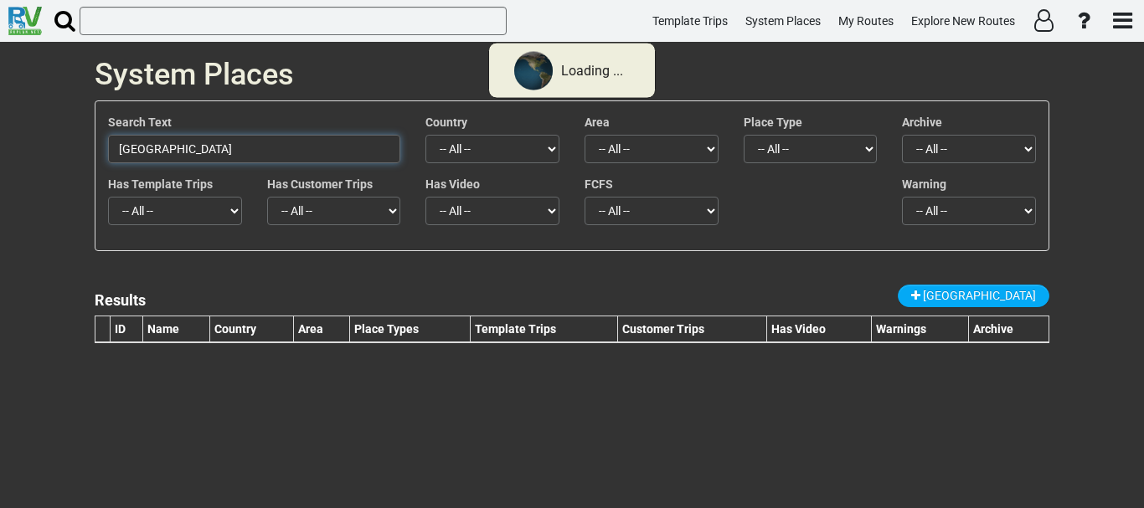
click at [369, 160] on input "[GEOGRAPHIC_DATA]" at bounding box center [254, 149] width 292 height 28
paste input "Oak Alley Plantation"
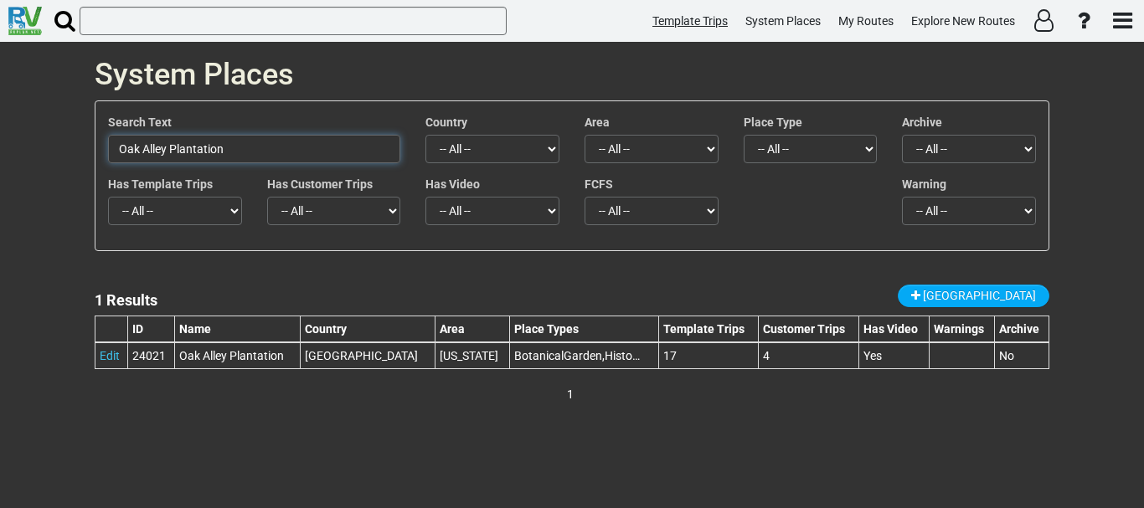
type input "Oak Alley Plantation"
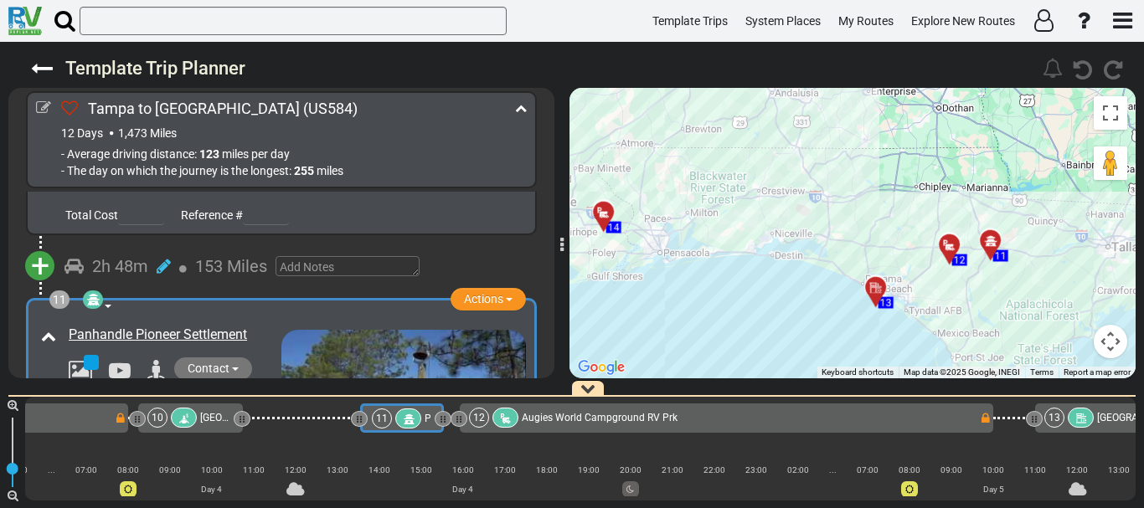
drag, startPoint x: 670, startPoint y: 261, endPoint x: 1091, endPoint y: 366, distance: 433.3
click at [1091, 366] on div "To activate drag with keyboard, press Alt + Enter. Once in keyboard drag state,…" at bounding box center [853, 233] width 566 height 291
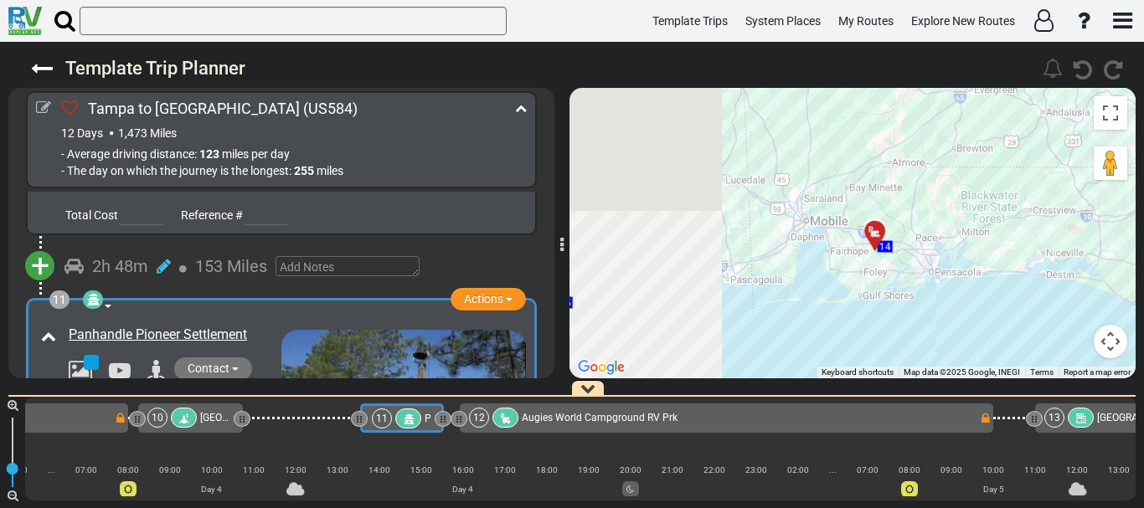
drag, startPoint x: 802, startPoint y: 276, endPoint x: 1143, endPoint y: 301, distance: 341.8
click at [1143, 301] on div "Tampa to Dallas (US584) 12 Days 1,473 Miles 123 miles 255" at bounding box center [572, 275] width 1144 height 467
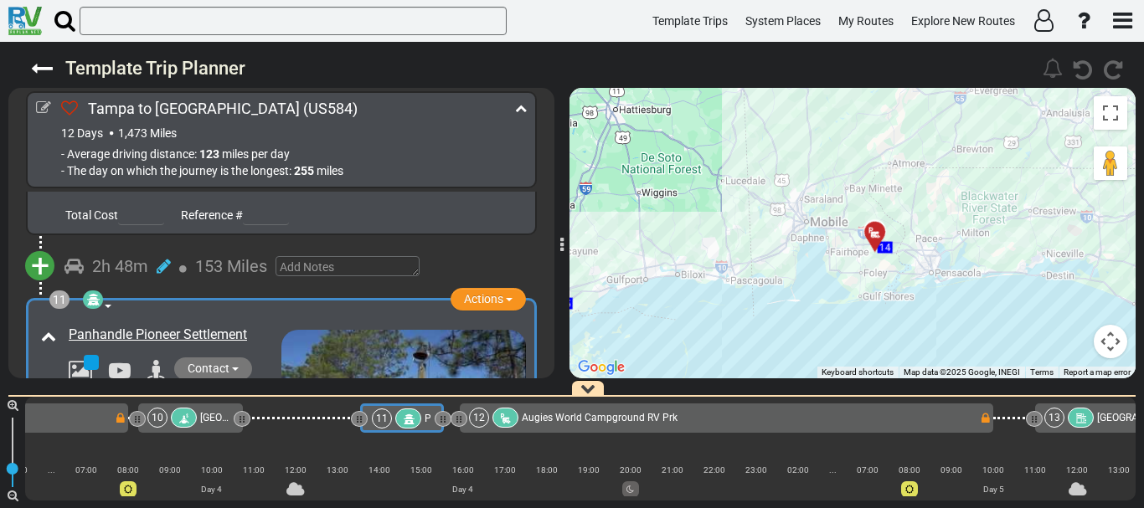
drag, startPoint x: 801, startPoint y: 303, endPoint x: 1143, endPoint y: 314, distance: 342.8
click at [1143, 314] on div "Tampa to Dallas (US584) 12 Days 1,473 Miles 123 miles 255" at bounding box center [572, 275] width 1144 height 467
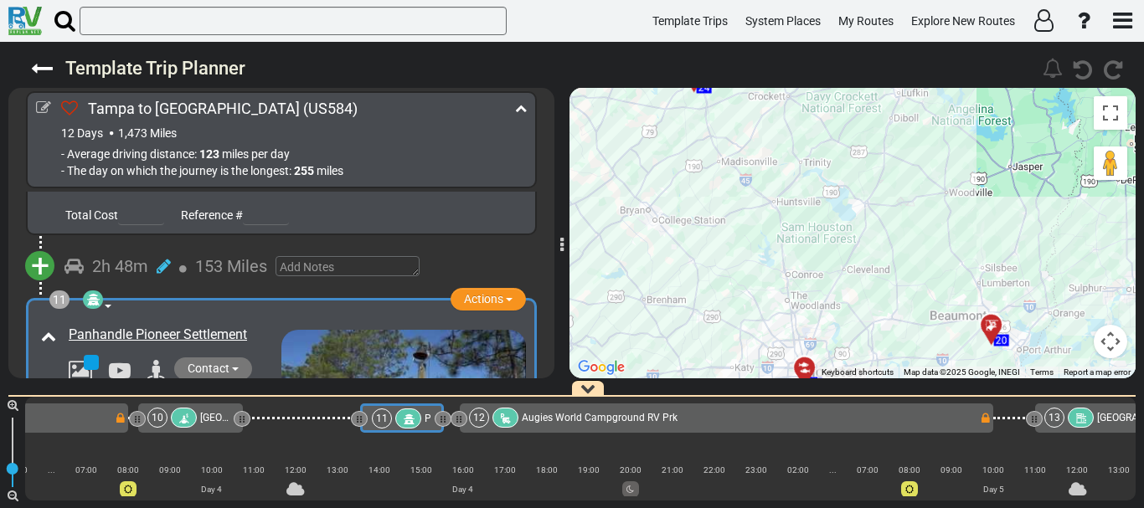
drag, startPoint x: 1054, startPoint y: 295, endPoint x: 777, endPoint y: 183, distance: 298.3
click at [777, 183] on div "To activate drag with keyboard, press Alt + Enter. Once in keyboard drag state,…" at bounding box center [853, 233] width 566 height 291
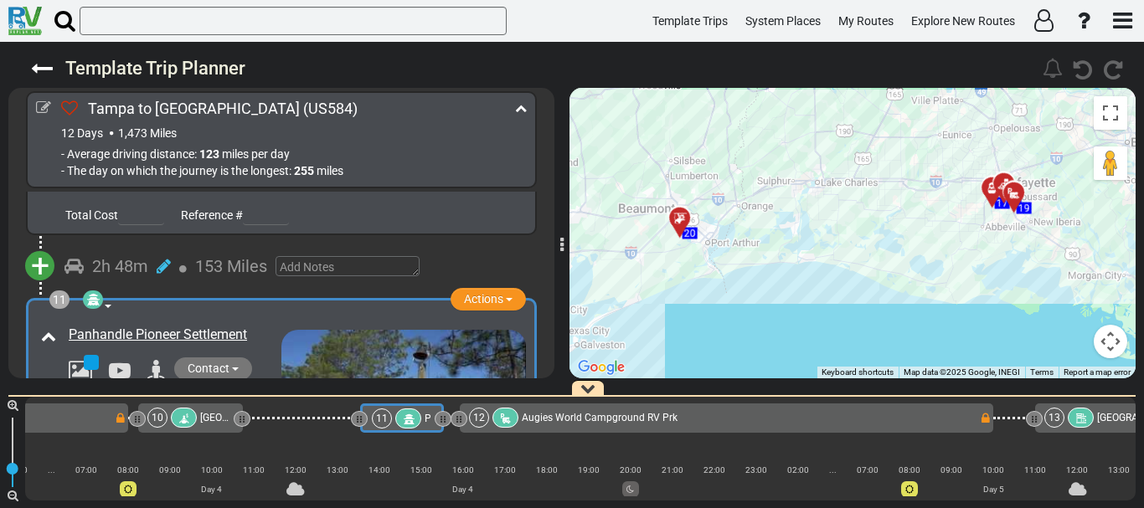
drag, startPoint x: 1055, startPoint y: 277, endPoint x: 810, endPoint y: 212, distance: 254.0
click at [810, 212] on div "To activate drag with keyboard, press Alt + Enter. Once in keyboard drag state,…" at bounding box center [853, 233] width 566 height 291
drag, startPoint x: 1083, startPoint y: 211, endPoint x: 595, endPoint y: 274, distance: 492.4
click at [595, 274] on div "To activate drag with keyboard, press Alt + Enter. Once in keyboard drag state,…" at bounding box center [853, 233] width 566 height 291
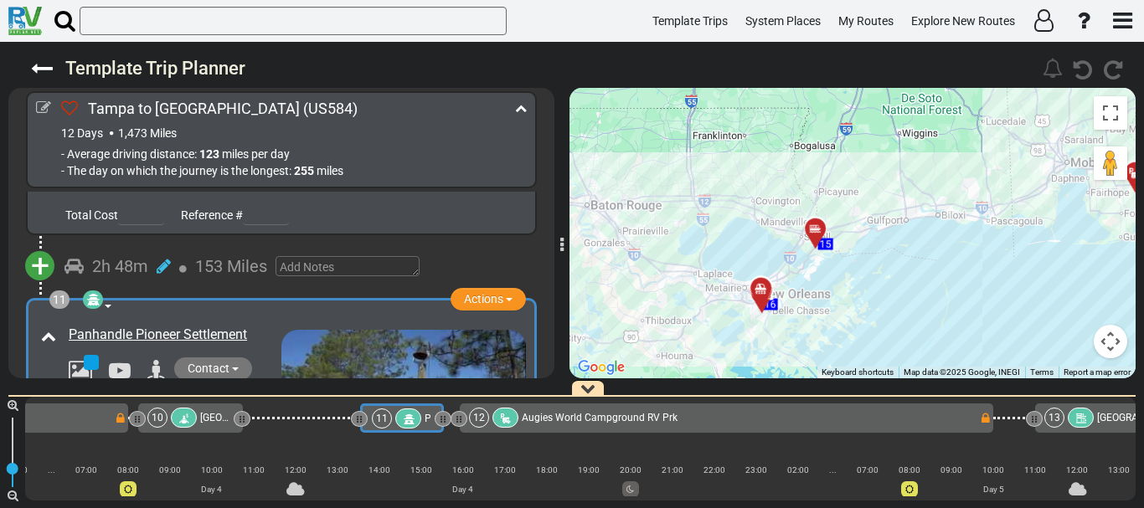
drag, startPoint x: 908, startPoint y: 333, endPoint x: 813, endPoint y: 333, distance: 94.7
click at [813, 333] on div "To activate drag with keyboard, press Alt + Enter. Once in keyboard drag state,…" at bounding box center [853, 233] width 566 height 291
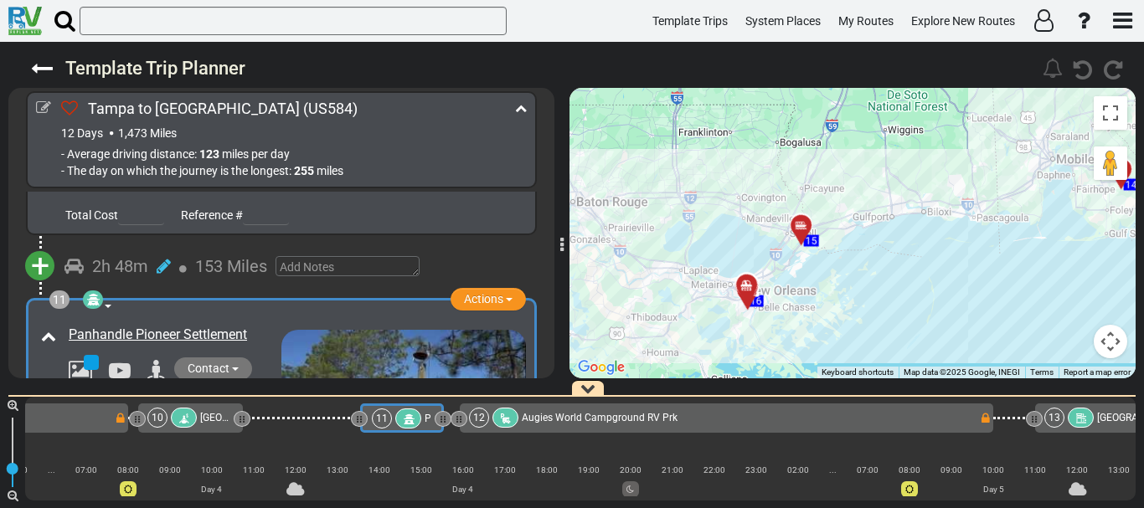
click at [749, 296] on div at bounding box center [753, 292] width 28 height 26
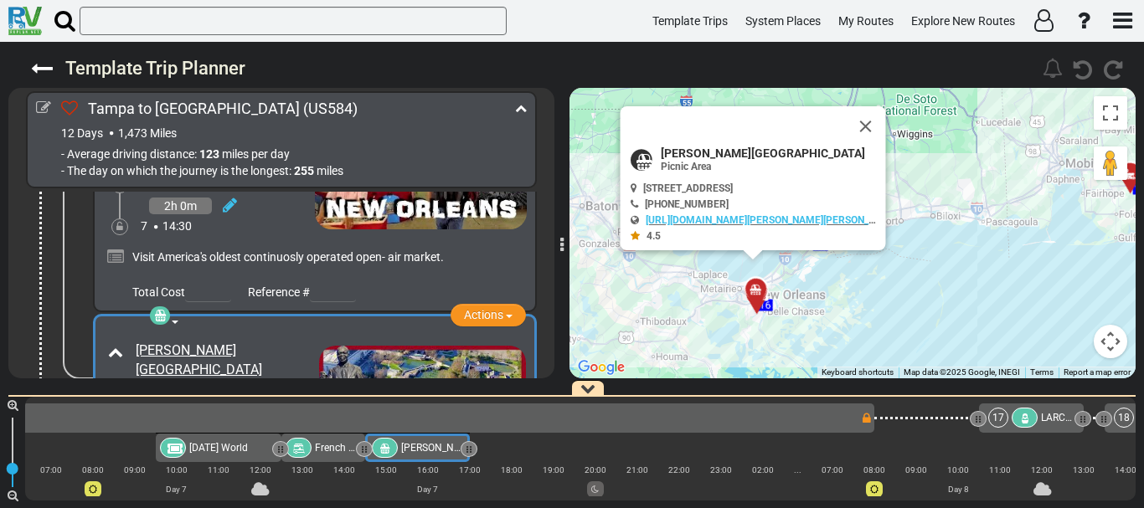
scroll to position [0, 4691]
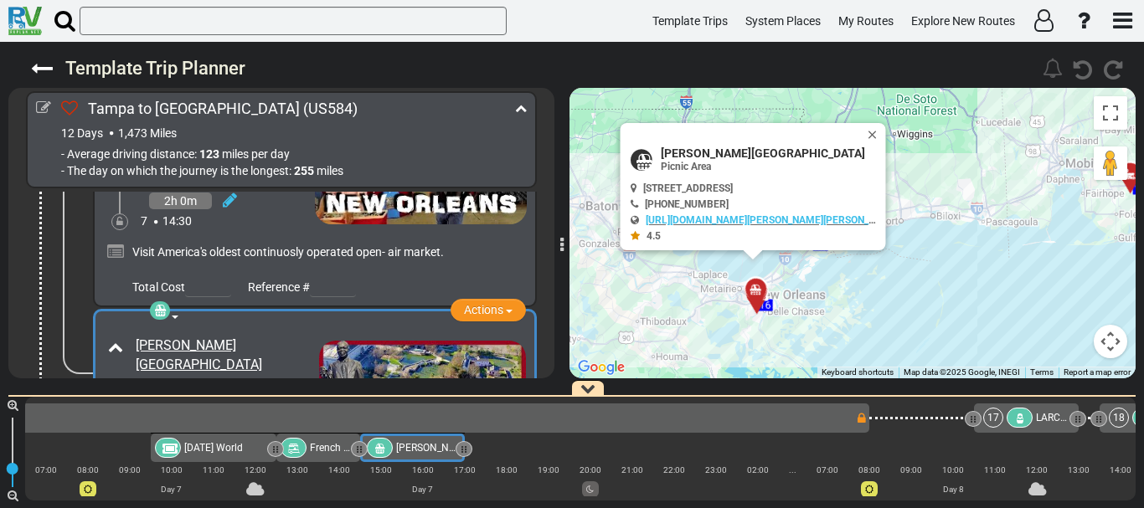
click at [485, 417] on div "16 French Quarter Rv Resort" at bounding box center [216, 418] width 1278 height 20
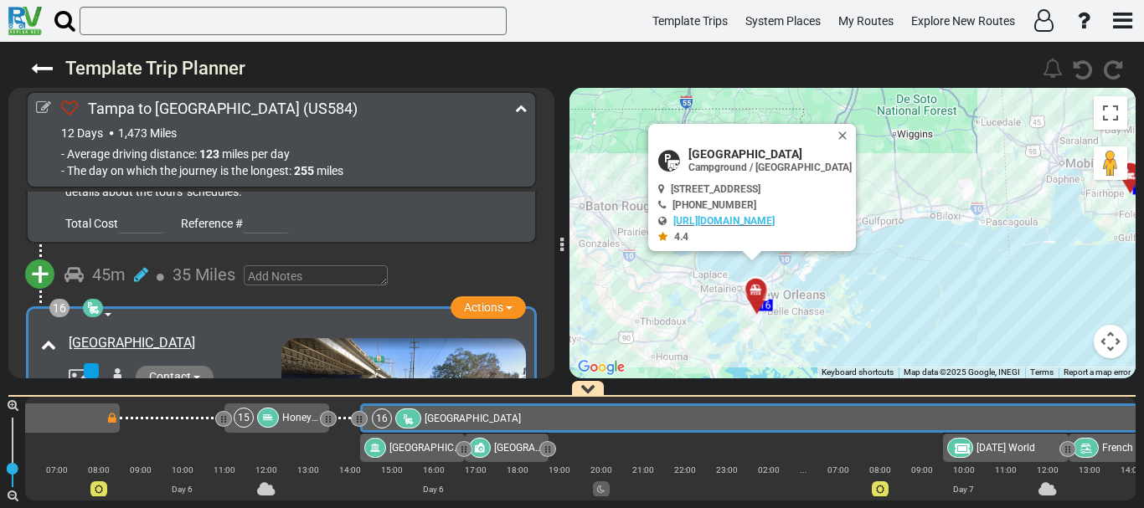
scroll to position [4822, 0]
click at [746, 152] on span "[GEOGRAPHIC_DATA]" at bounding box center [770, 153] width 163 height 13
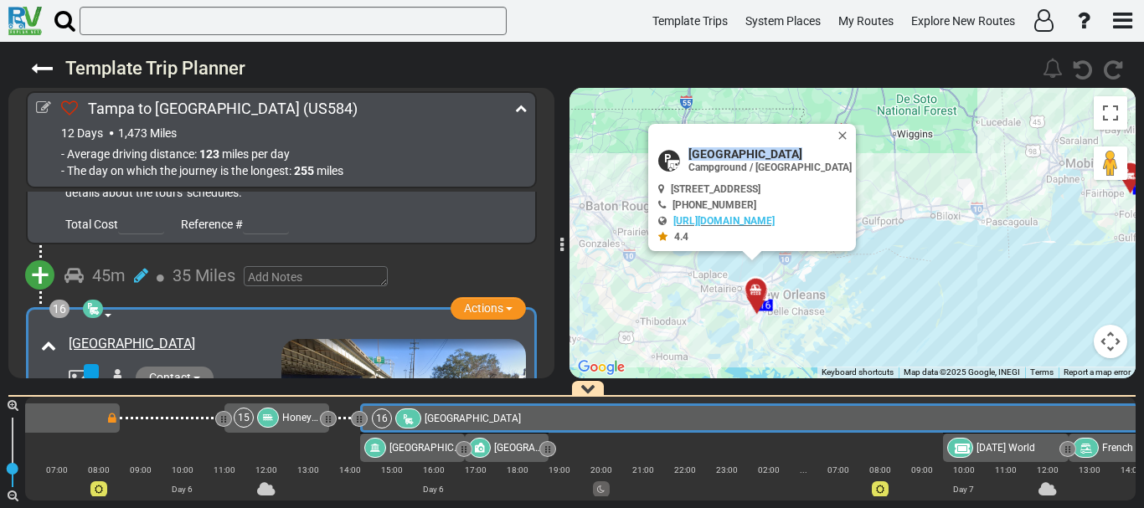
copy div "[GEOGRAPHIC_DATA]"
click at [399, 442] on span "[GEOGRAPHIC_DATA]" at bounding box center [437, 448] width 96 height 12
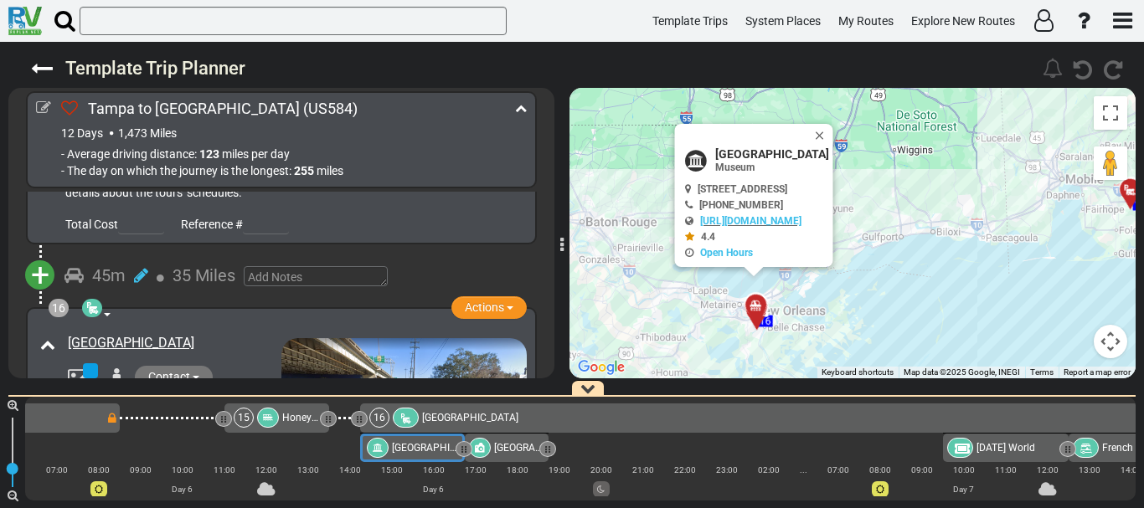
scroll to position [5084, 0]
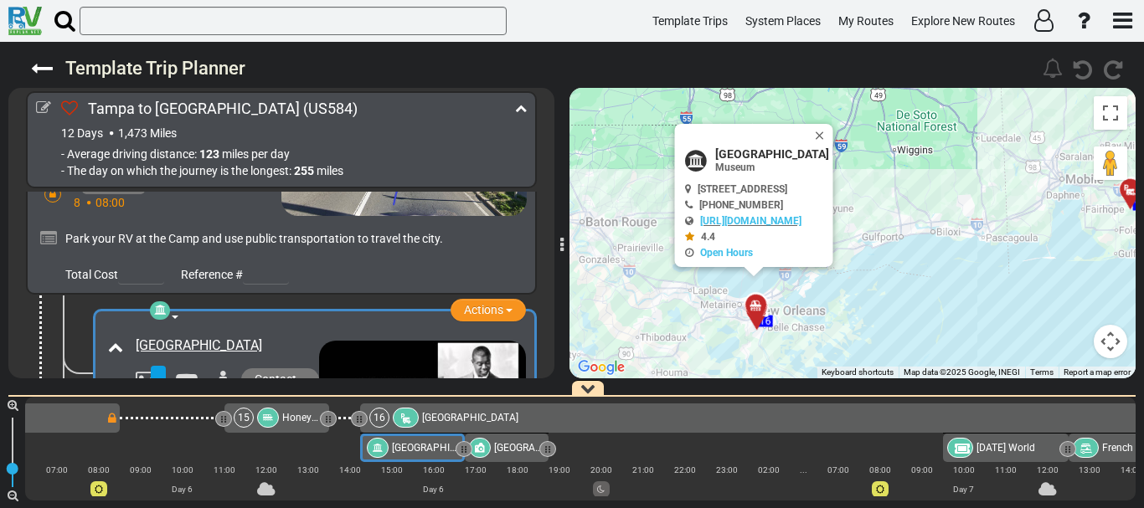
click at [508, 455] on div "[GEOGRAPHIC_DATA]" at bounding box center [519, 449] width 50 height 16
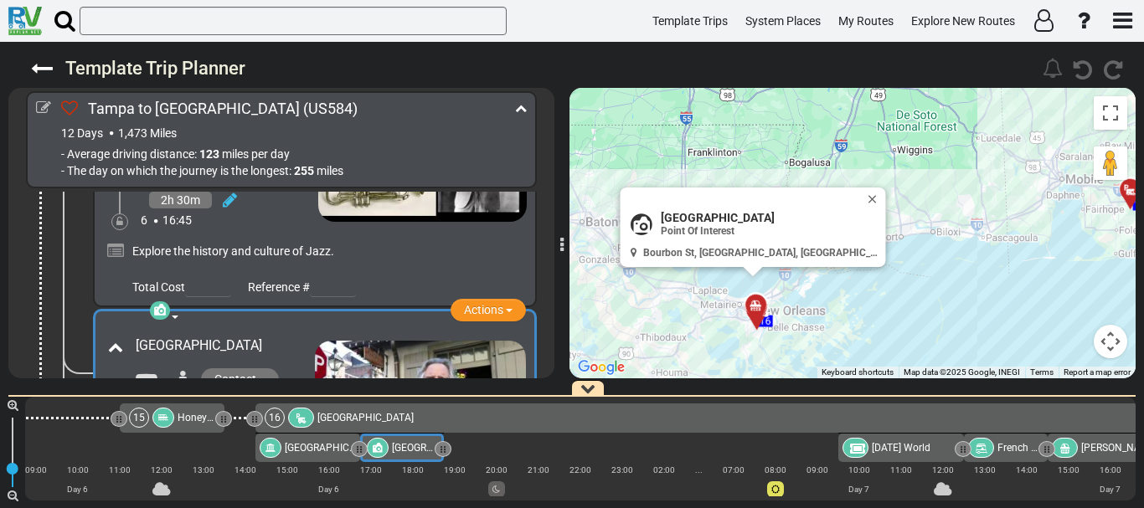
scroll to position [0, 4003]
click at [931, 450] on span "[DATE] World" at bounding box center [901, 448] width 59 height 12
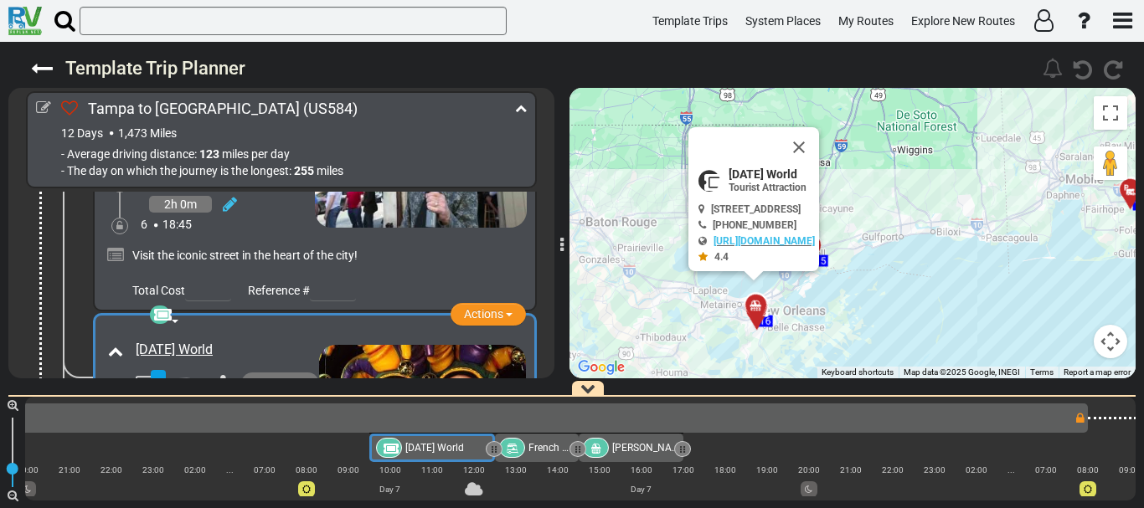
scroll to position [0, 4481]
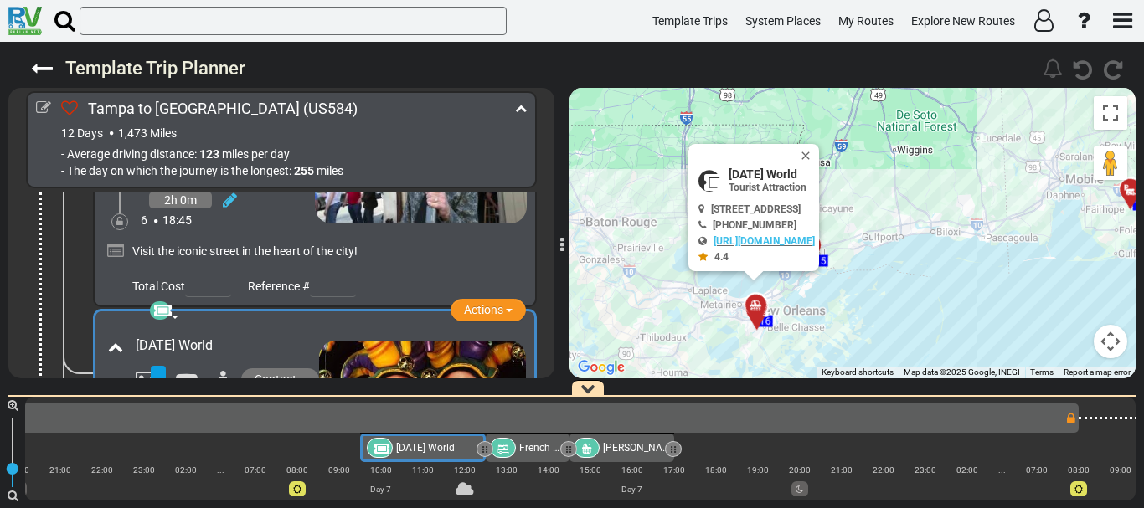
click at [544, 439] on div "French Market Corporation" at bounding box center [527, 448] width 75 height 20
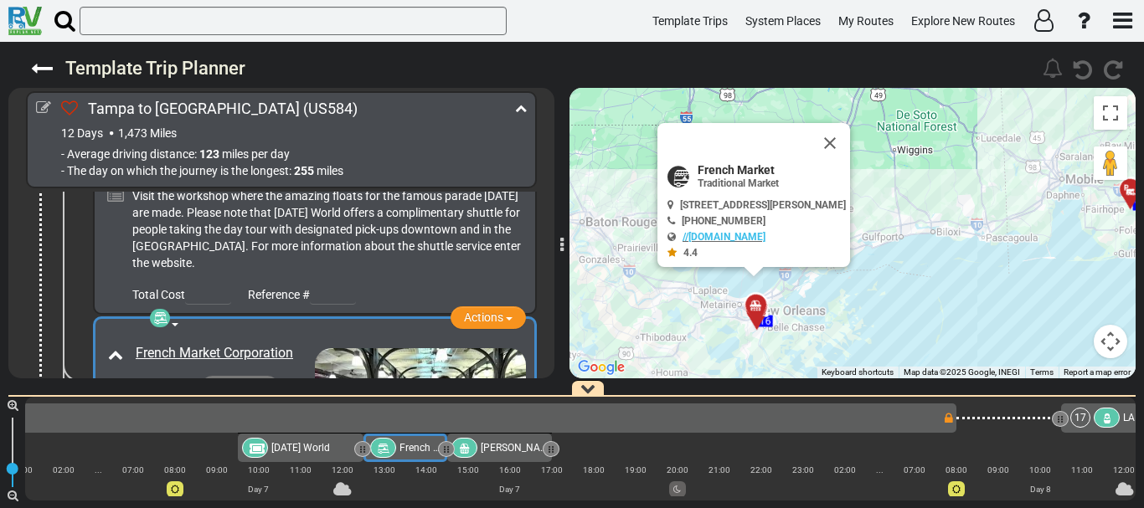
scroll to position [0, 4607]
